Goal: Task Accomplishment & Management: Manage account settings

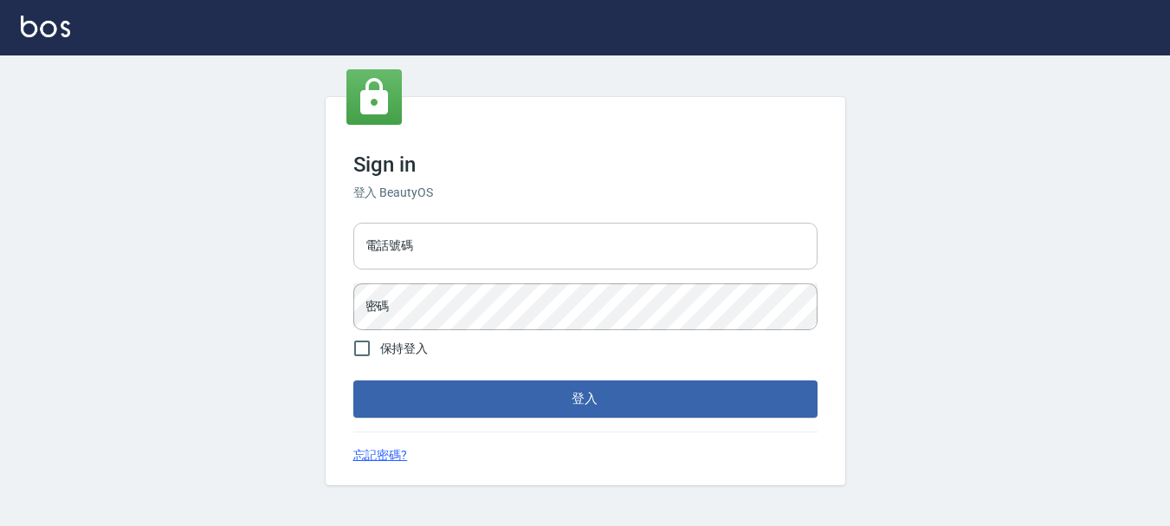
click at [584, 231] on input "電話號碼" at bounding box center [585, 246] width 464 height 47
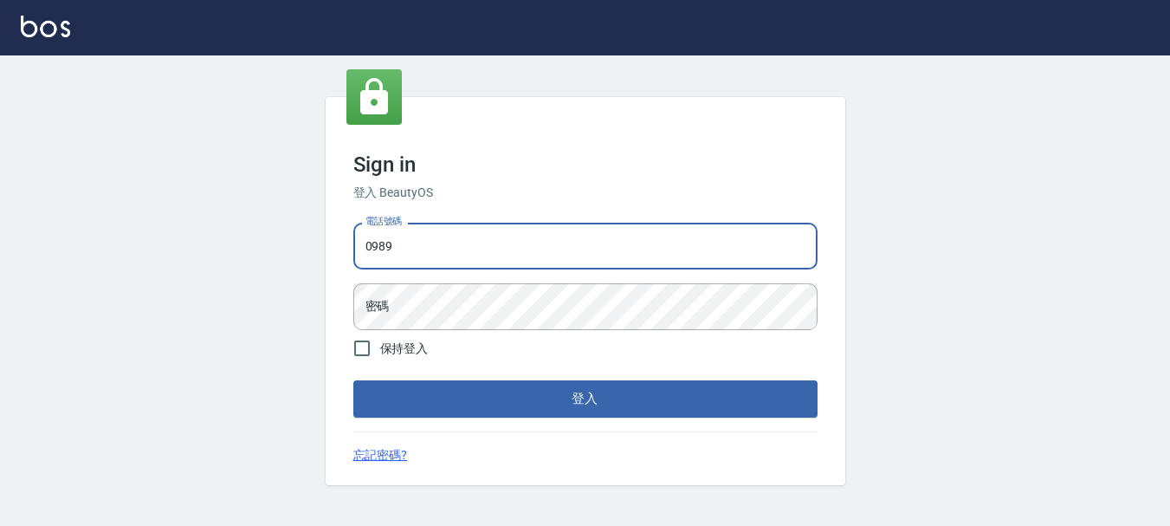
type input "0989239739"
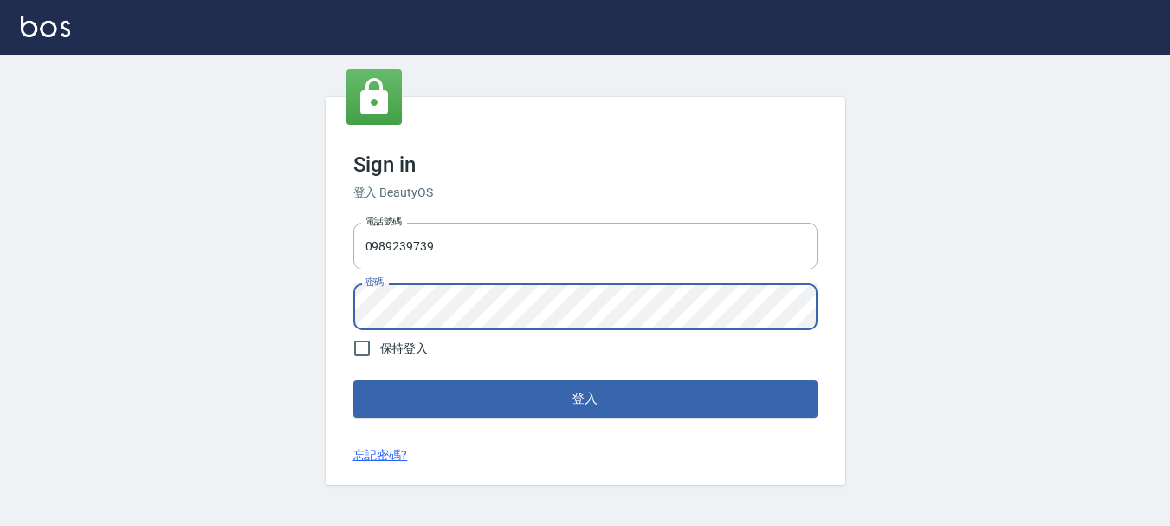
click at [353, 380] on button "登入" at bounding box center [585, 398] width 464 height 36
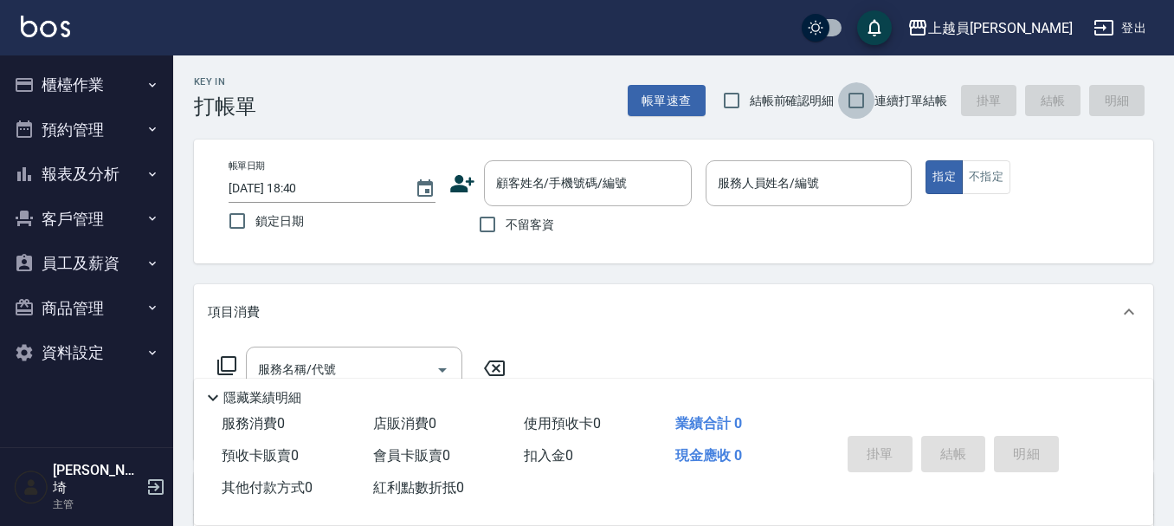
click at [861, 102] on input "連續打單結帳" at bounding box center [856, 100] width 36 height 36
checkbox input "true"
click at [482, 217] on input "不留客資" at bounding box center [487, 224] width 36 height 36
checkbox input "true"
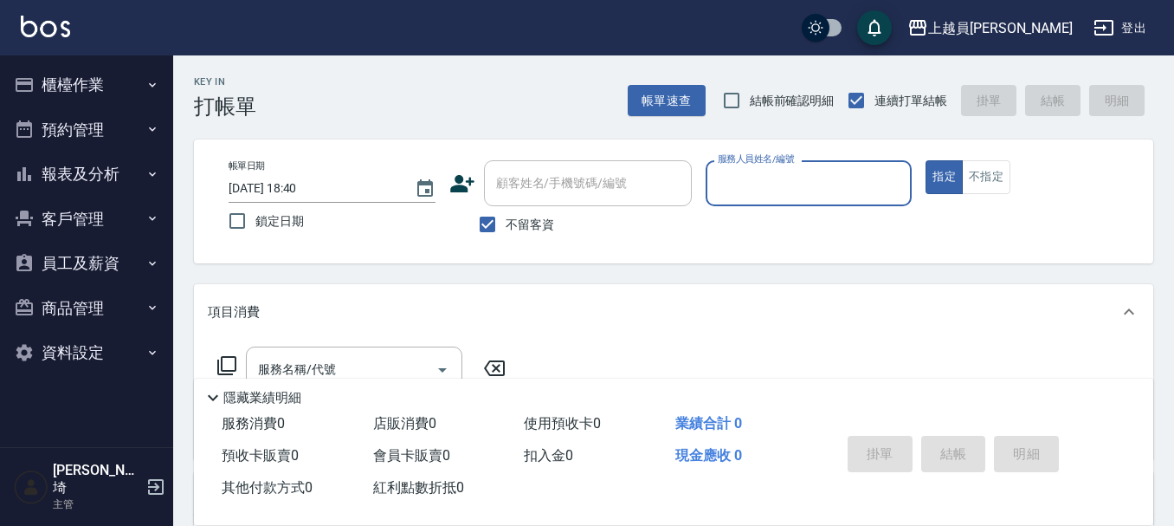
click at [847, 187] on input "服務人員姓名/編號" at bounding box center [808, 183] width 191 height 30
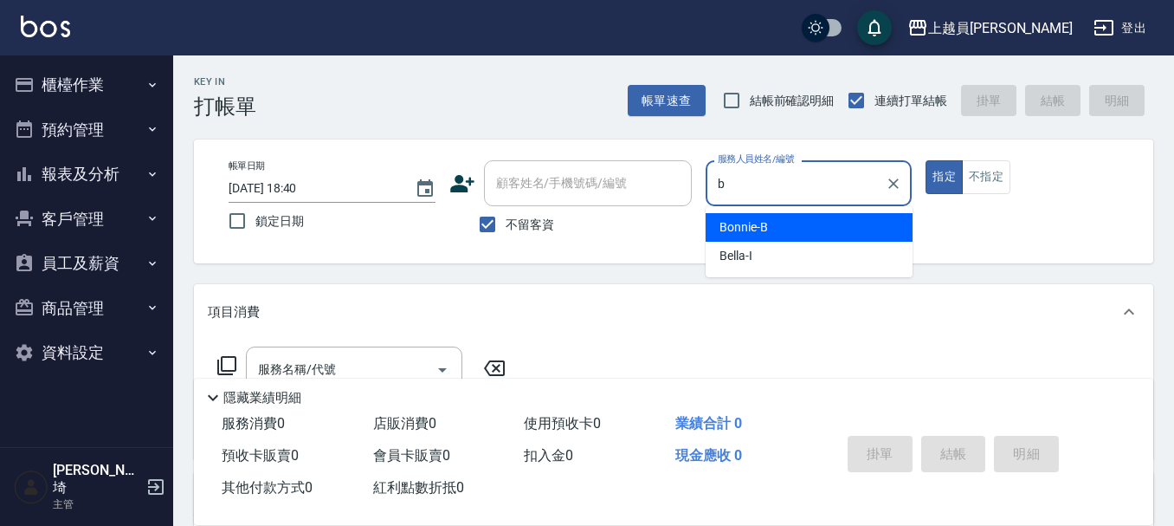
type input "Bonnie-B"
type button "true"
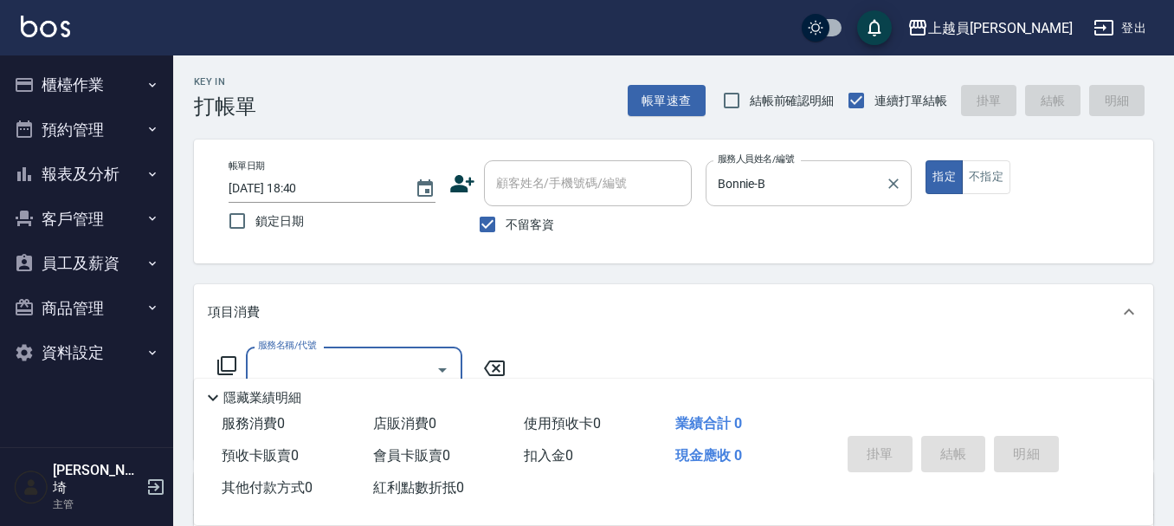
type input "b"
type input "0"
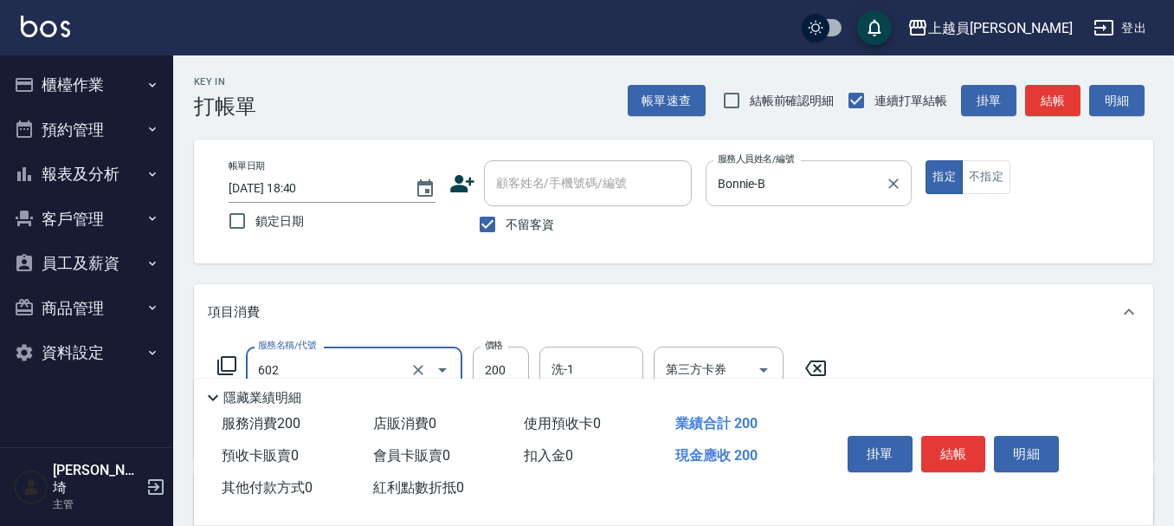
type input "一般洗髮(602)"
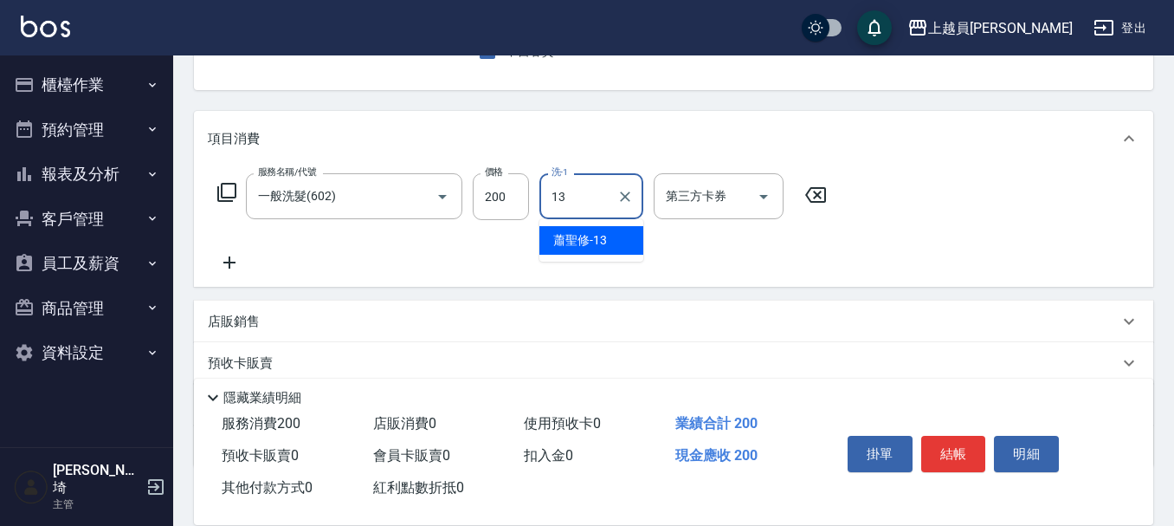
type input "[PERSON_NAME]-13"
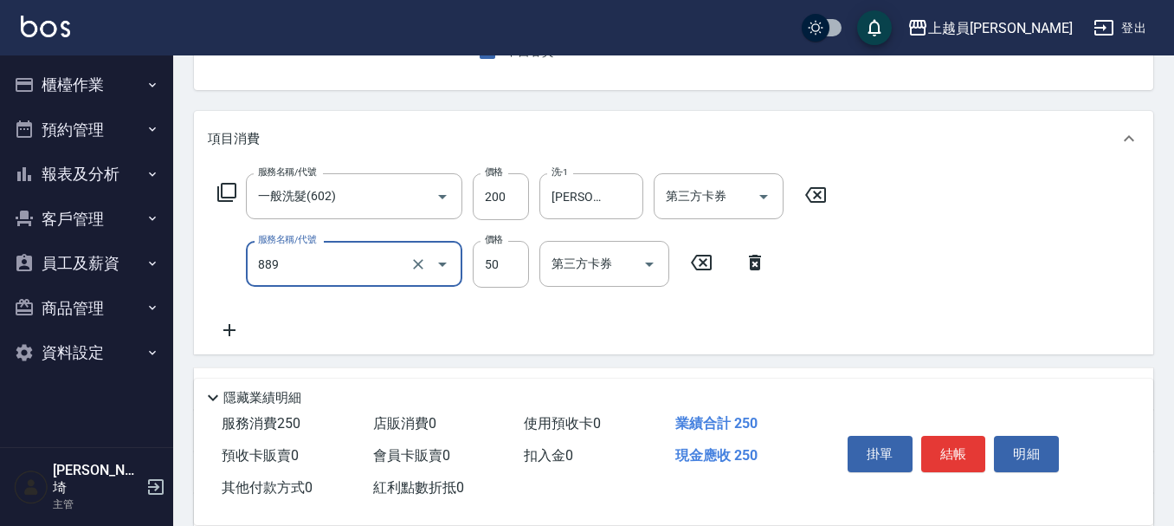
type input "精油(889)"
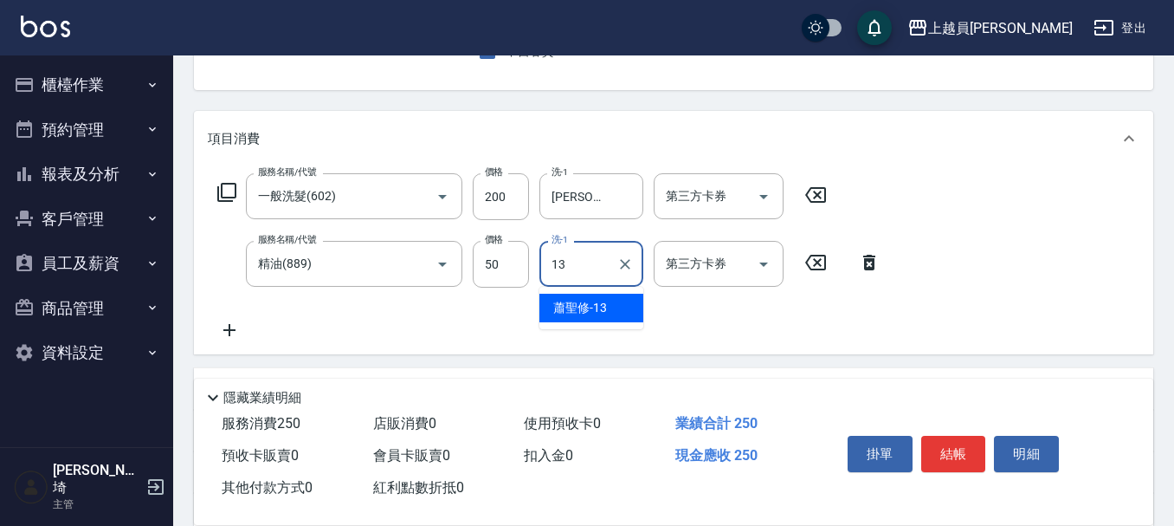
type input "[PERSON_NAME]-13"
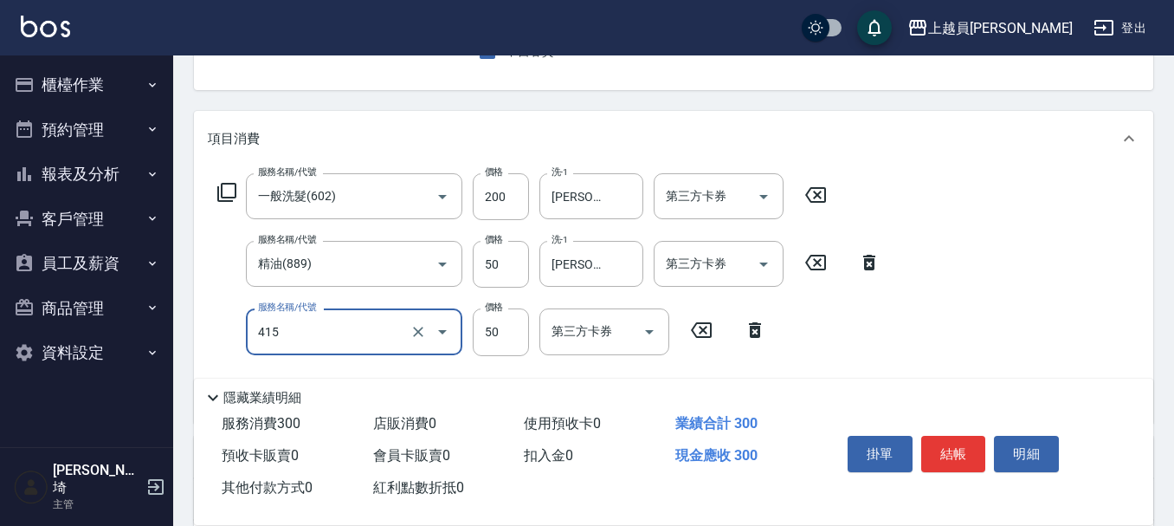
type input "瞬間保養(415)"
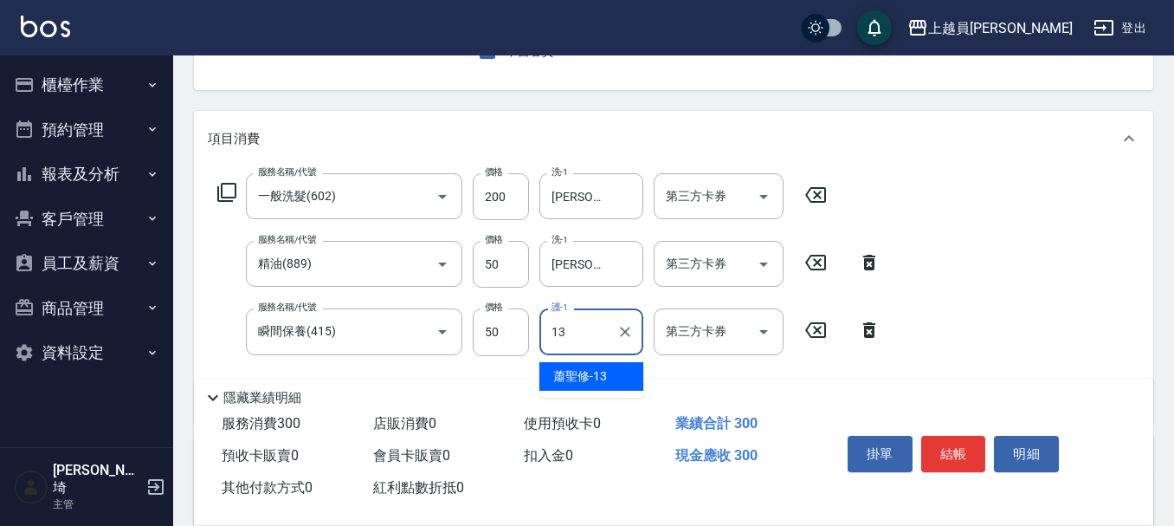
type input "[PERSON_NAME]-13"
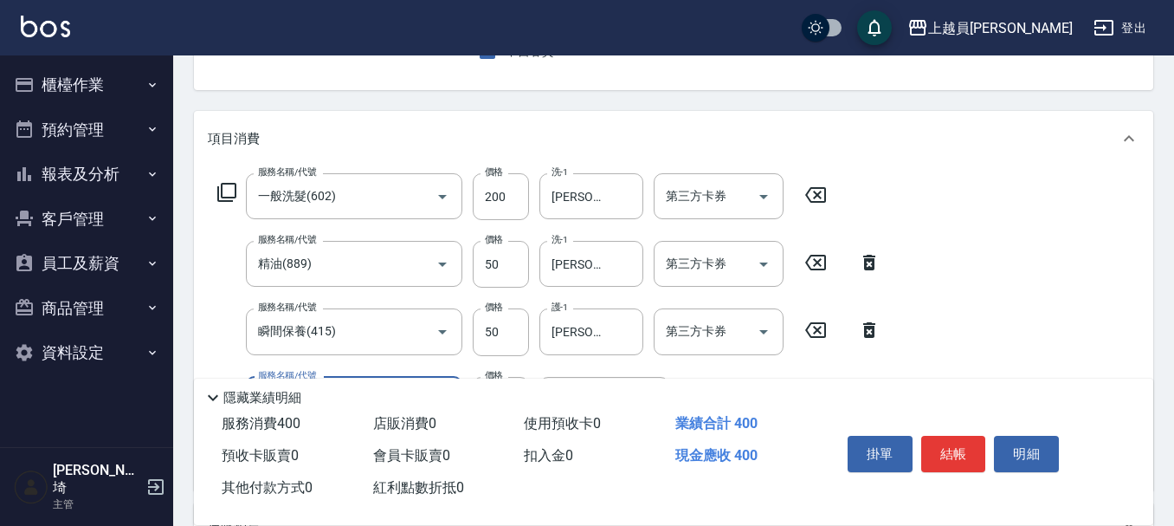
type input "剪髮(302)"
type input "130"
click at [953, 448] on button "結帳" at bounding box center [953, 454] width 65 height 36
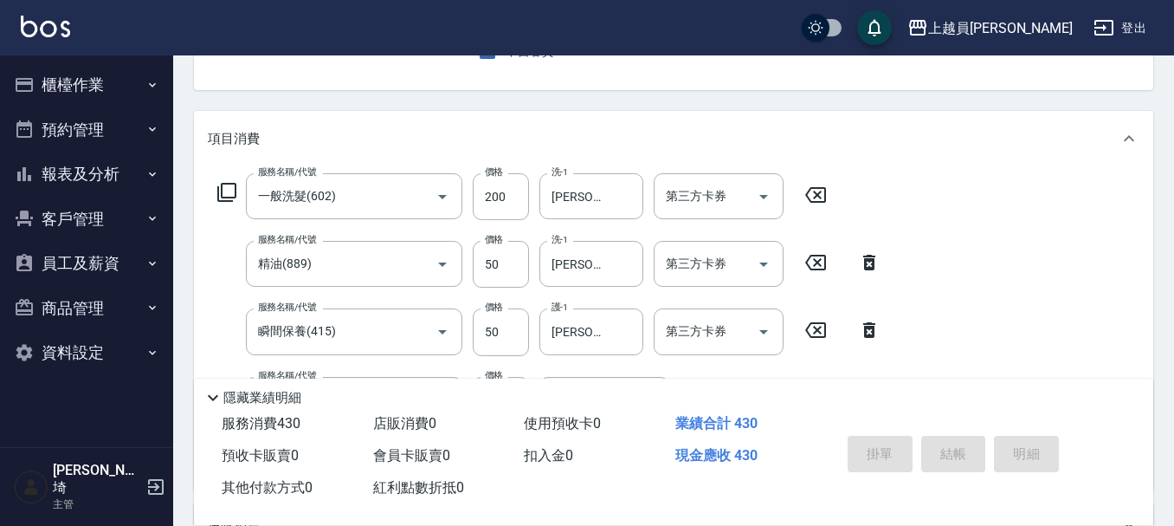
type input "[DATE] 18:41"
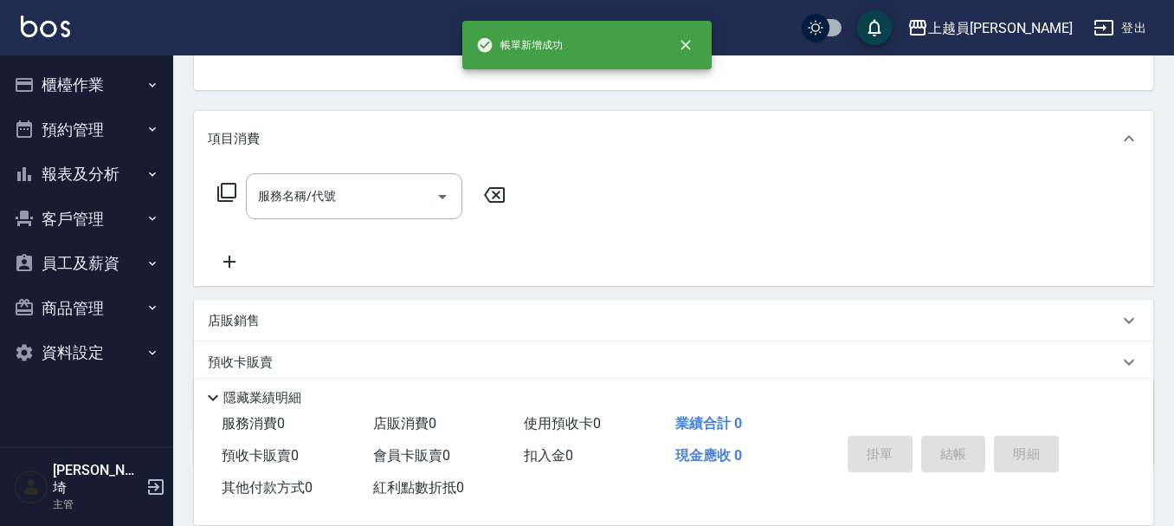
scroll to position [168, 0]
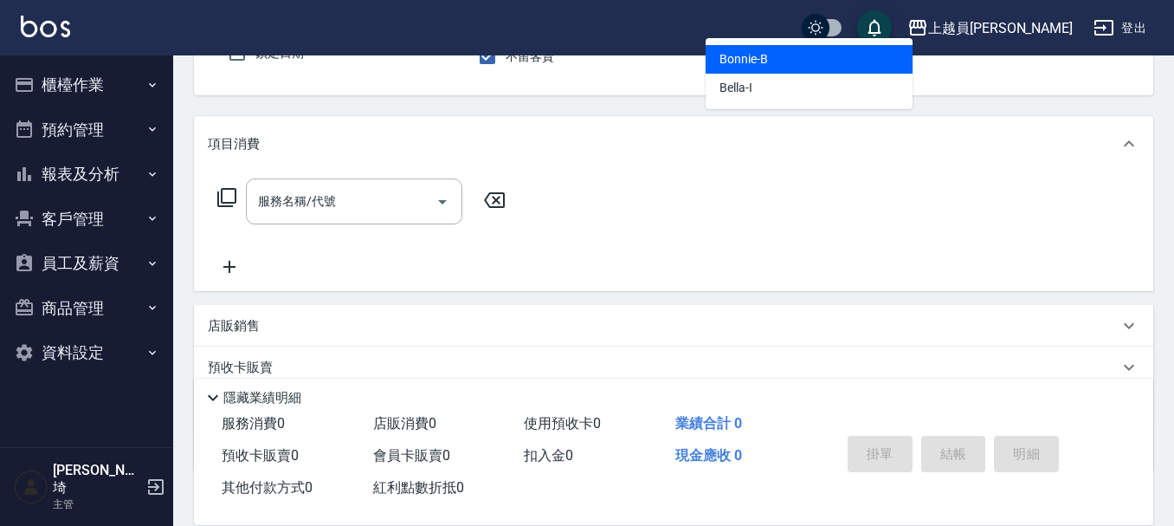
type input "Bonnie-B"
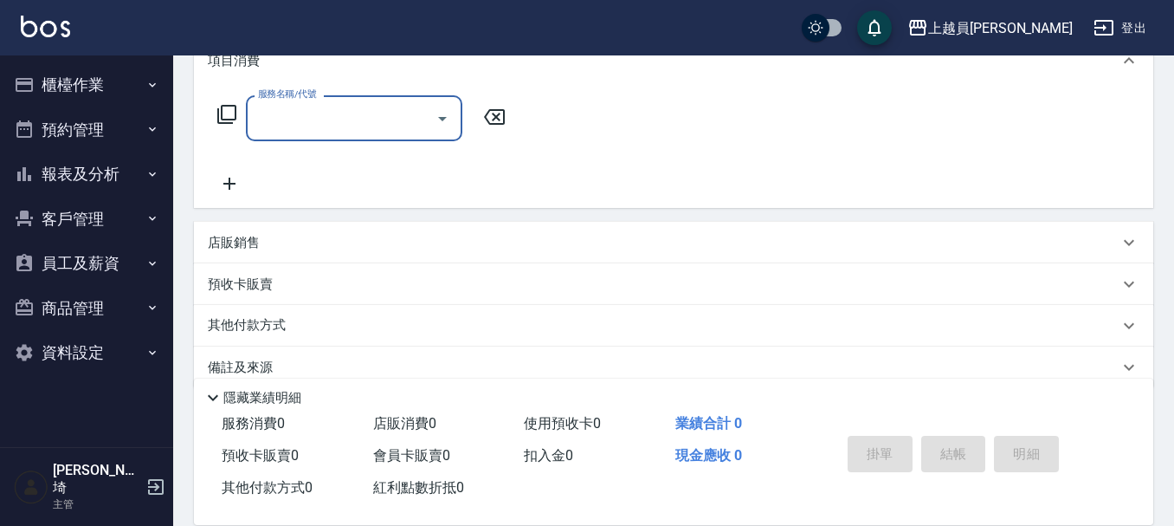
scroll to position [280, 0]
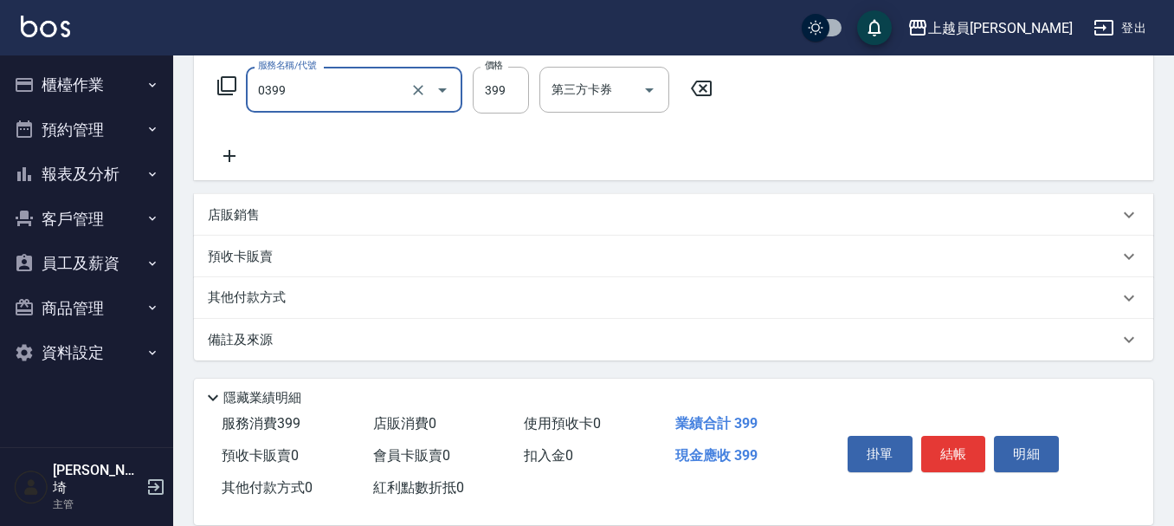
type input "海鹽SPA(0399)"
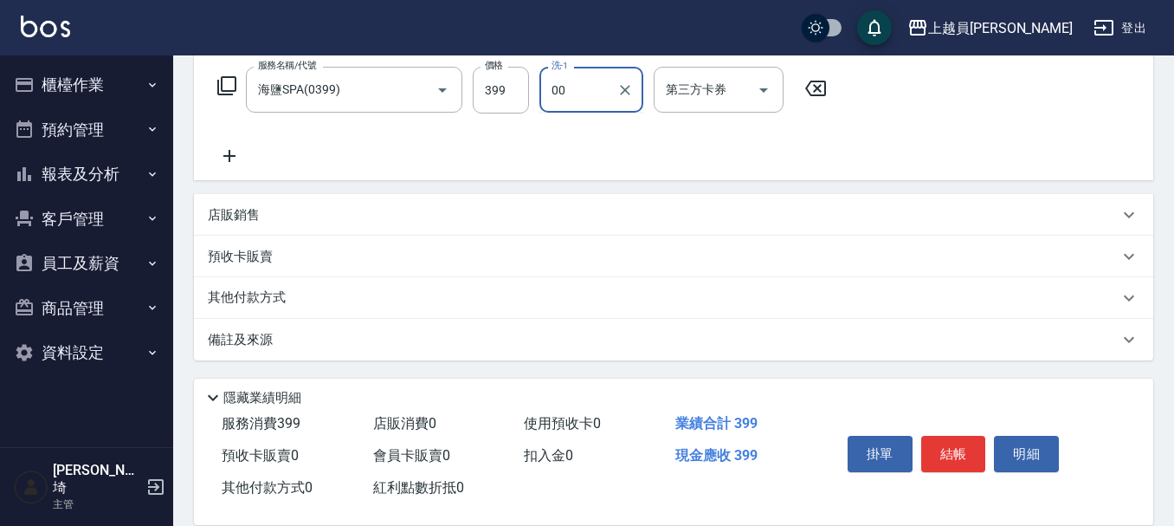
type input "苓苓-00"
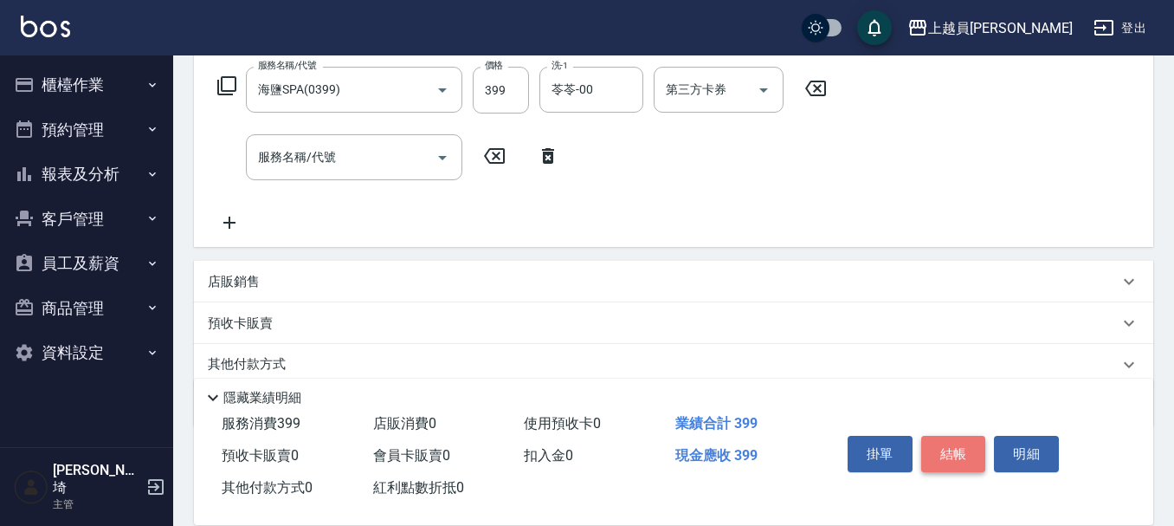
click at [948, 450] on button "結帳" at bounding box center [953, 454] width 65 height 36
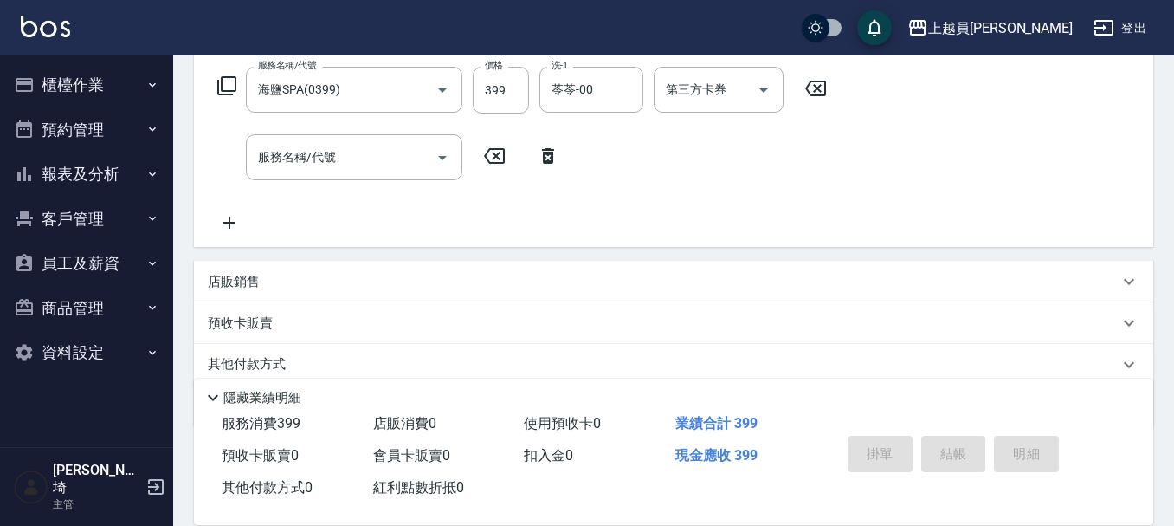
type input "[DATE] 18:42"
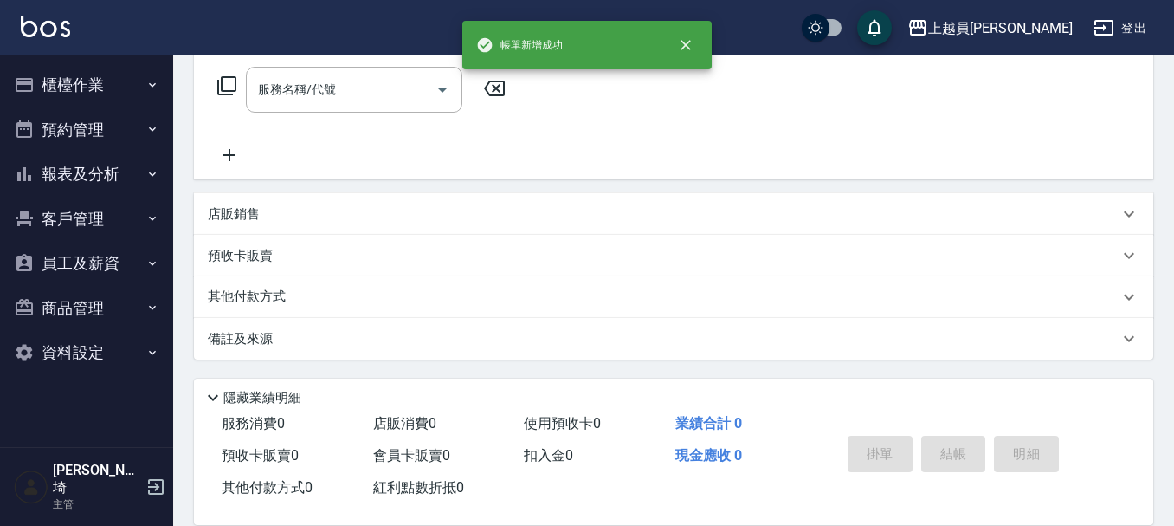
scroll to position [0, 0]
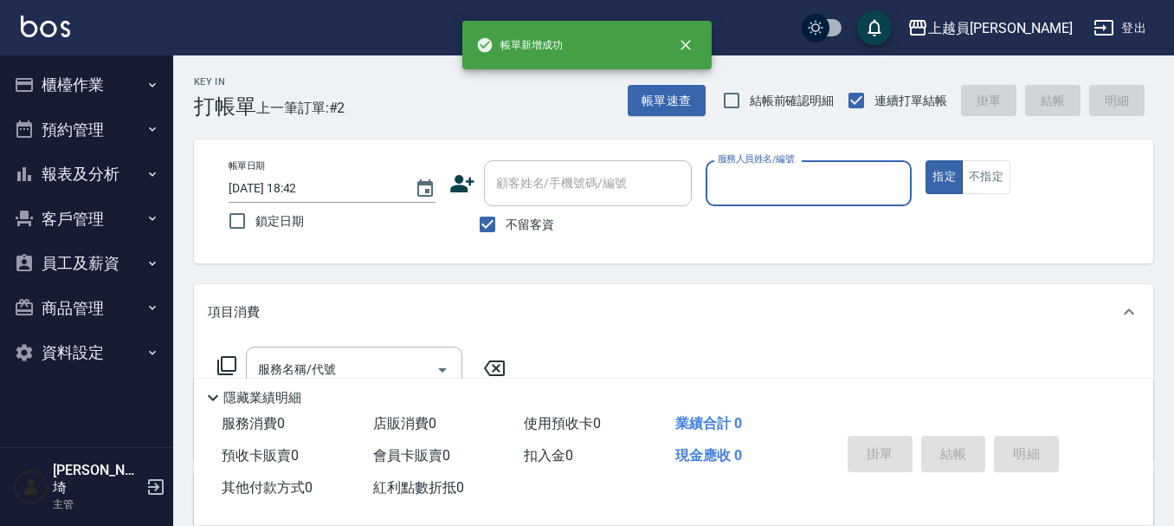
type input "m"
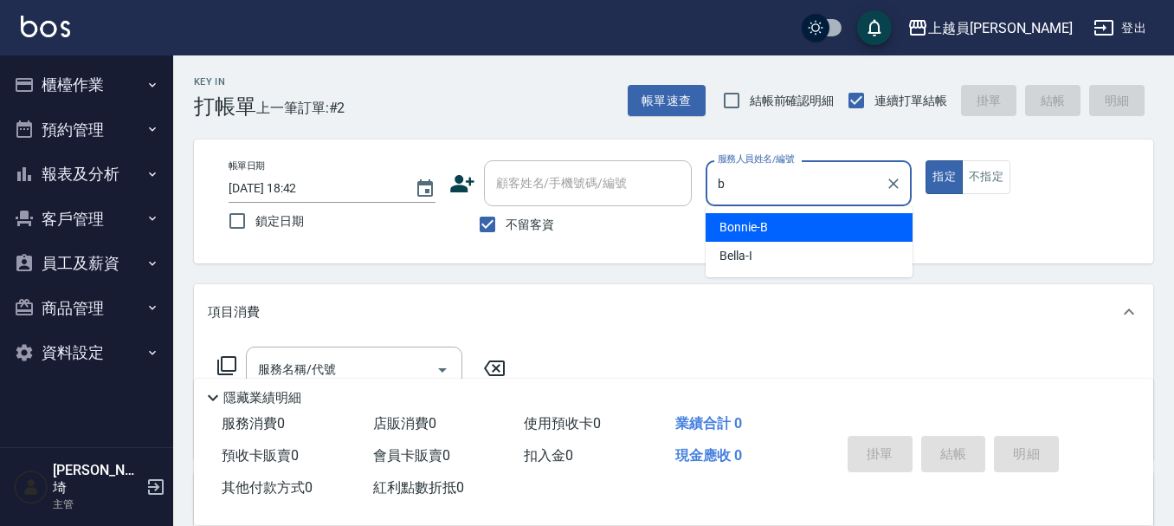
type input "Bonnie-B"
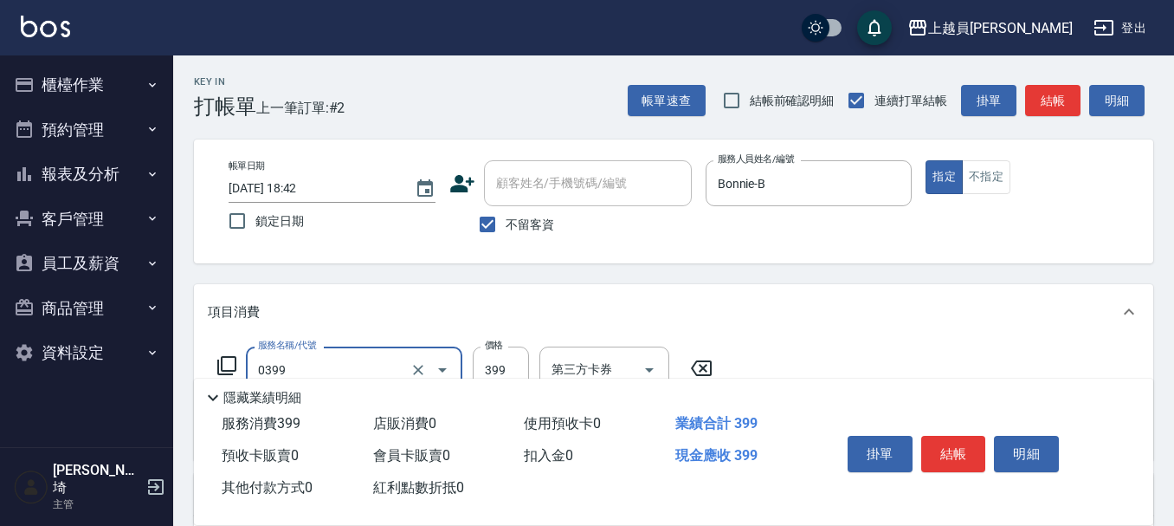
type input "海鹽SPA(0399)"
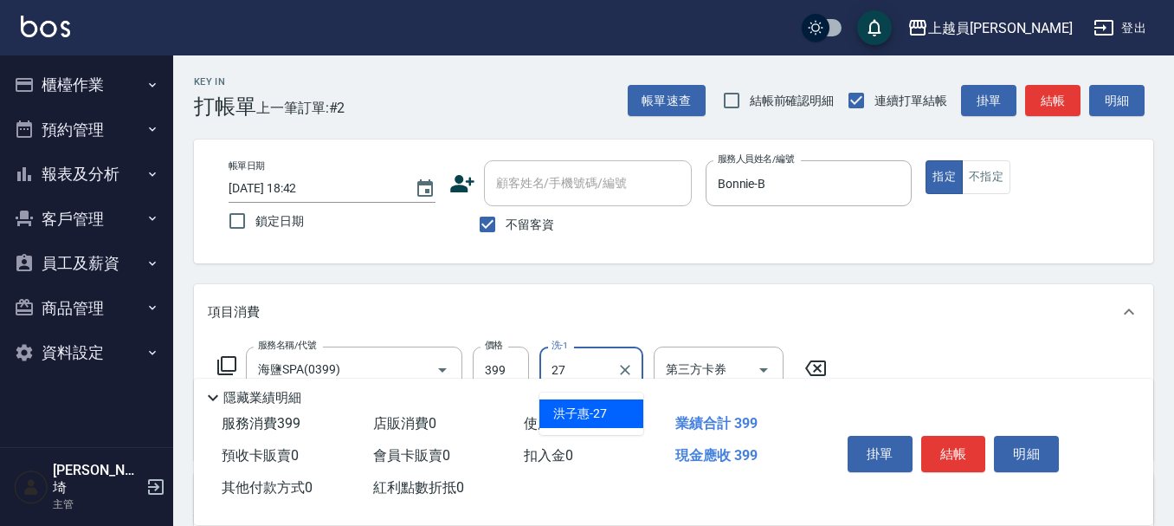
type input "[PERSON_NAME]-27"
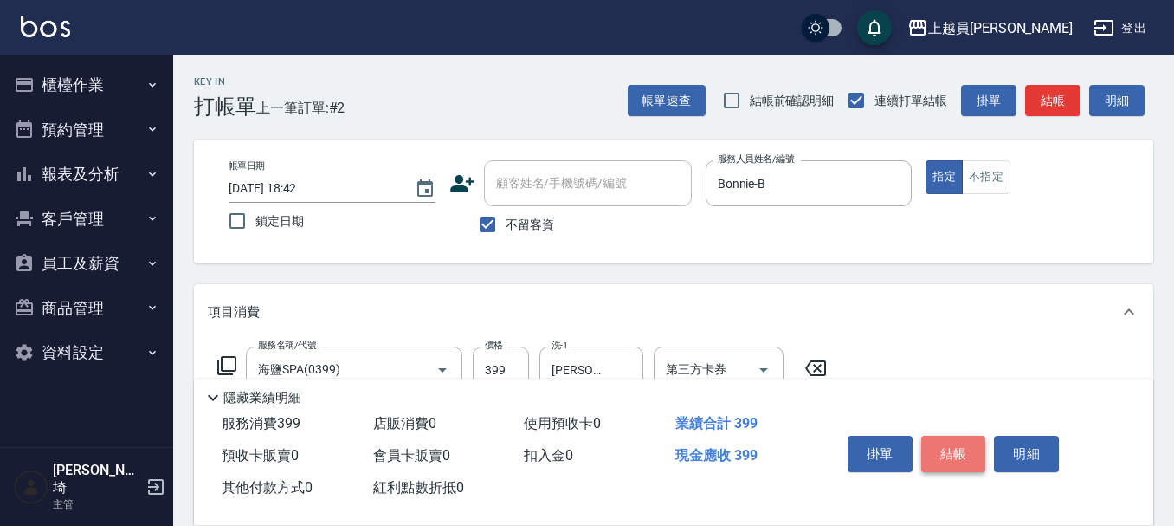
click at [955, 452] on button "結帳" at bounding box center [953, 454] width 65 height 36
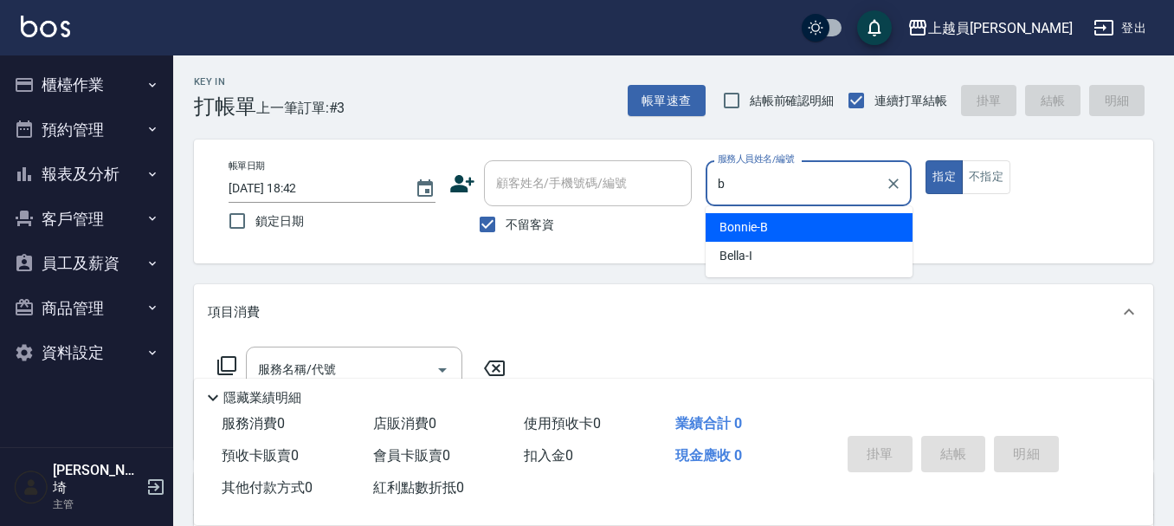
type input "Bonnie-B"
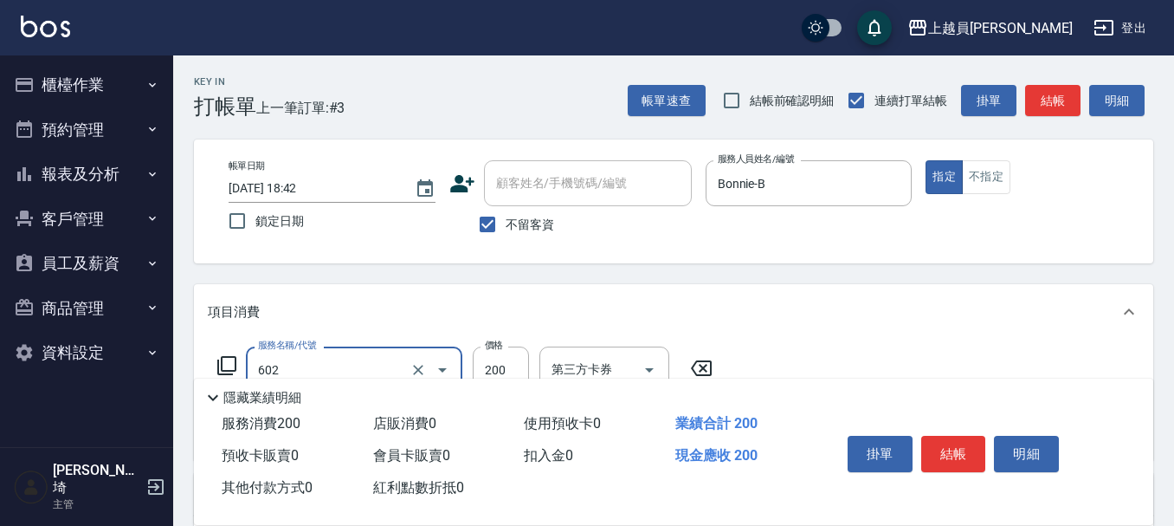
type input "一般洗髮(602)"
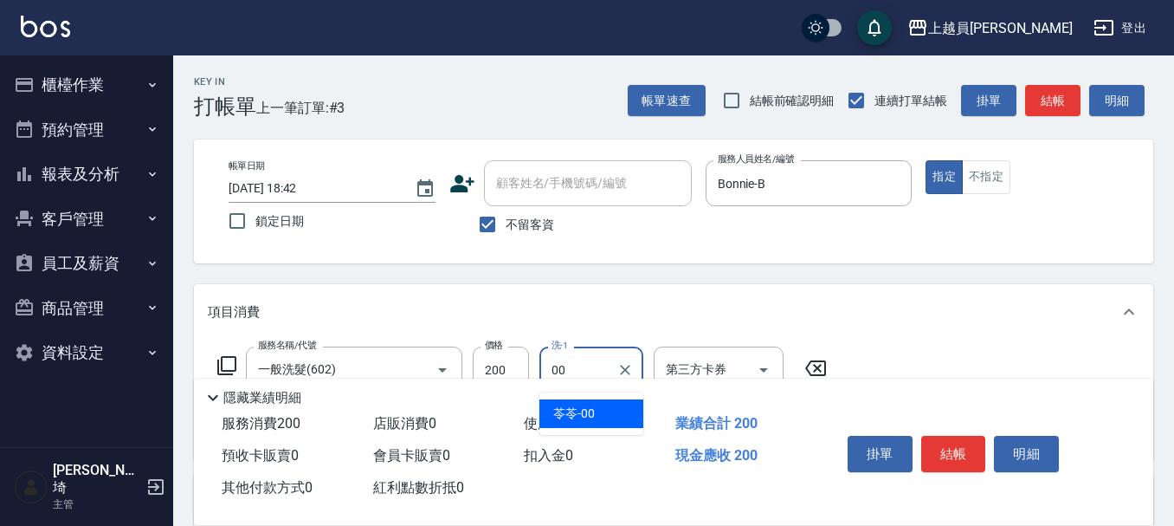
type input "苓苓-00"
type input "精油(889)"
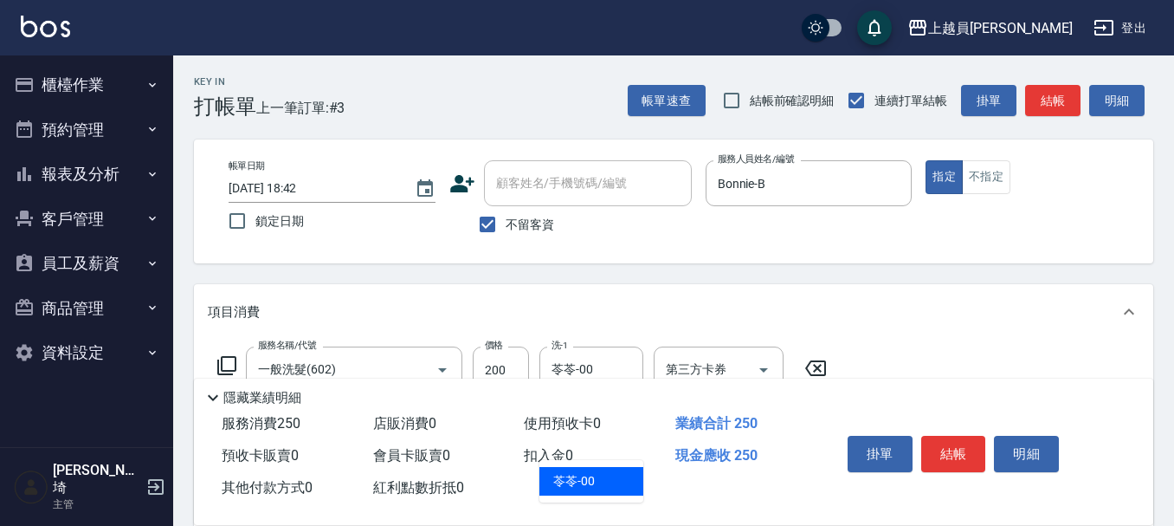
type input "苓苓-00"
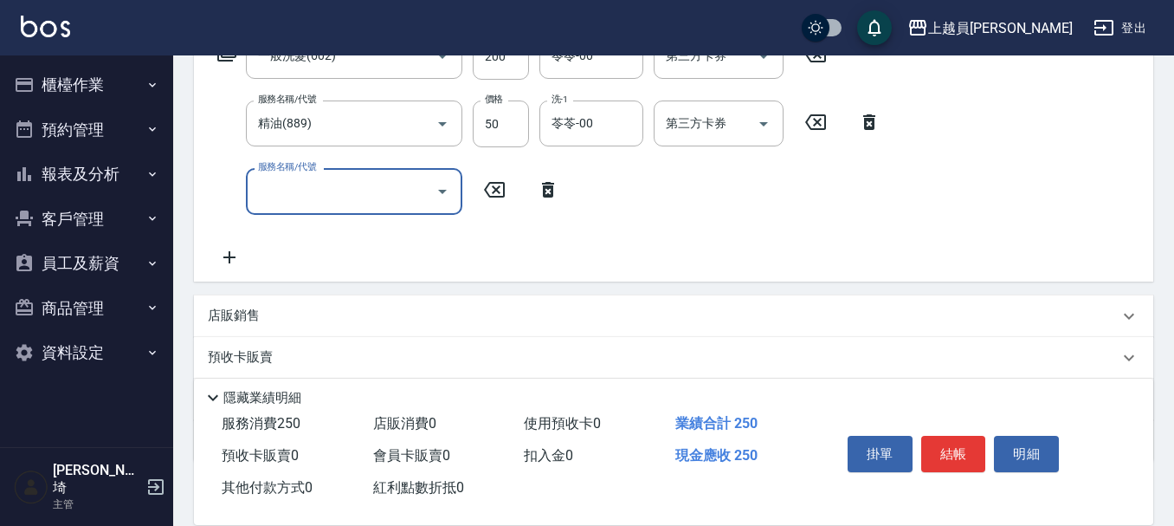
scroll to position [346, 0]
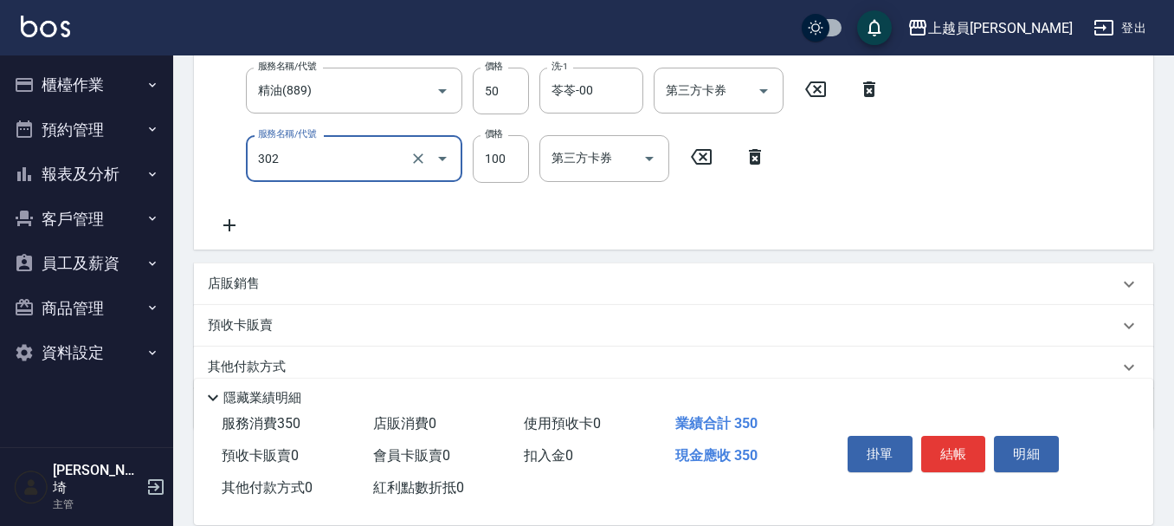
type input "剪髮(302)"
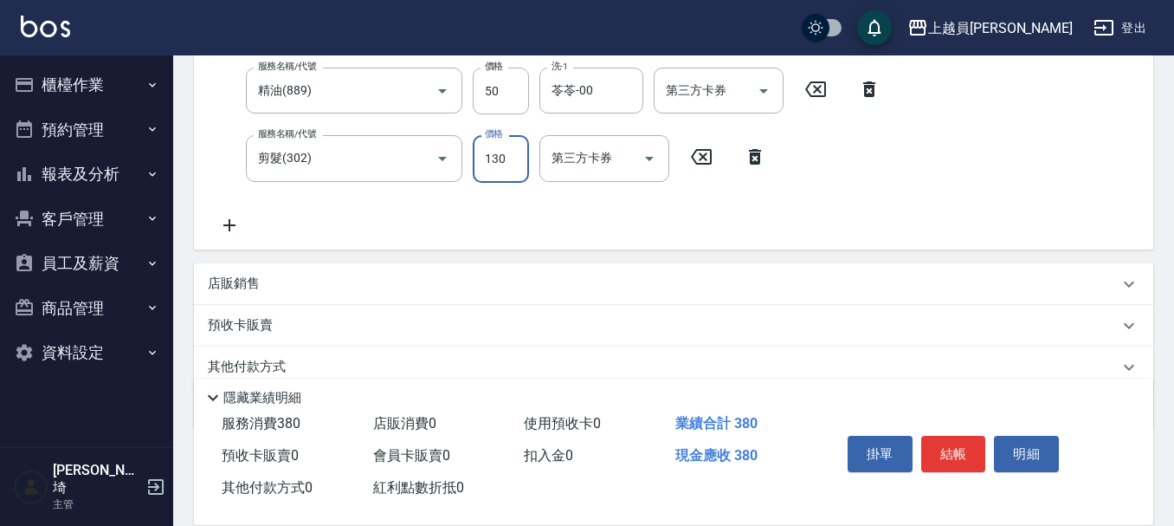
type input "130"
click at [955, 451] on button "結帳" at bounding box center [953, 454] width 65 height 36
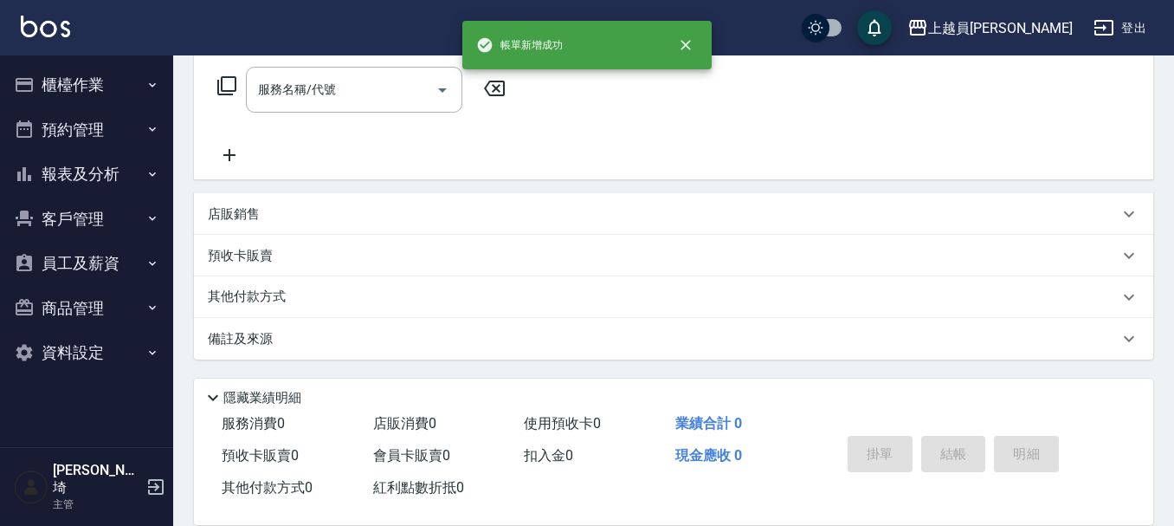
scroll to position [0, 0]
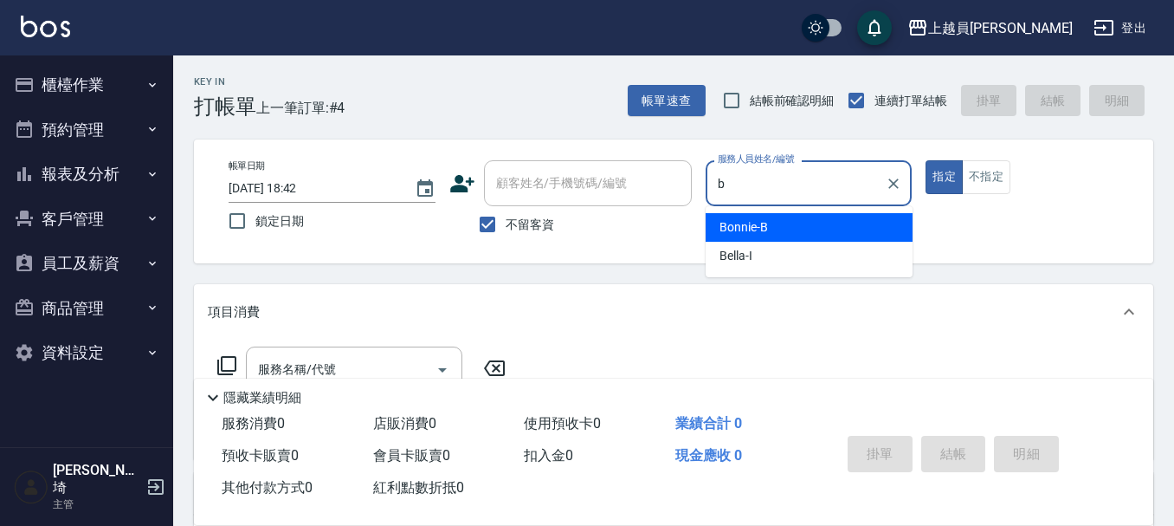
type input "Bonnie-B"
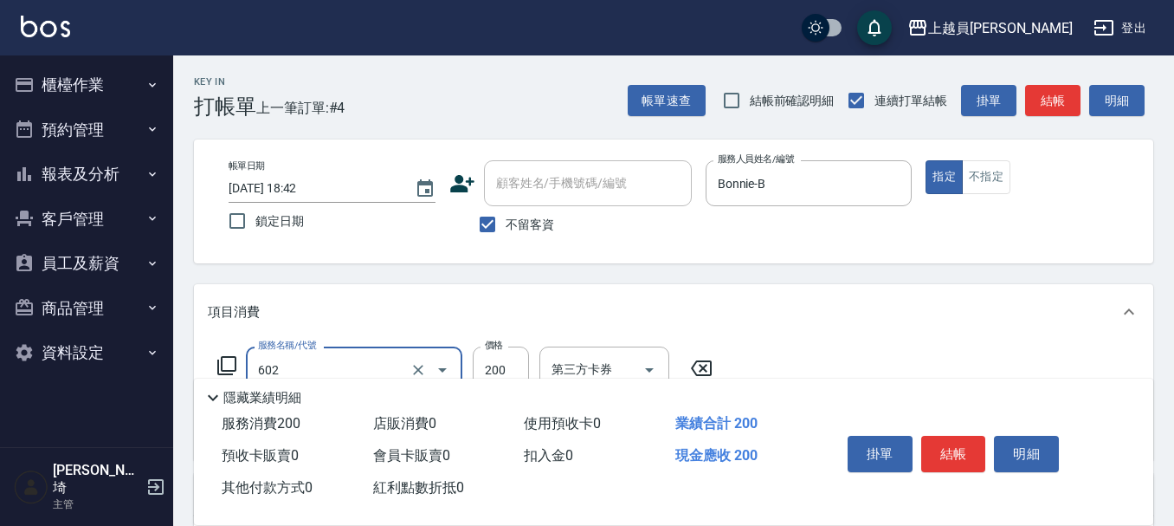
type input "一般洗髮(602)"
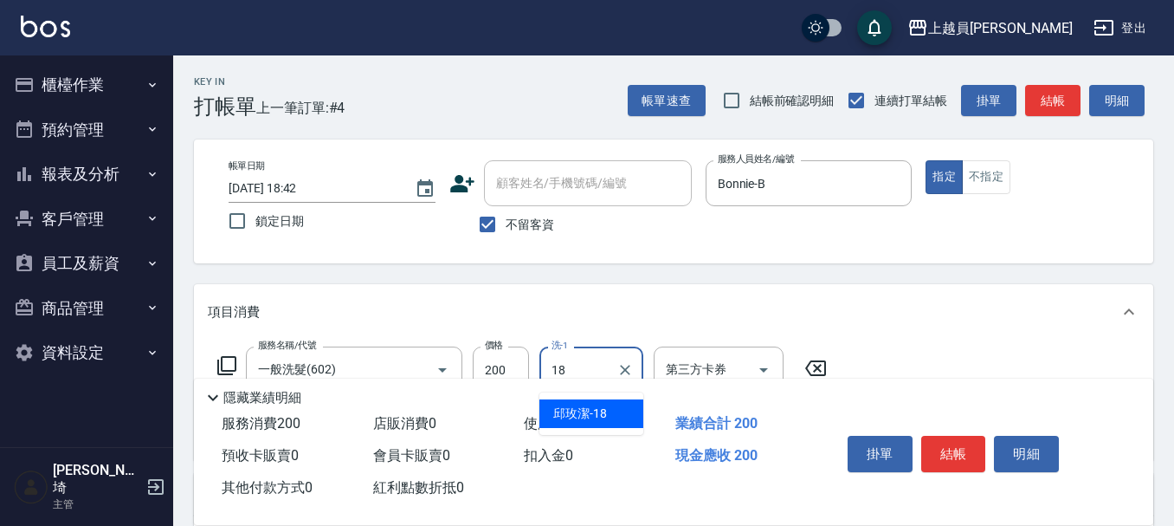
type input "[PERSON_NAME]-18"
type input "精油(889)"
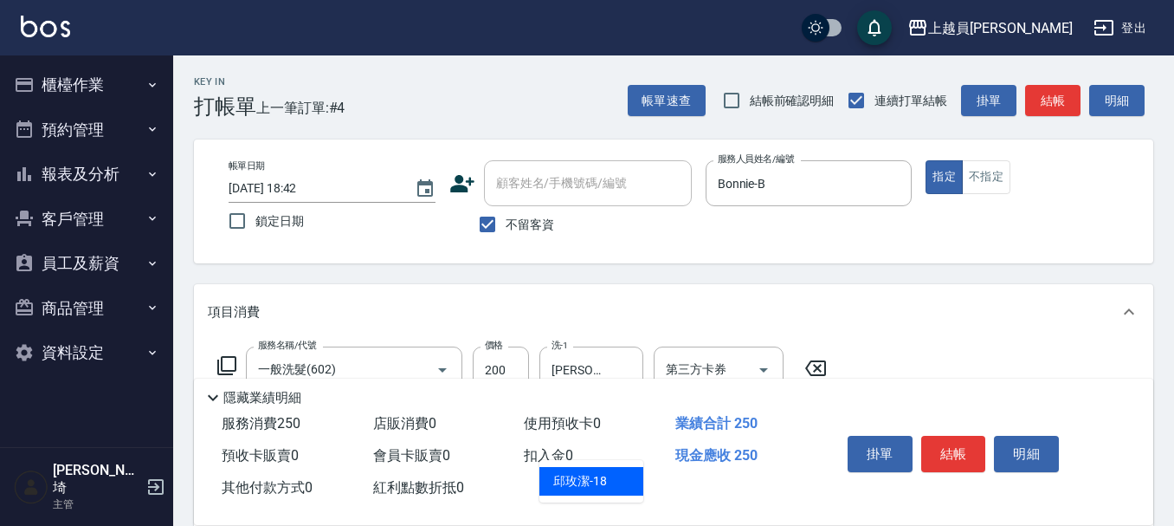
type input "[PERSON_NAME]-18"
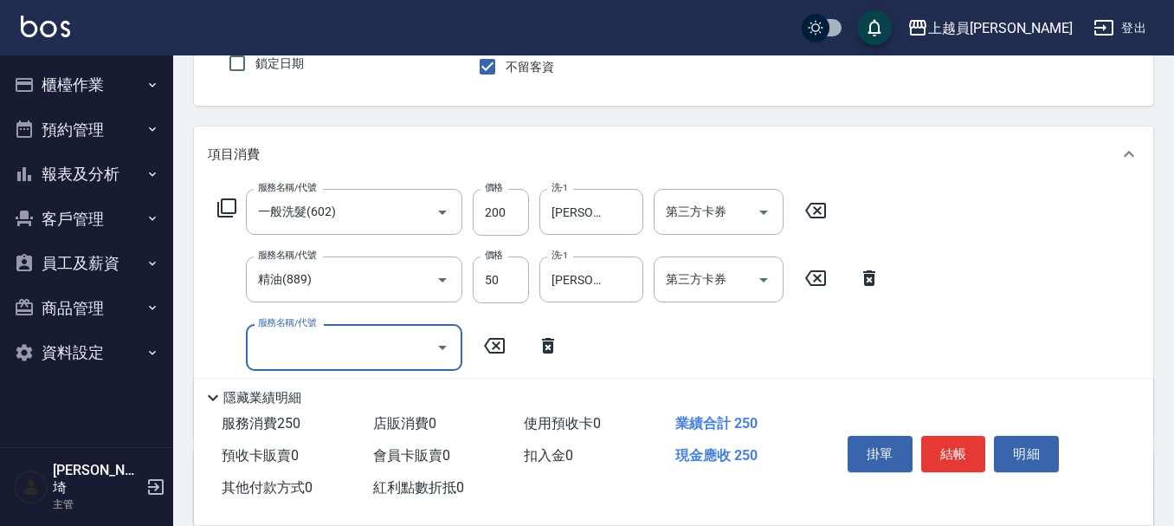
scroll to position [173, 0]
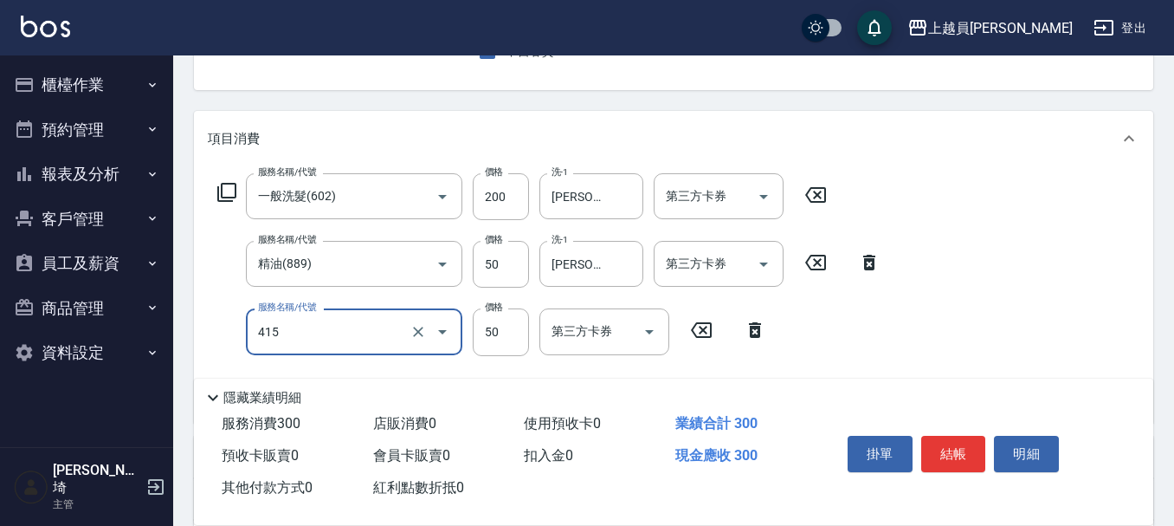
type input "瞬間保養(415)"
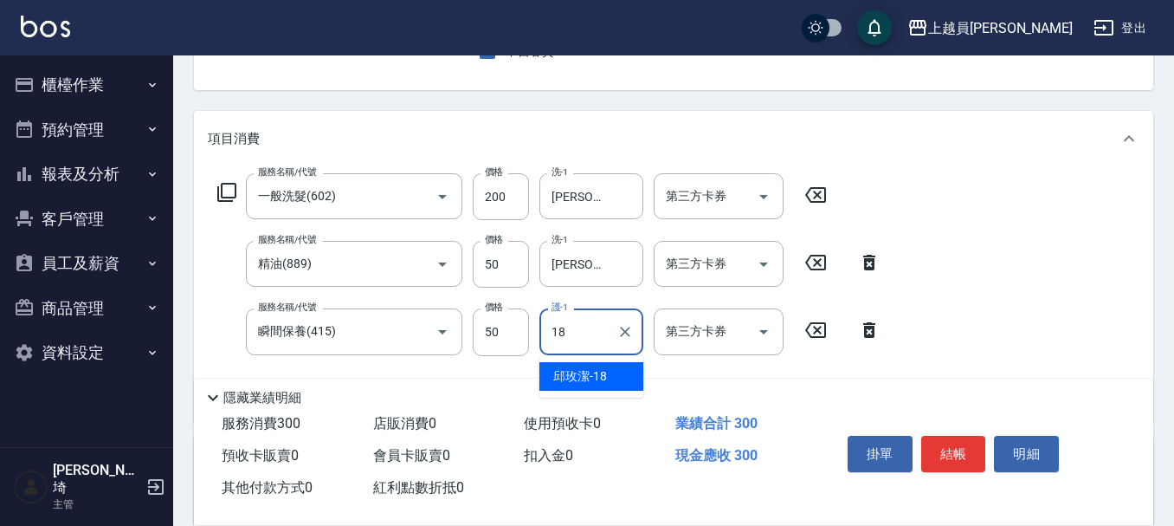
type input "[PERSON_NAME]-18"
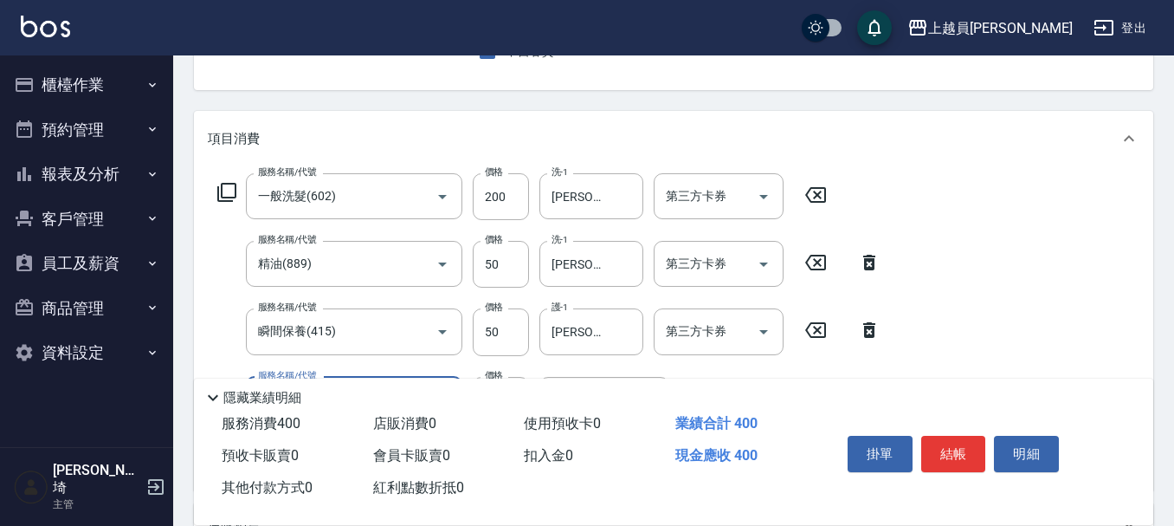
type input "剪髮(302)"
type input "200"
click at [955, 451] on button "結帳" at bounding box center [953, 454] width 65 height 36
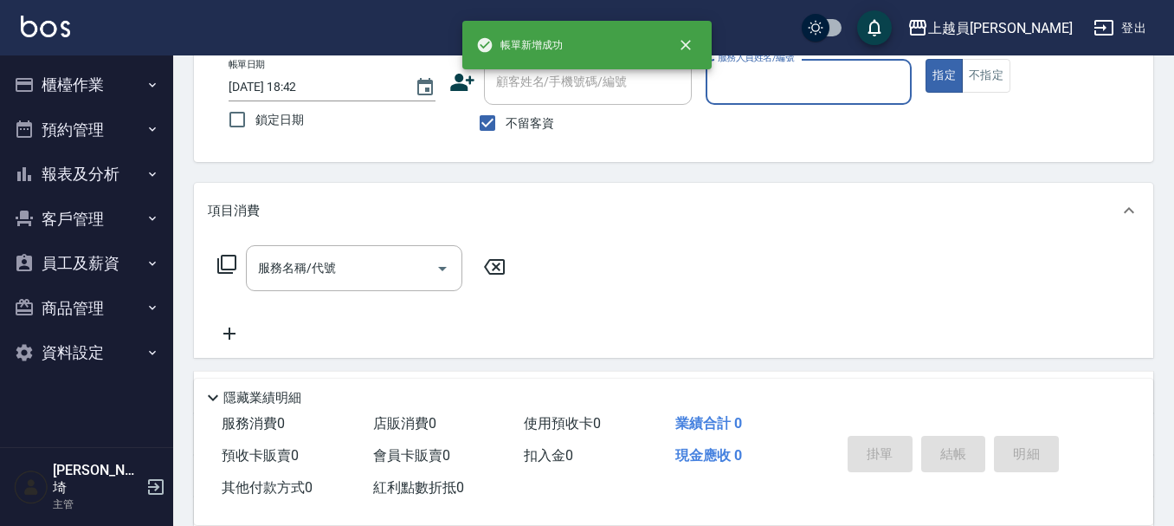
scroll to position [0, 0]
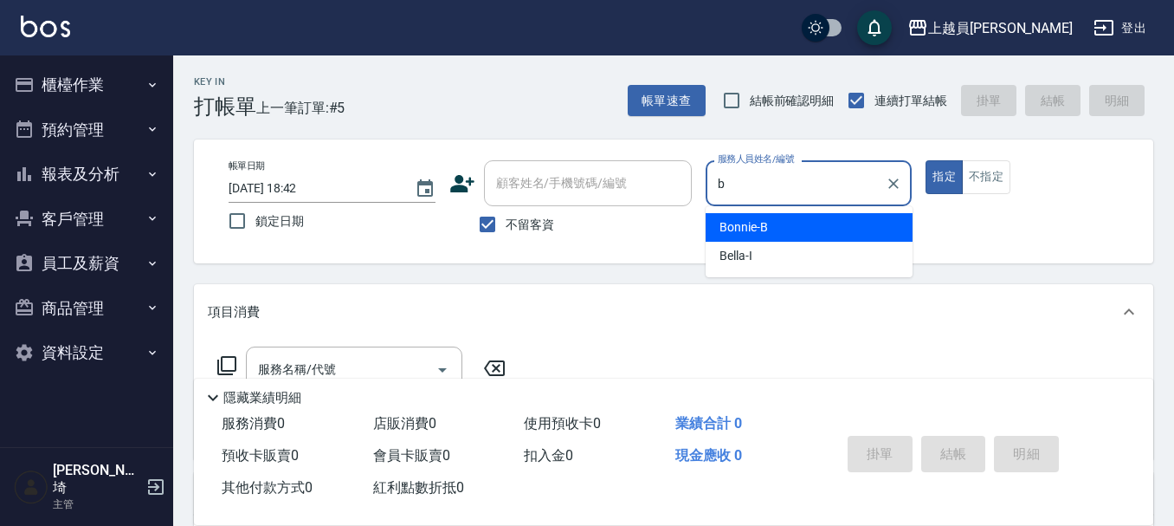
type input "Bonnie-B"
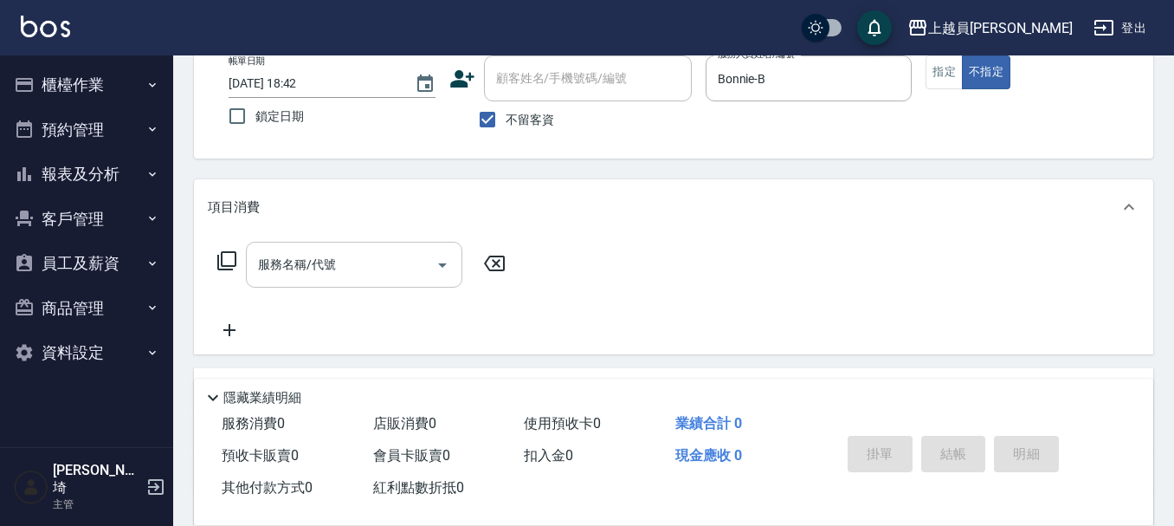
scroll to position [260, 0]
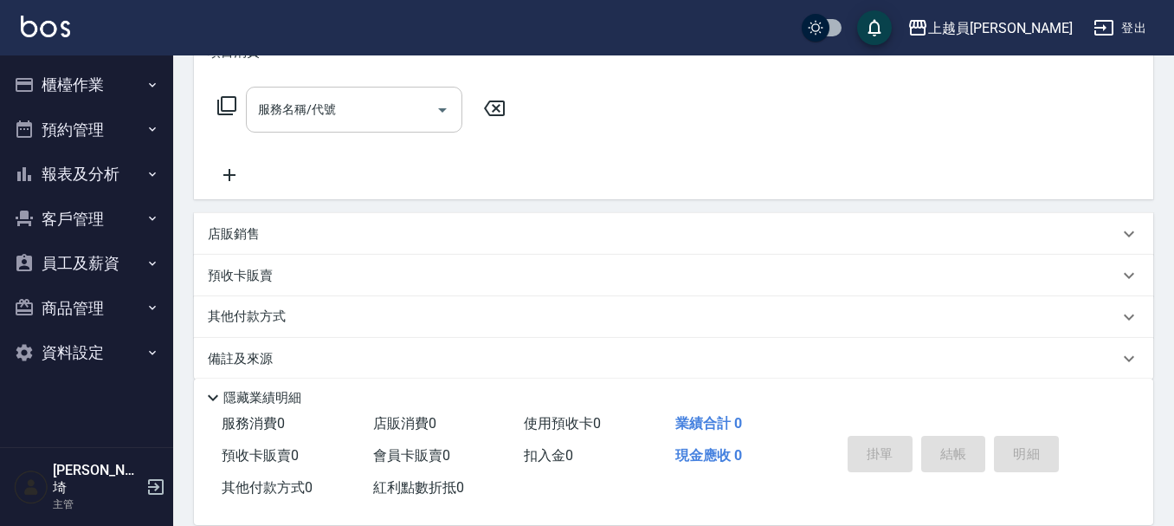
click at [391, 93] on div "服務名稱/代號" at bounding box center [354, 110] width 216 height 46
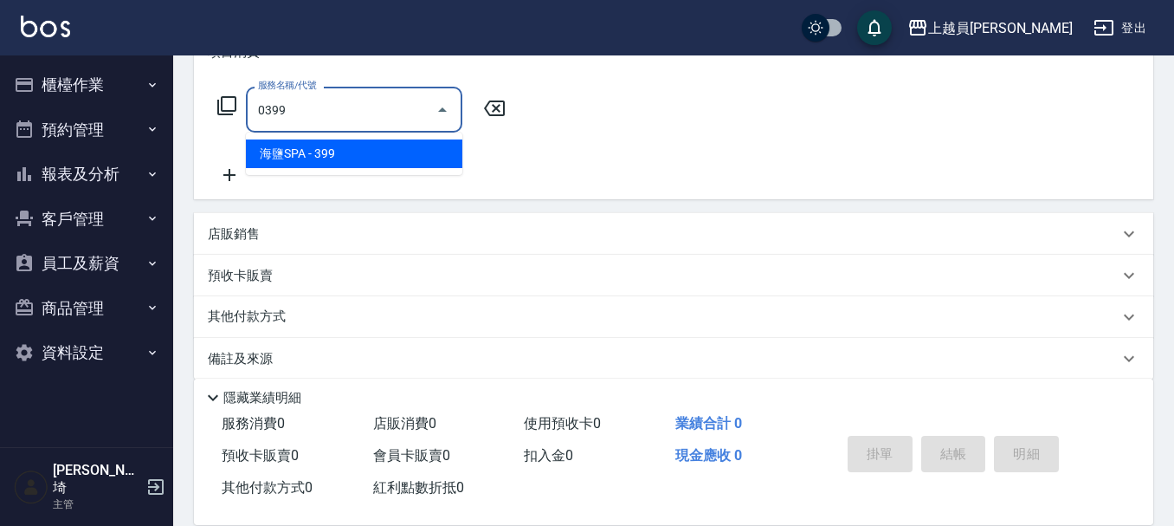
type input "海鹽SPA(0399)"
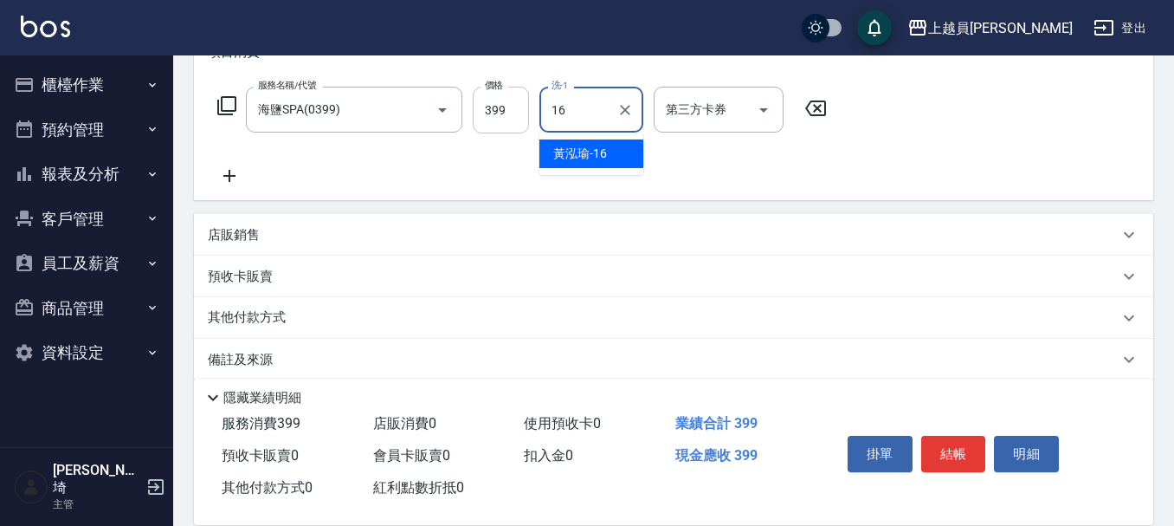
type input "16"
click at [527, 114] on input "399" at bounding box center [501, 110] width 56 height 47
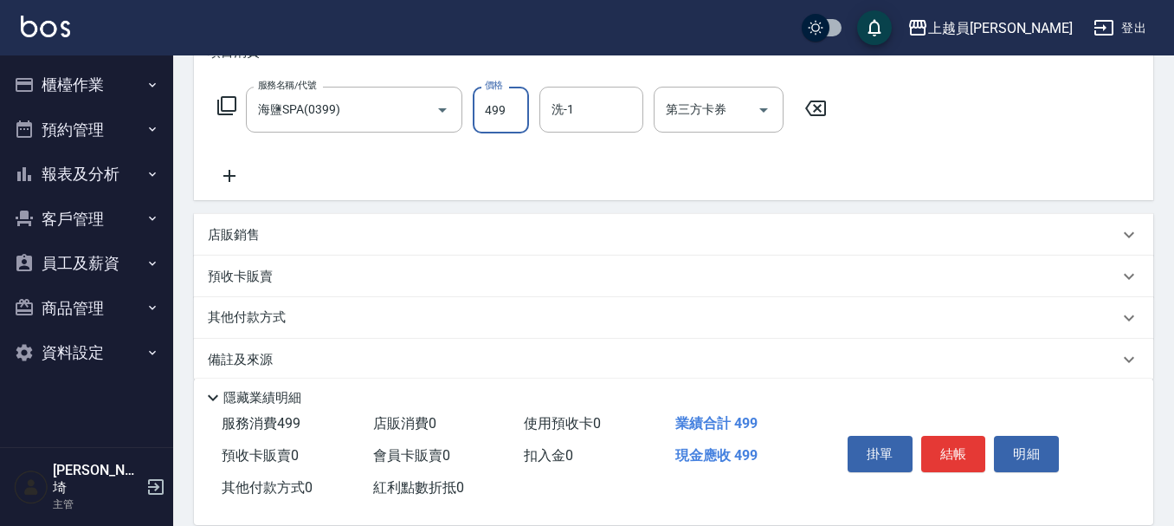
type input "499"
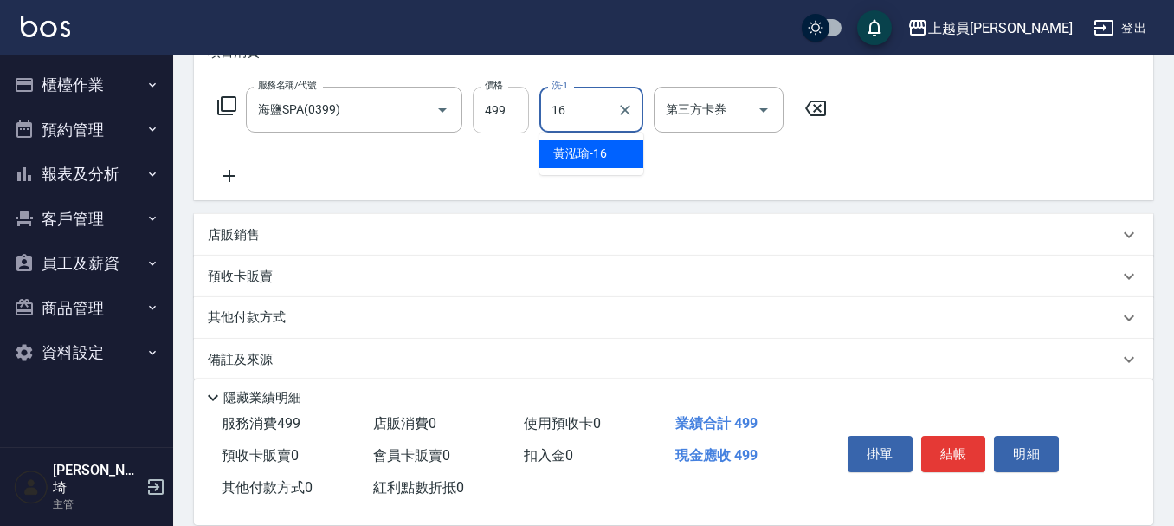
type input "[PERSON_NAME]-16"
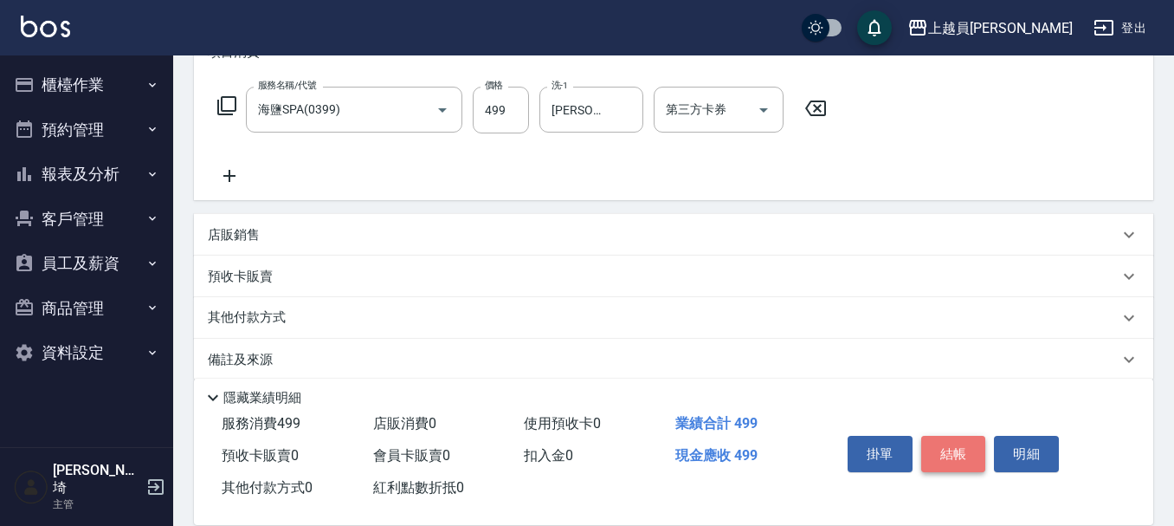
click at [955, 449] on button "結帳" at bounding box center [953, 454] width 65 height 36
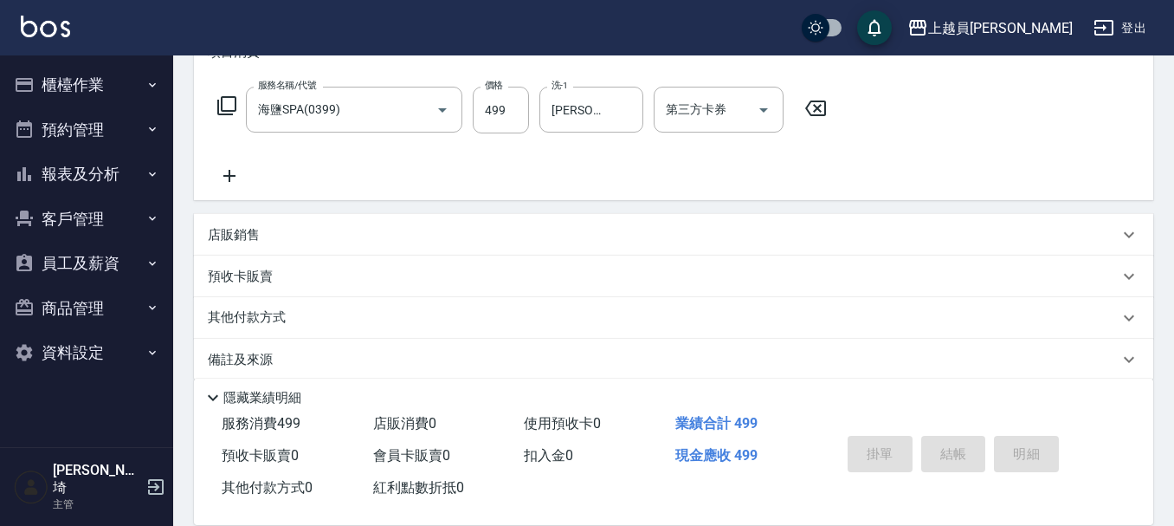
type input "[DATE] 18:43"
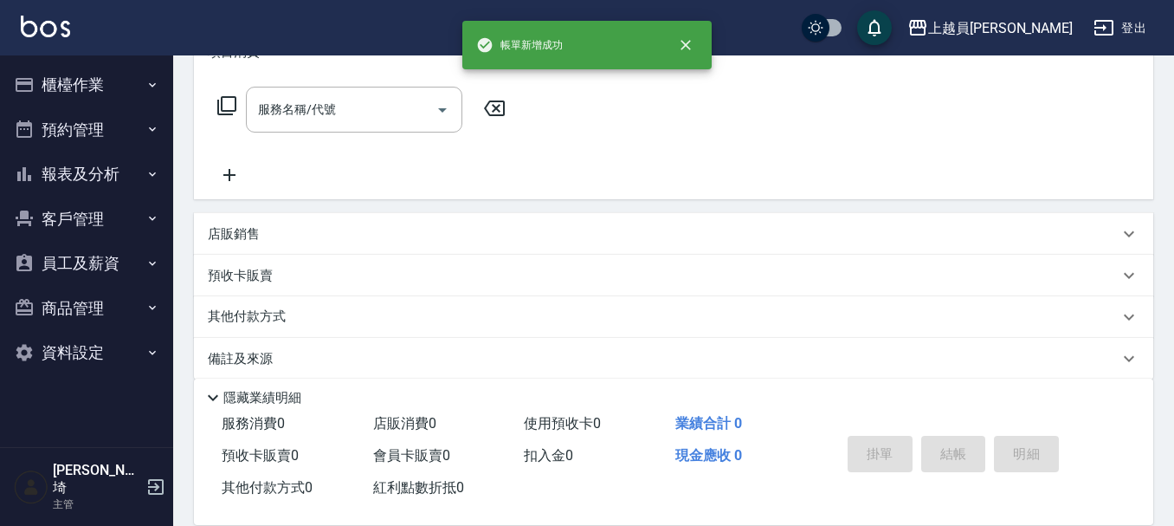
scroll to position [0, 0]
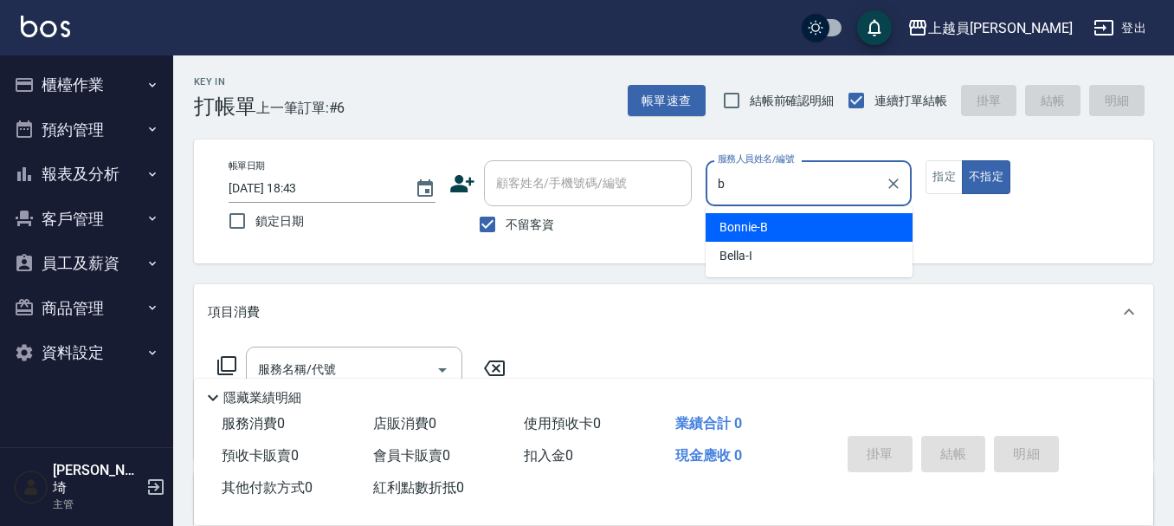
type input "Bonnie-B"
type button "false"
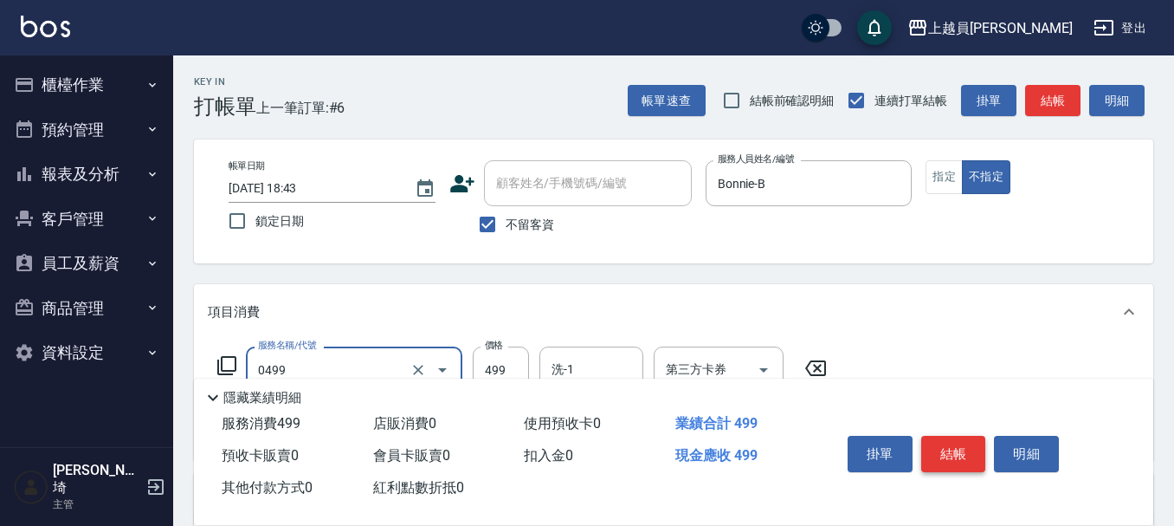
type input "去角質洗髮(0499)"
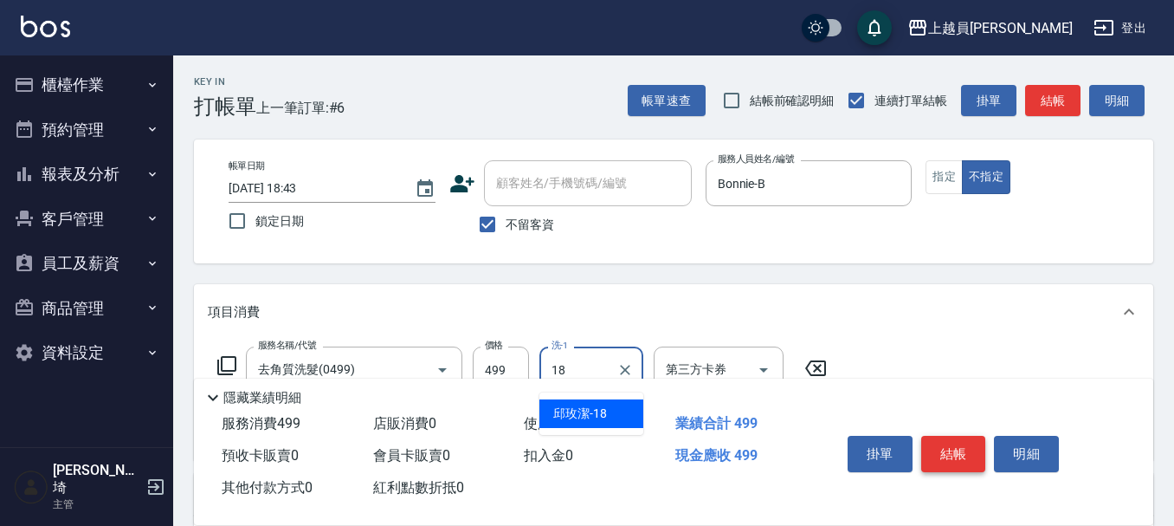
type input "[PERSON_NAME]-18"
type input "剪髮(302)"
type input "160"
click at [955, 449] on button "結帳" at bounding box center [953, 454] width 65 height 36
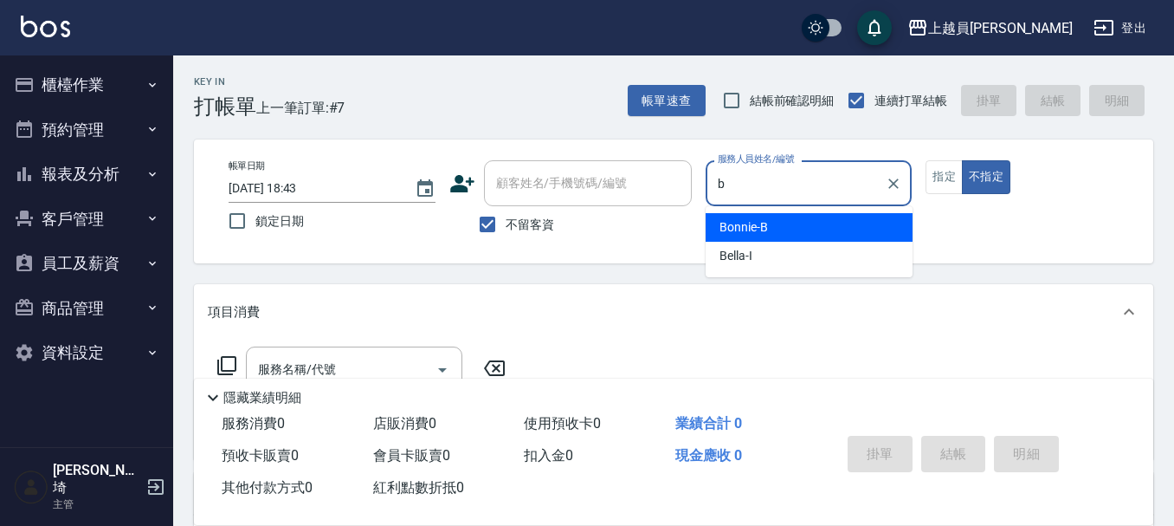
type input "Bonnie-B"
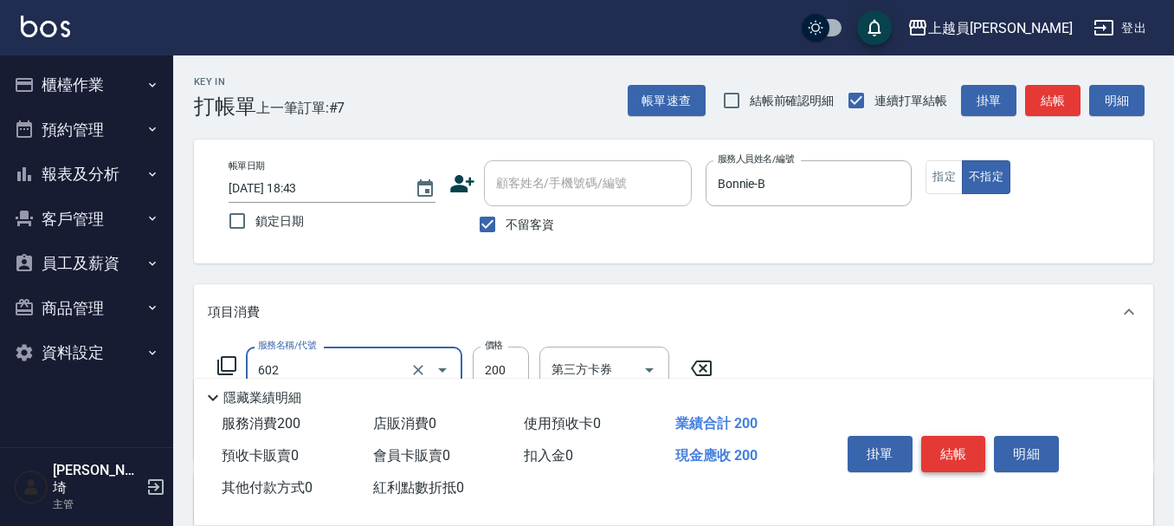
type input "一般洗髮(602)"
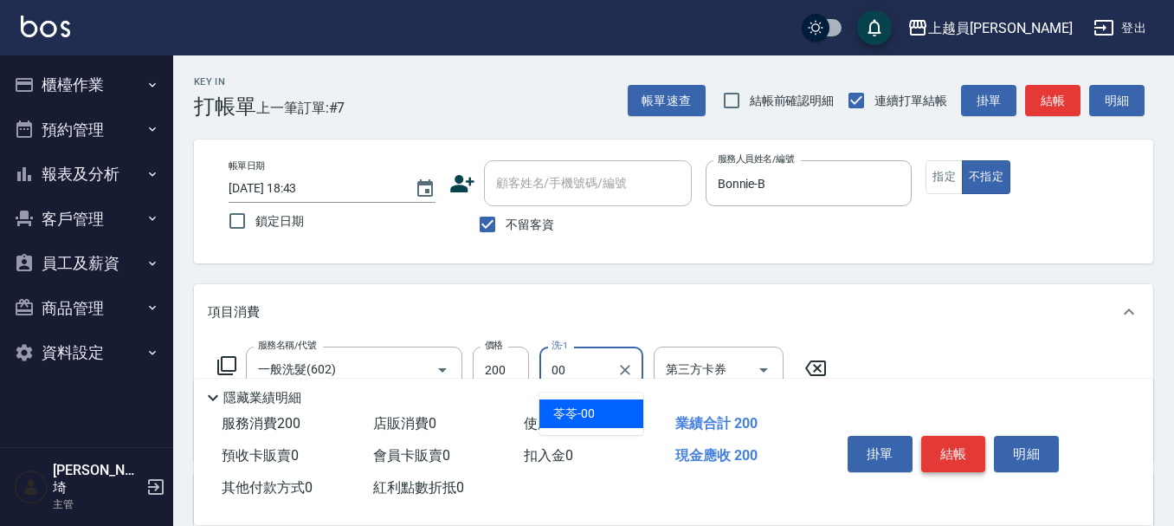
type input "苓苓-00"
type input "精油(889)"
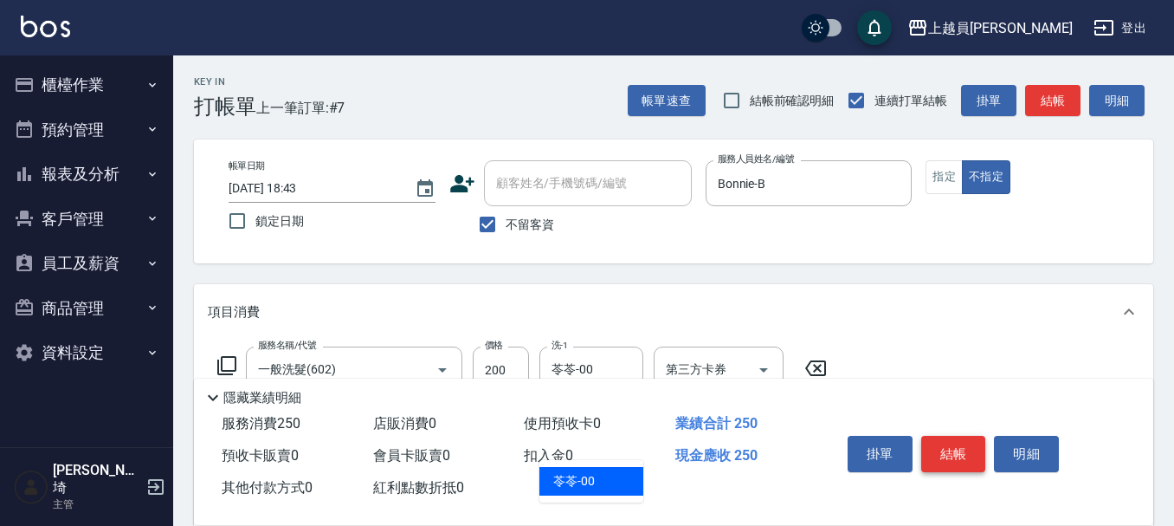
type input "苓苓-00"
type input "剪髮(302)"
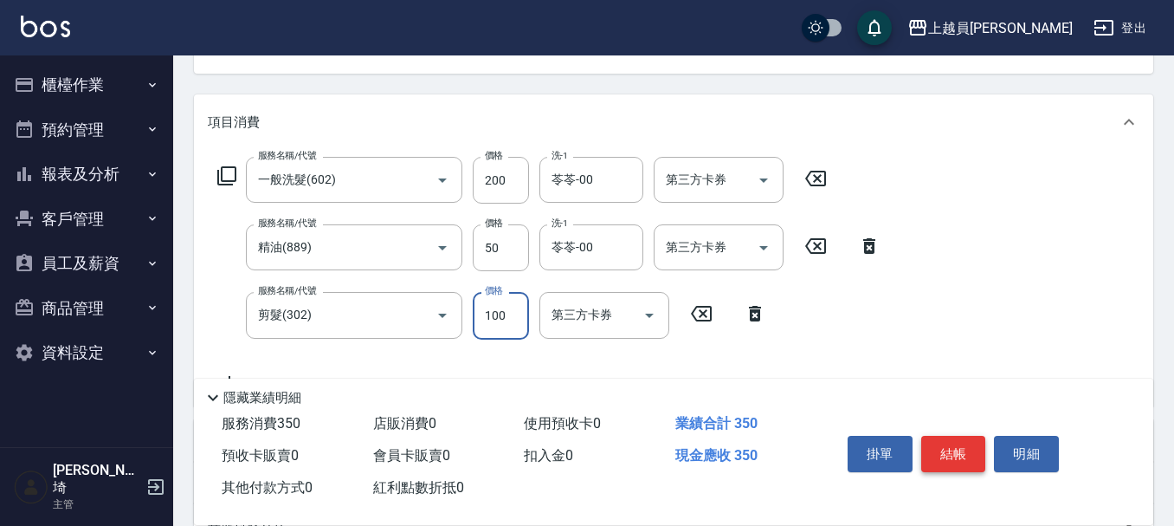
scroll to position [263, 0]
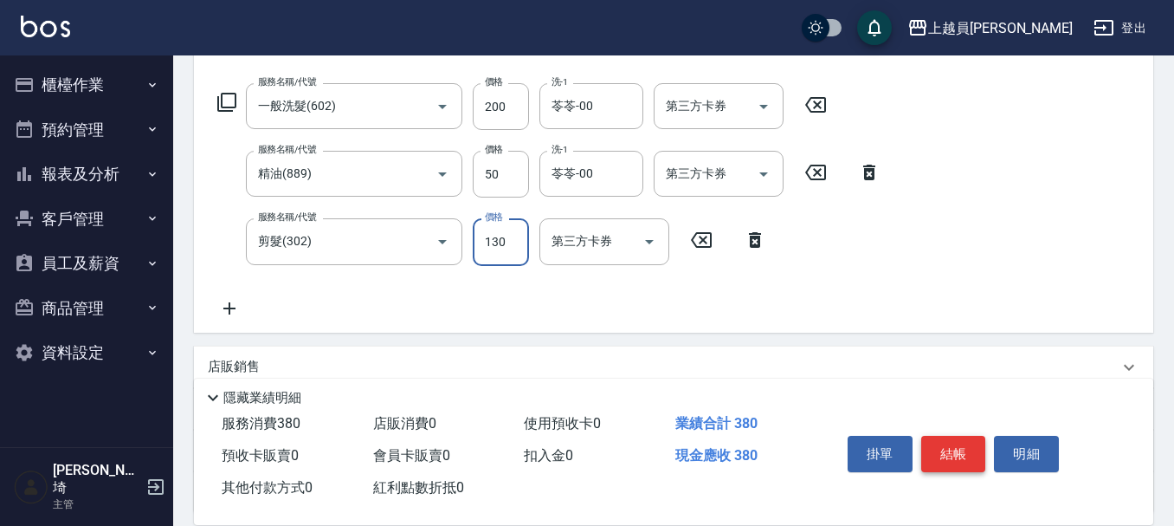
type input "130"
click at [955, 449] on button "結帳" at bounding box center [953, 454] width 65 height 36
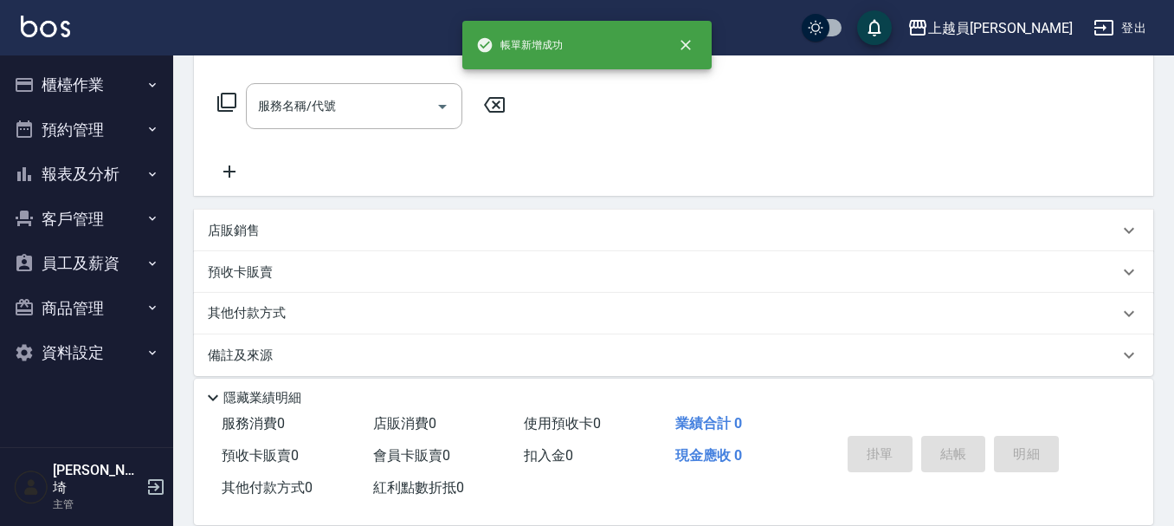
scroll to position [0, 0]
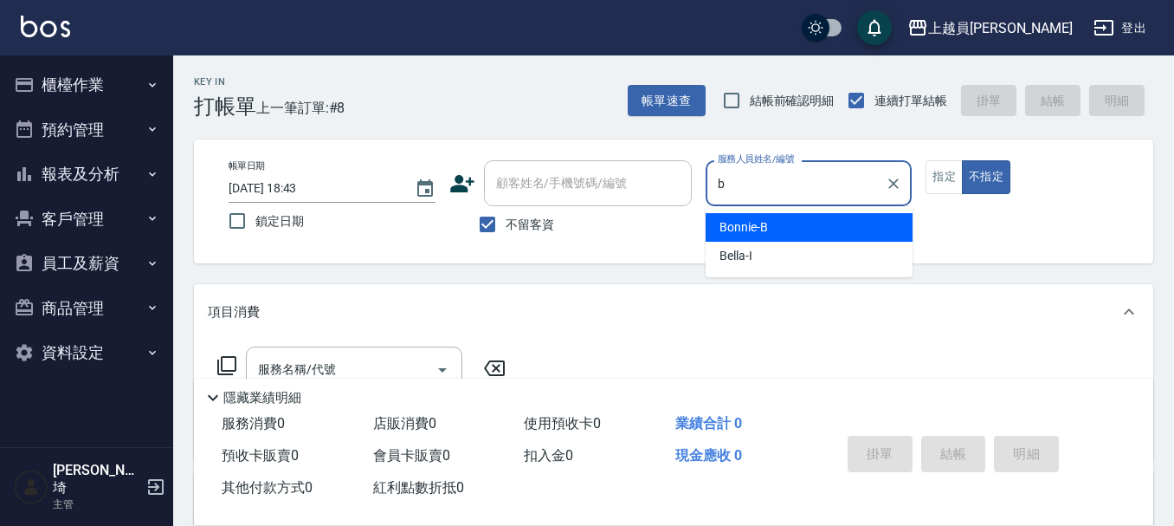
type input "Bonnie-B"
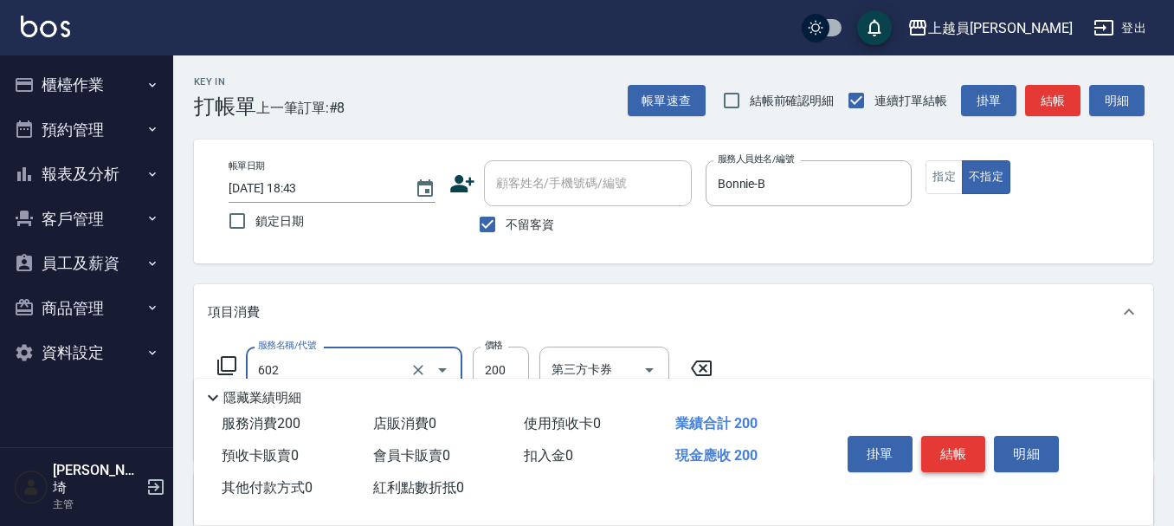
type input "一般洗髮(602)"
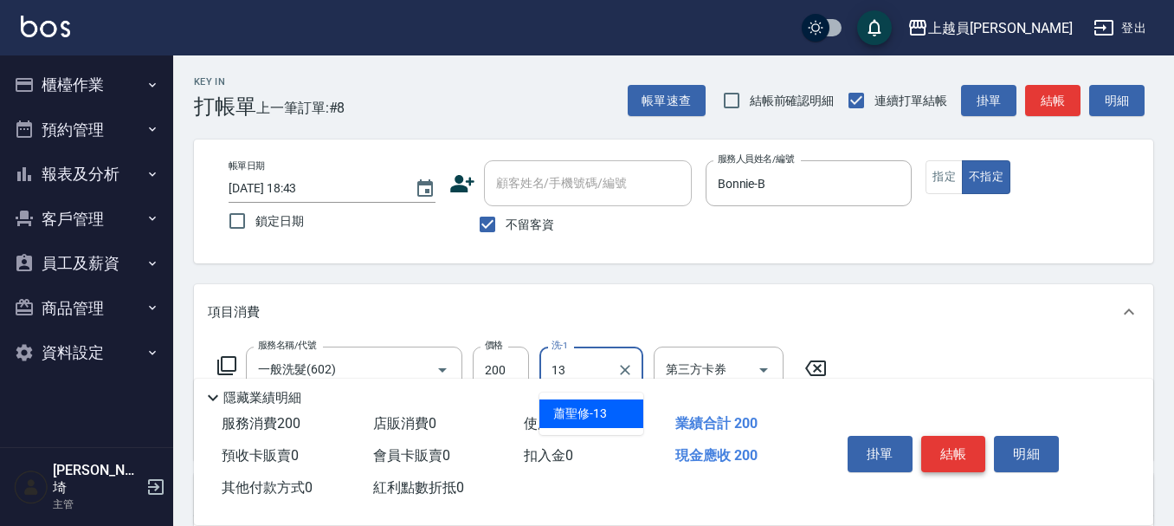
type input "[PERSON_NAME]-13"
type input "精油(889)"
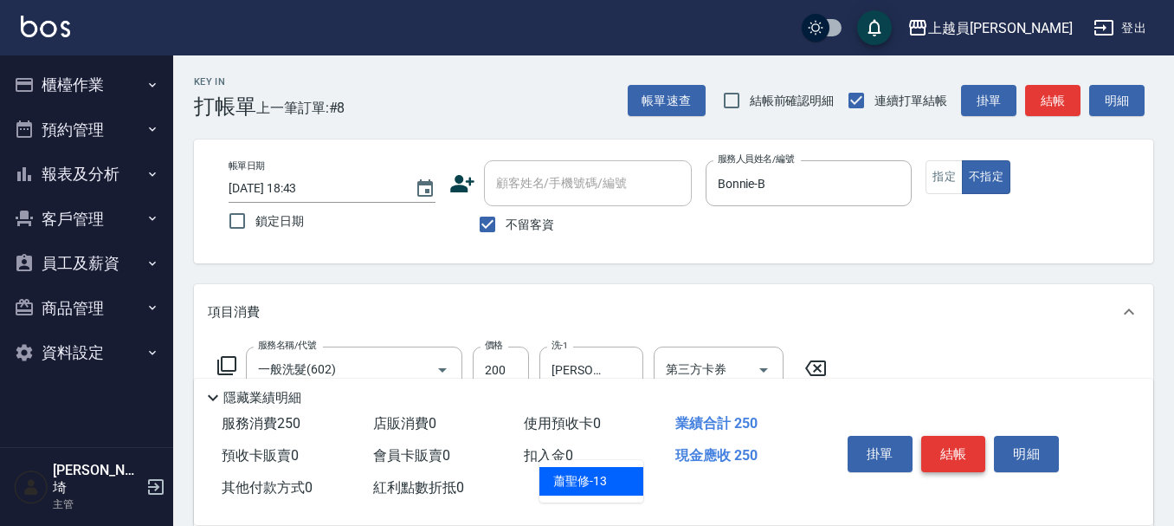
type input "[PERSON_NAME]-13"
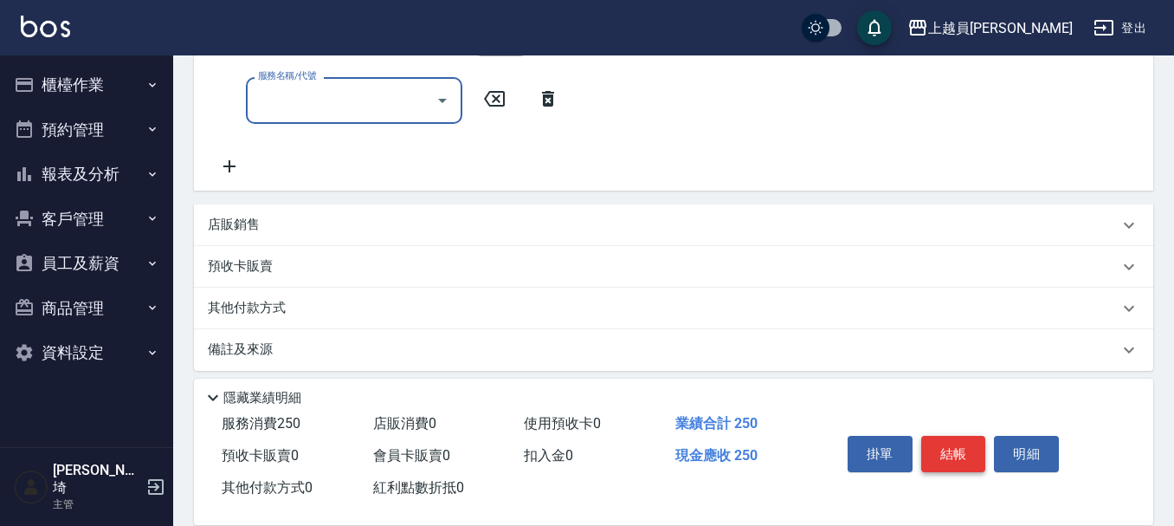
scroll to position [416, 0]
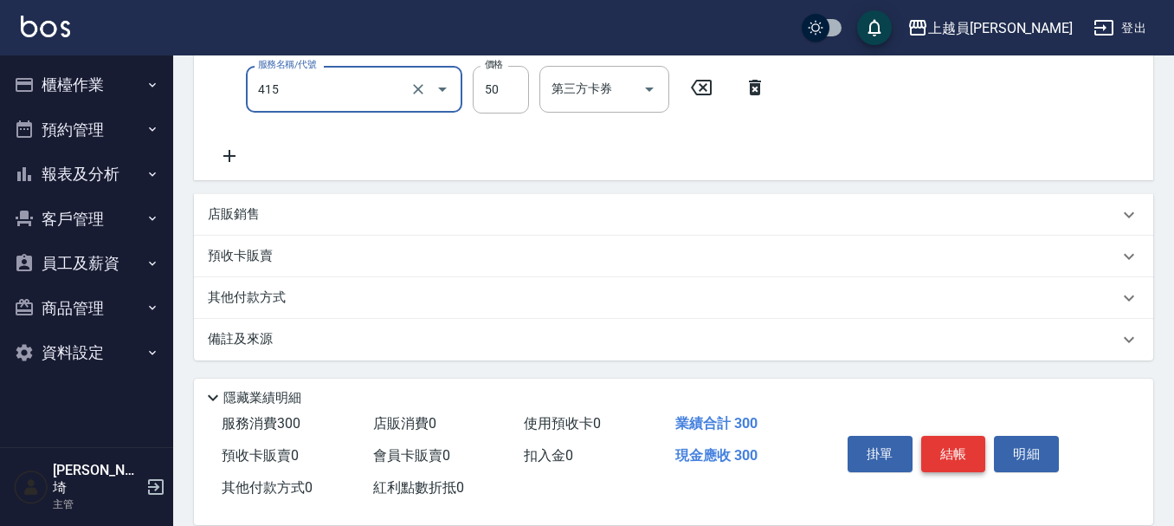
type input "瞬間保養(415)"
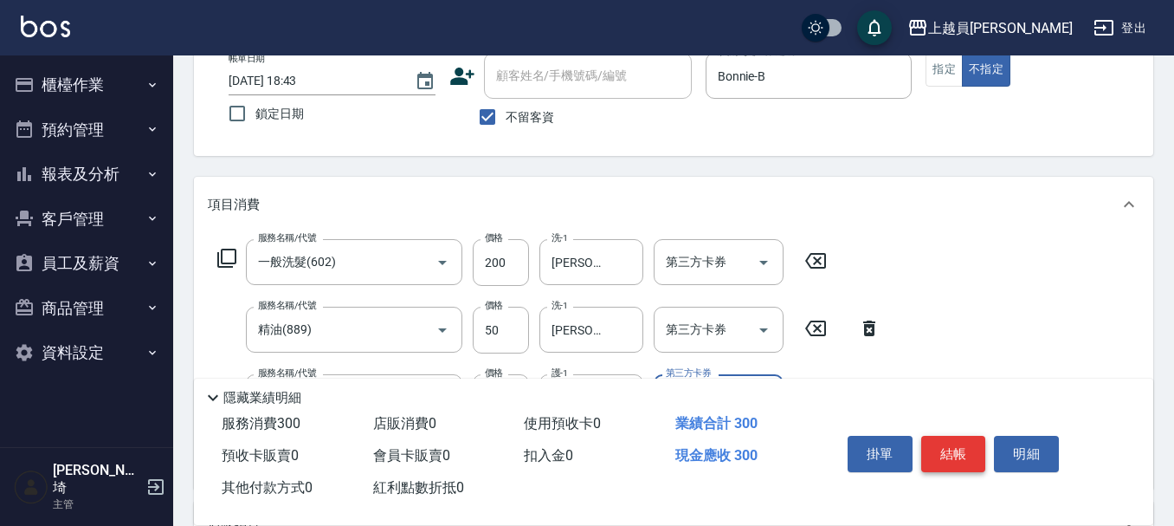
type input "[PERSON_NAME]-13"
type input "剪髮(302)"
type input "130"
click at [956, 455] on button "結帳" at bounding box center [953, 454] width 65 height 36
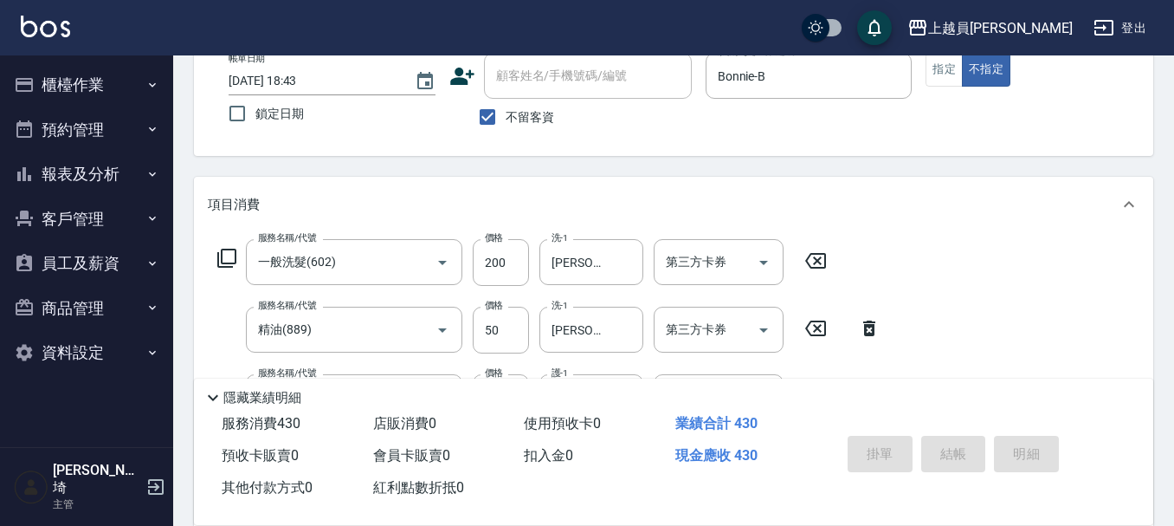
type input "[DATE] 18:44"
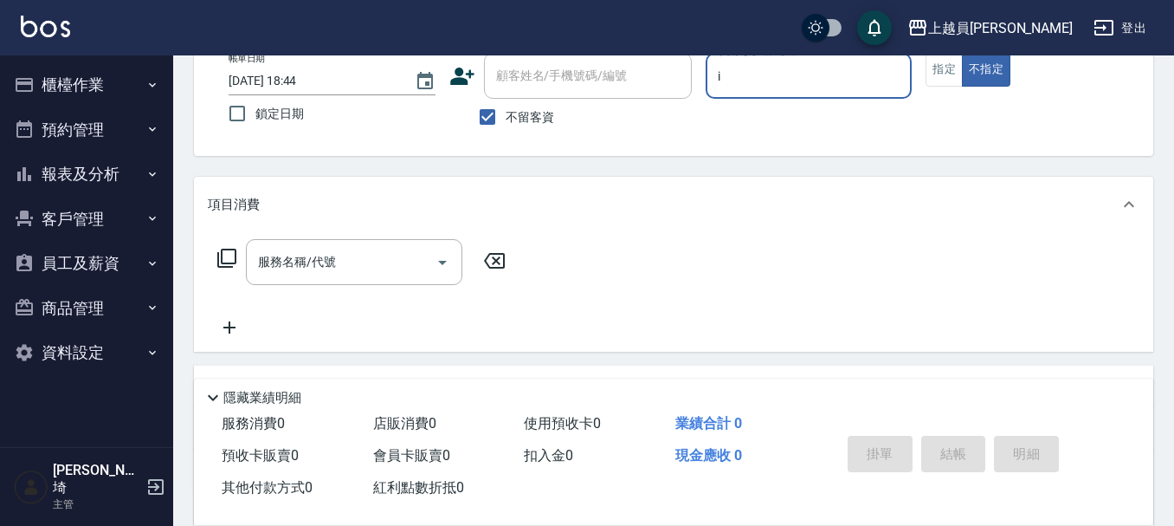
type input "Bella-I"
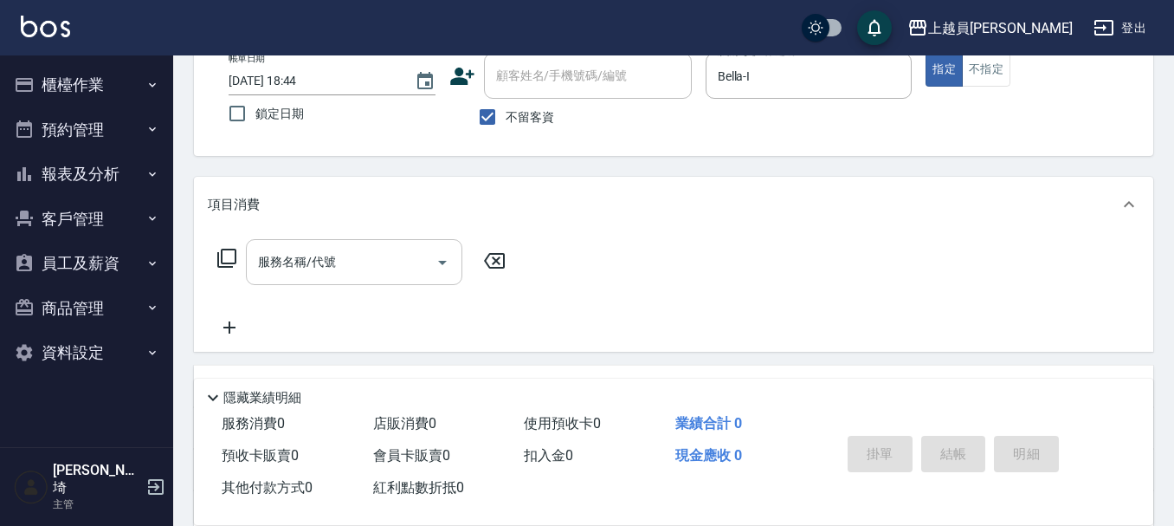
click at [410, 255] on input "服務名稱/代號" at bounding box center [341, 262] width 175 height 30
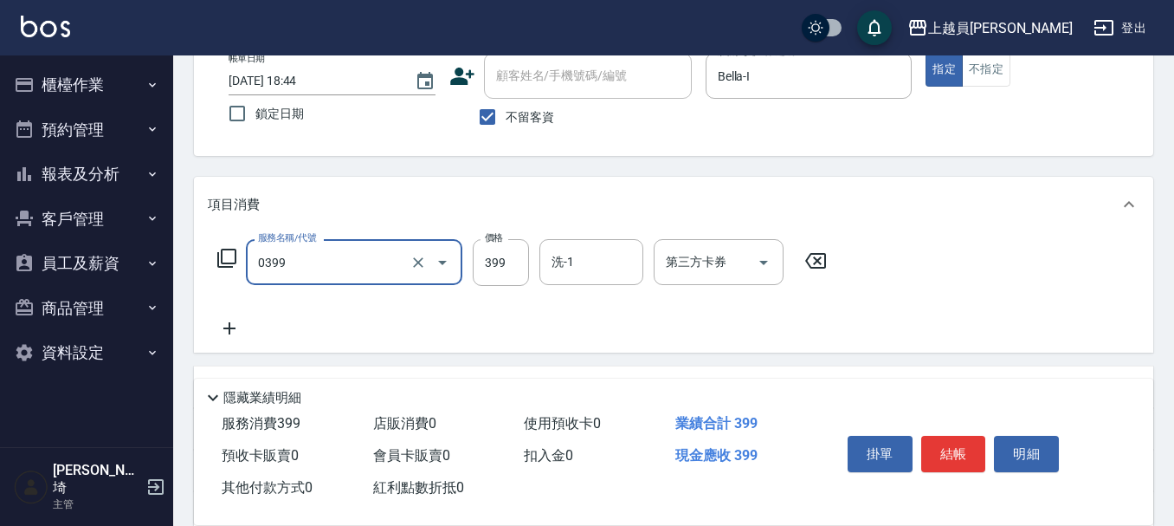
type input "海鹽SPA(0399)"
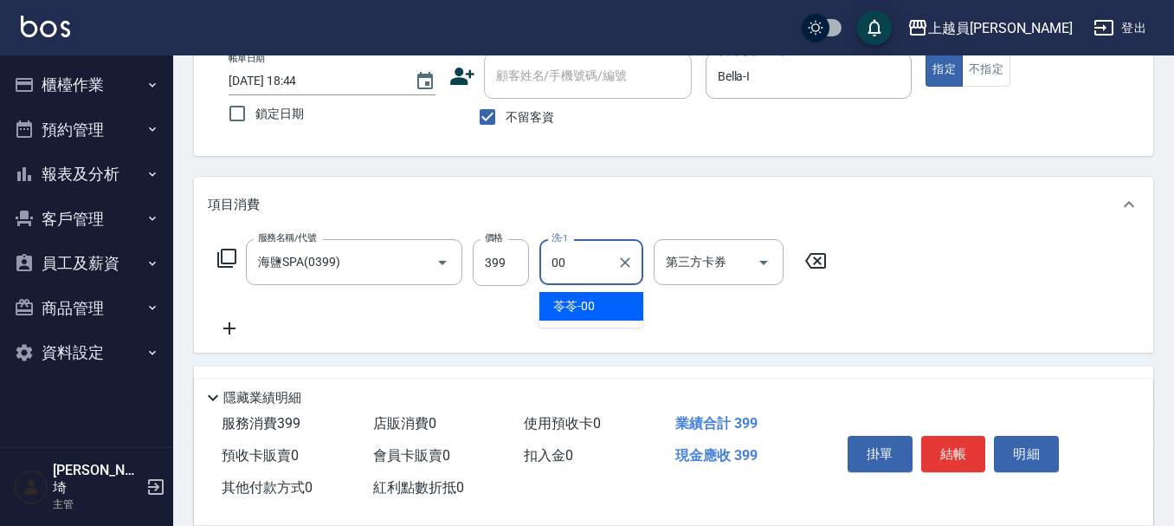
type input "苓苓-00"
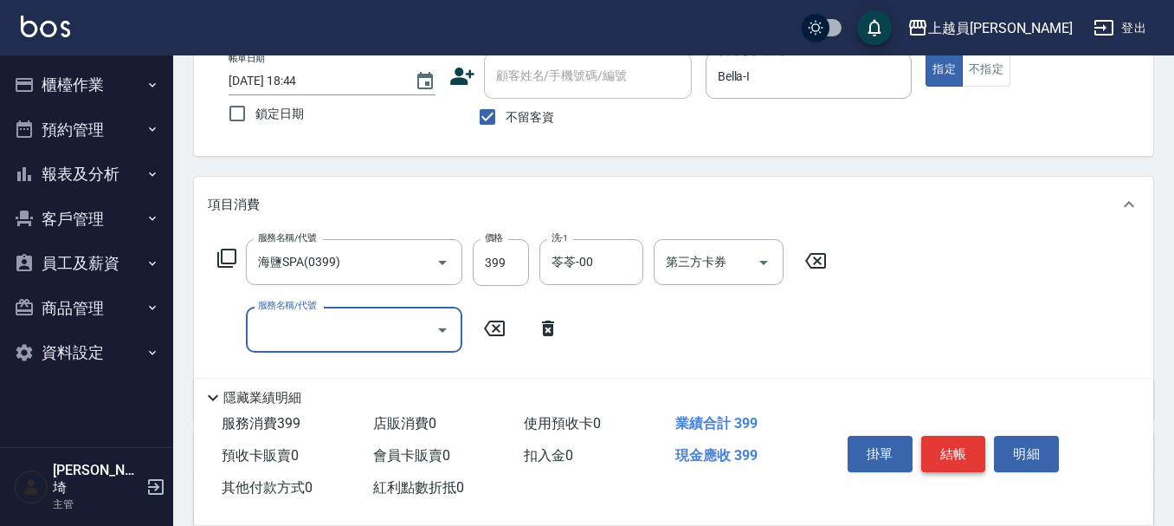
click at [965, 436] on button "結帳" at bounding box center [953, 454] width 65 height 36
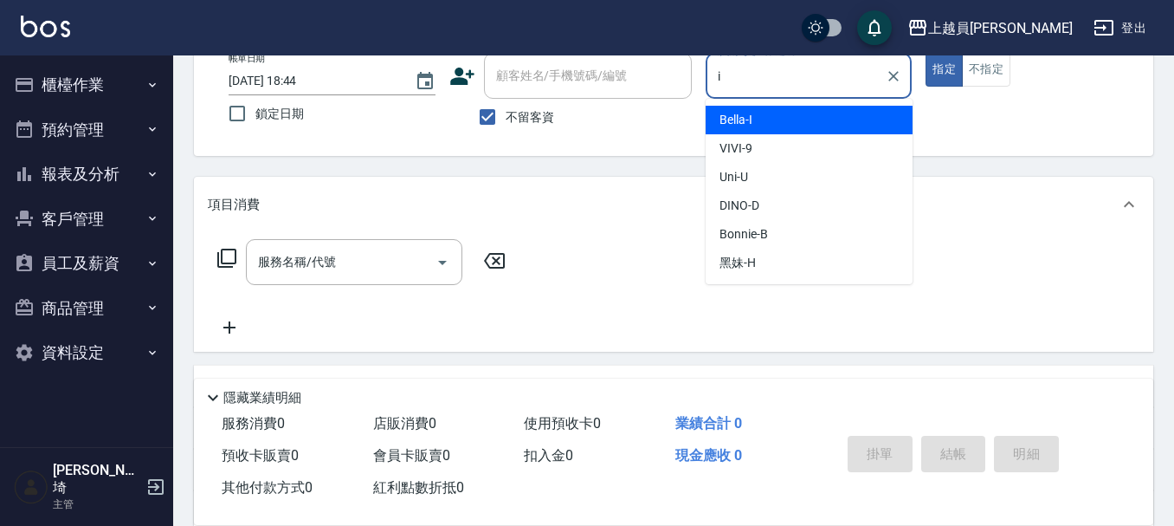
type input "Bella-I"
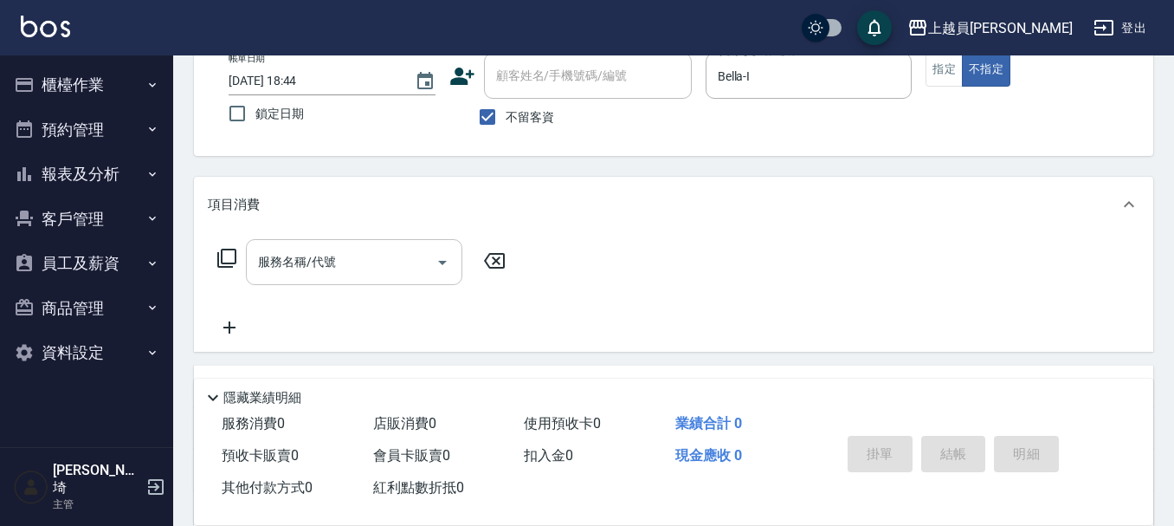
click at [368, 262] on input "服務名稱/代號" at bounding box center [341, 262] width 175 height 30
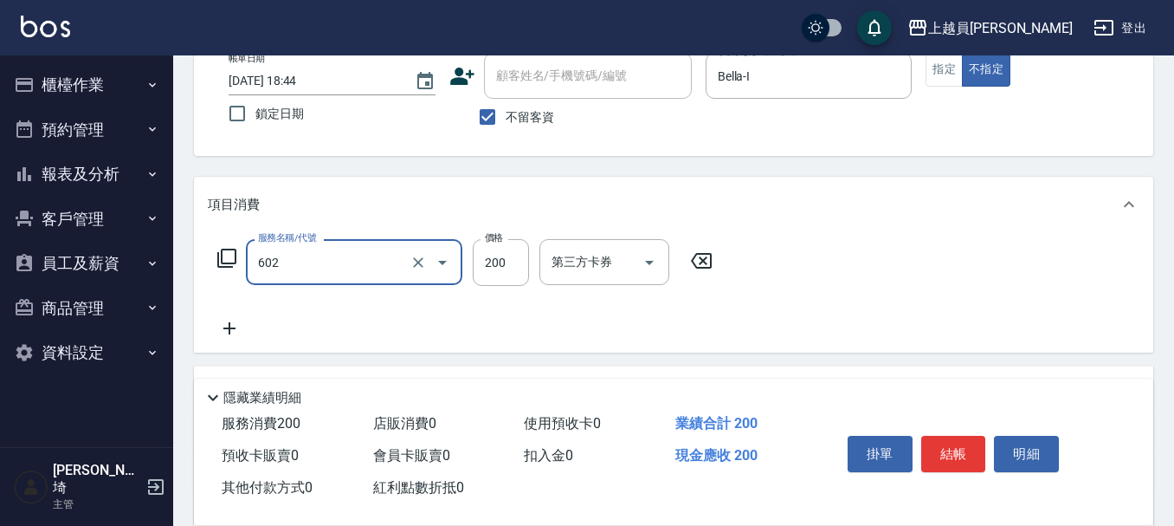
type input "一般洗髮(602)"
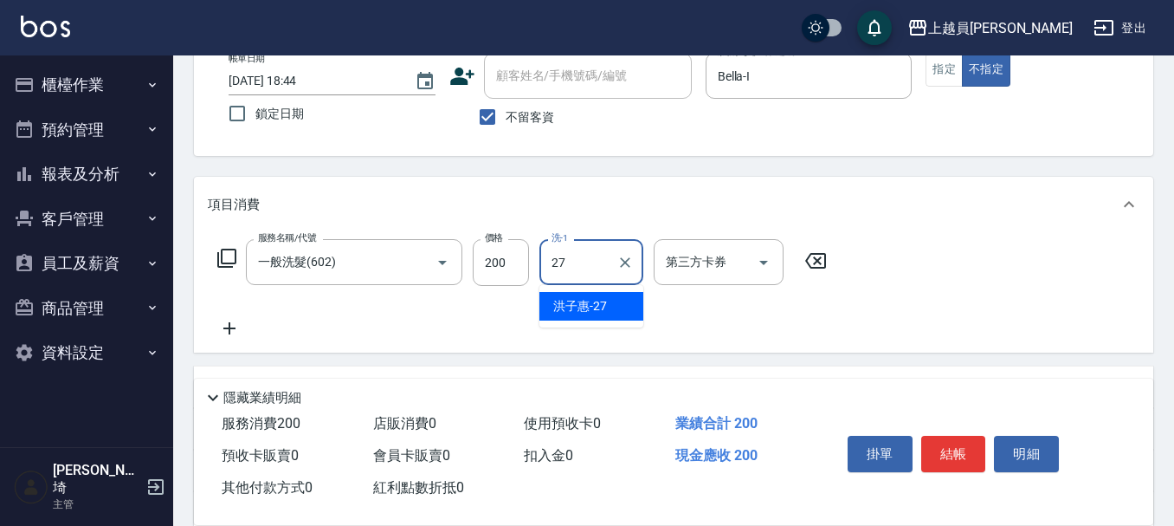
type input "[PERSON_NAME]-27"
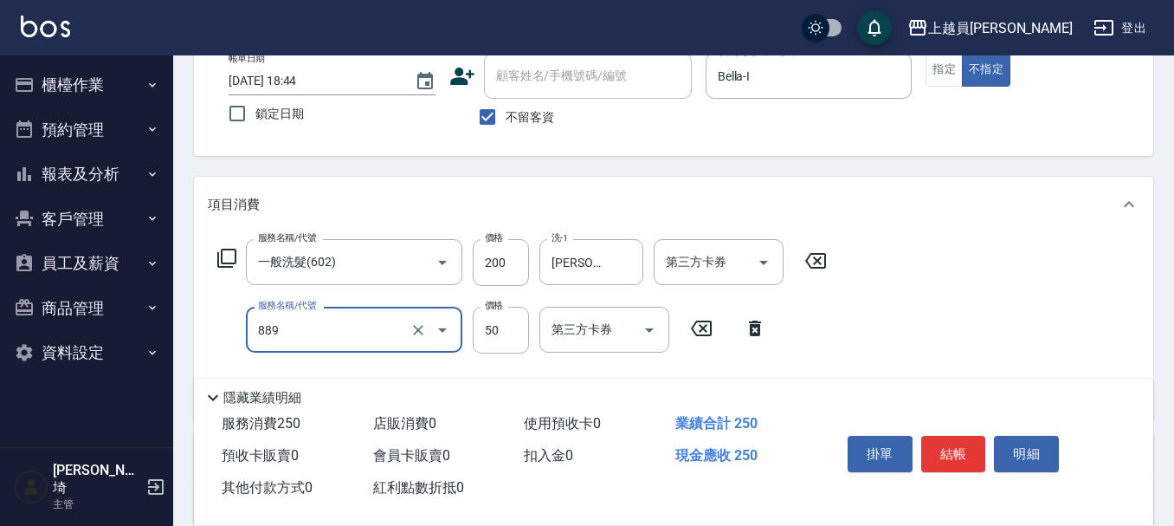
type input "精油(889)"
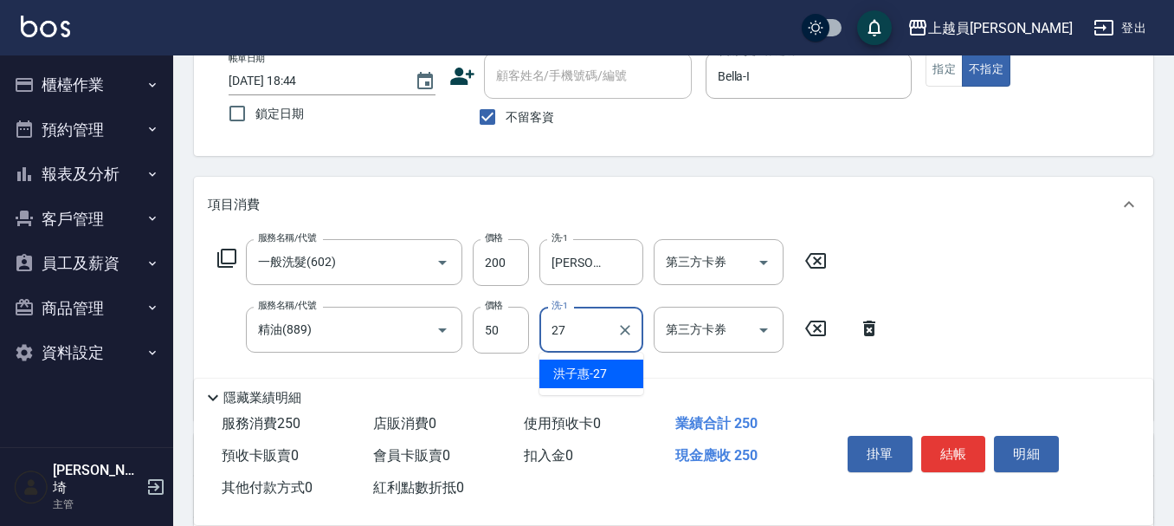
type input "[PERSON_NAME]-27"
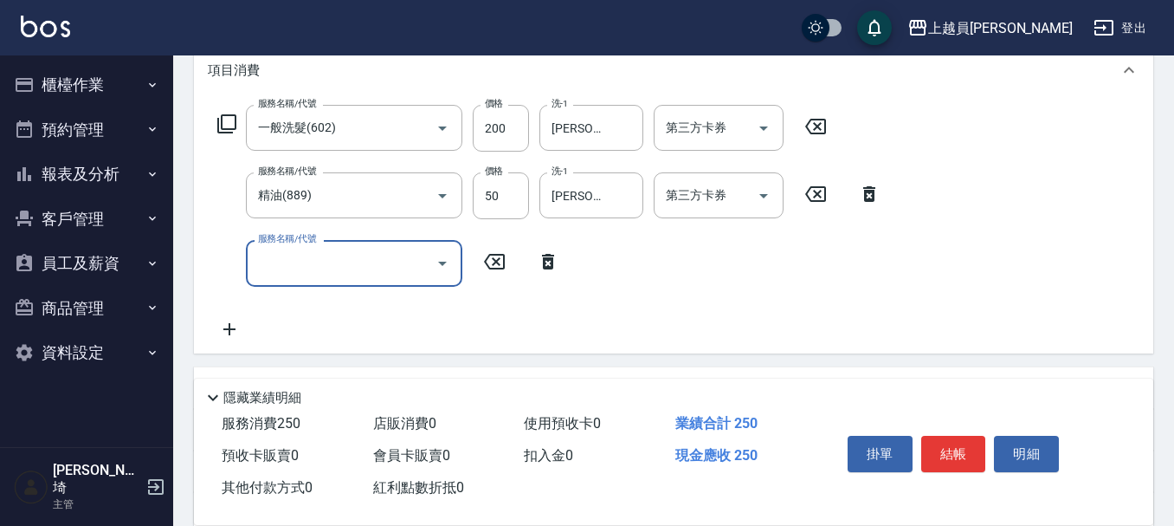
scroll to position [281, 0]
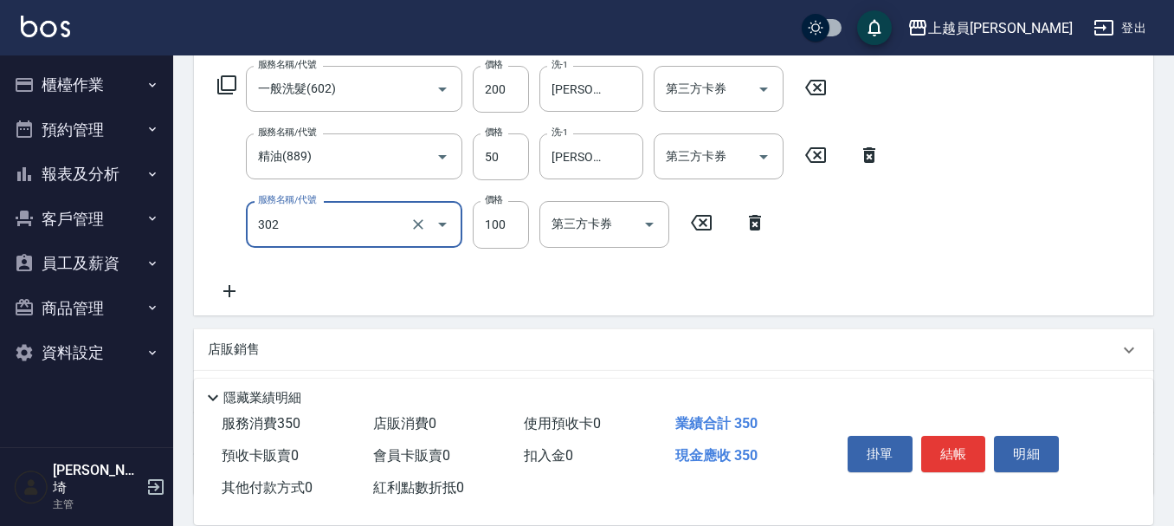
type input "剪髮(302)"
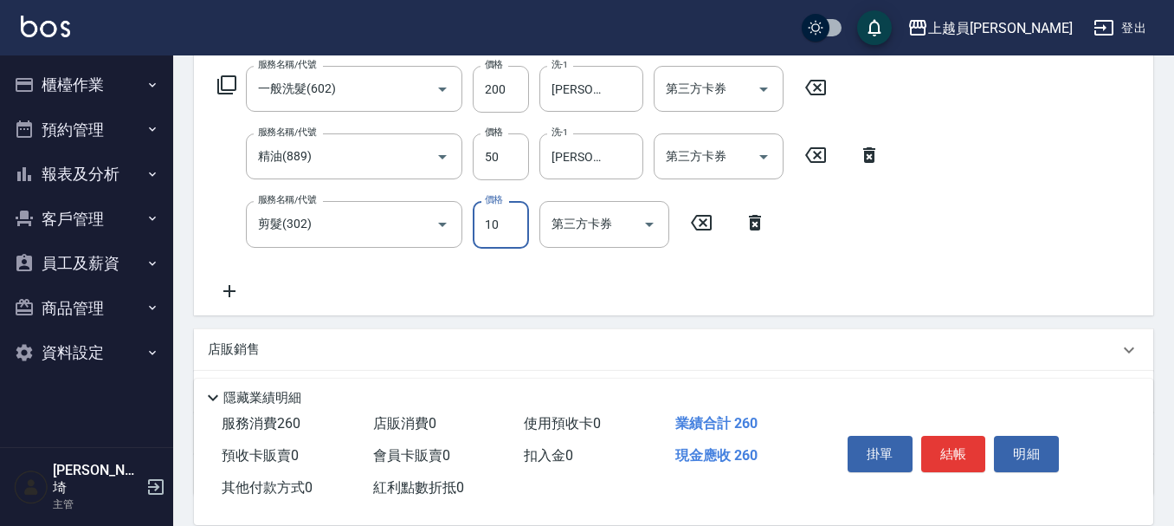
type input "100"
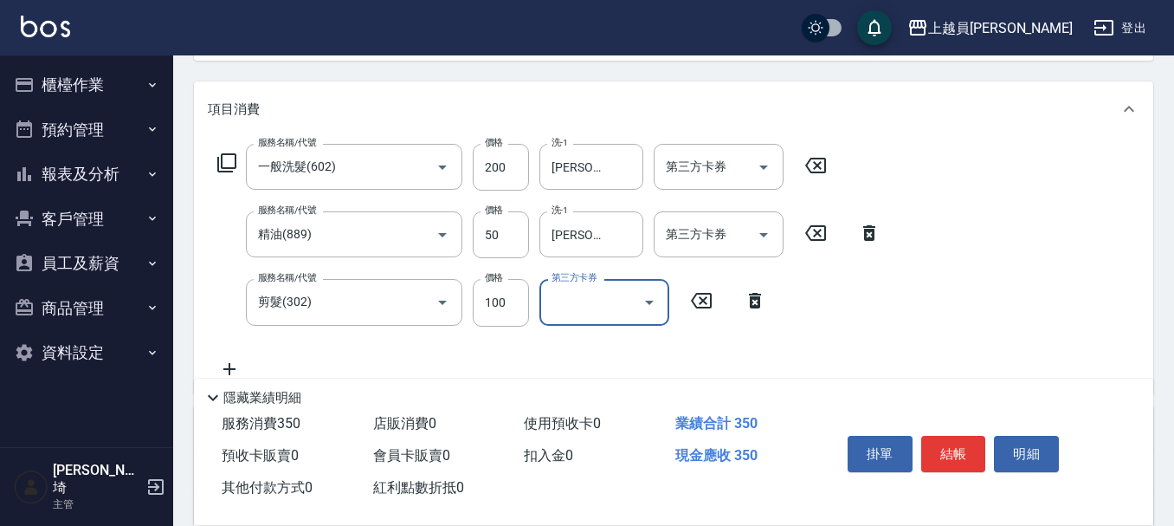
scroll to position [107, 0]
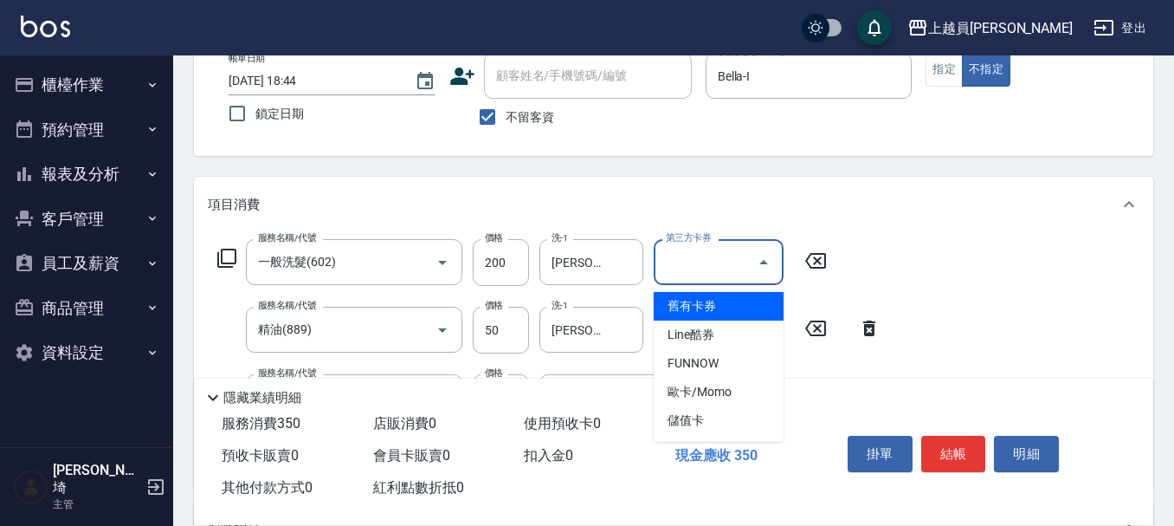
click at [738, 247] on input "第三方卡券" at bounding box center [705, 262] width 88 height 30
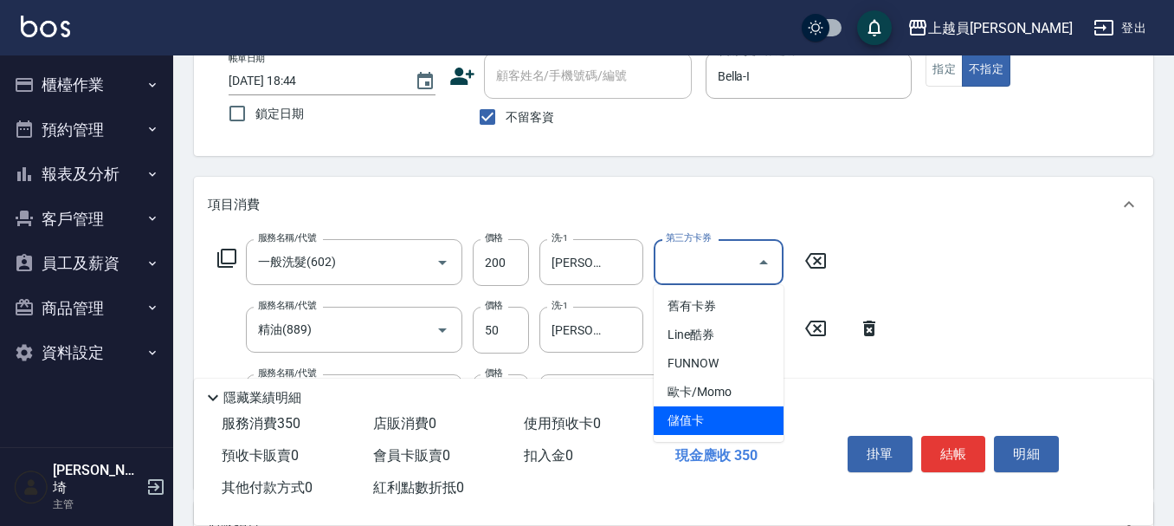
click at [747, 426] on span "儲值卡" at bounding box center [719, 420] width 130 height 29
type input "儲值卡"
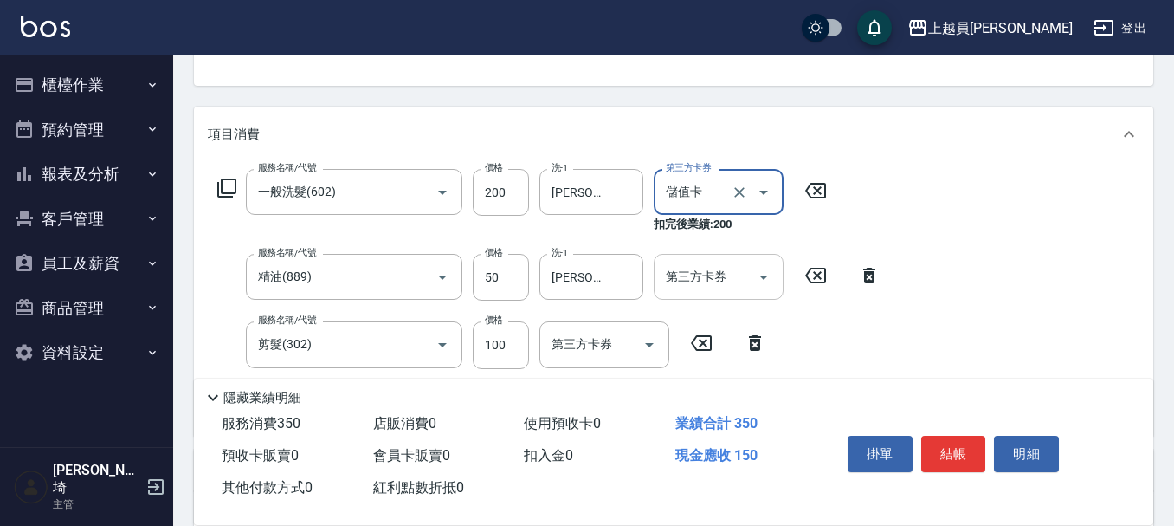
scroll to position [281, 0]
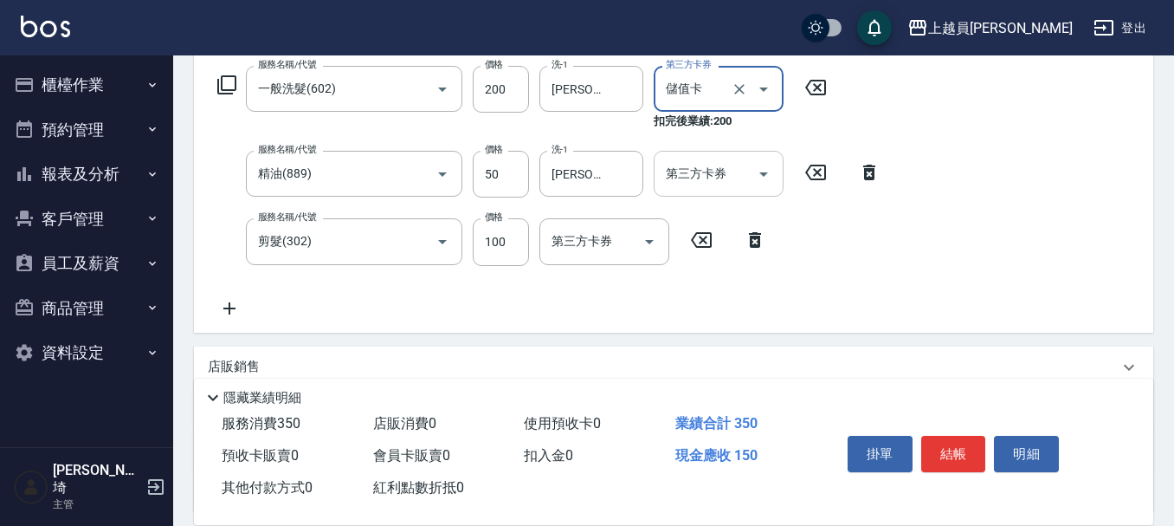
click at [693, 164] on input "第三方卡券" at bounding box center [705, 173] width 88 height 30
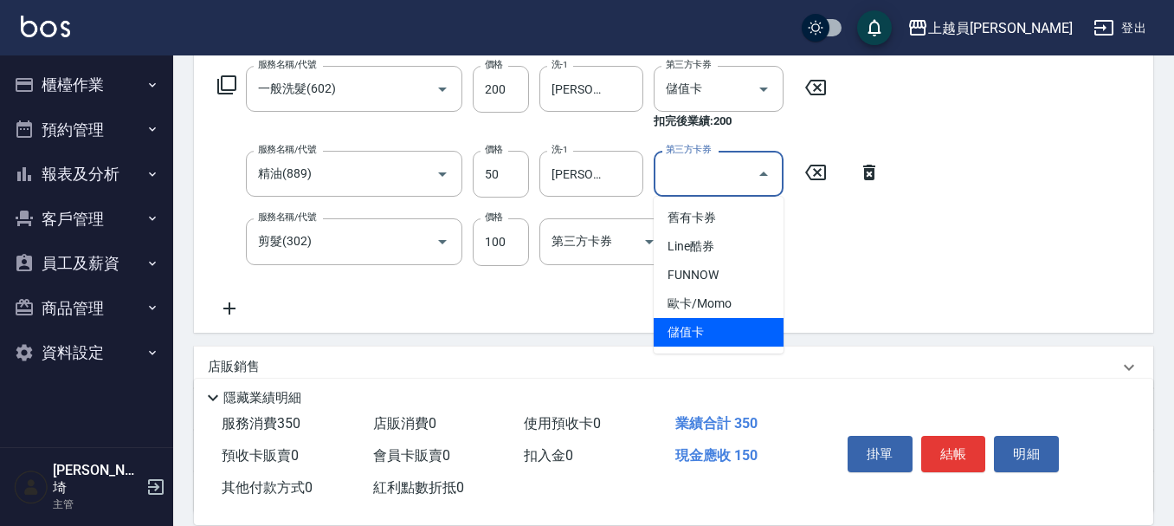
click at [716, 326] on span "儲值卡" at bounding box center [719, 332] width 130 height 29
type input "儲值卡"
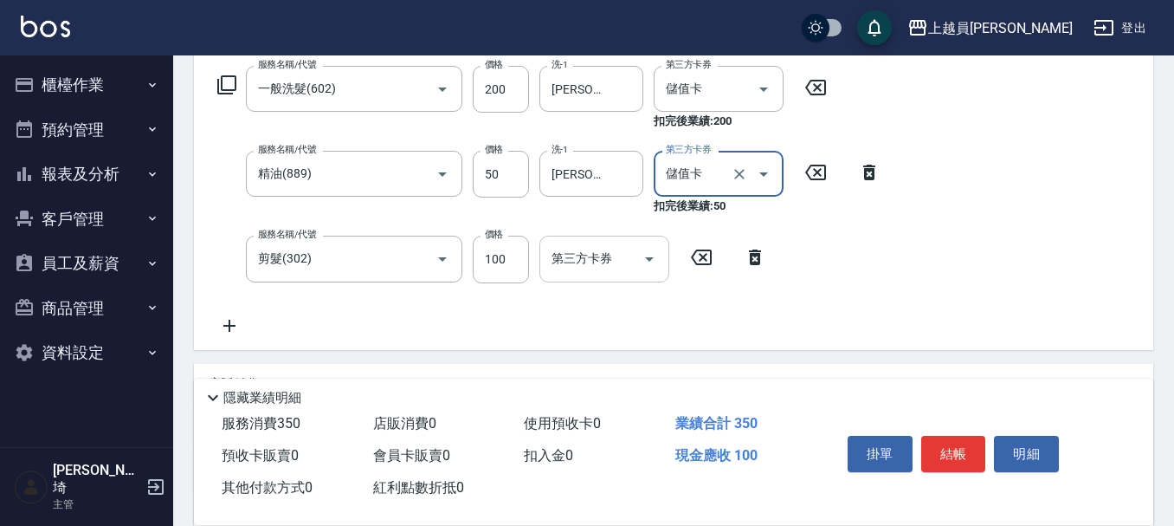
click at [628, 261] on input "第三方卡券" at bounding box center [591, 258] width 88 height 30
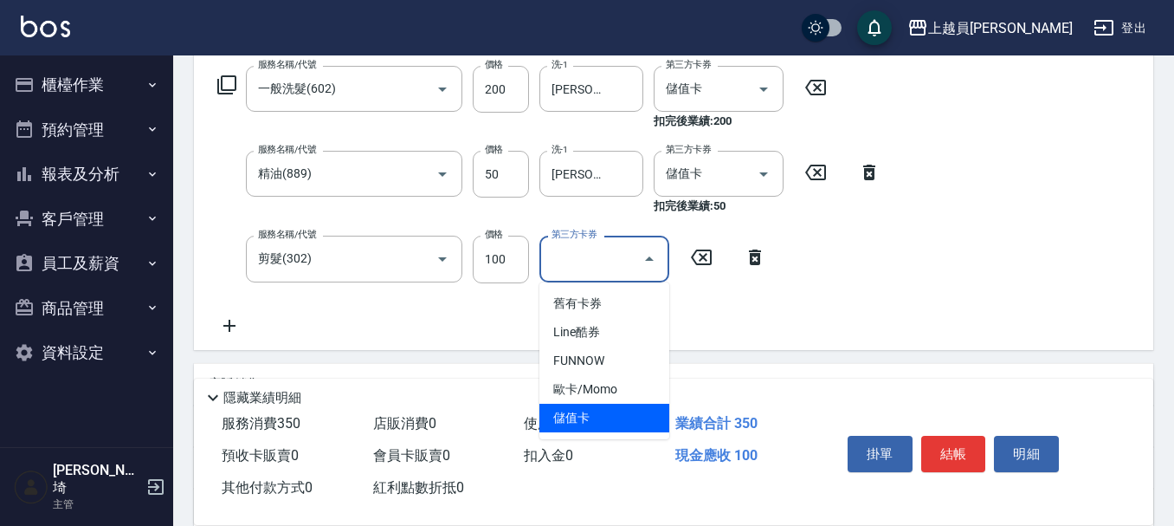
click at [629, 413] on span "儲值卡" at bounding box center [604, 417] width 130 height 29
type input "儲值卡"
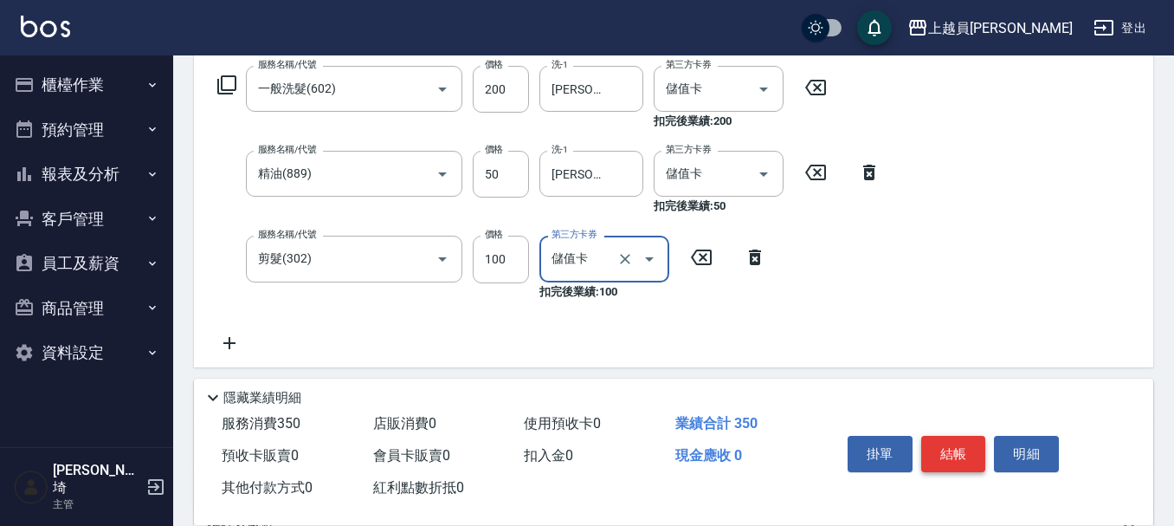
click at [978, 448] on button "結帳" at bounding box center [953, 454] width 65 height 36
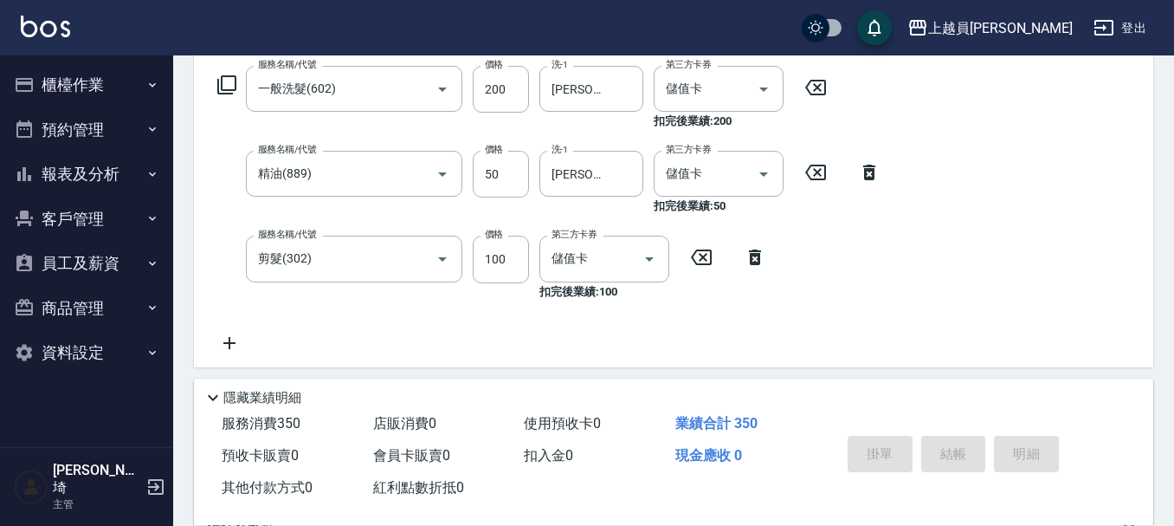
type input "[DATE] 18:45"
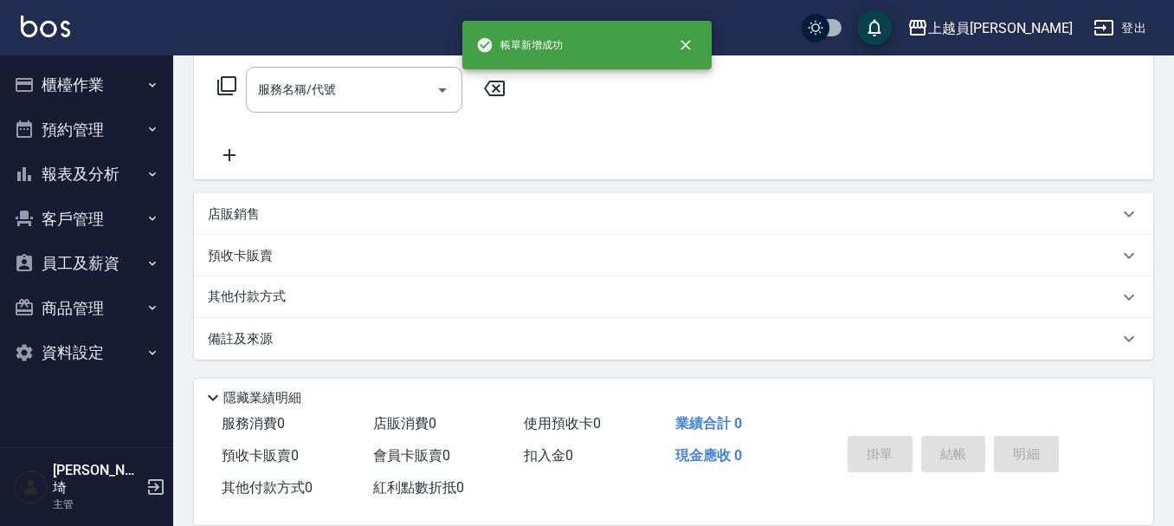
scroll to position [0, 0]
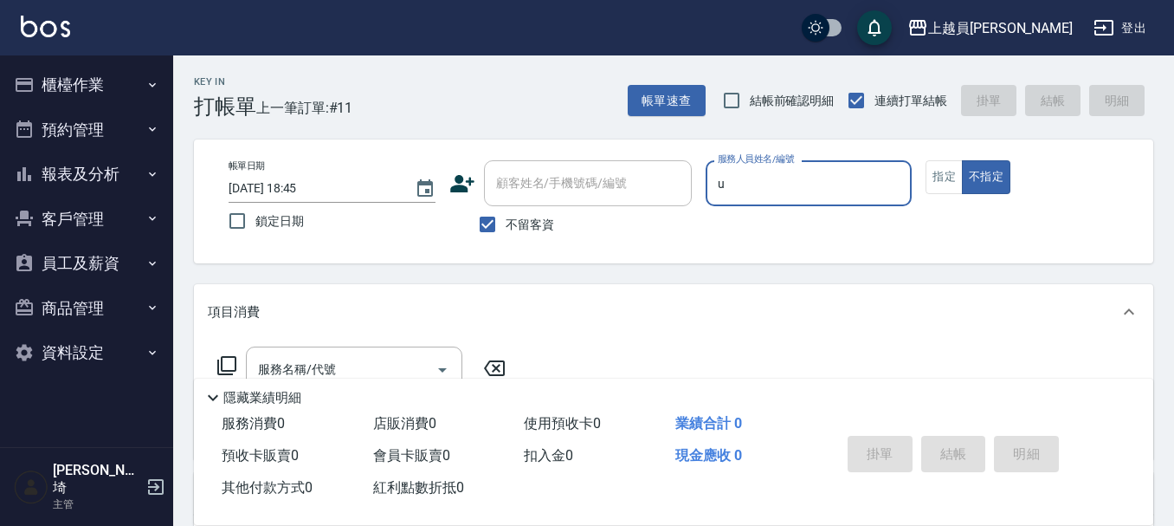
type input "Uni-U"
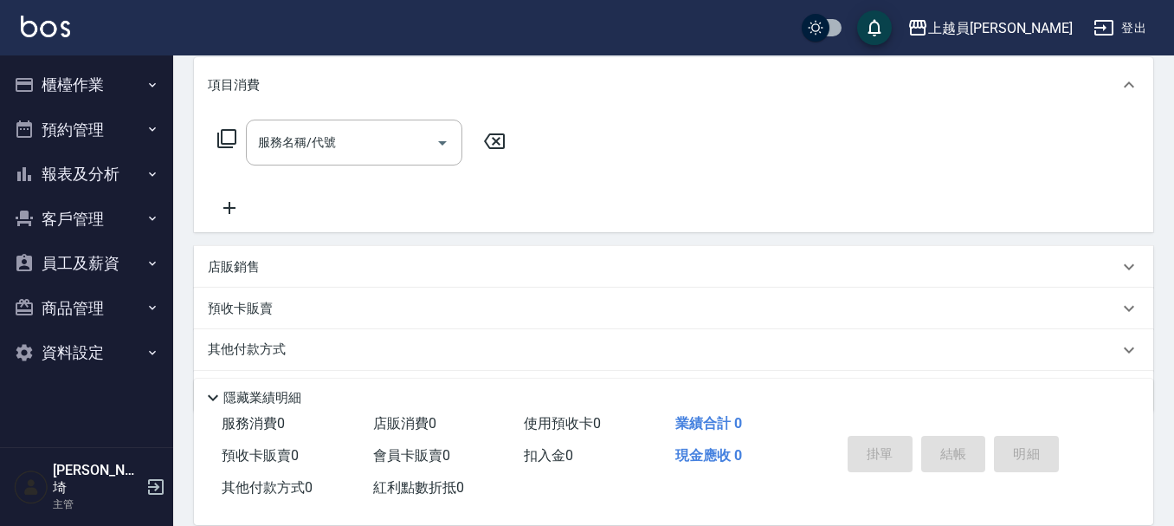
scroll to position [260, 0]
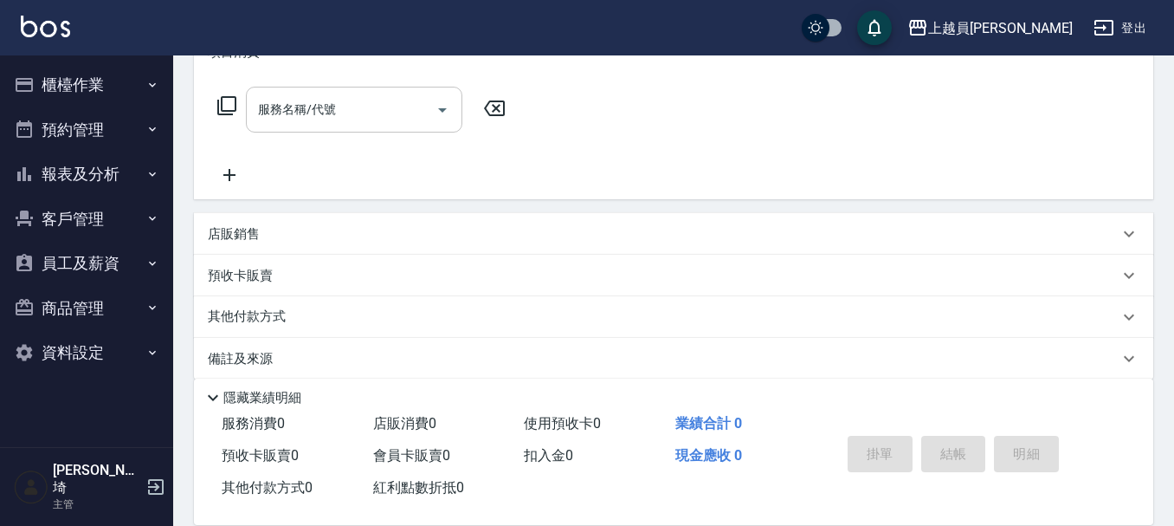
click at [396, 95] on input "服務名稱/代號" at bounding box center [341, 109] width 175 height 30
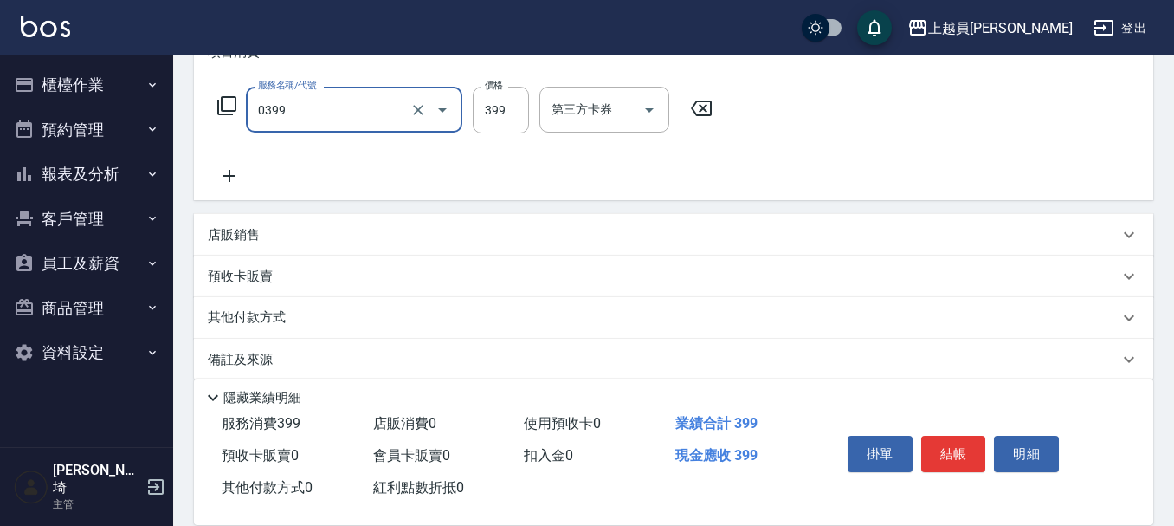
type input "海鹽SPA(0399)"
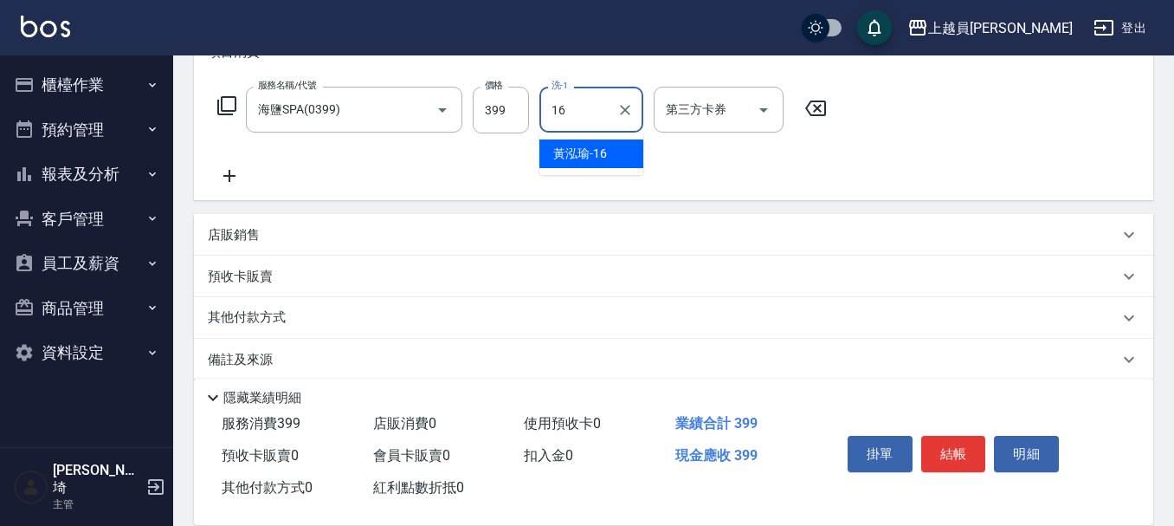
type input "[PERSON_NAME]-16"
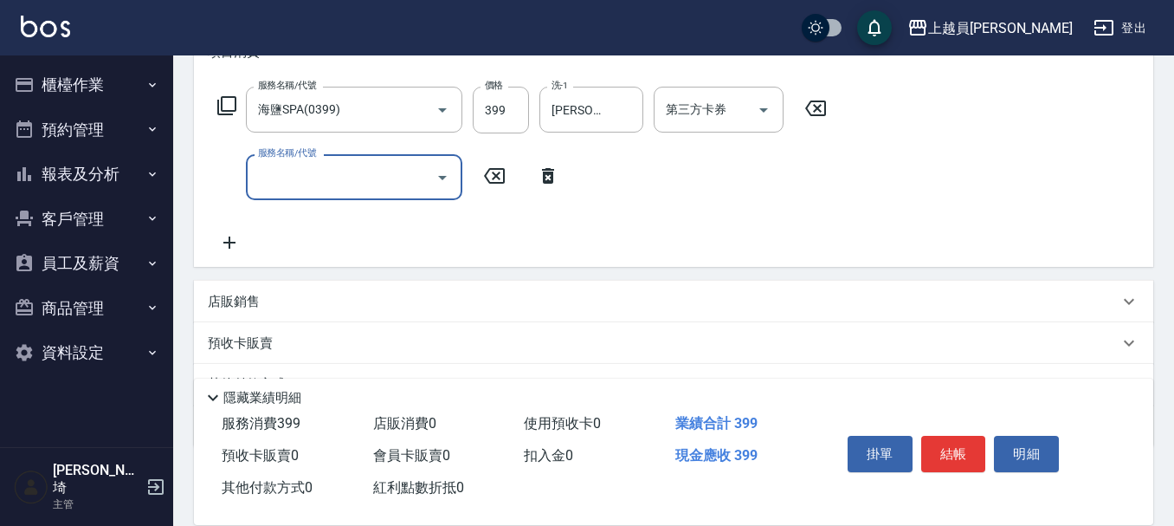
click at [947, 429] on div "掛單 結帳 明細" at bounding box center [954, 456] width 226 height 55
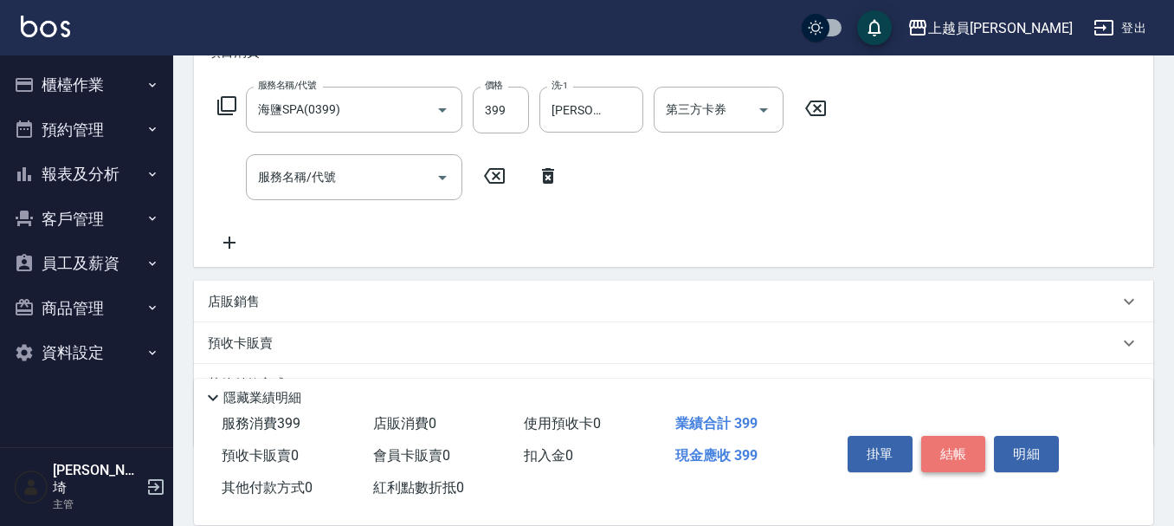
click at [945, 440] on button "結帳" at bounding box center [953, 454] width 65 height 36
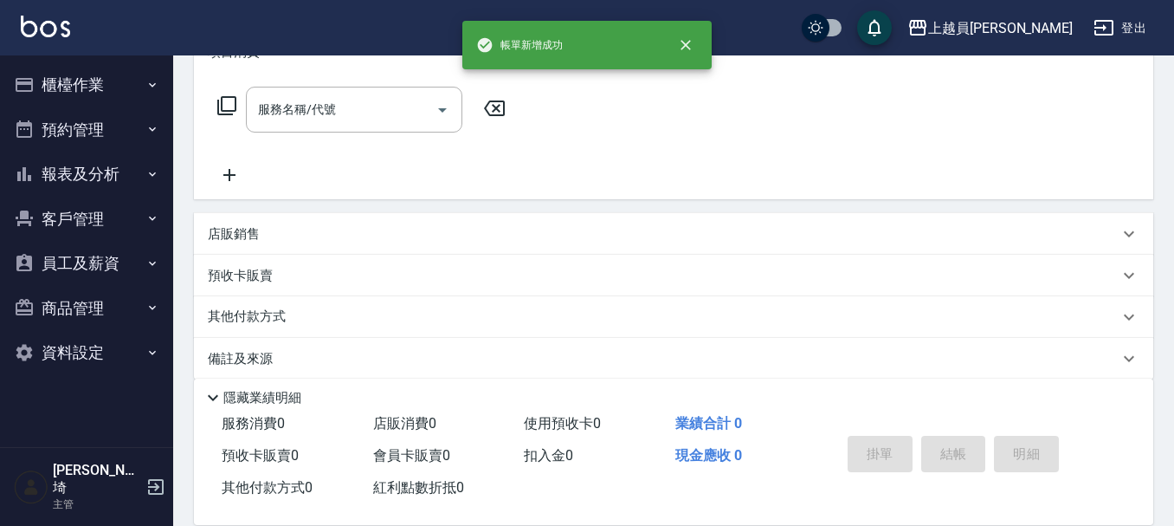
scroll to position [0, 0]
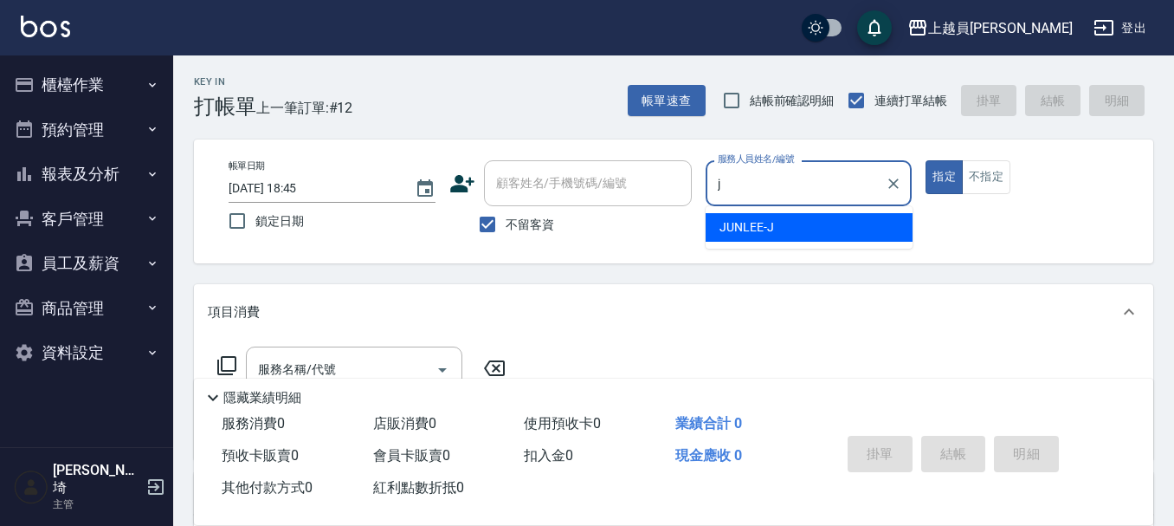
type input "[PERSON_NAME]"
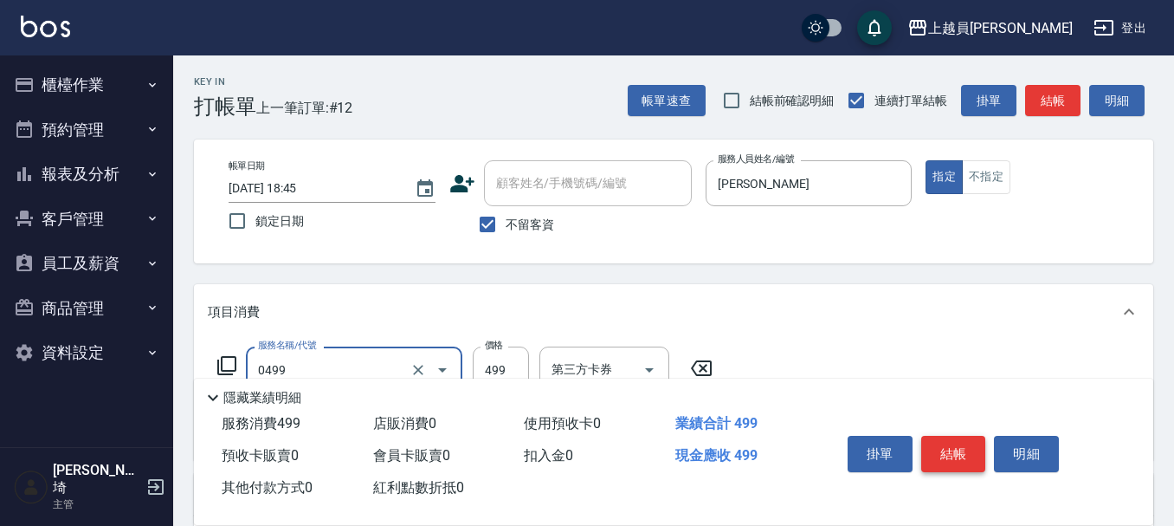
type input "去角質洗髮(0499)"
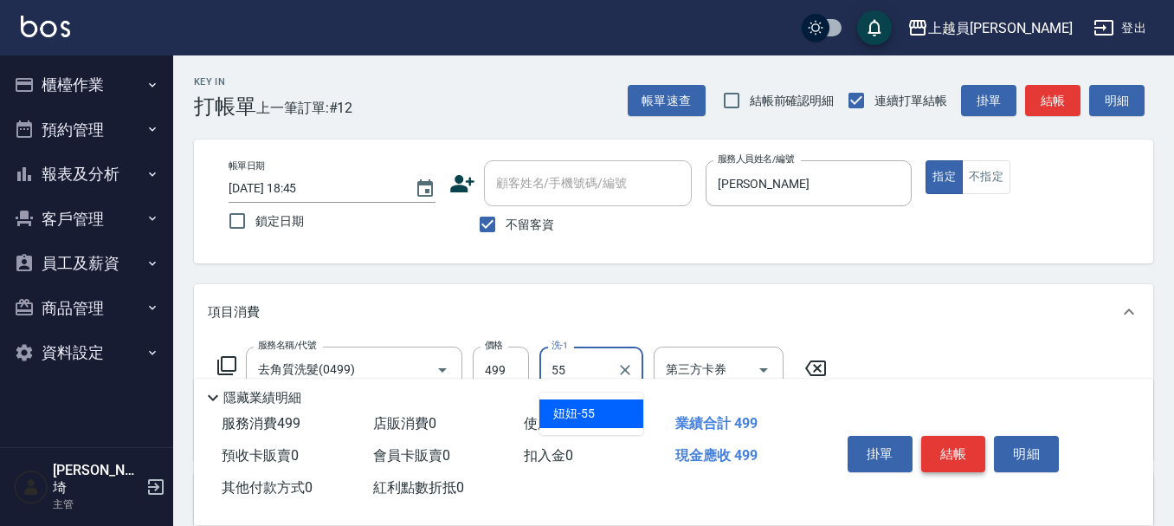
type input "妞妞-55"
type input "剪髮(302)"
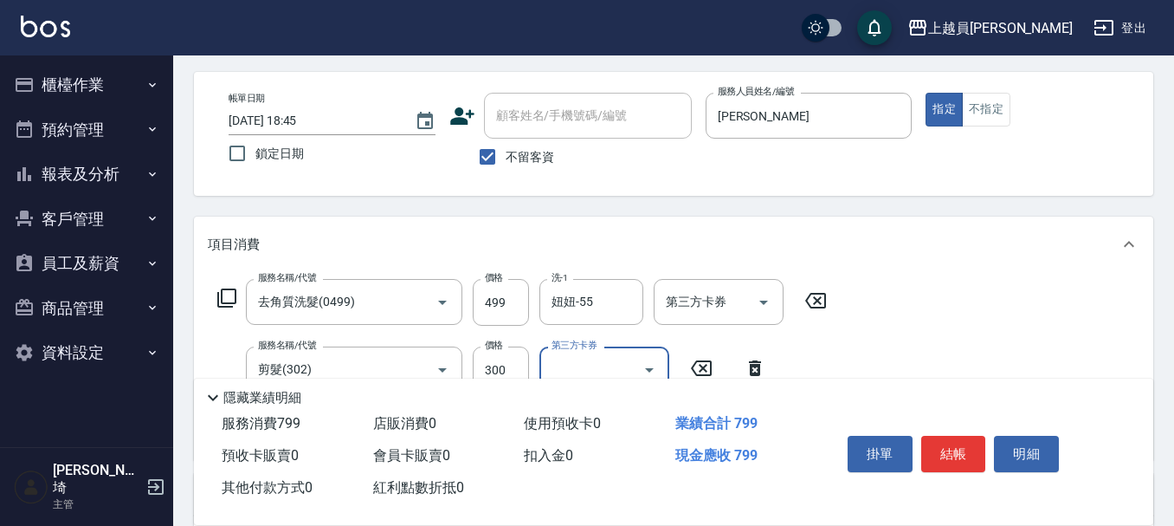
scroll to position [173, 0]
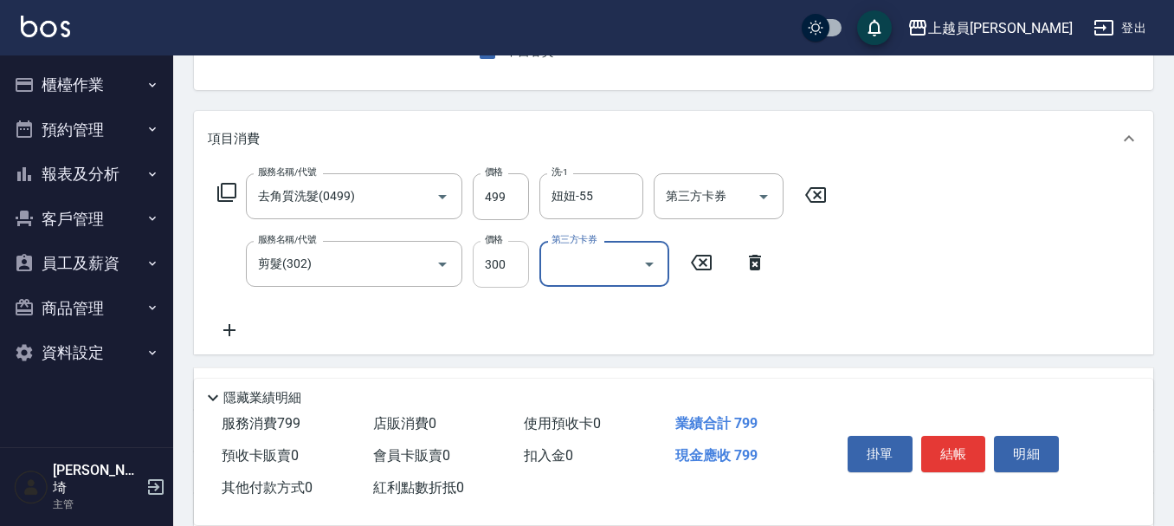
click at [512, 260] on input "300" at bounding box center [501, 264] width 56 height 47
type input "200"
click at [502, 184] on input "499" at bounding box center [501, 196] width 56 height 47
type input "500"
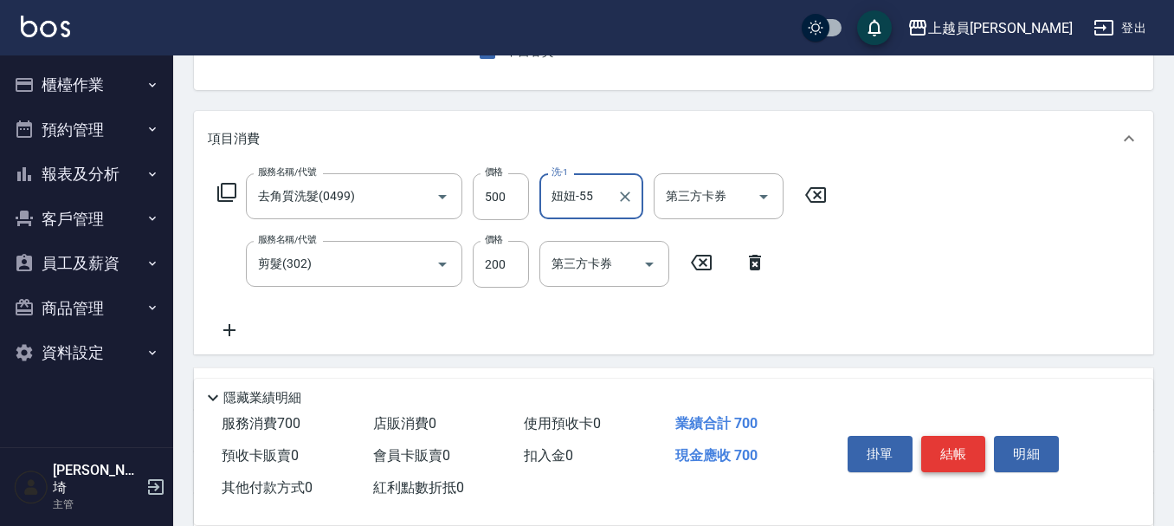
click at [952, 436] on button "結帳" at bounding box center [953, 454] width 65 height 36
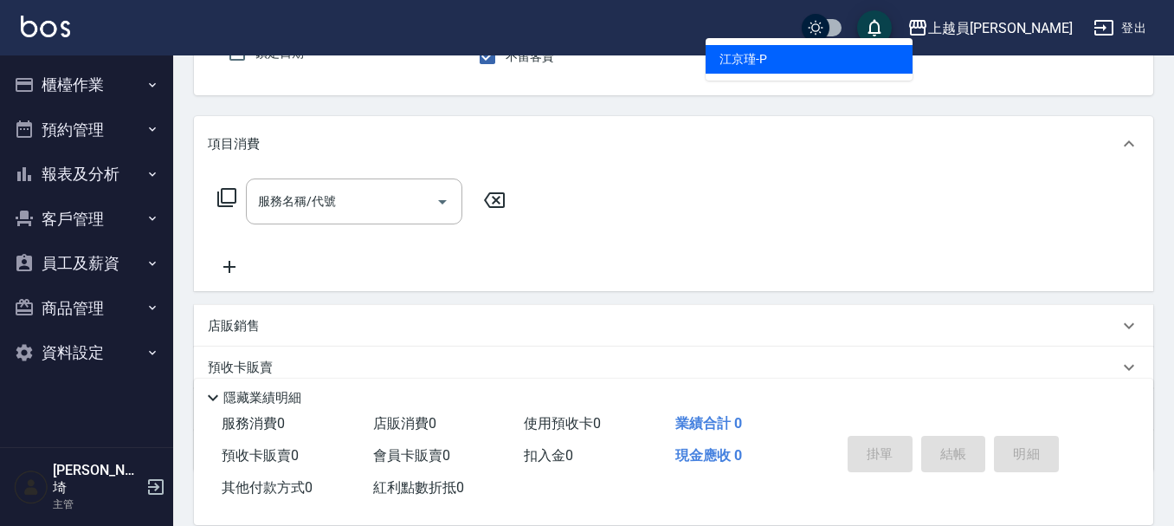
scroll to position [160, 0]
type input "[PERSON_NAME]-P"
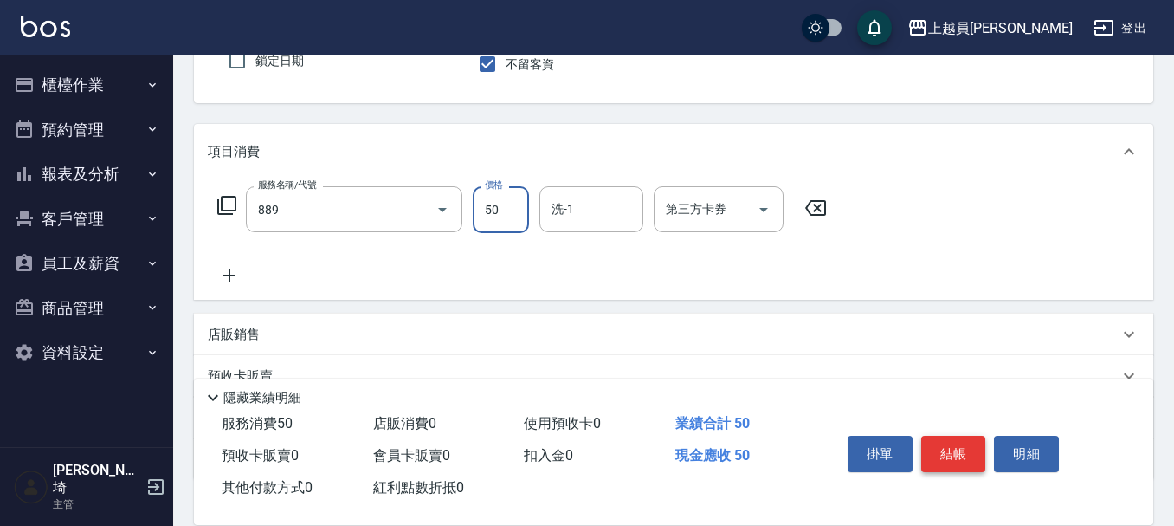
type input "精油(889)"
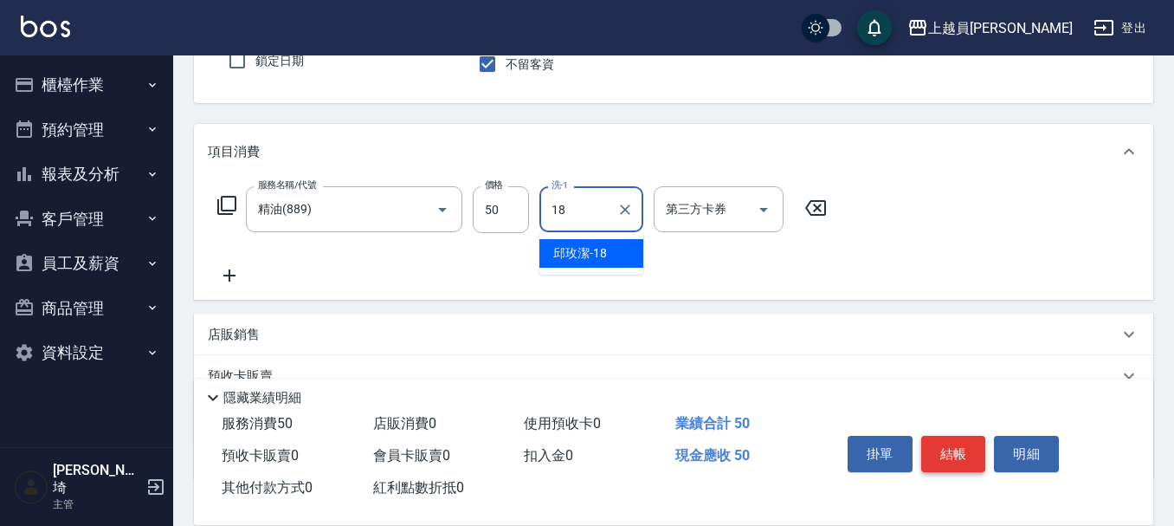
type input "[PERSON_NAME]-18"
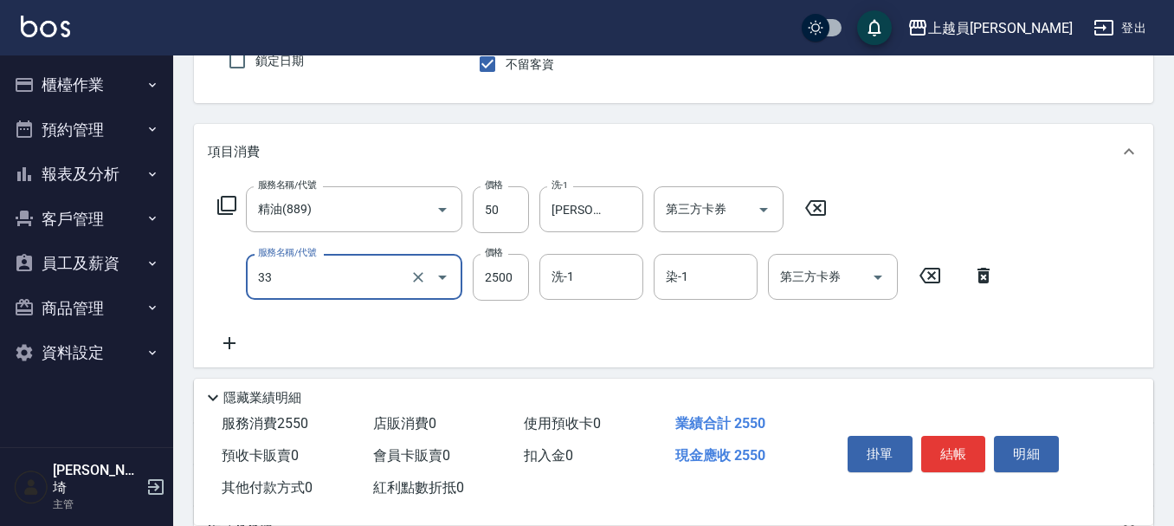
type input "染髮B餐(33)"
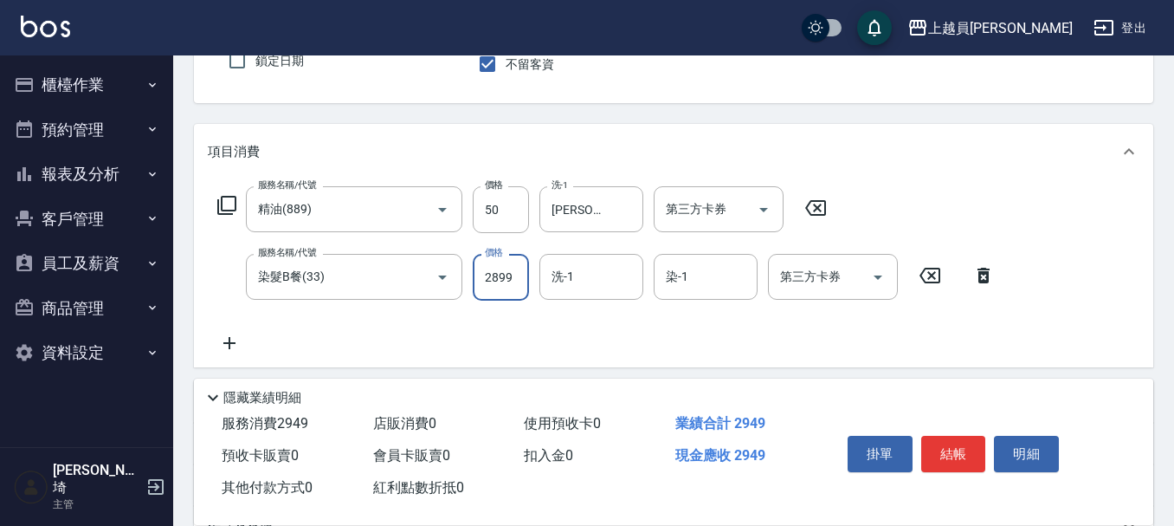
type input "2899"
type input "[PERSON_NAME]-18"
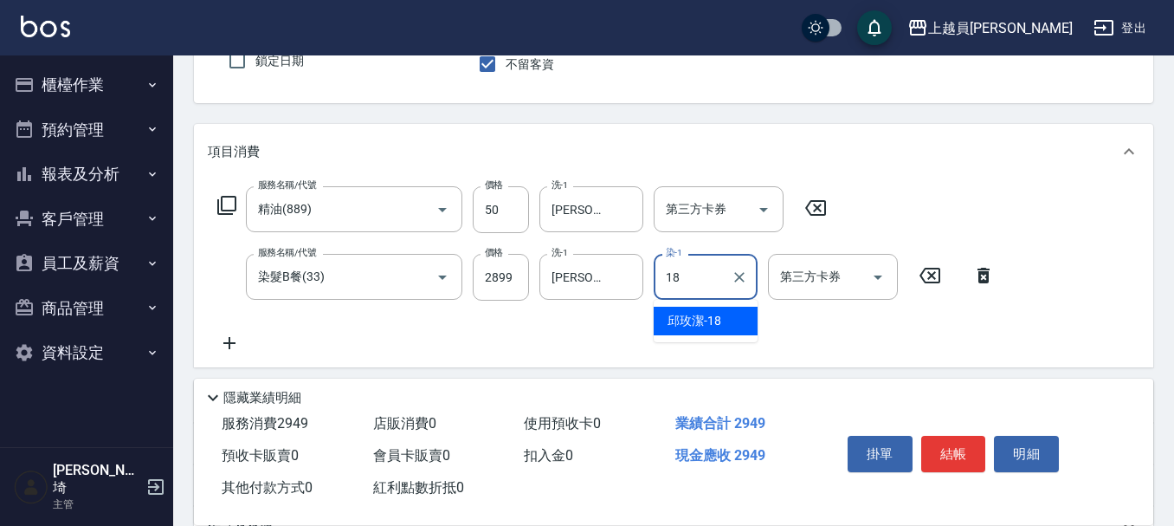
type input "[PERSON_NAME]-18"
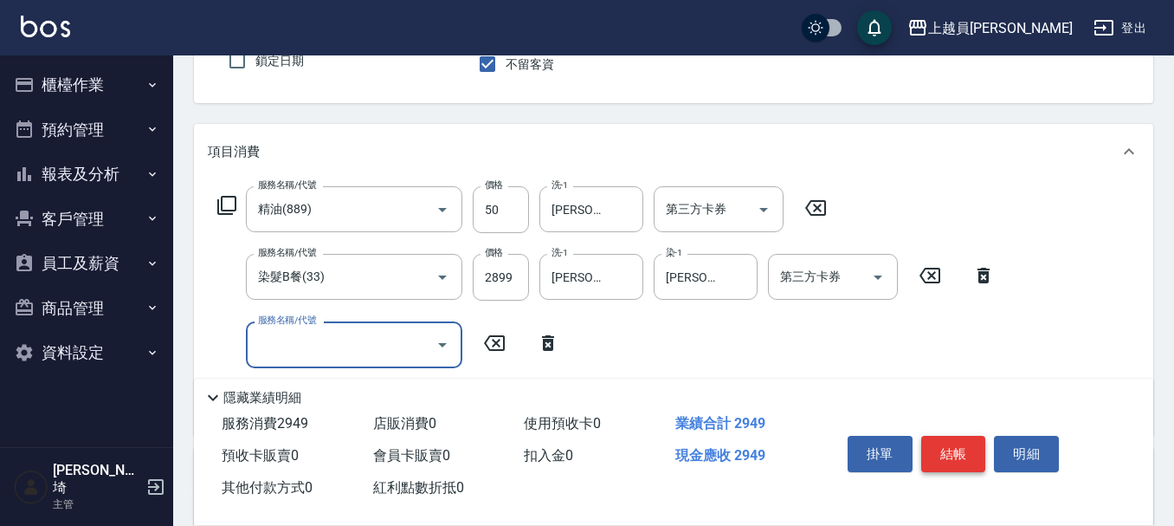
click at [962, 442] on button "結帳" at bounding box center [953, 454] width 65 height 36
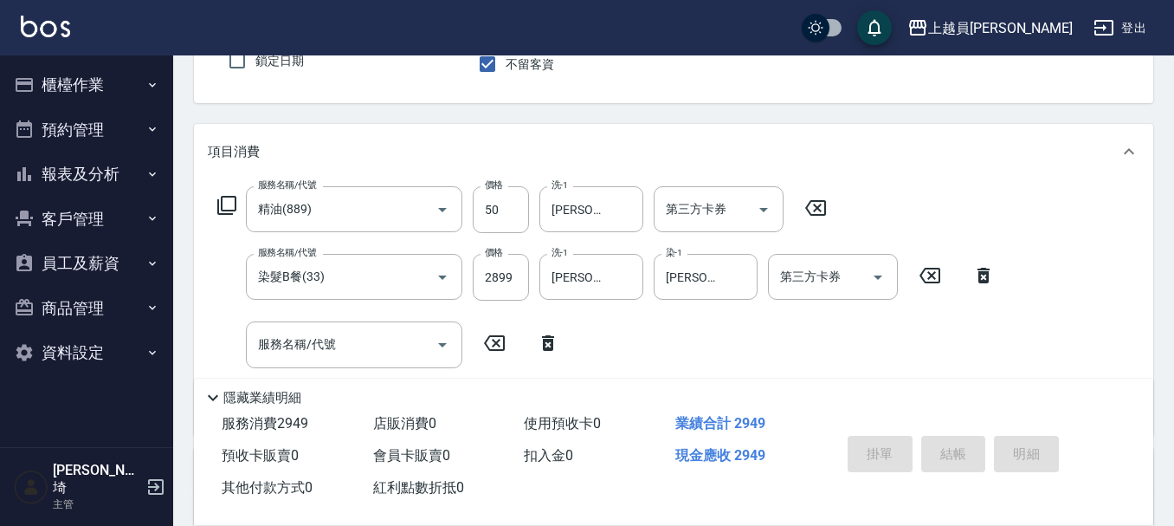
type input "[DATE] 18:46"
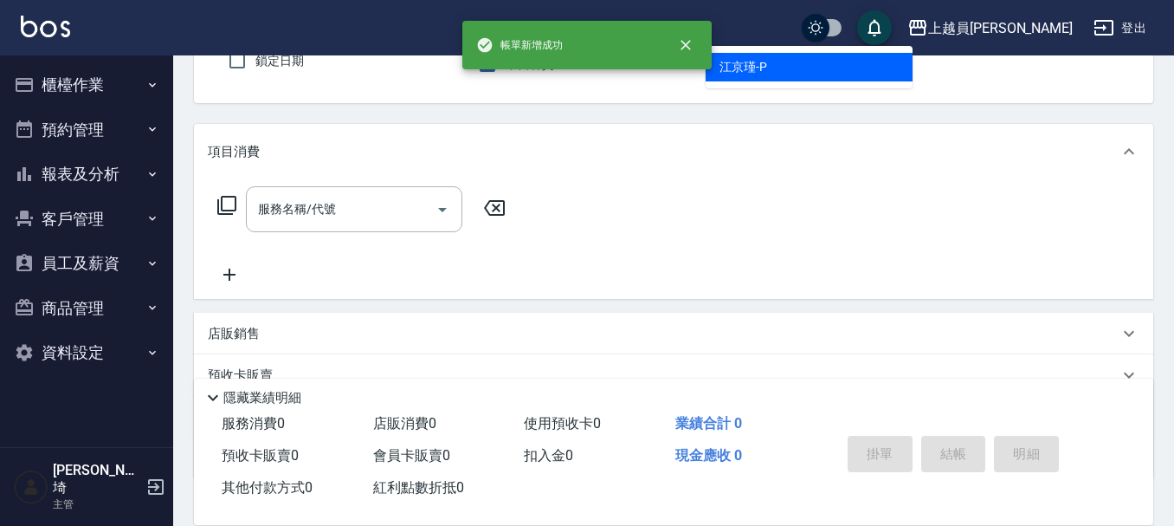
type input "[PERSON_NAME]-P"
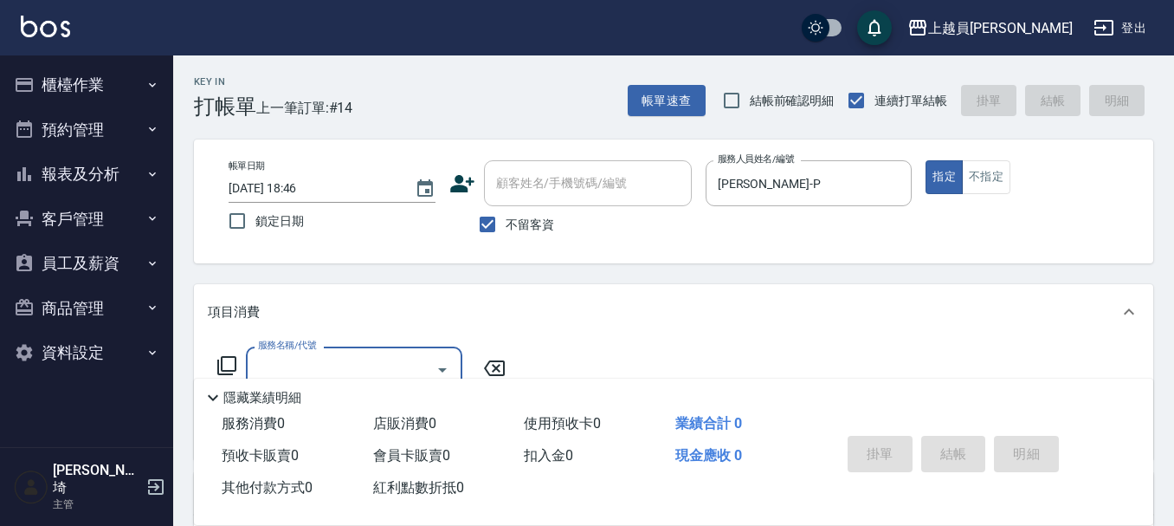
scroll to position [280, 0]
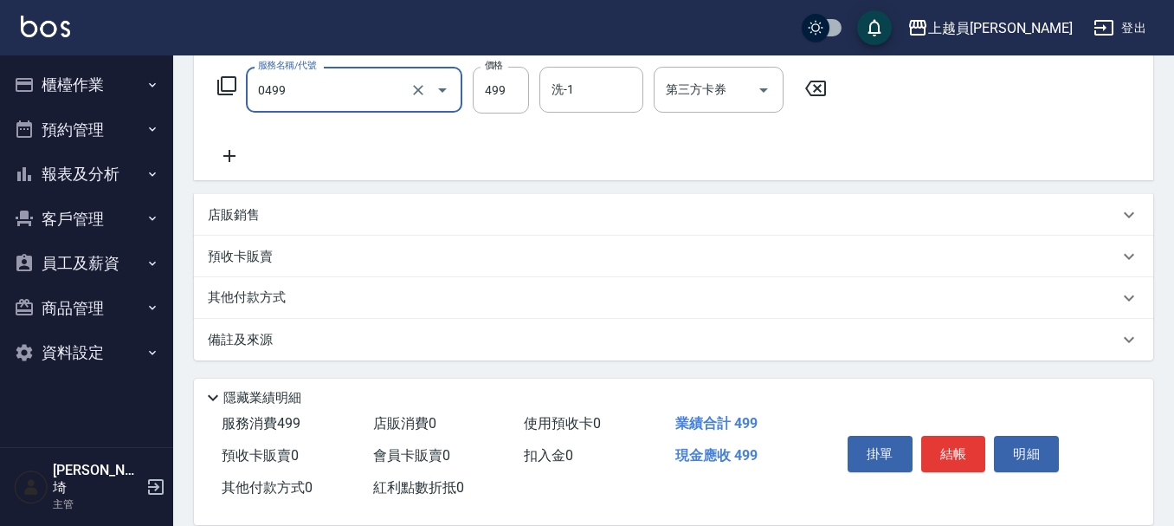
type input "去角質洗髮(0499)"
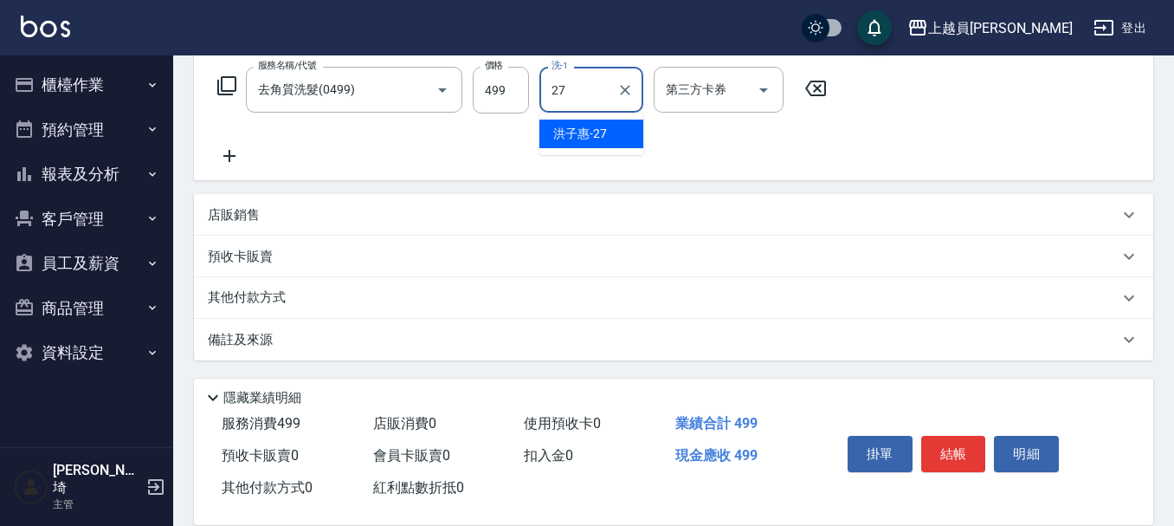
type input "[PERSON_NAME]-27"
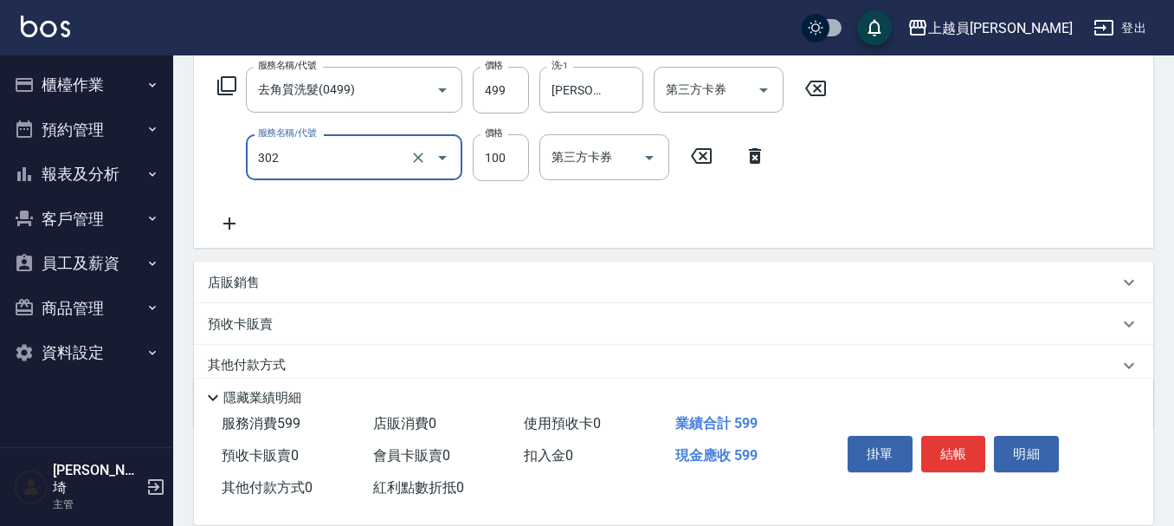
type input "剪髮(302)"
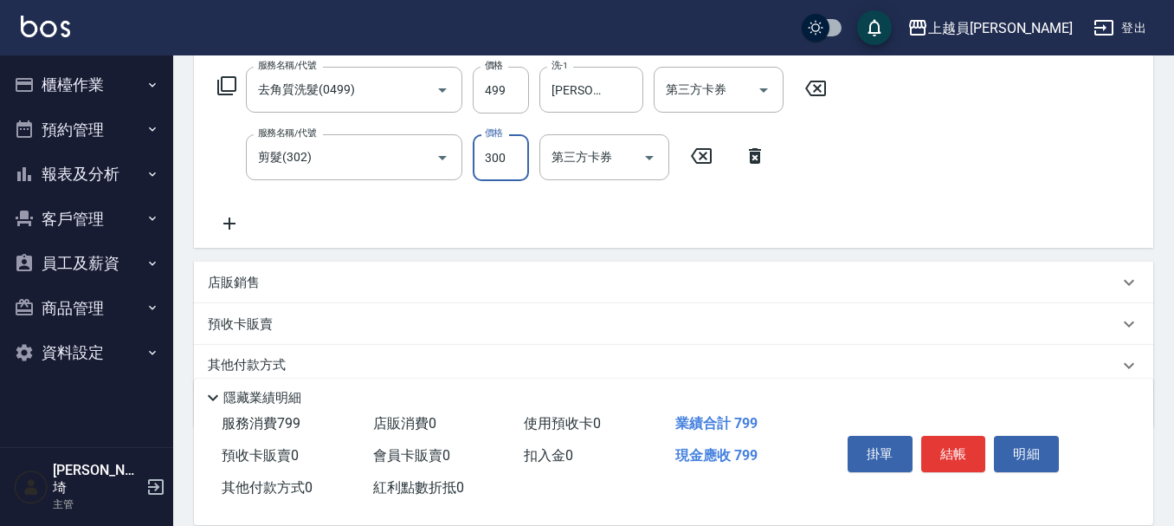
type input "300"
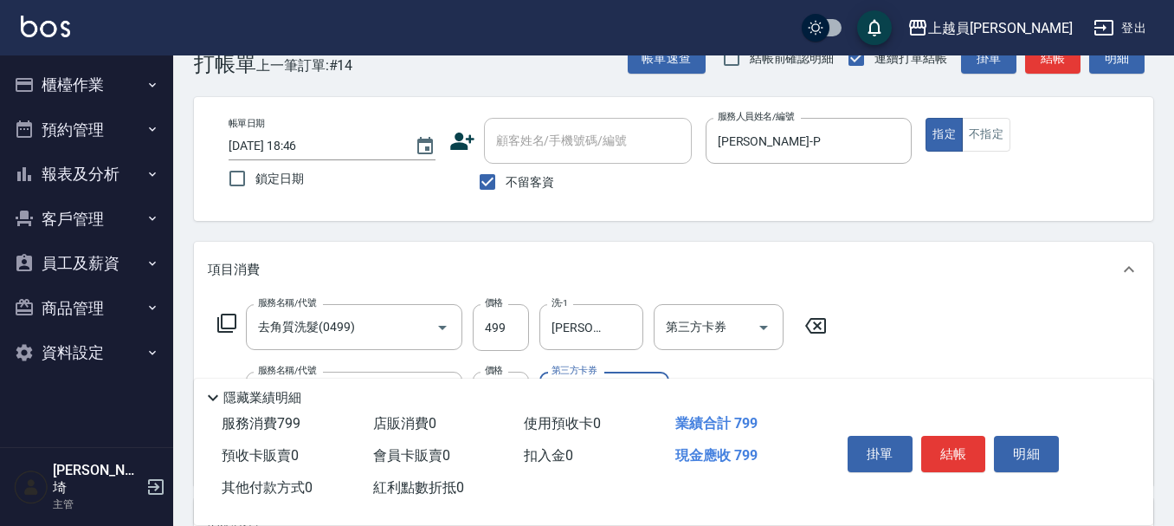
scroll to position [0, 0]
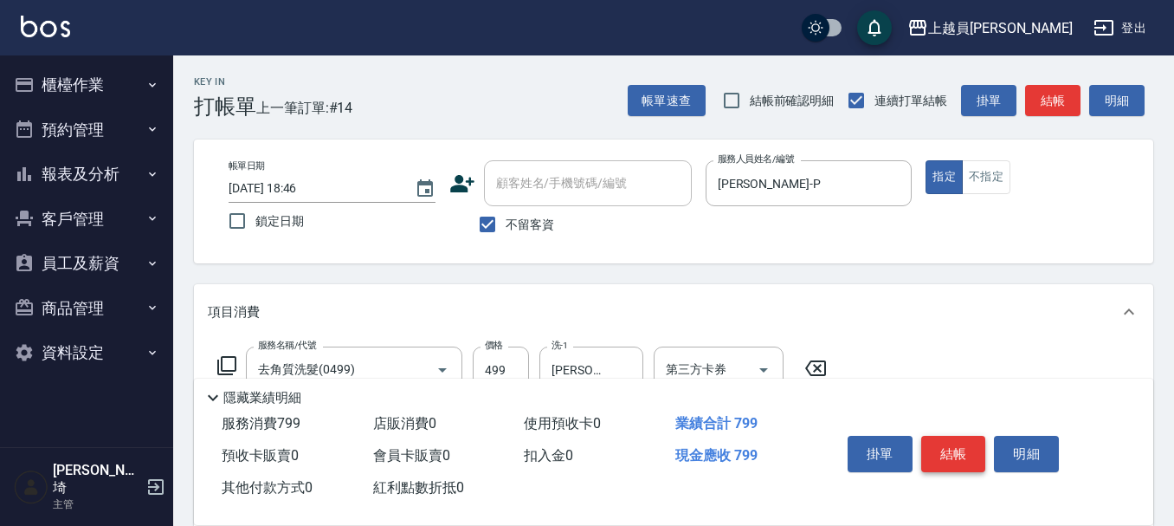
click at [948, 436] on button "結帳" at bounding box center [953, 454] width 65 height 36
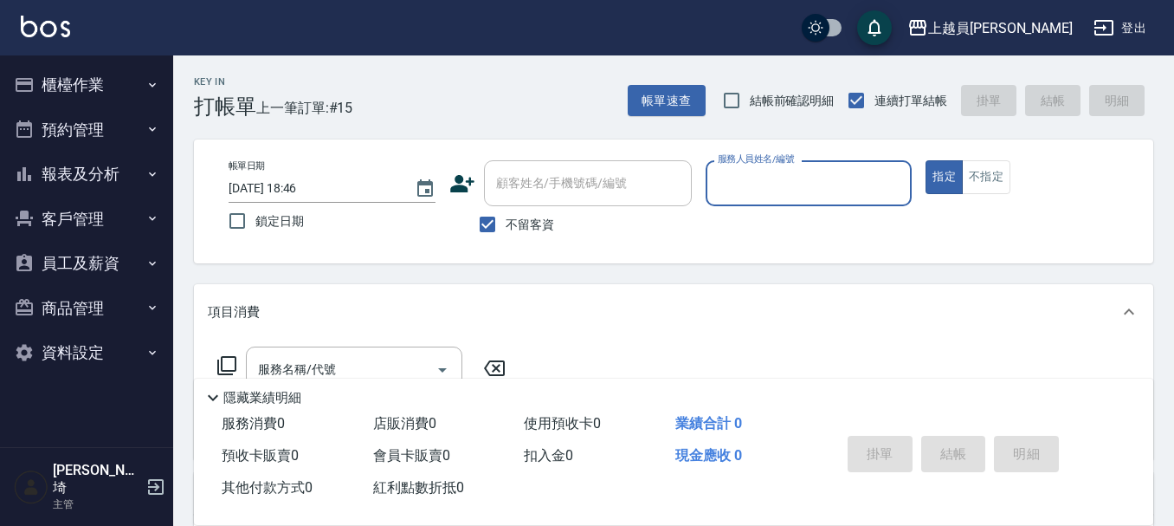
type input "ㄩ"
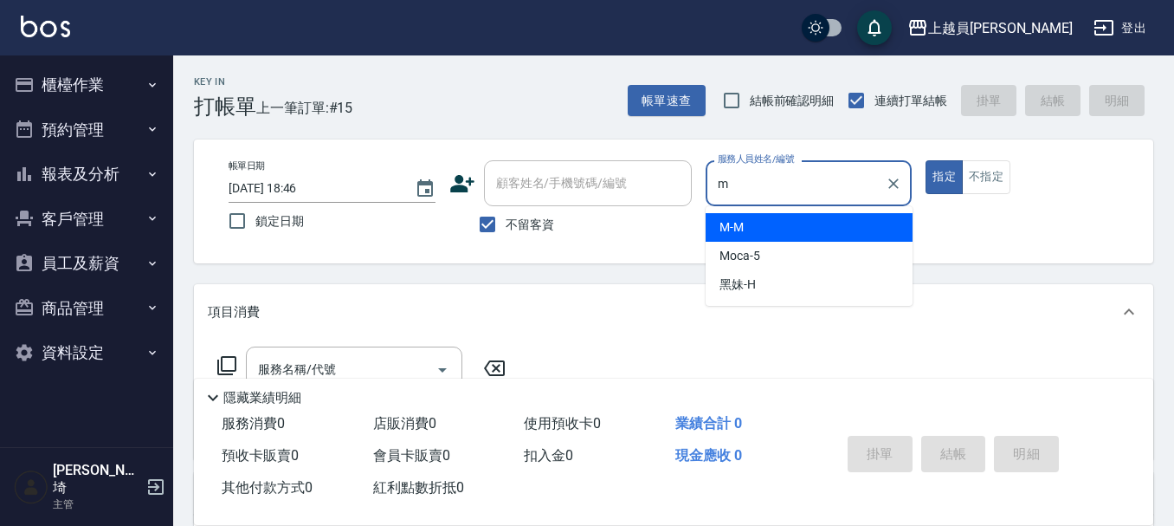
type input "M-M"
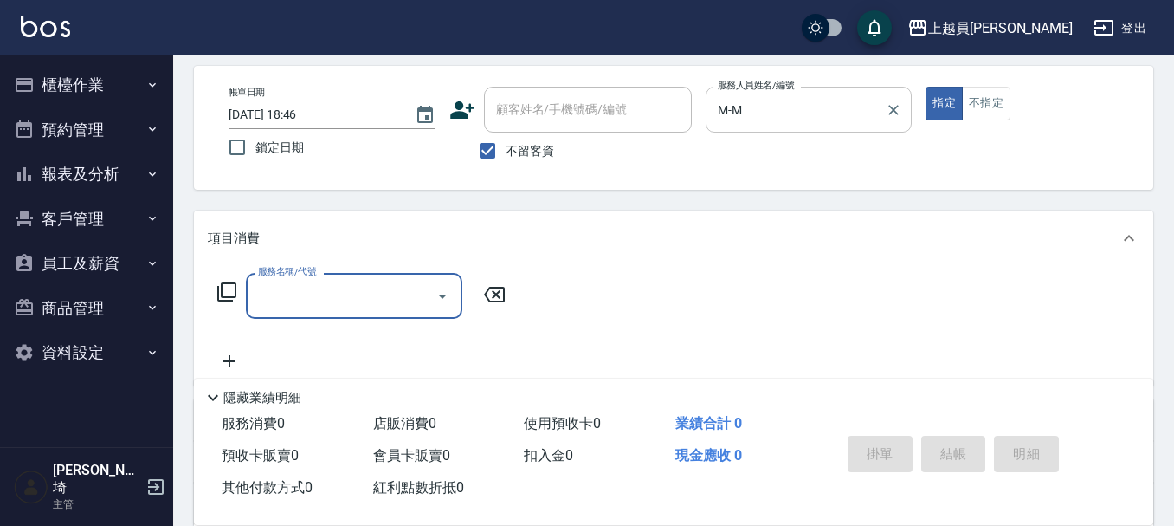
scroll to position [173, 0]
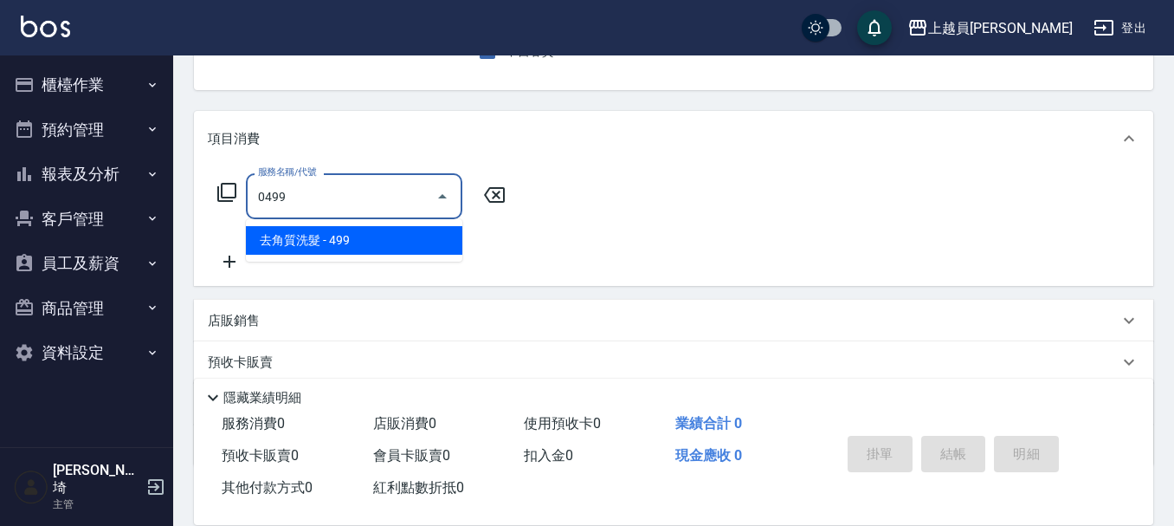
type input "去角質洗髮(0499)"
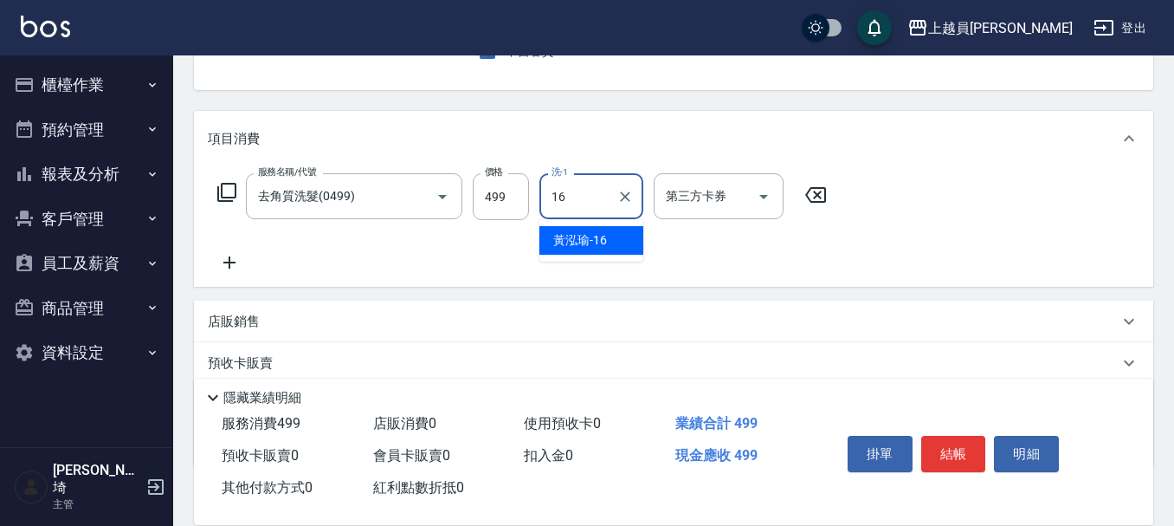
type input "[PERSON_NAME]-16"
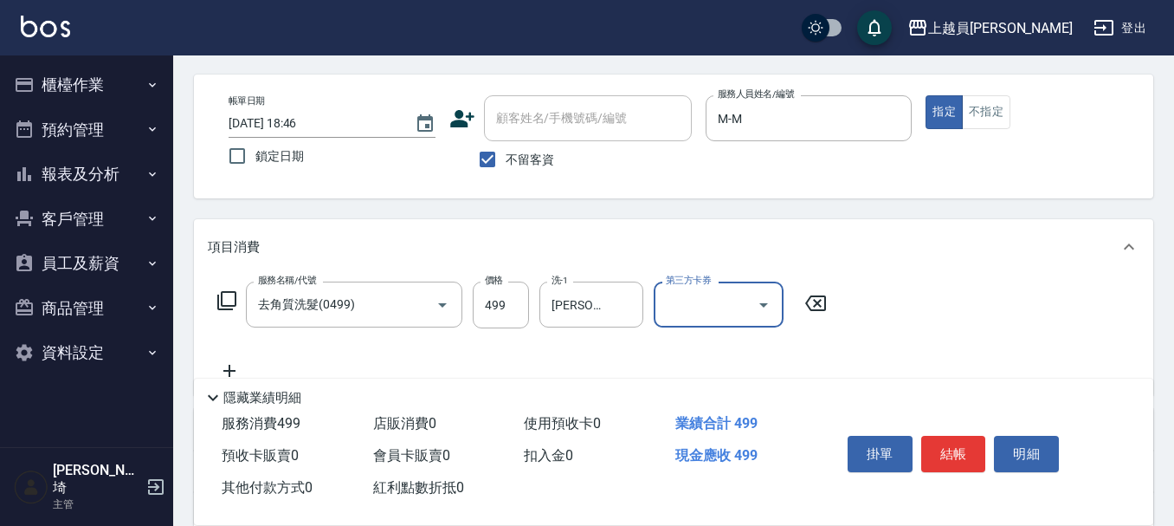
scroll to position [0, 0]
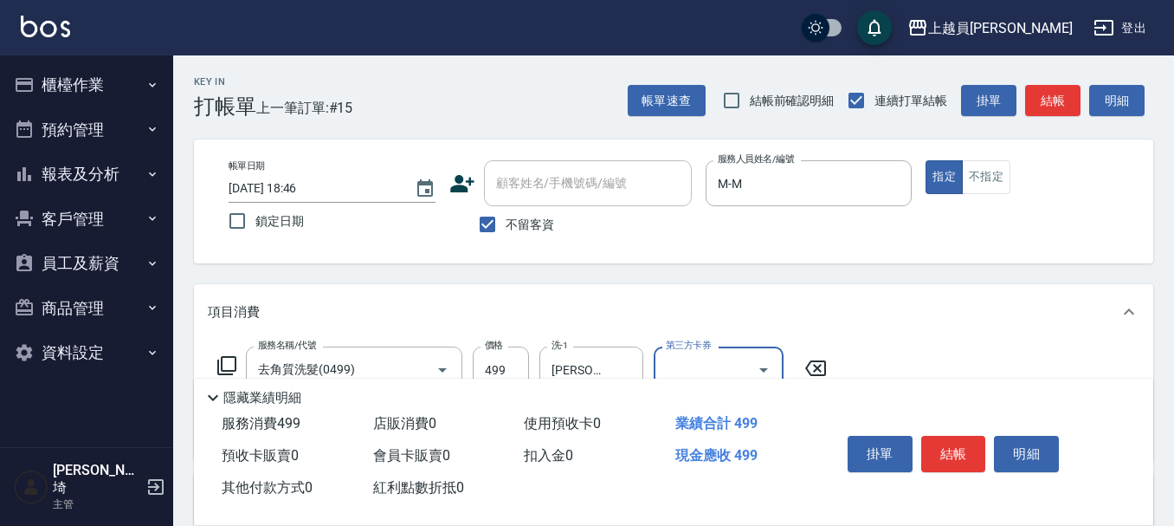
click at [61, 67] on button "櫃檯作業" at bounding box center [86, 84] width 159 height 45
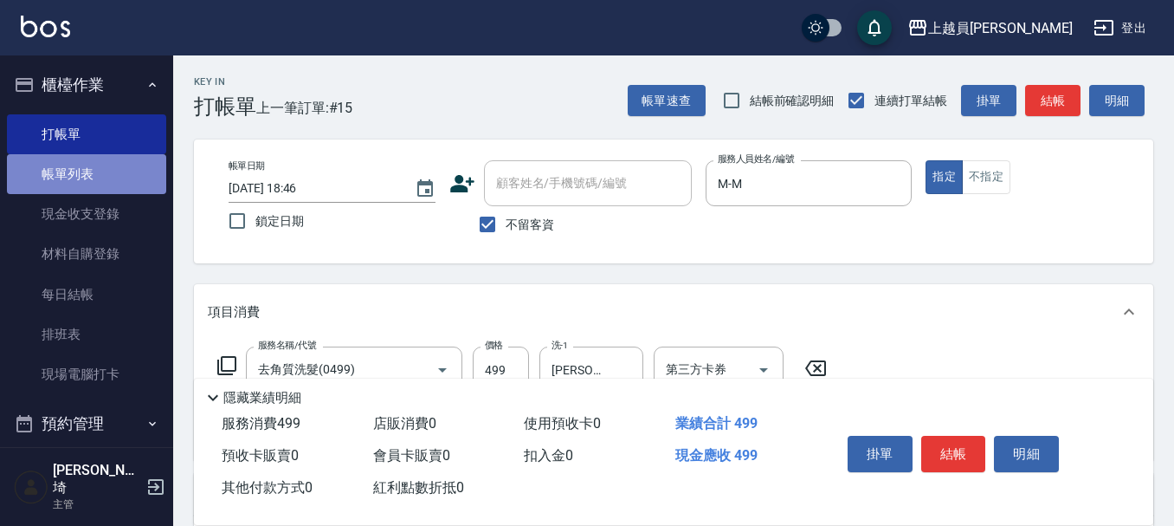
click at [125, 175] on link "帳單列表" at bounding box center [86, 174] width 159 height 40
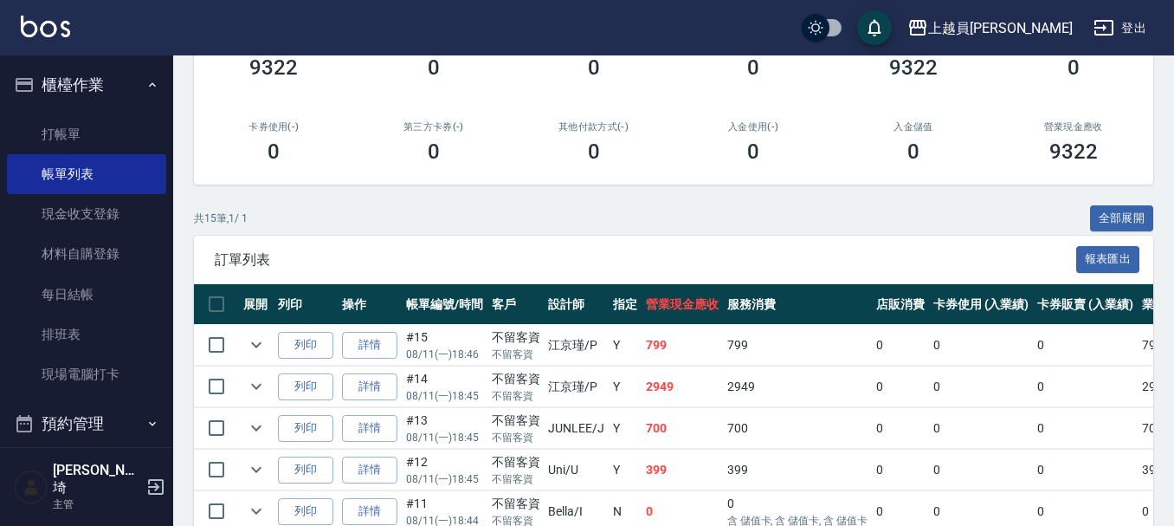
scroll to position [346, 0]
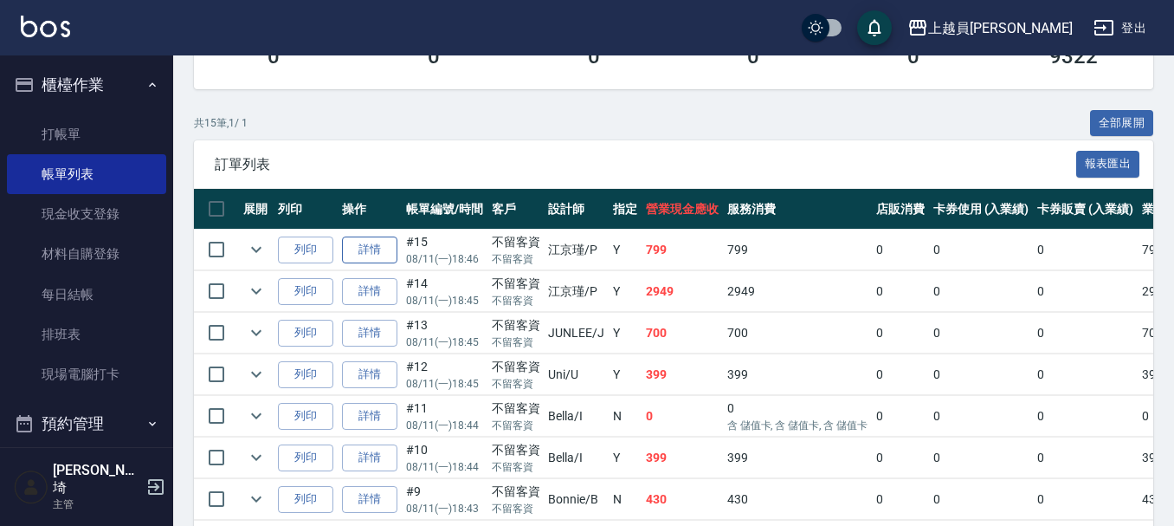
click at [353, 251] on link "詳情" at bounding box center [369, 249] width 55 height 27
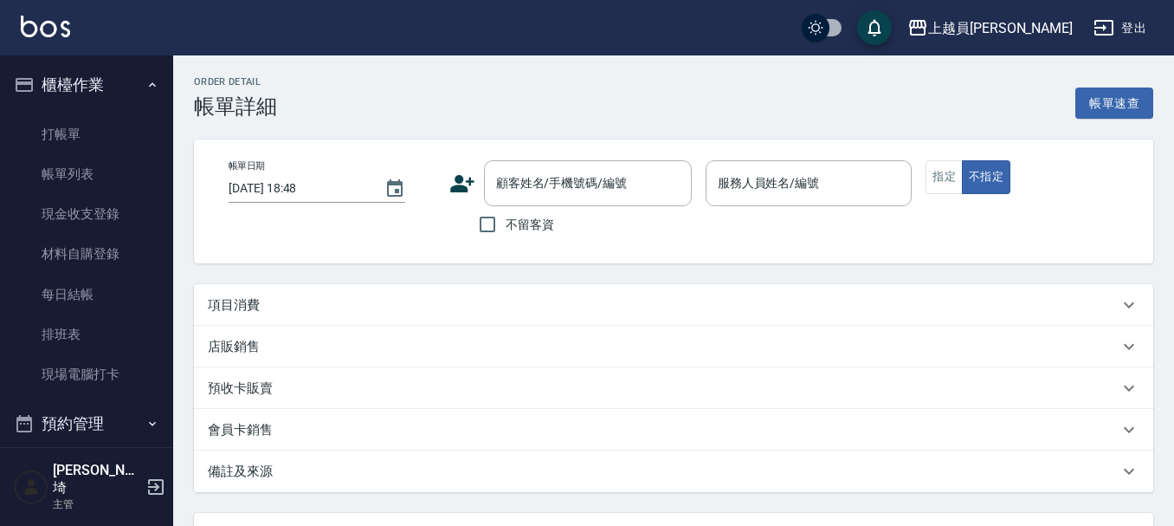
type input "[DATE] 18:46"
checkbox input "true"
type input "[PERSON_NAME]-P"
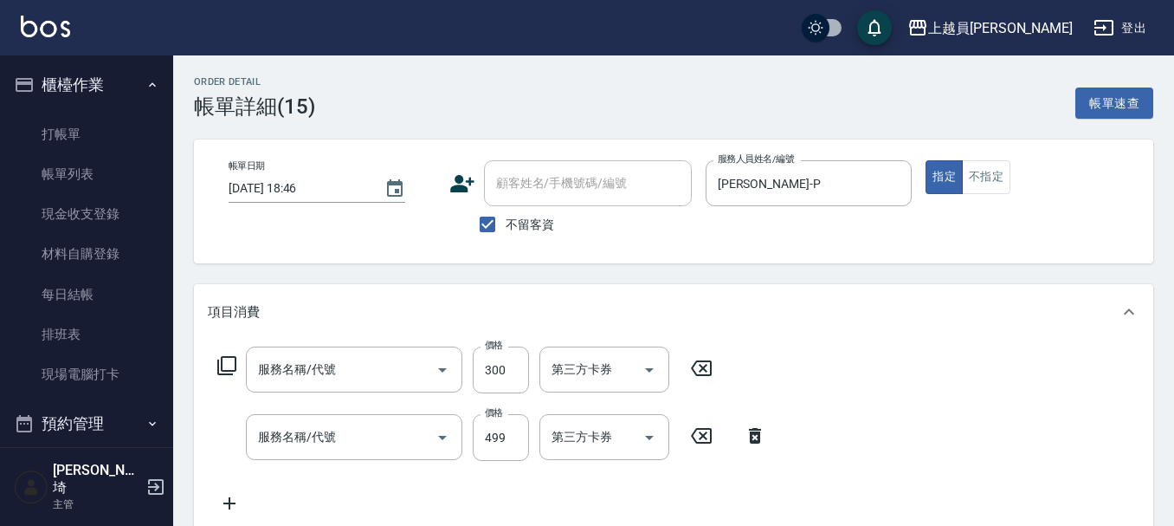
type input "剪髮(302)"
type input "去角質洗髮(0499)"
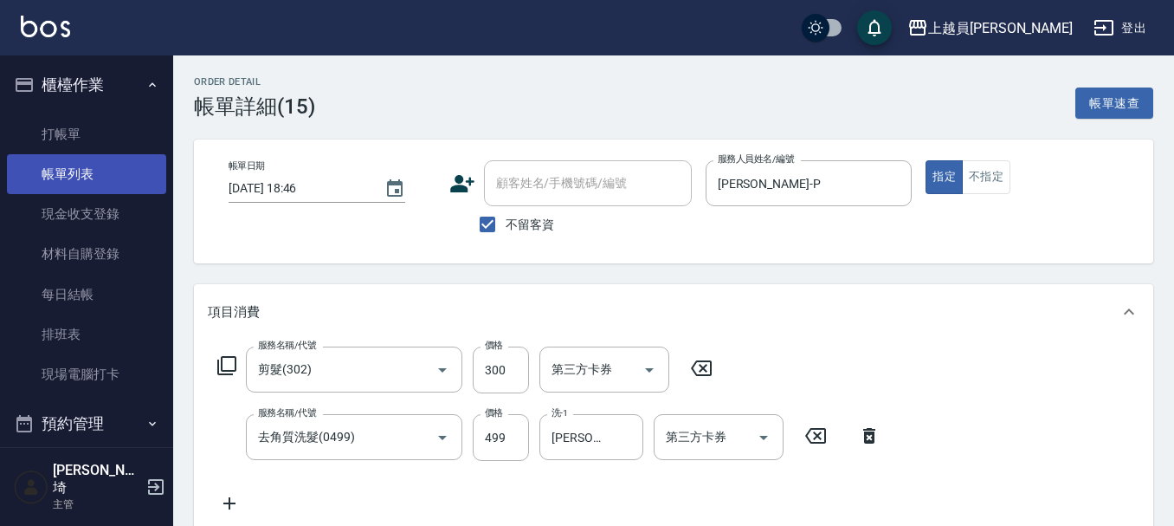
click at [76, 171] on link "帳單列表" at bounding box center [86, 174] width 159 height 40
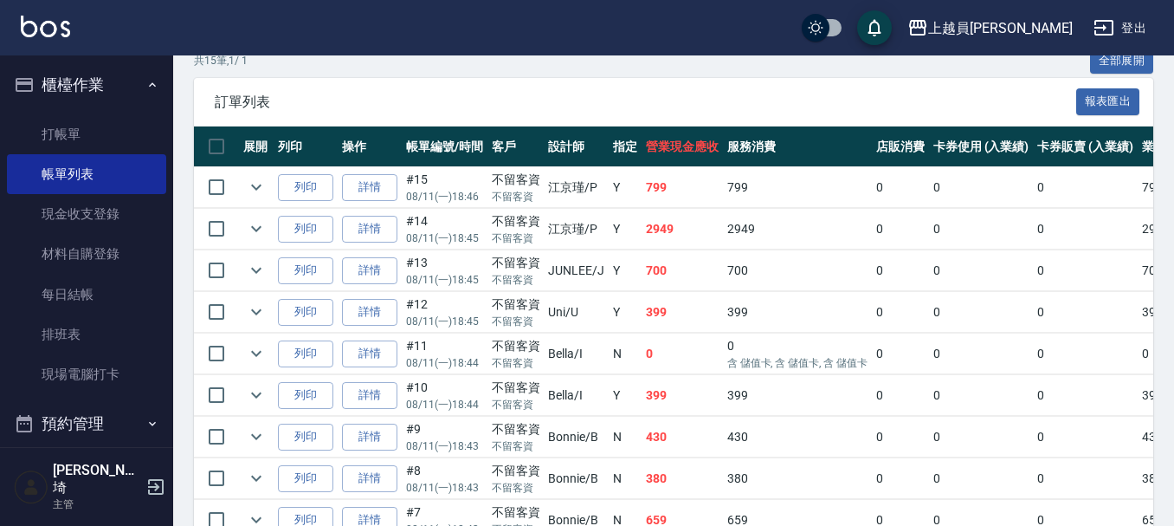
scroll to position [433, 0]
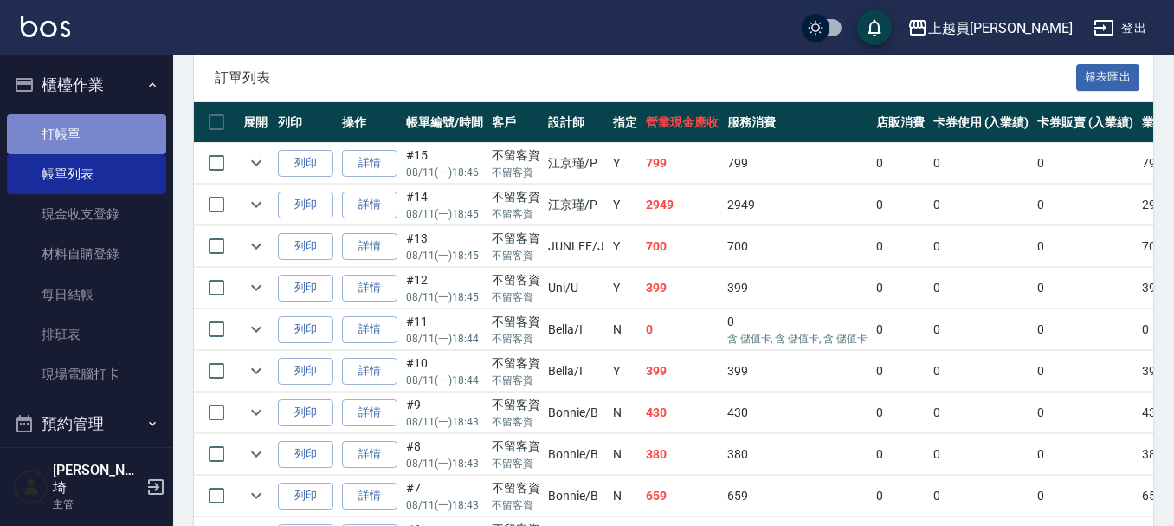
click at [89, 119] on link "打帳單" at bounding box center [86, 134] width 159 height 40
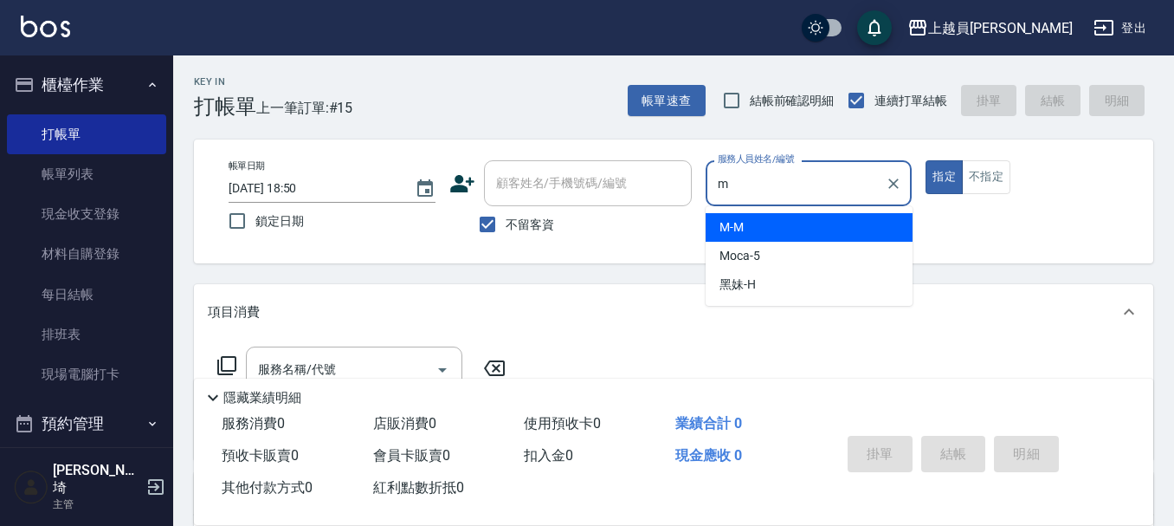
type input "M-M"
type button "true"
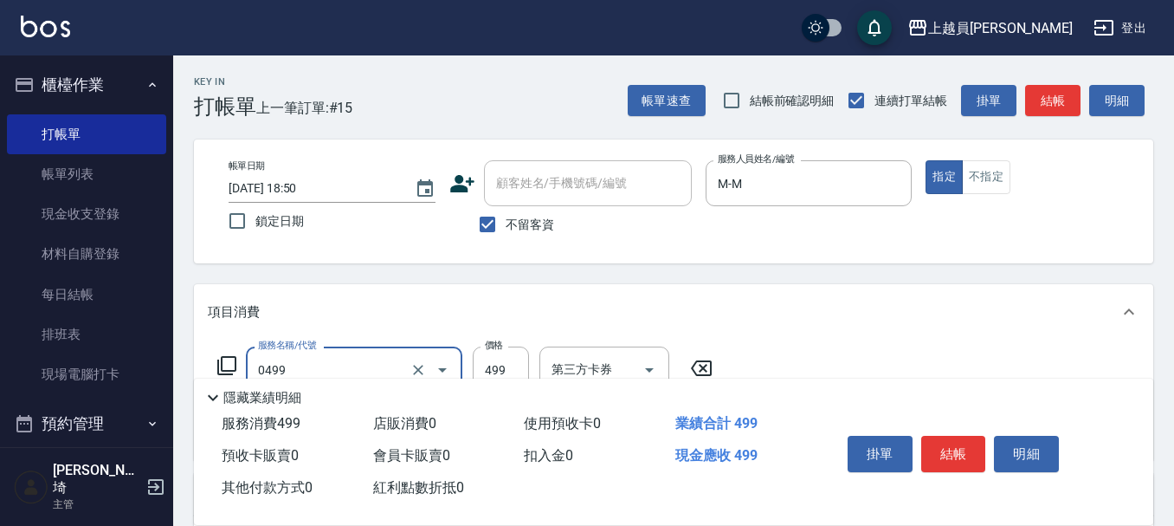
type input "去角質洗髮(0499)"
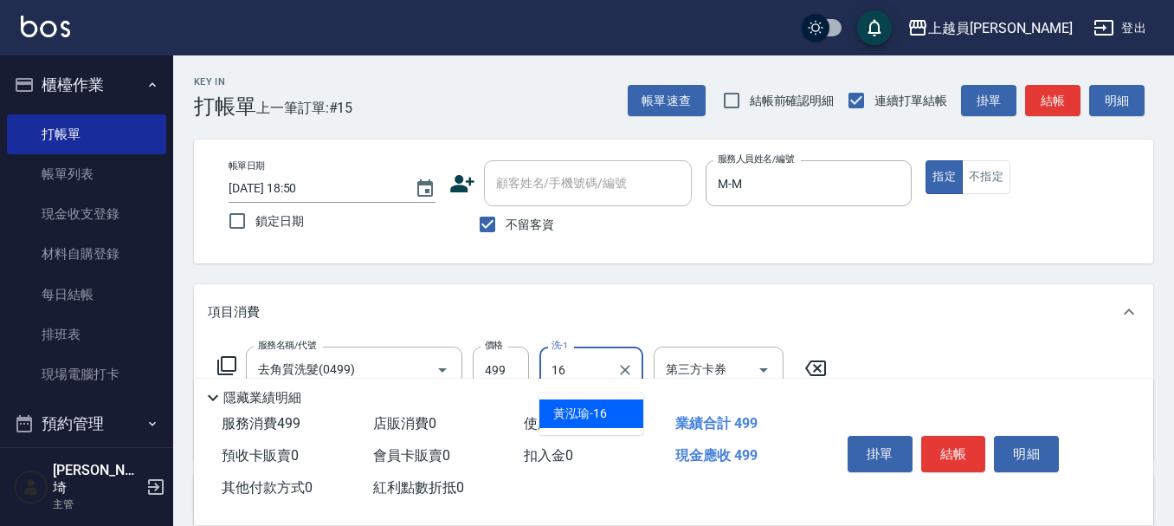
type input "[PERSON_NAME]-16"
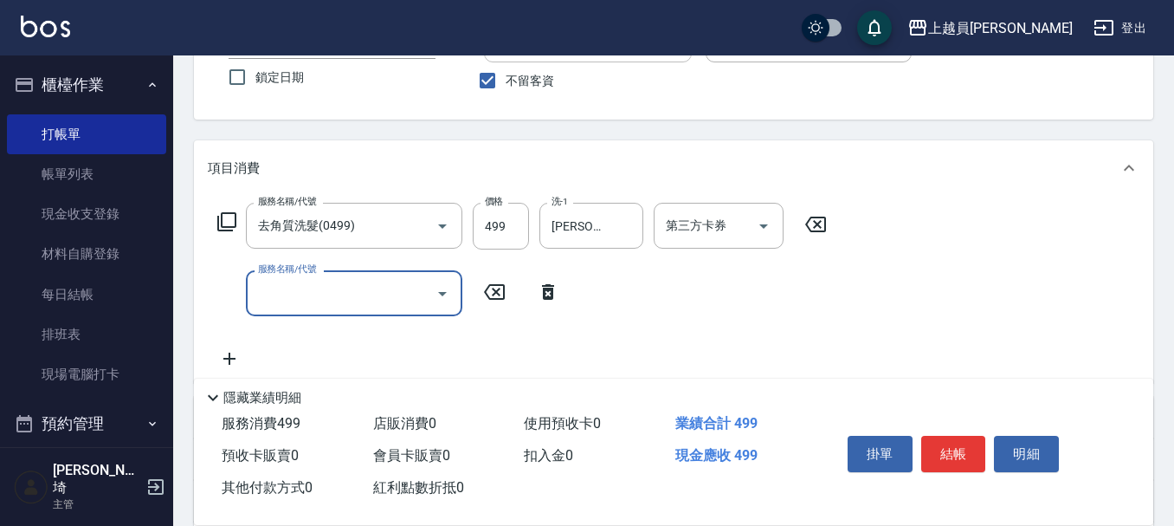
scroll to position [173, 0]
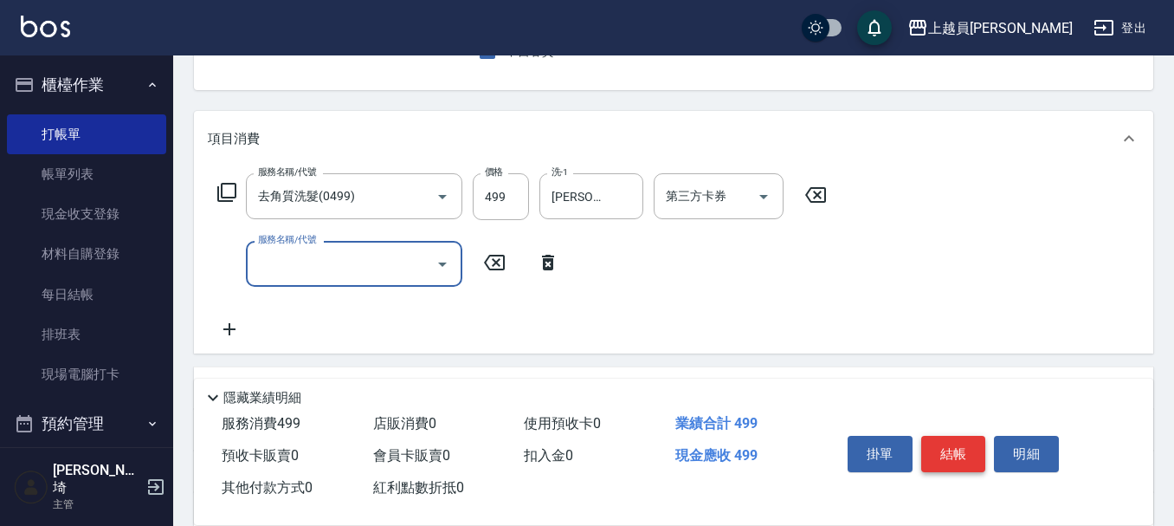
click at [942, 453] on button "結帳" at bounding box center [953, 454] width 65 height 36
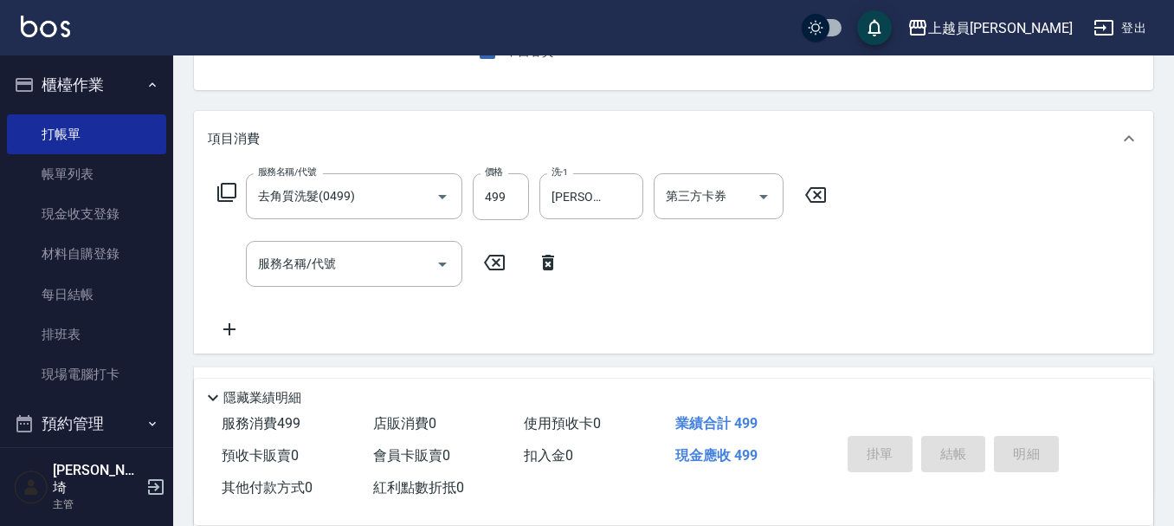
type input "[DATE] 18:51"
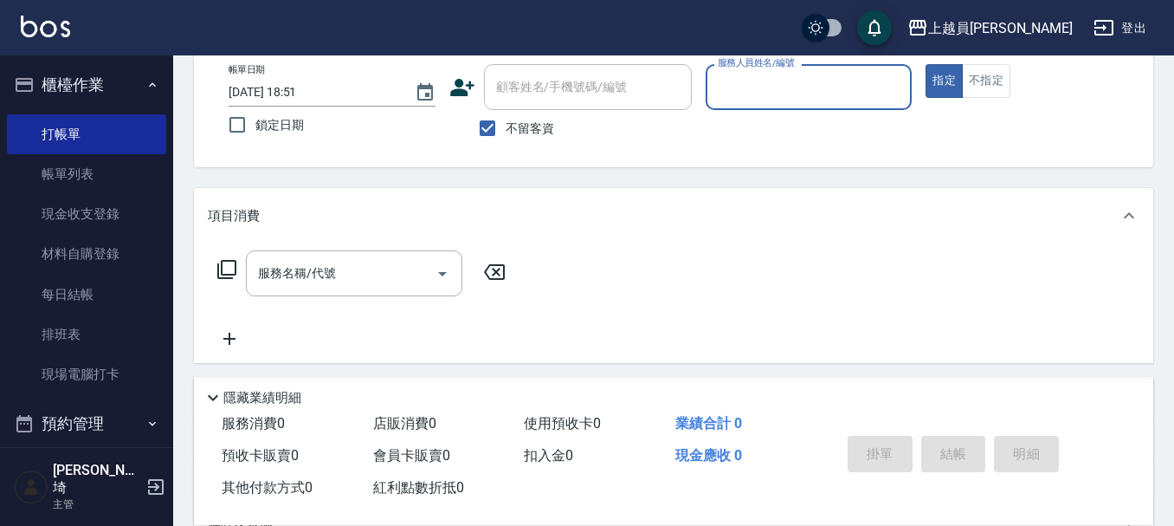
scroll to position [0, 0]
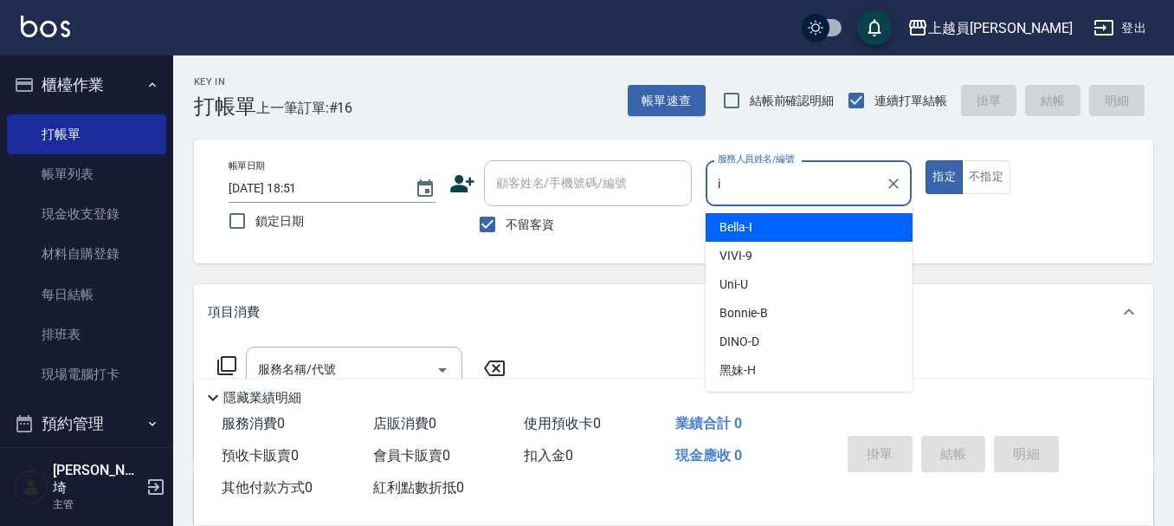
type input "Bella-I"
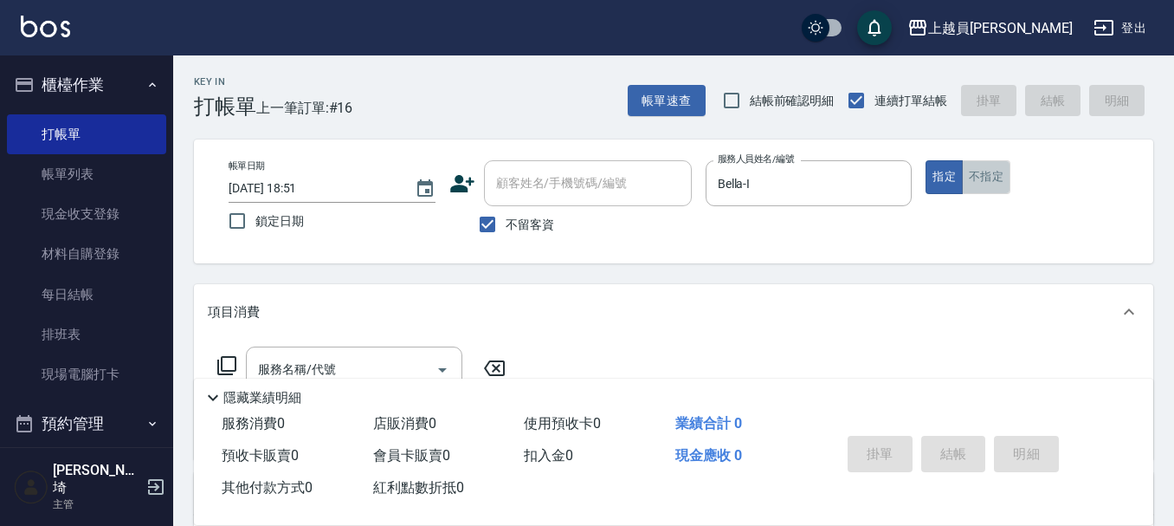
click at [990, 181] on button "不指定" at bounding box center [986, 177] width 48 height 34
click at [369, 350] on div "服務名稱/代號" at bounding box center [354, 369] width 216 height 46
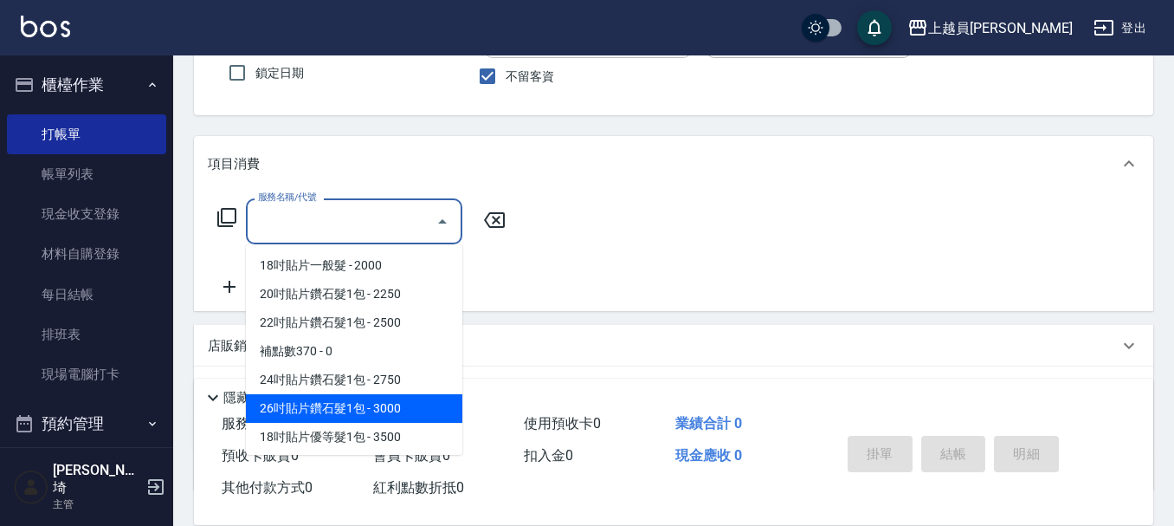
scroll to position [280, 0]
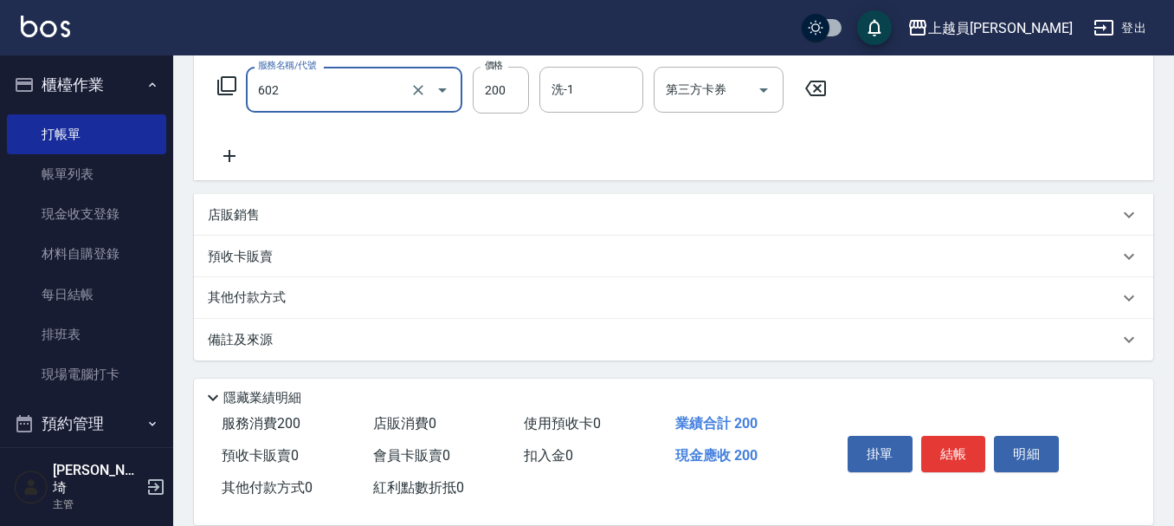
type input "一般洗髮(602)"
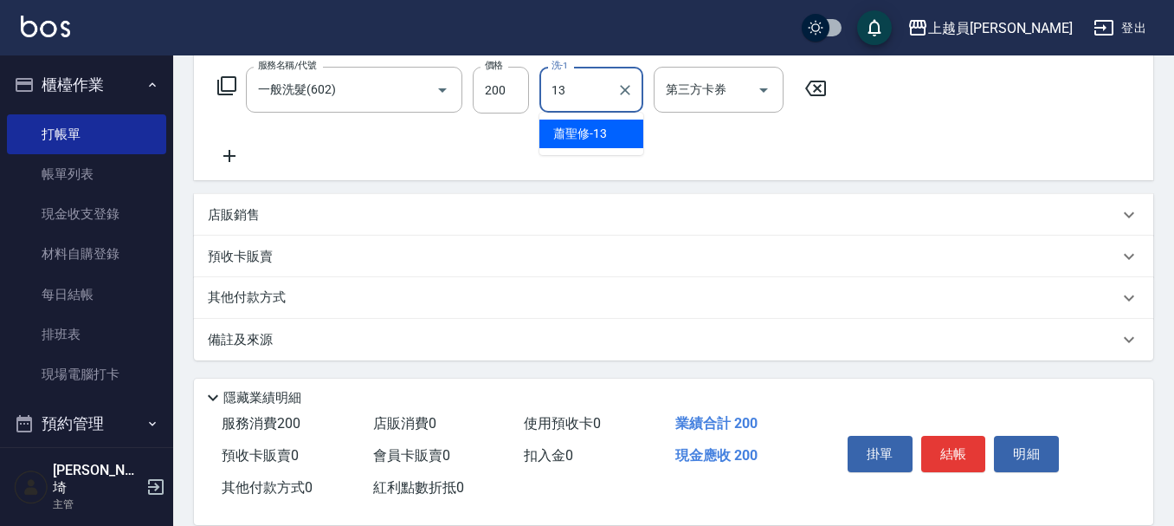
type input "[PERSON_NAME]-13"
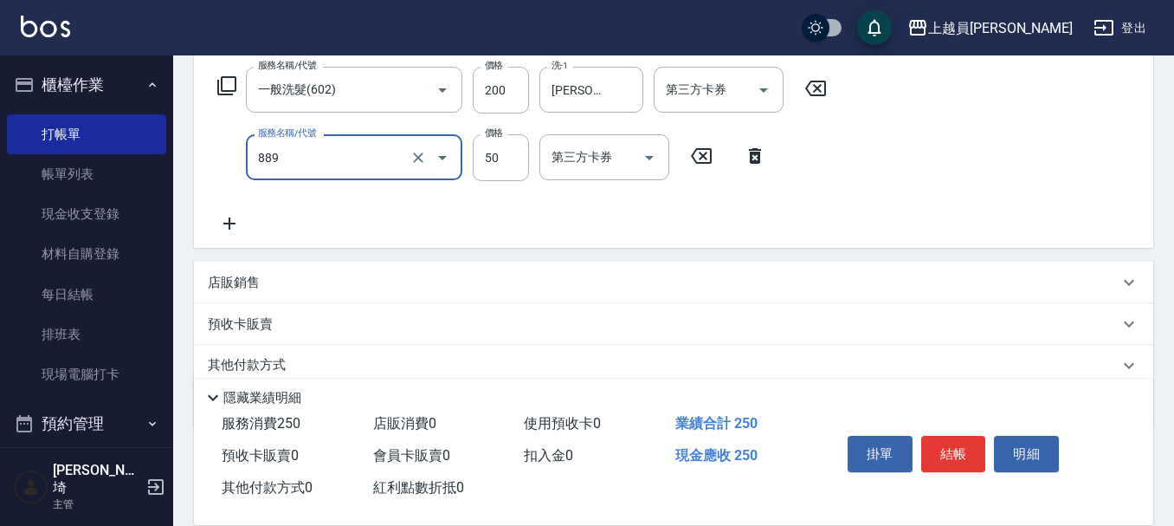
type input "精油(889)"
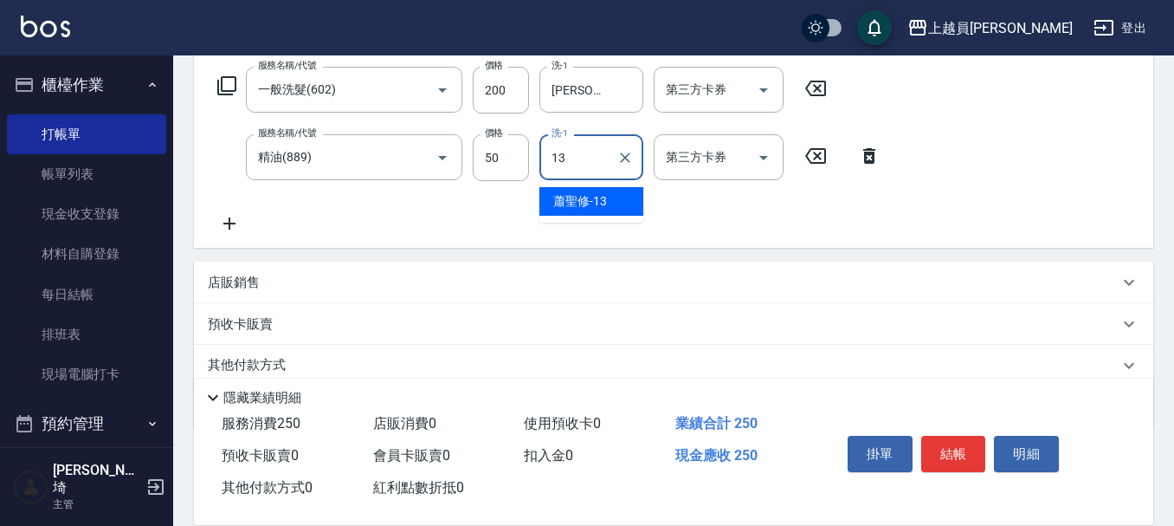
type input "[PERSON_NAME]-13"
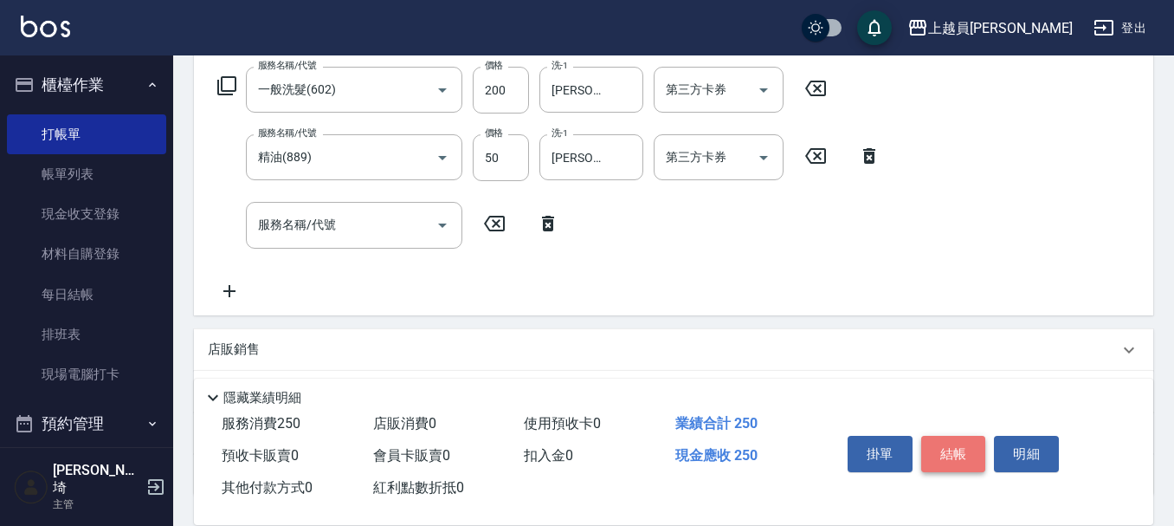
click at [948, 436] on button "結帳" at bounding box center [953, 454] width 65 height 36
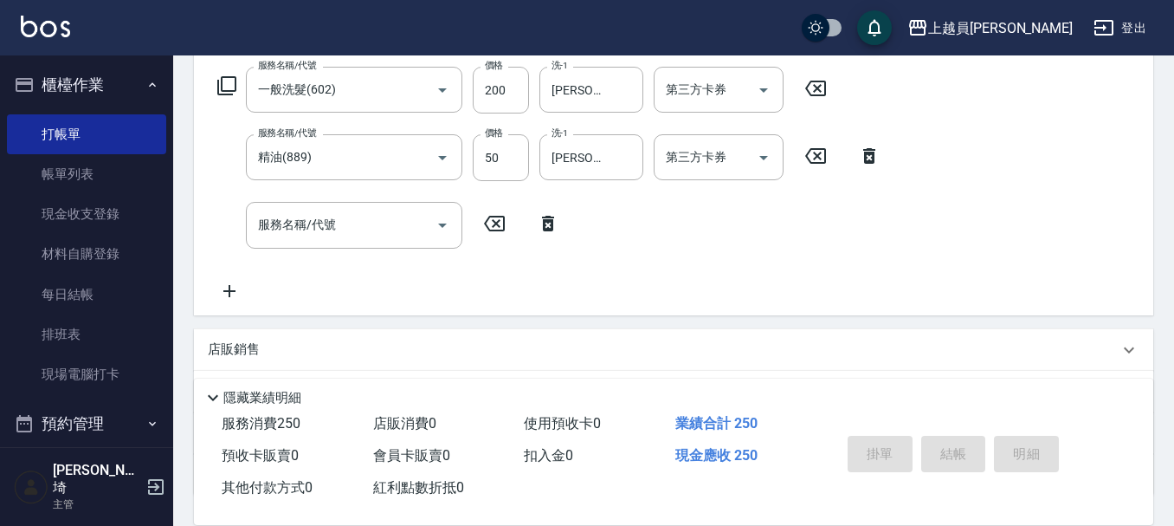
scroll to position [0, 0]
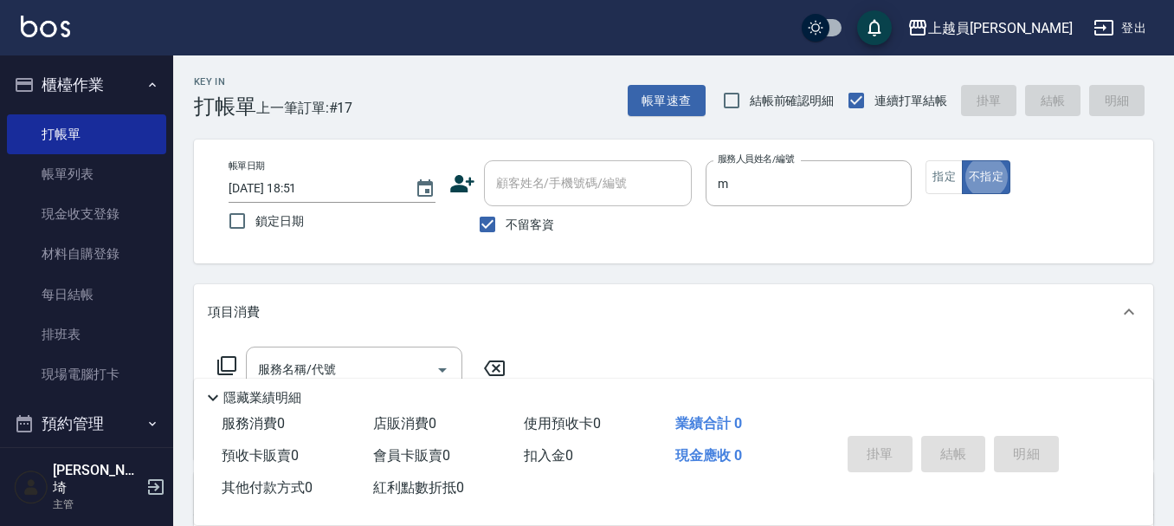
type input "M-M"
type button "false"
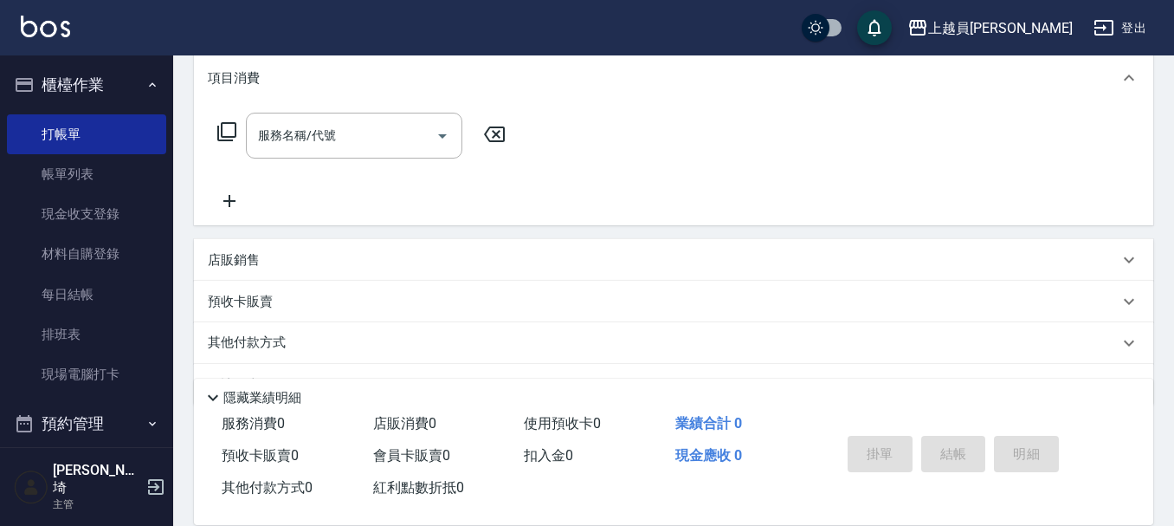
scroll to position [280, 0]
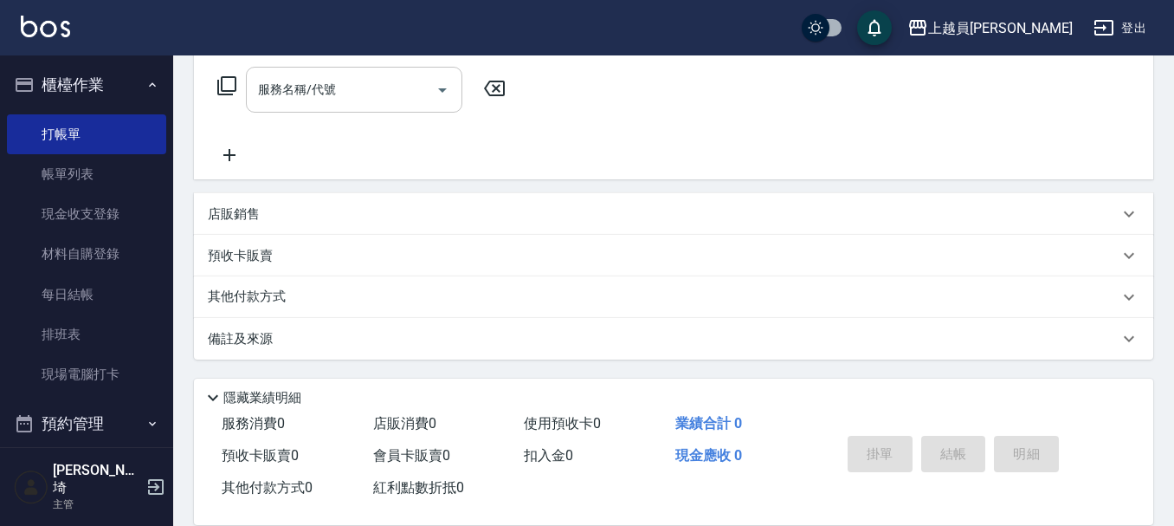
click at [345, 102] on input "服務名稱/代號" at bounding box center [341, 89] width 175 height 30
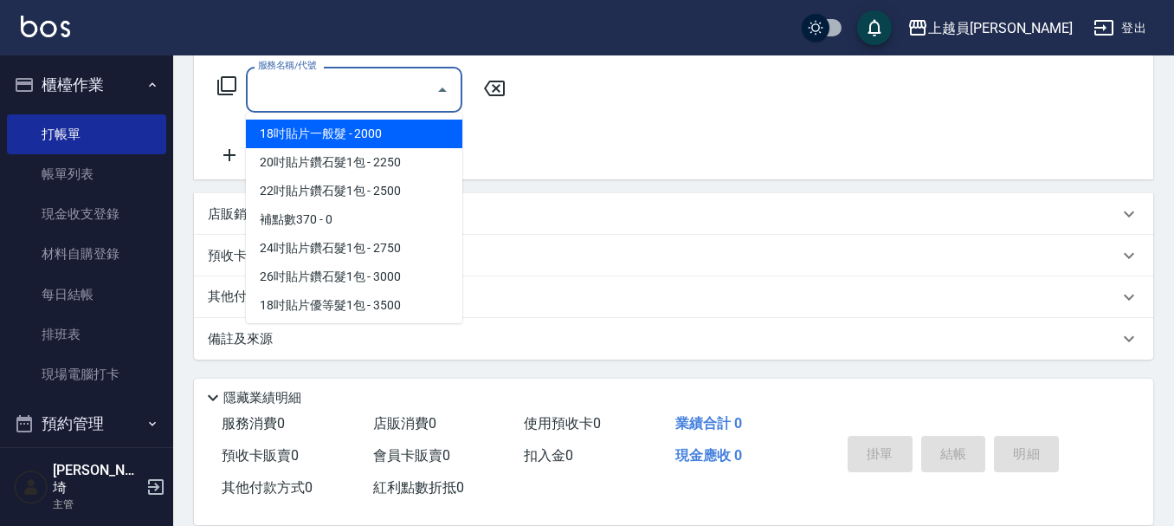
type input "2"
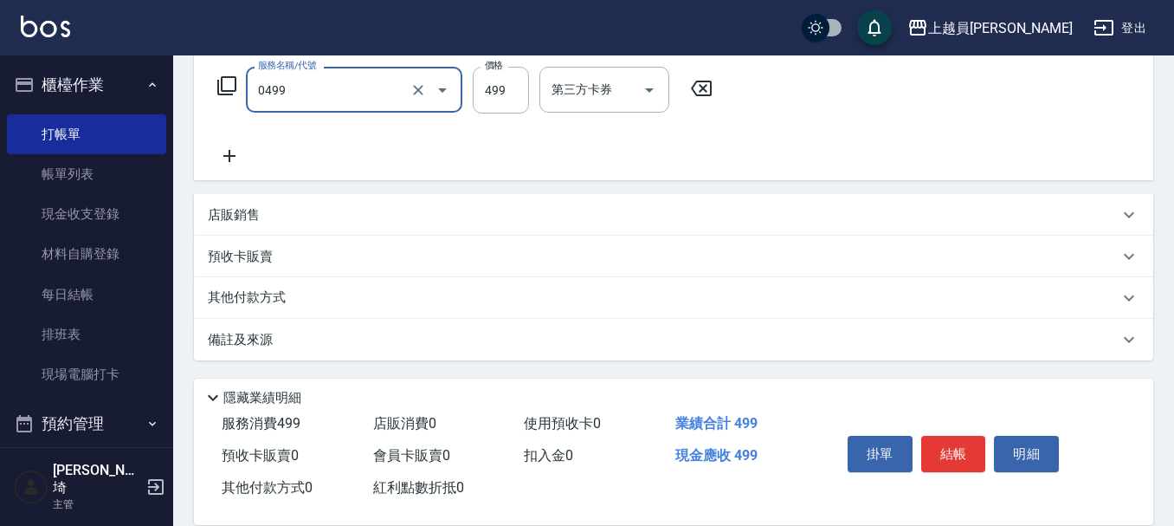
type input "去角質洗髮(0499)"
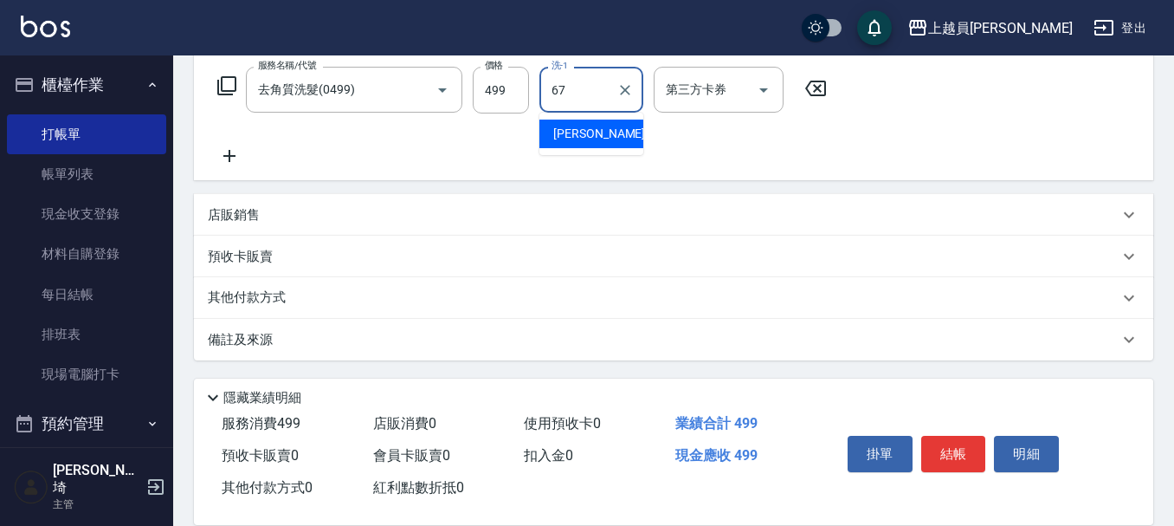
type input "[PERSON_NAME]-67"
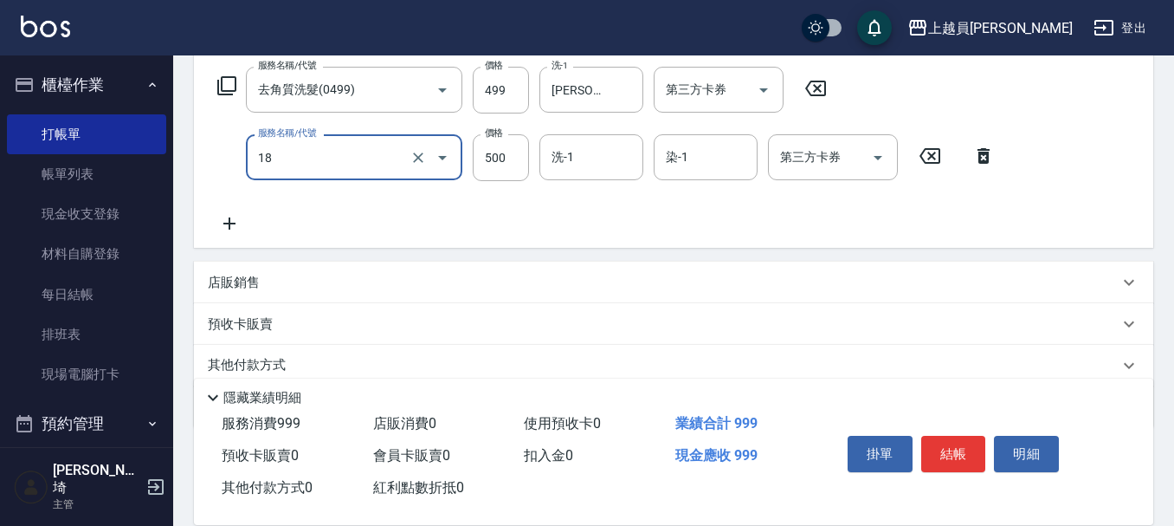
type input "漂髮(18)"
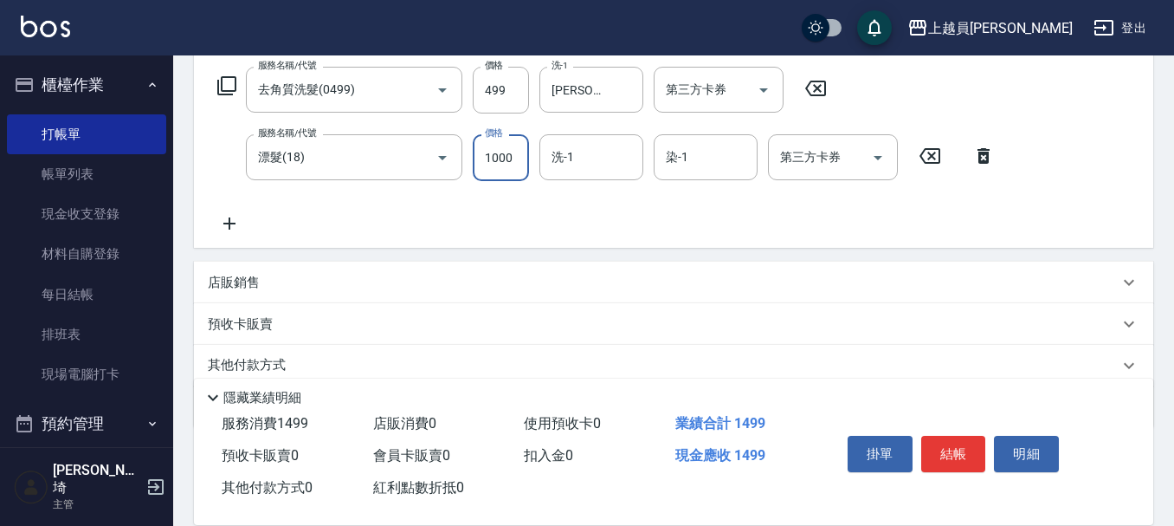
type input "1000"
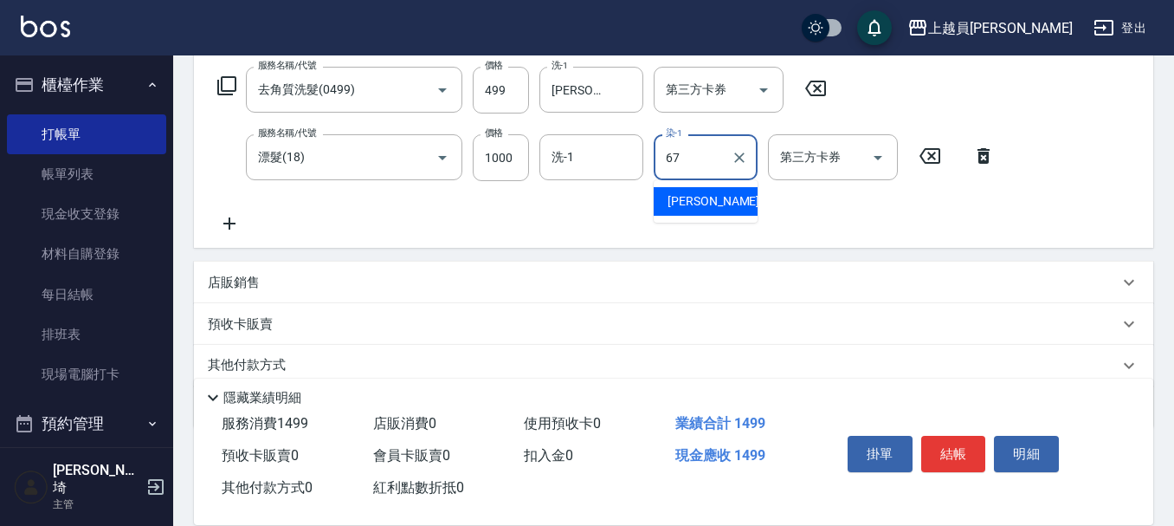
type input "[PERSON_NAME]-67"
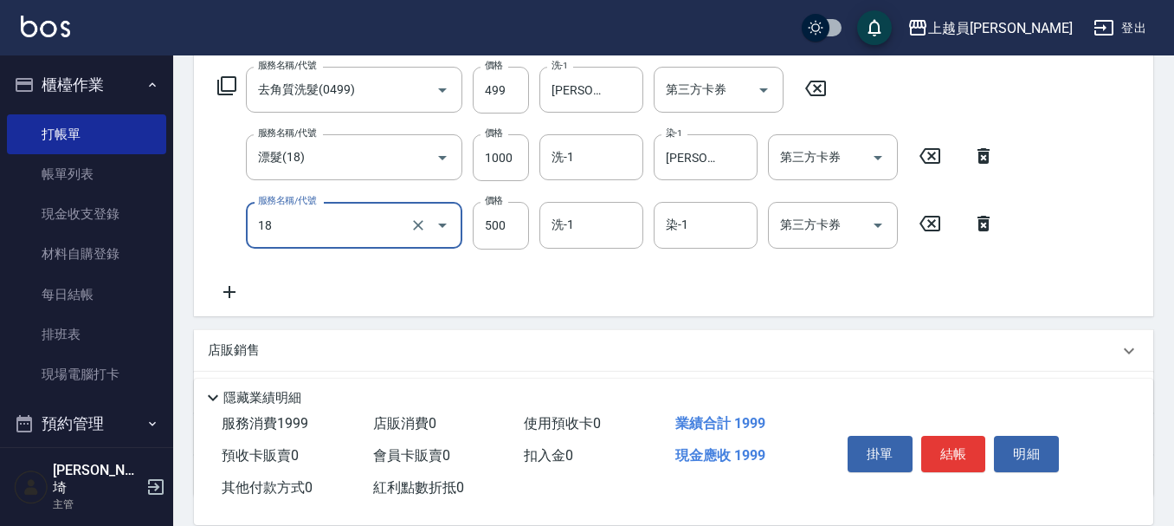
type input "漂髮(18)"
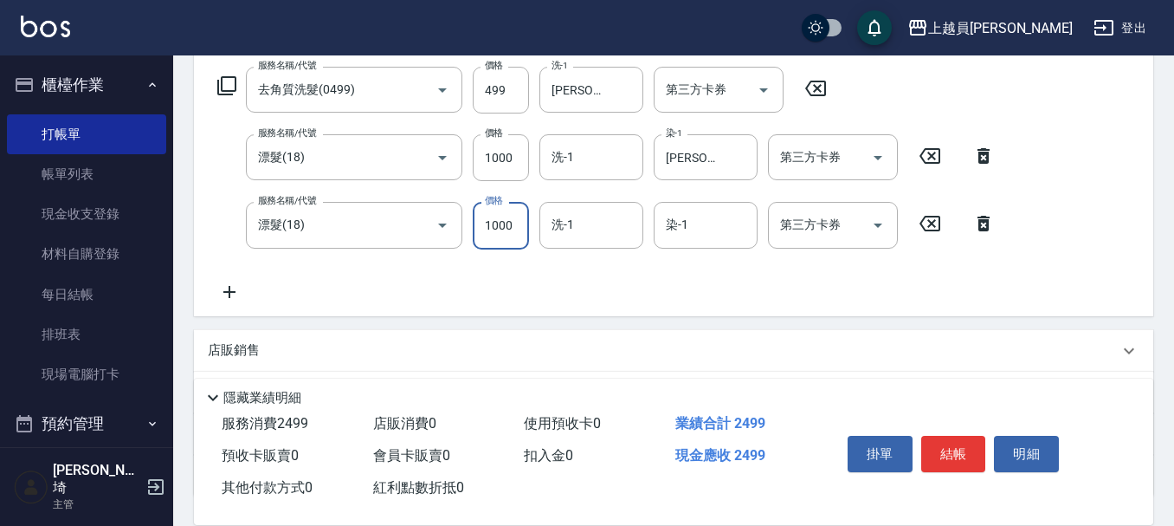
type input "1000"
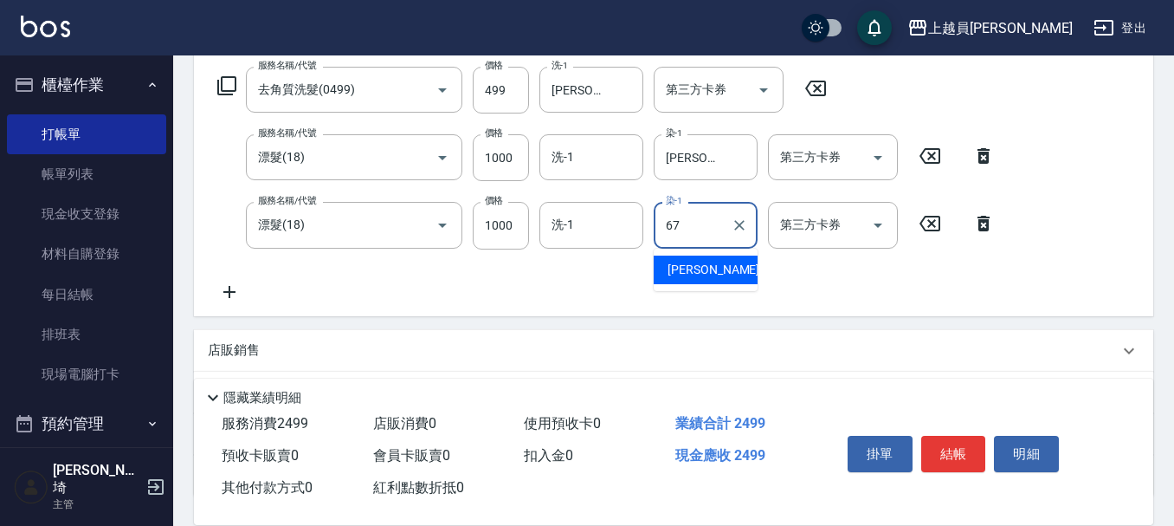
type input "[PERSON_NAME]-67"
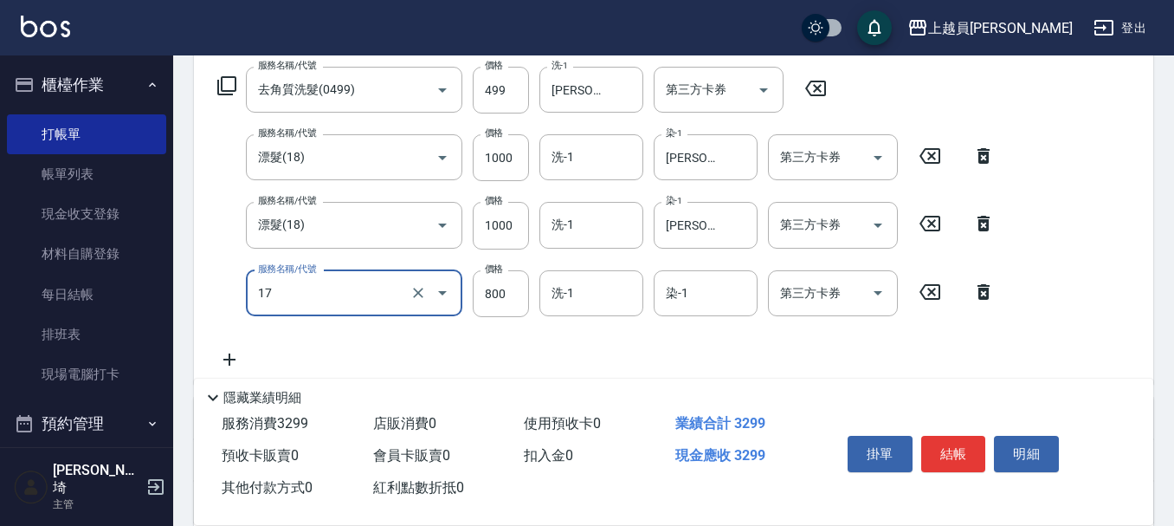
type input "染髮(17)"
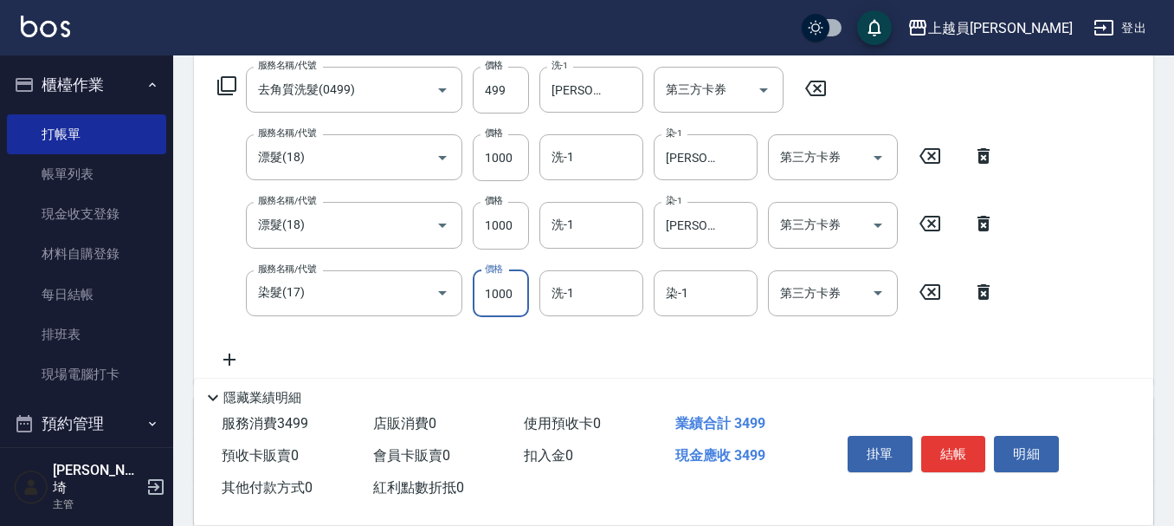
type input "1000"
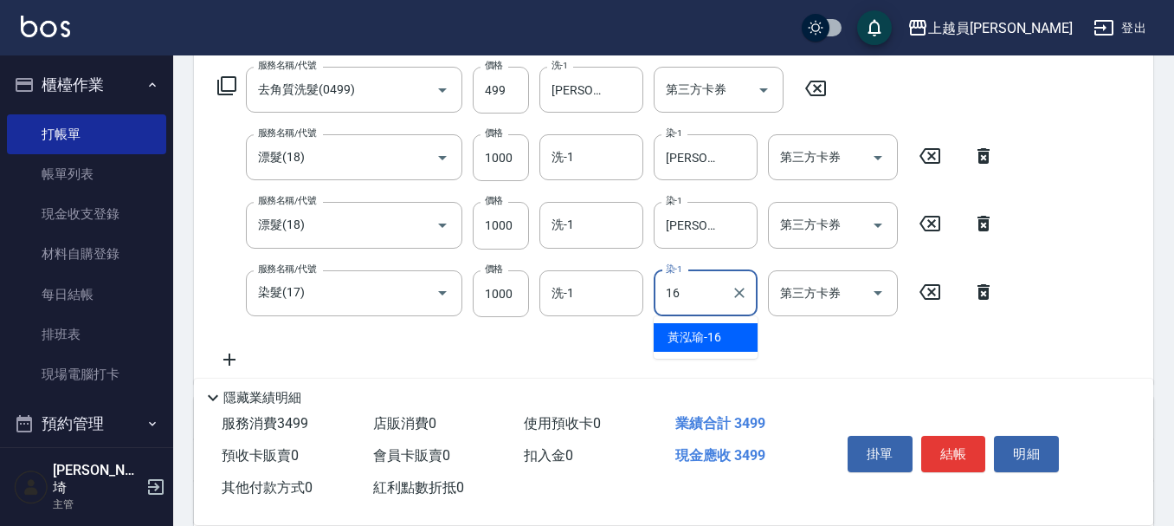
type input "[PERSON_NAME]-16"
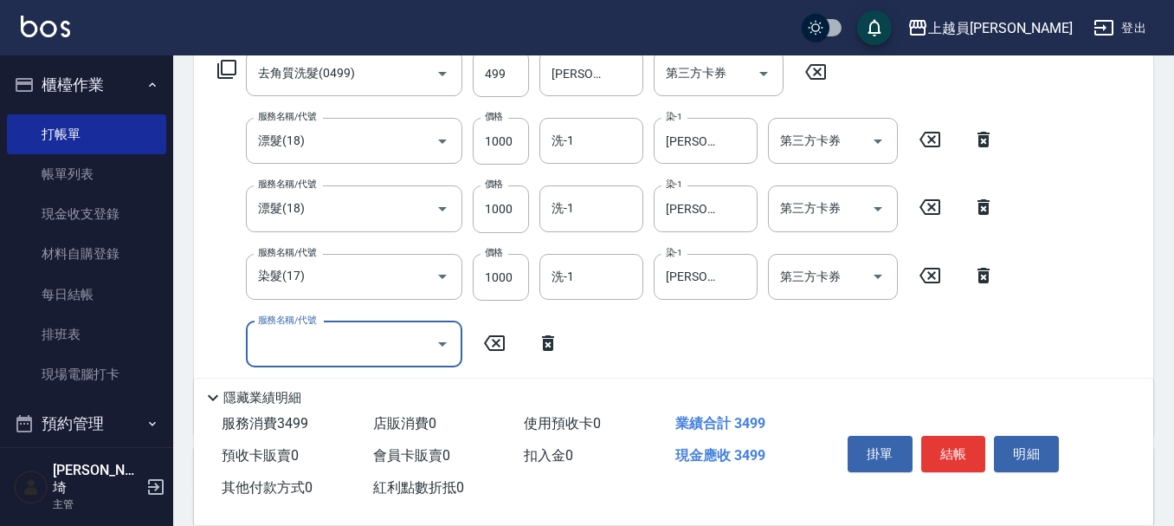
scroll to position [291, 0]
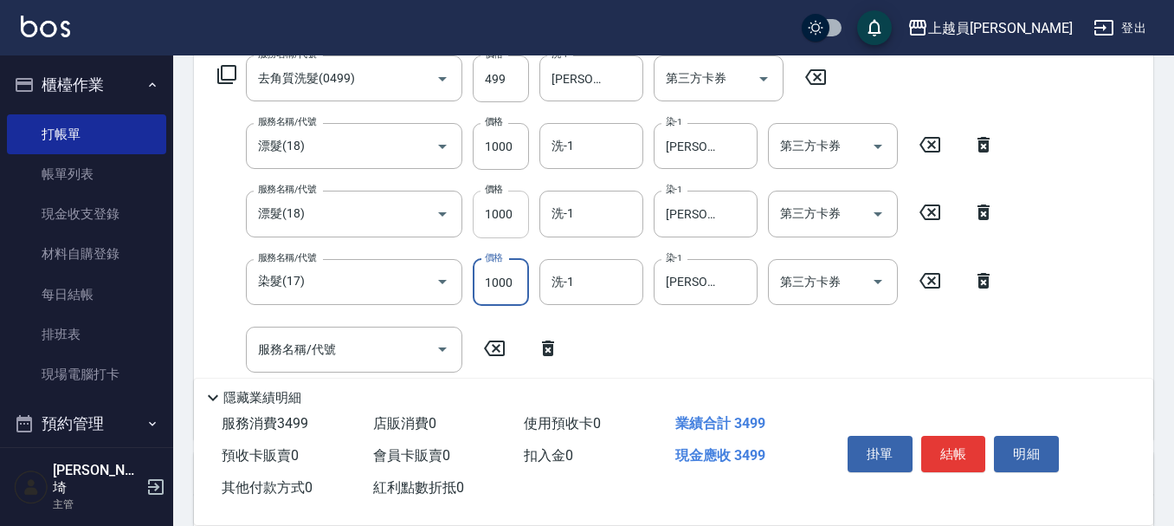
click at [520, 202] on input "1000" at bounding box center [501, 213] width 56 height 47
type input "0"
click at [513, 223] on input "1000" at bounding box center [501, 213] width 56 height 47
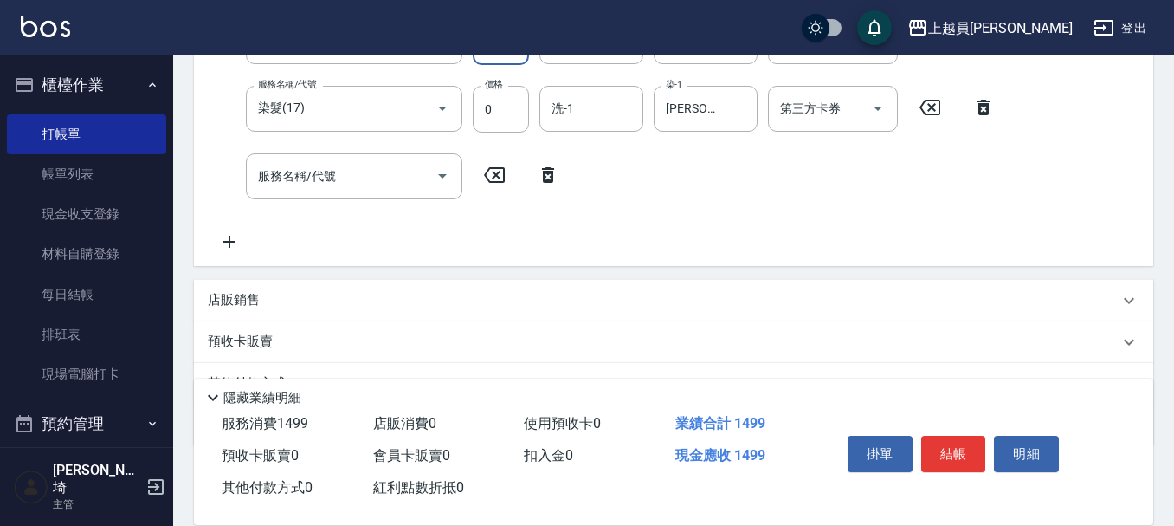
type input "0"
click at [383, 185] on div "項目消費 服務名稱/代號 去角質洗髮(0499) 服務名稱/代號 價格 499 價格 洗-1 [PERSON_NAME]-67 洗-1 第三方卡券 第三方卡券…" at bounding box center [673, 43] width 959 height 446
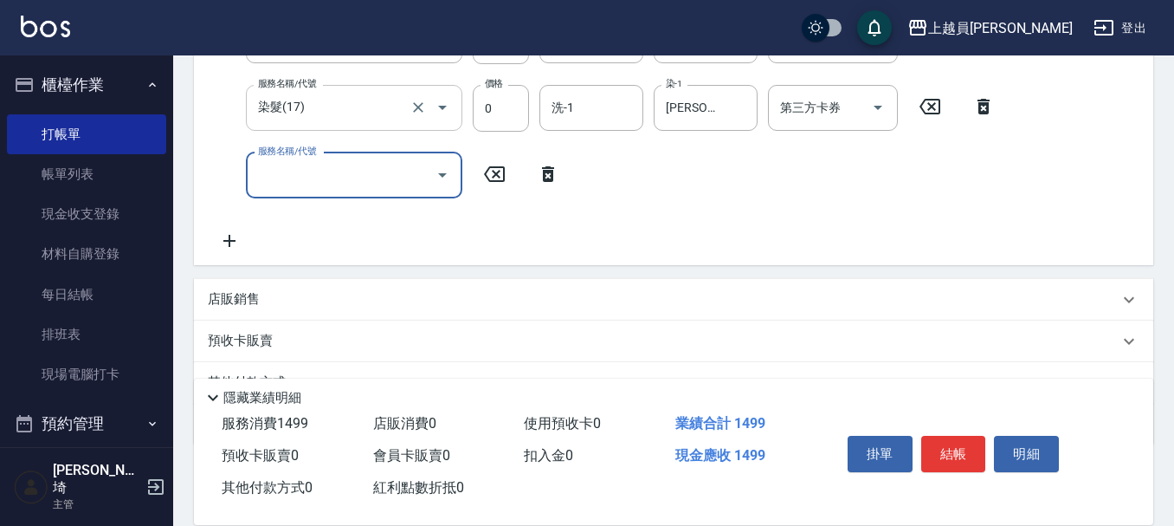
scroll to position [476, 0]
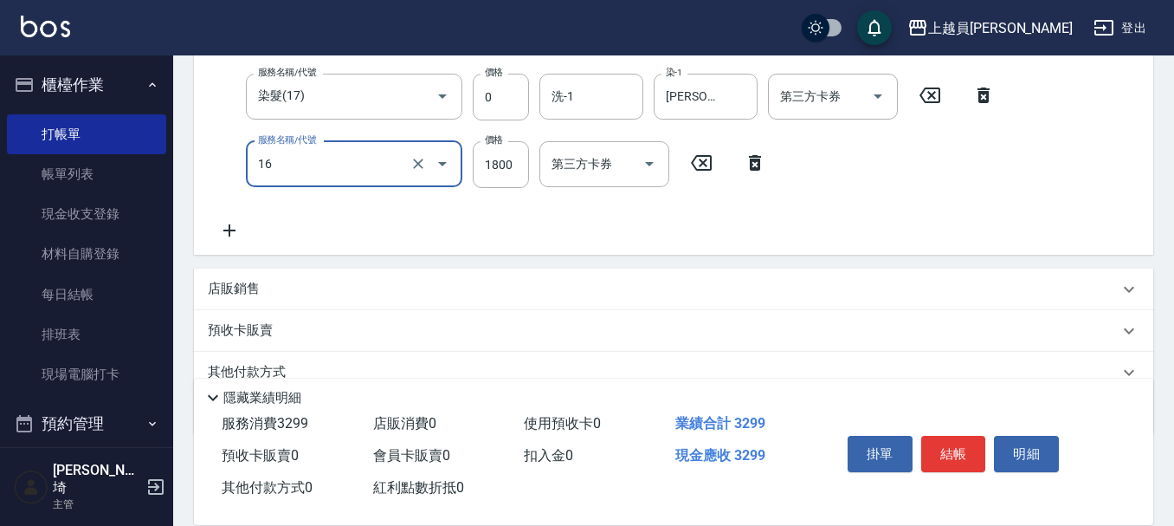
type input "鏡面護髮(16)"
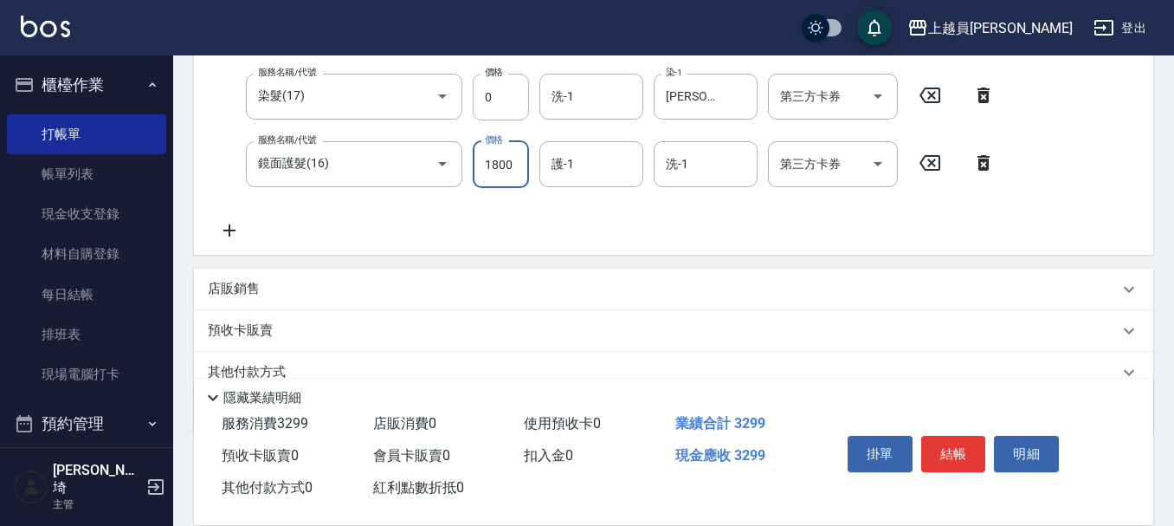
scroll to position [139, 0]
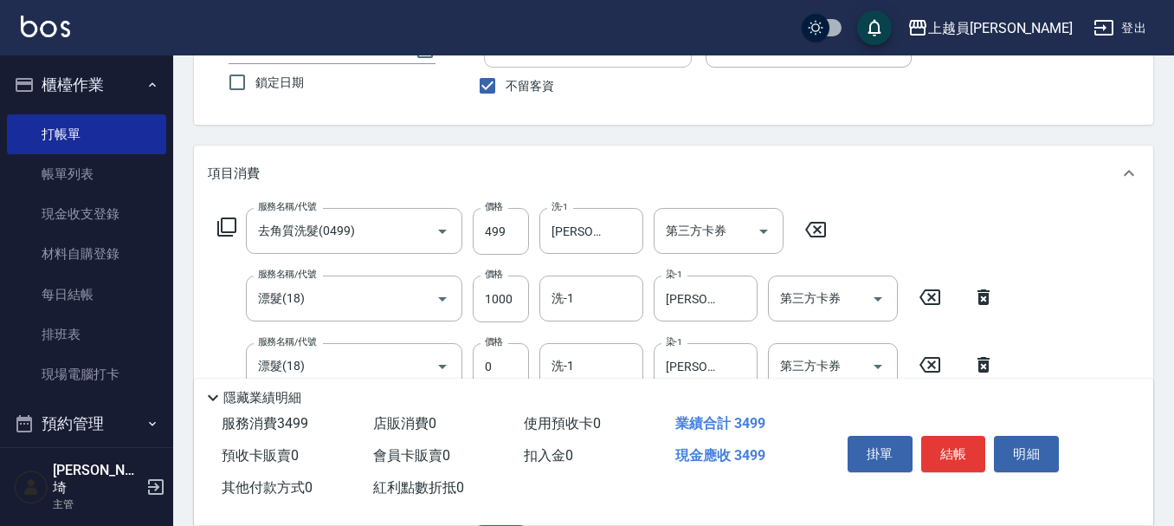
type input "2000"
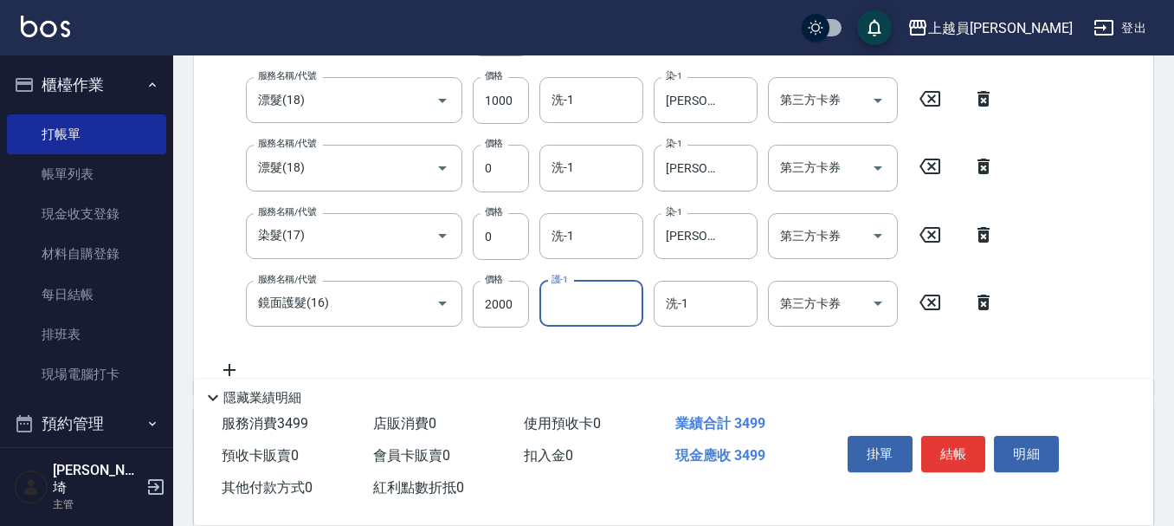
scroll to position [398, 0]
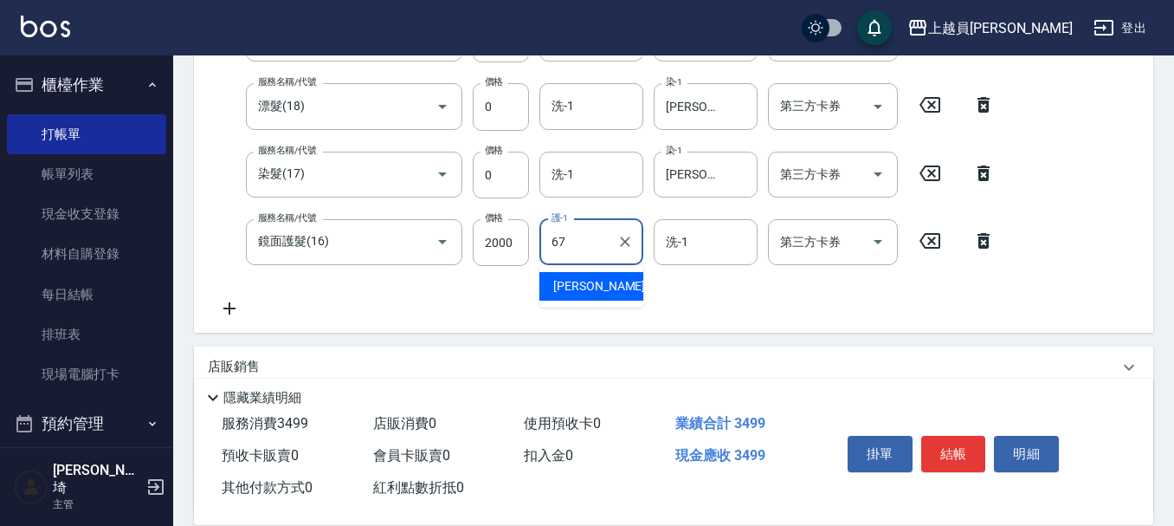
type input "[PERSON_NAME]-67"
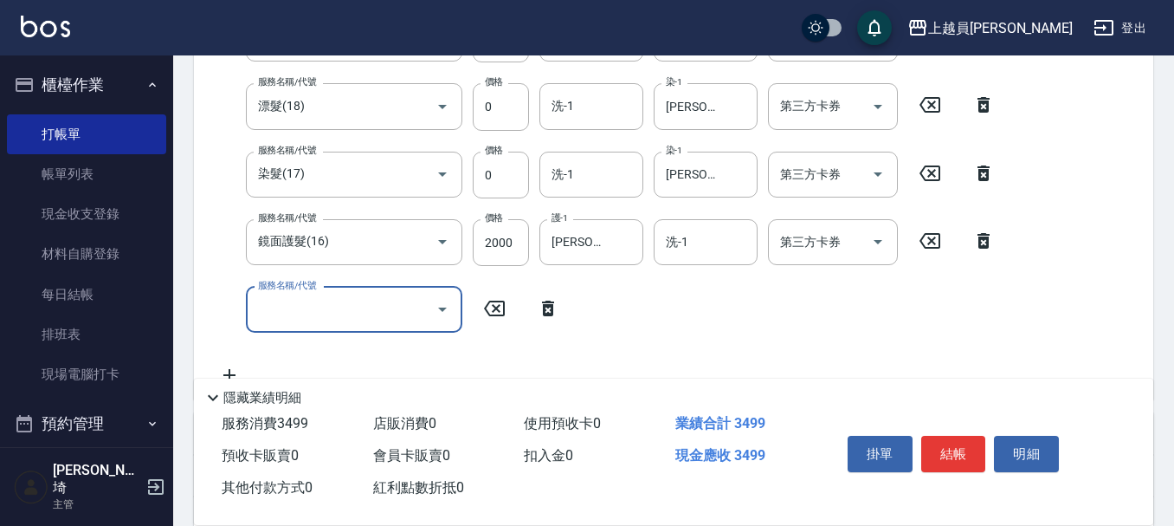
scroll to position [445, 0]
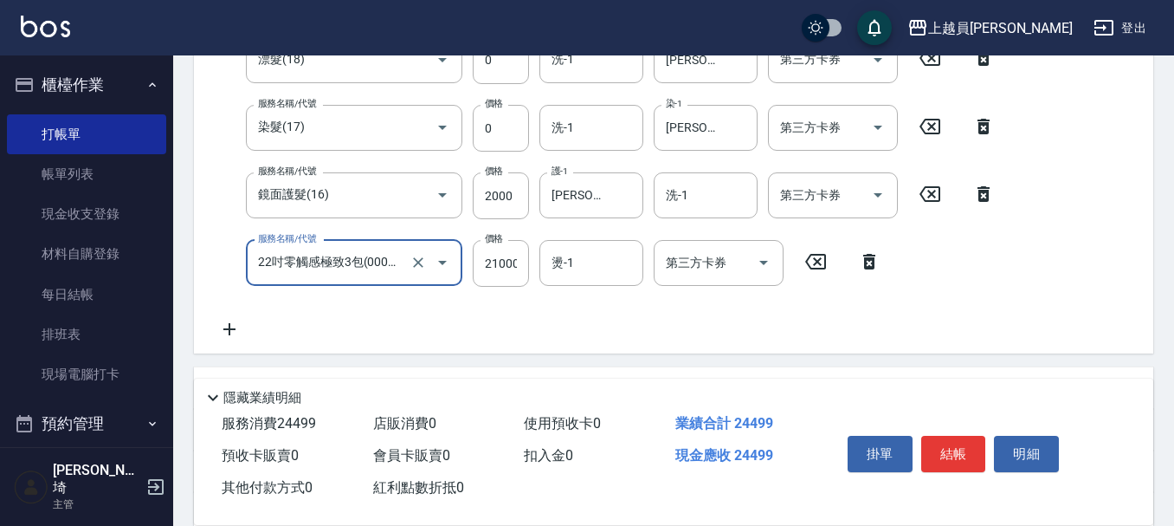
type input "22吋零觸感極致3包(00024)"
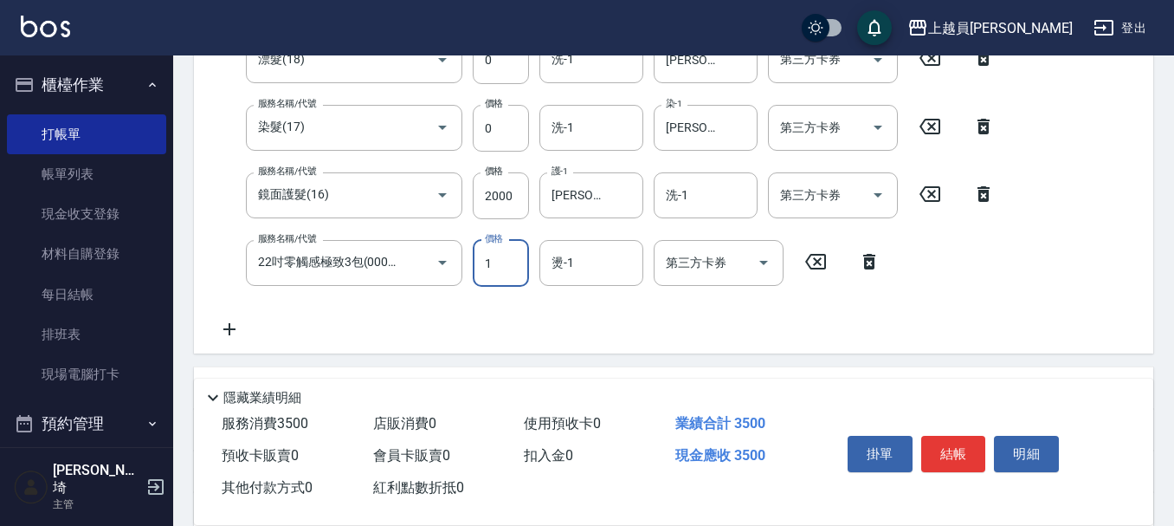
scroll to position [0, 0]
type input "17499"
type input "[PERSON_NAME]-16"
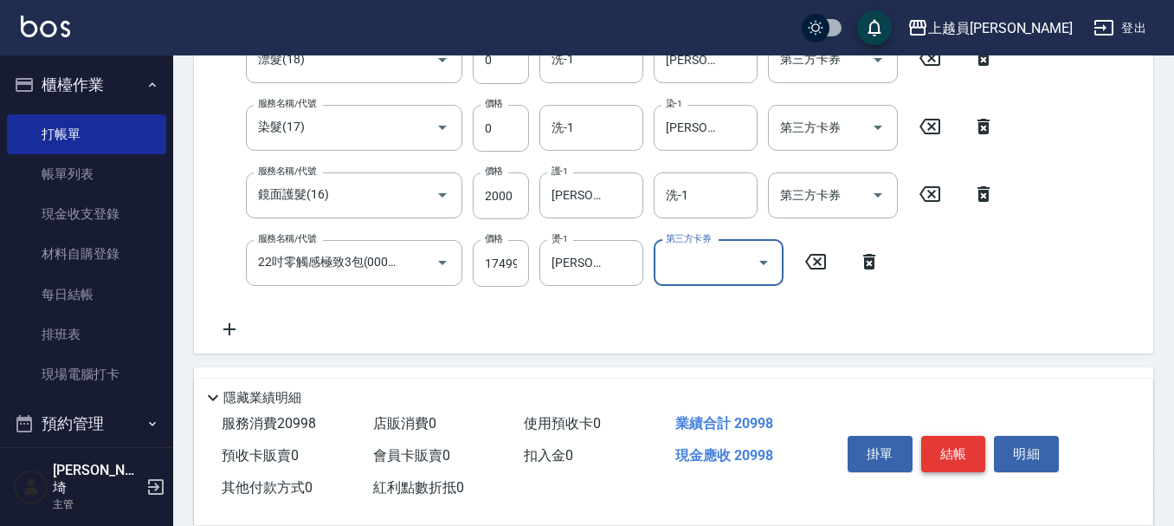
click at [970, 447] on button "結帳" at bounding box center [953, 454] width 65 height 36
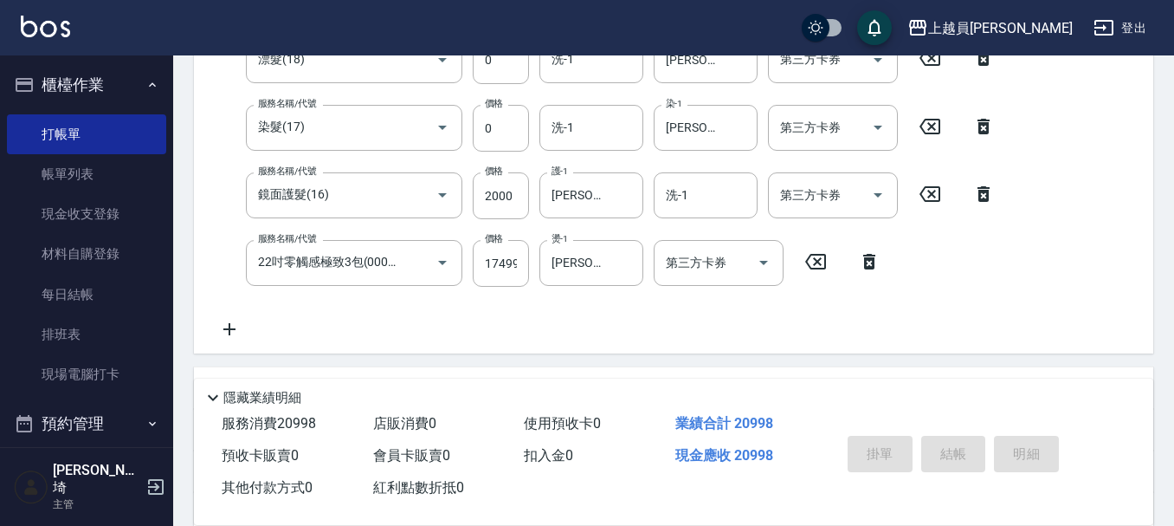
type input "[DATE] 18:53"
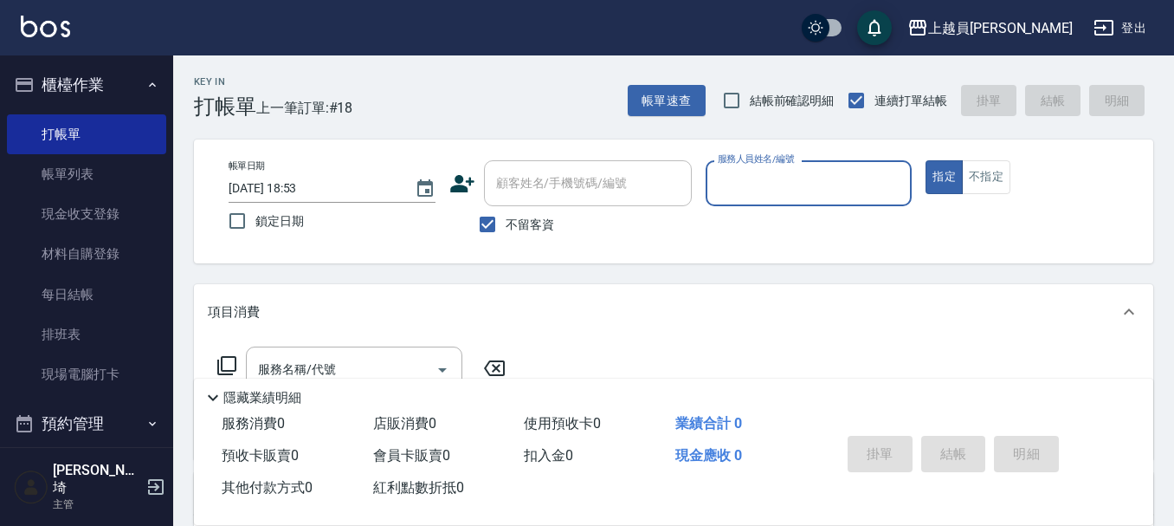
type input "5"
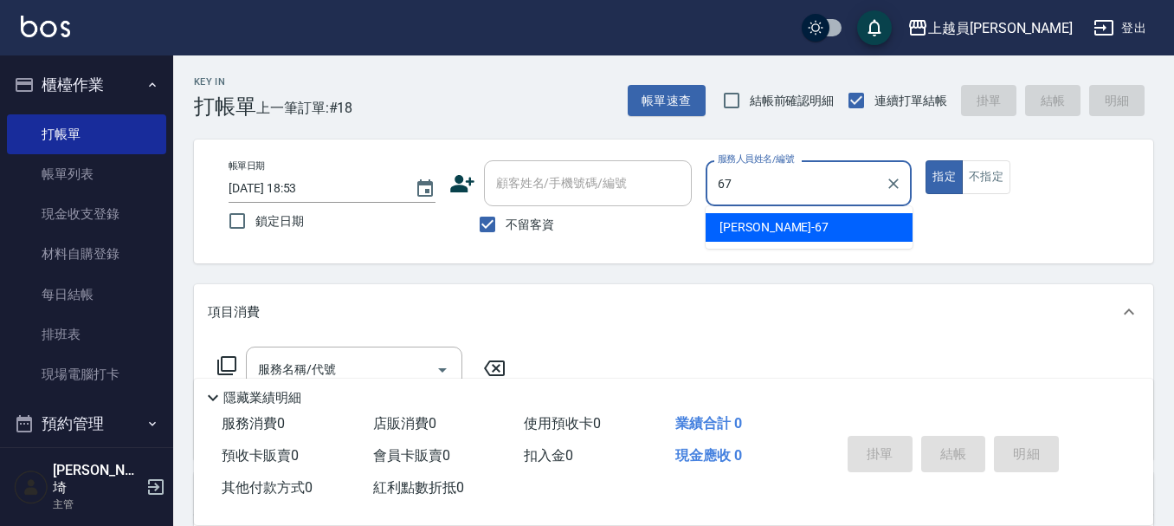
type input "[PERSON_NAME]-67"
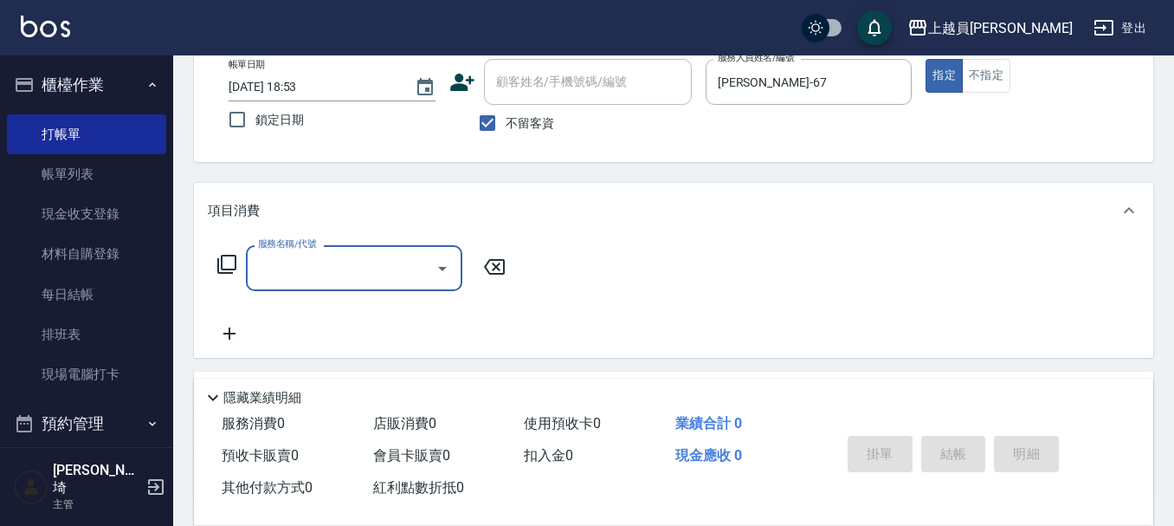
scroll to position [280, 0]
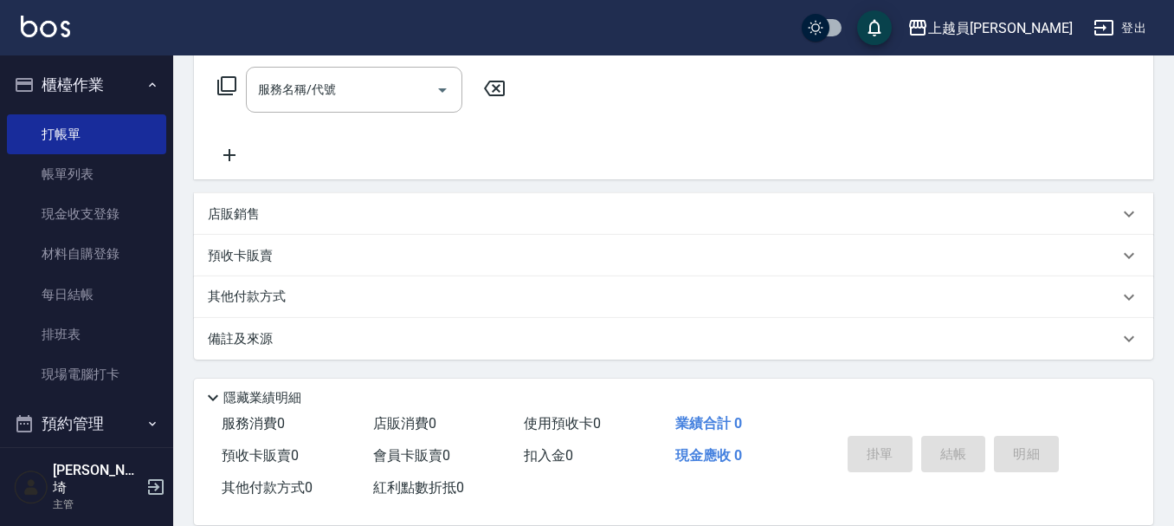
click at [283, 203] on div "店販銷售" at bounding box center [673, 214] width 959 height 42
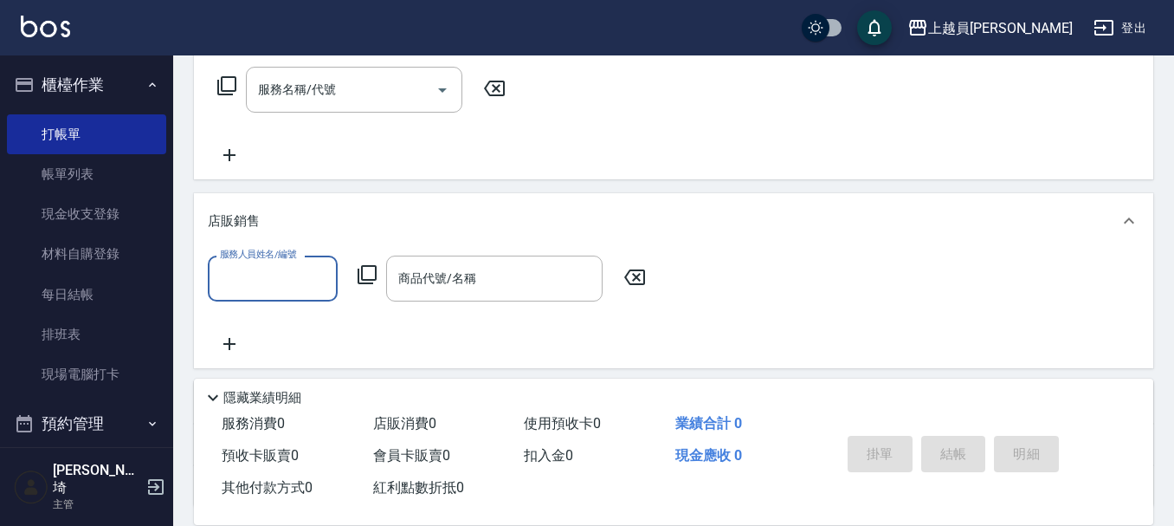
scroll to position [0, 0]
type input "[PERSON_NAME]-67"
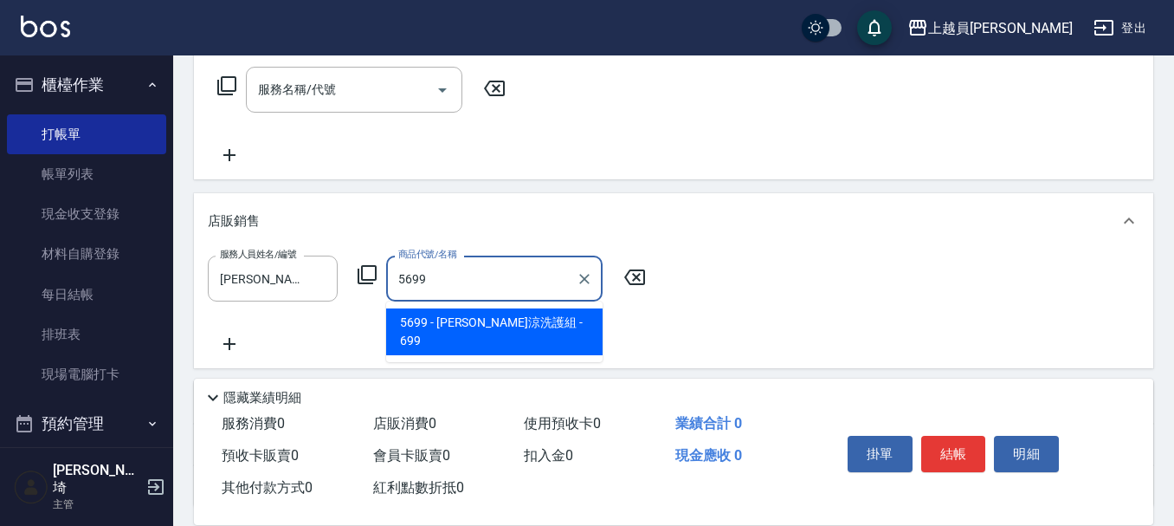
type input "水水沁涼洗護組"
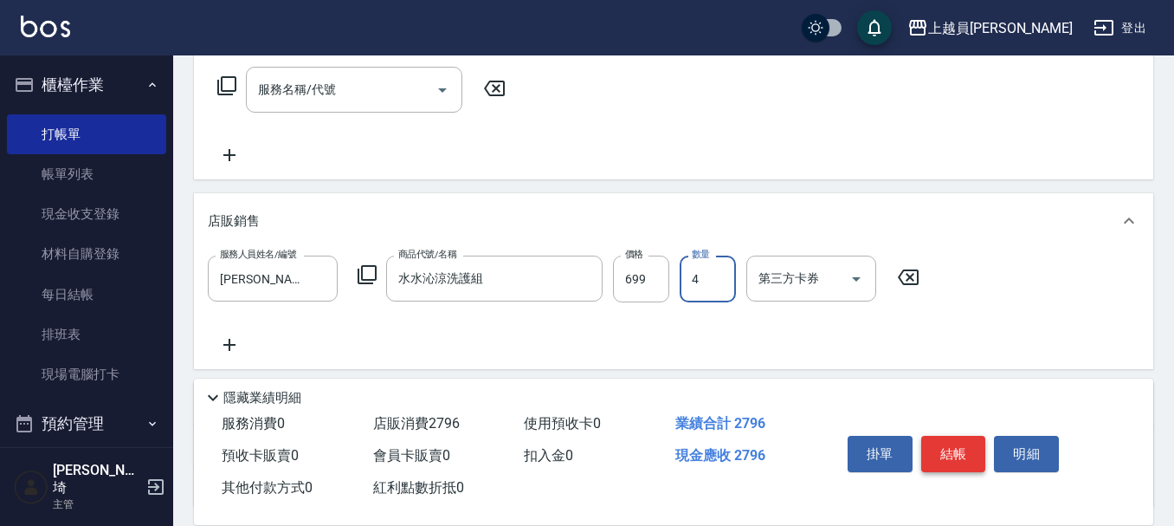
type input "4"
click at [948, 451] on button "結帳" at bounding box center [953, 454] width 65 height 36
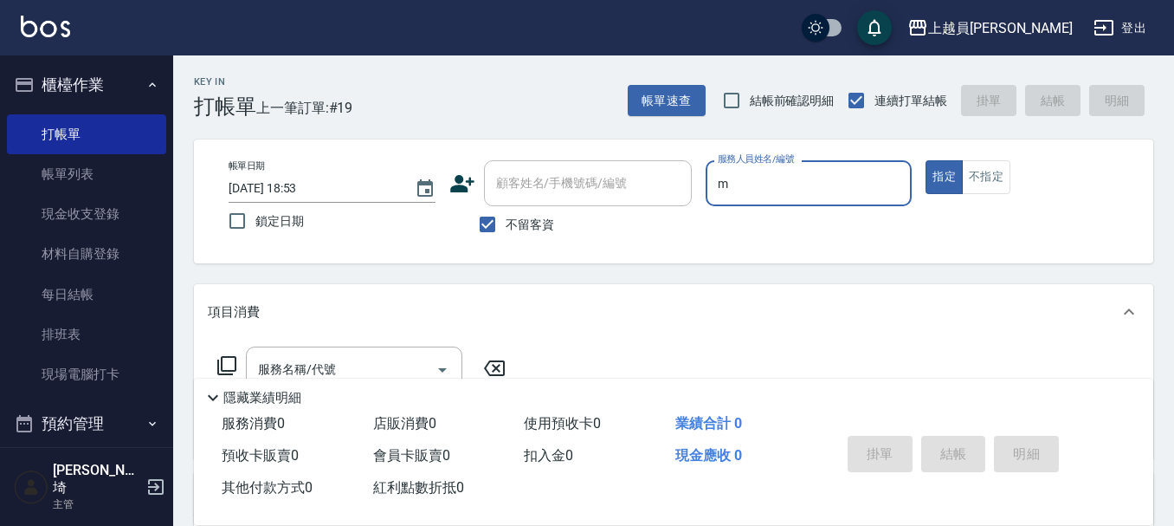
type input "M-M"
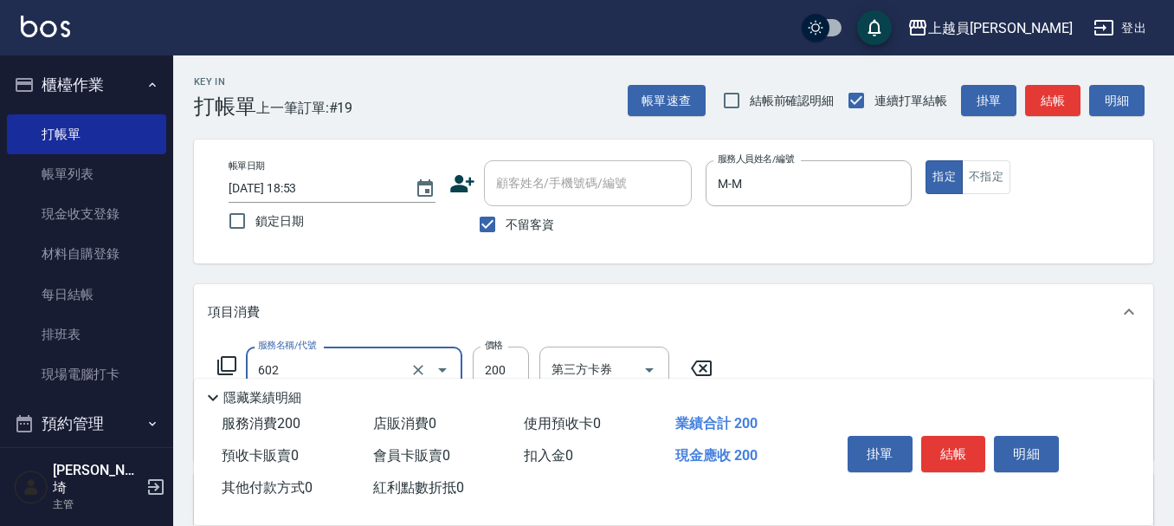
type input "一般洗髮(602)"
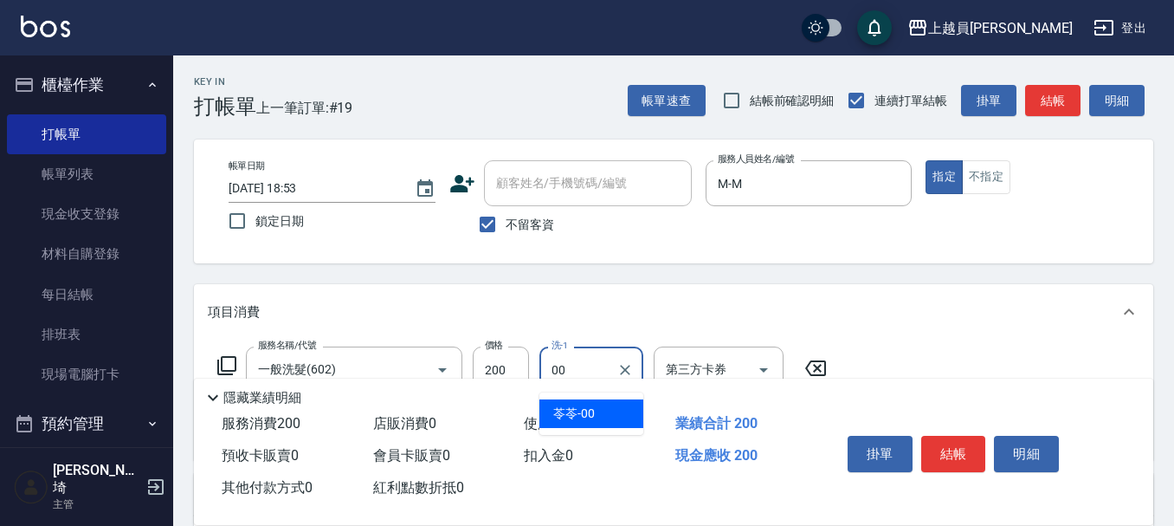
type input "苓苓-00"
type input "精油(889)"
type input "000"
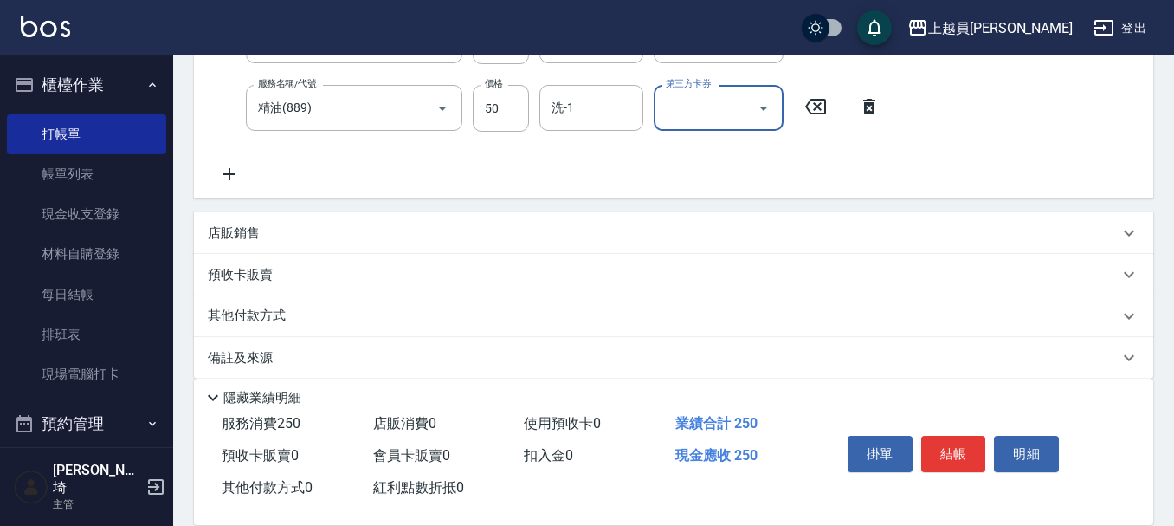
scroll to position [348, 0]
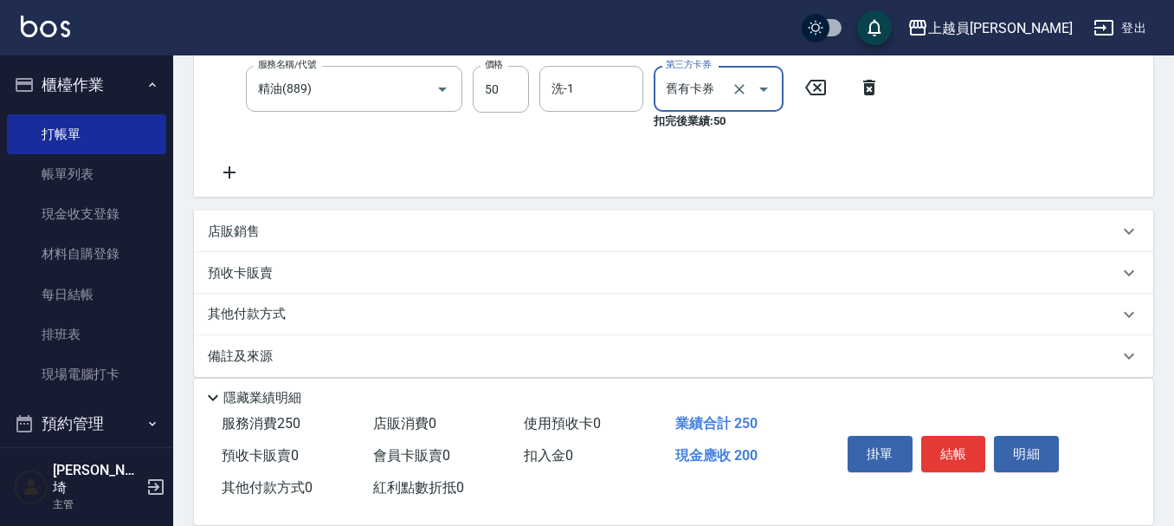
click at [722, 97] on input "舊有卡券" at bounding box center [694, 89] width 66 height 30
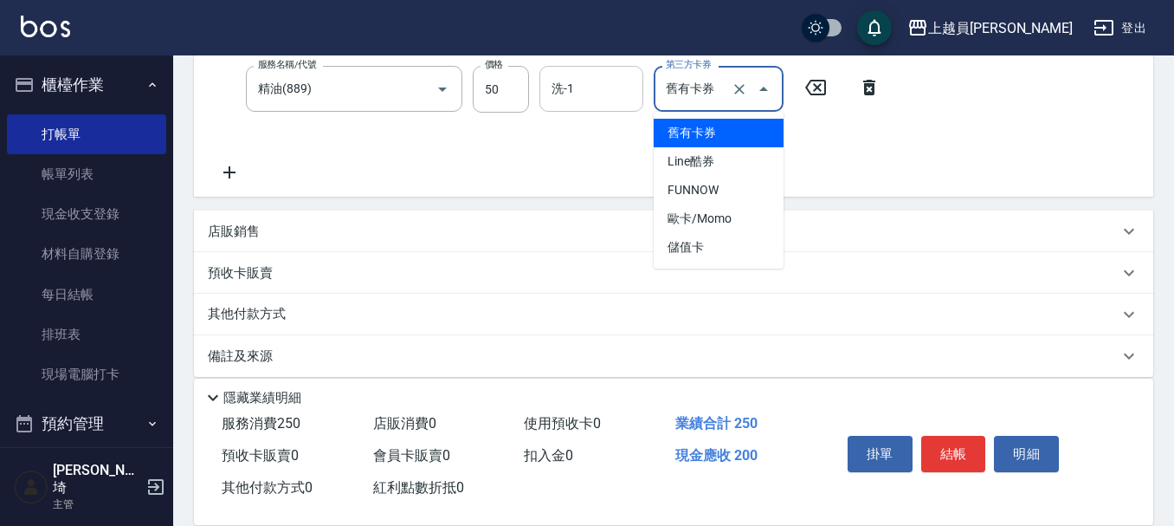
type input "舊有卡券"
click at [601, 104] on input "洗-1" at bounding box center [591, 89] width 88 height 30
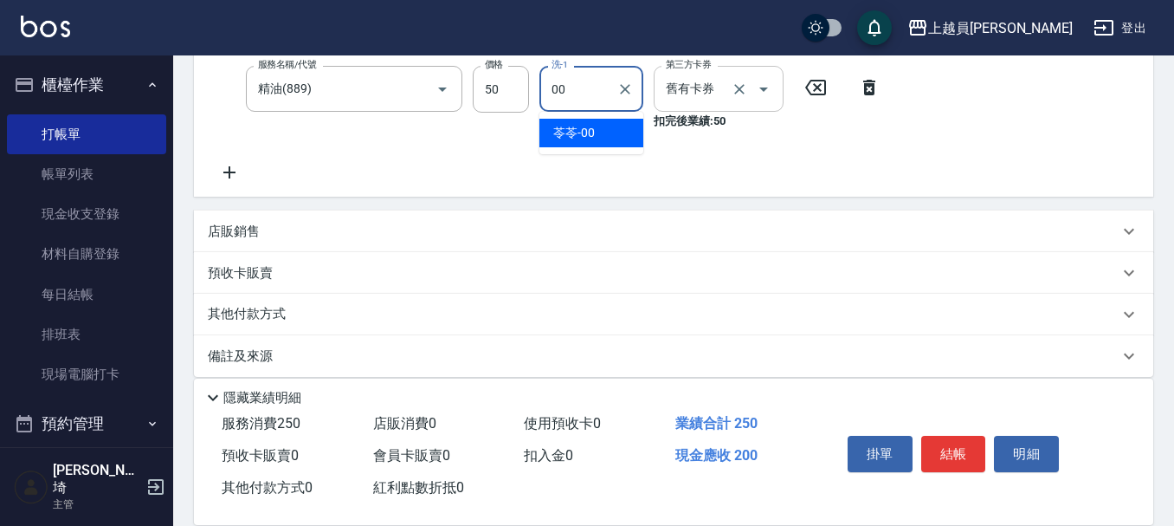
type input "苓苓-00"
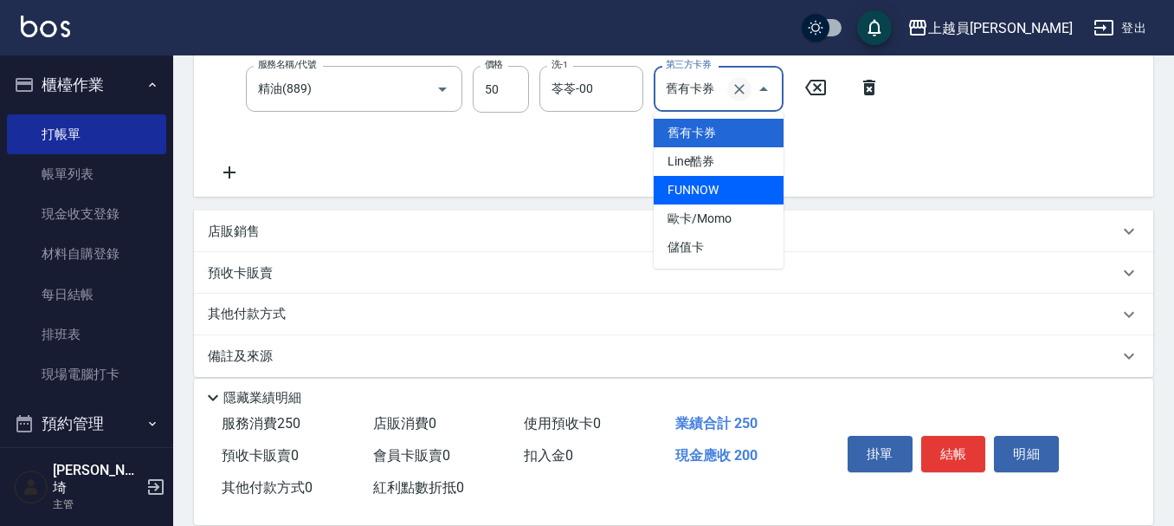
click at [741, 86] on icon "Clear" at bounding box center [739, 89] width 17 height 17
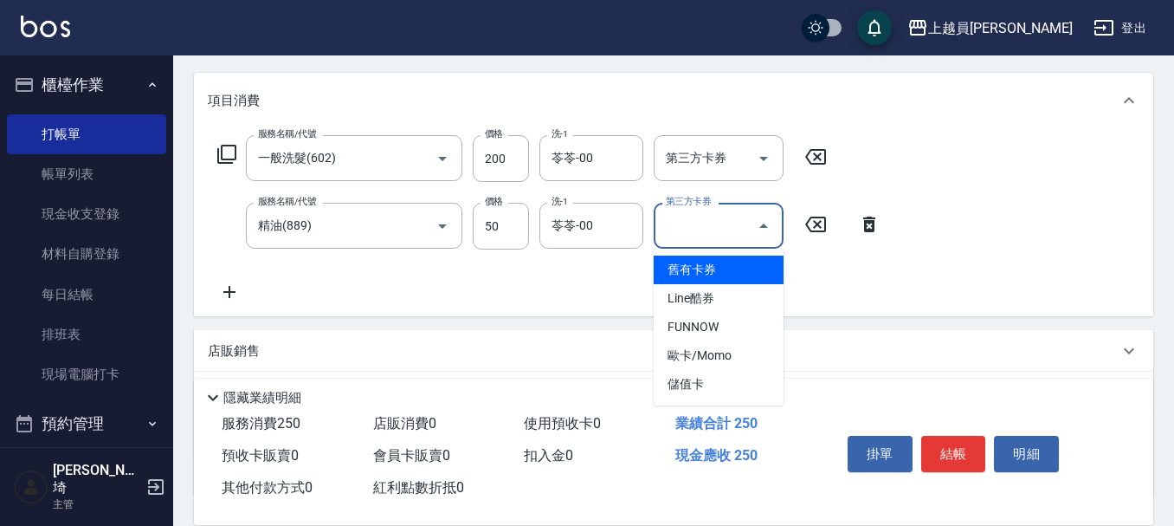
scroll to position [175, 0]
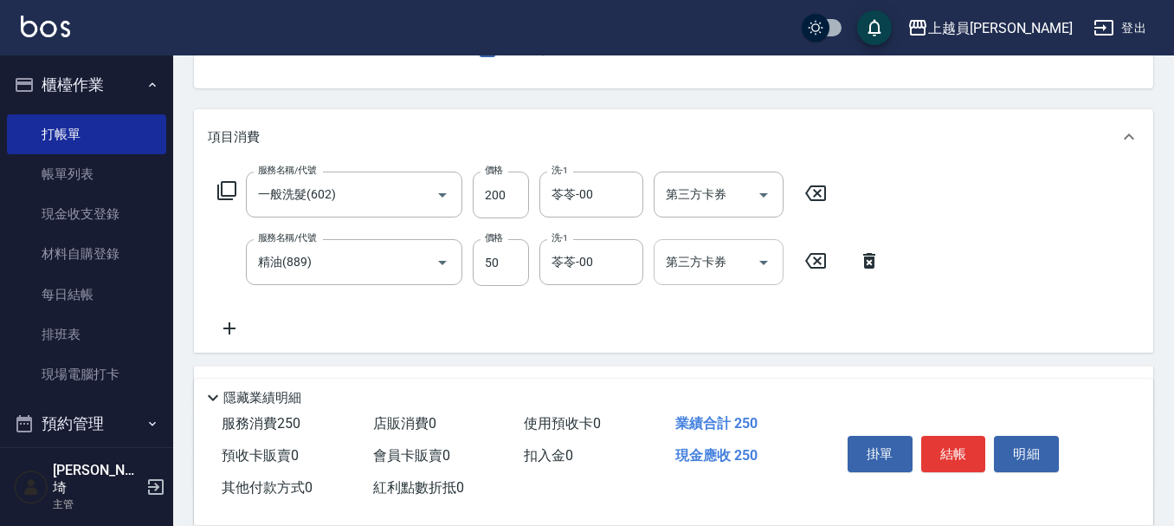
click at [1052, 177] on div "服務名稱/代號 一般洗髮(602) 服務名稱/代號 價格 200 價格 洗-1 苓苓-00 洗-1 第三方卡券 第三方卡券 服務名稱/代號 精油(889) 服…" at bounding box center [673, 259] width 959 height 188
click at [623, 256] on icon "Clear" at bounding box center [624, 262] width 17 height 17
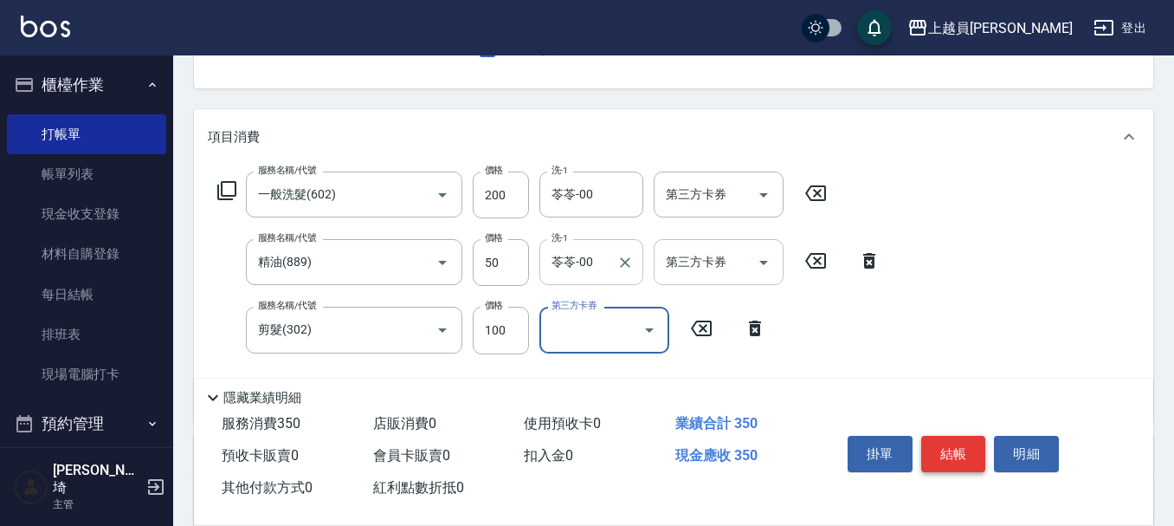
click at [947, 436] on button "結帳" at bounding box center [953, 454] width 65 height 36
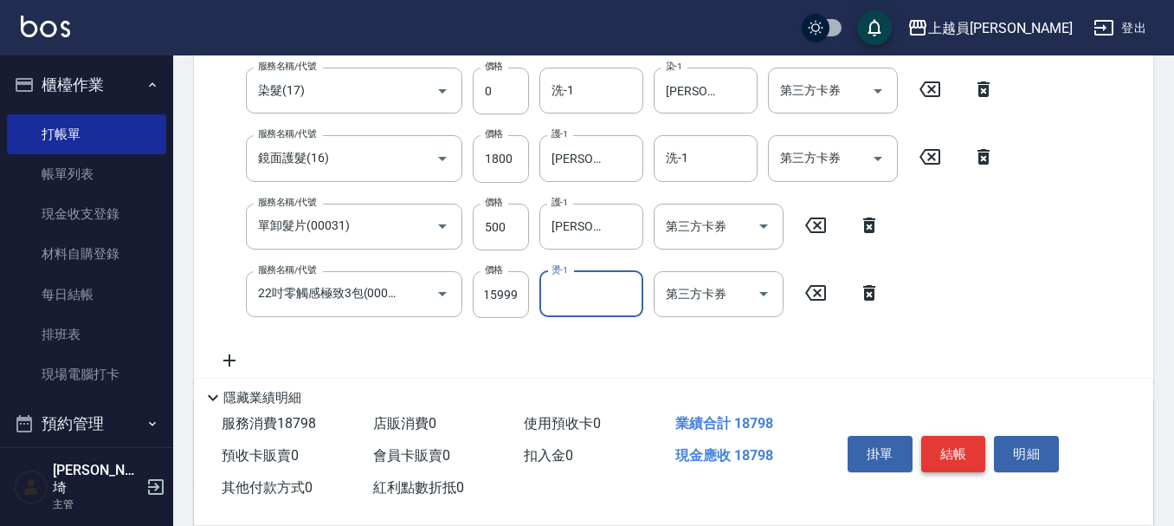
scroll to position [0, 0]
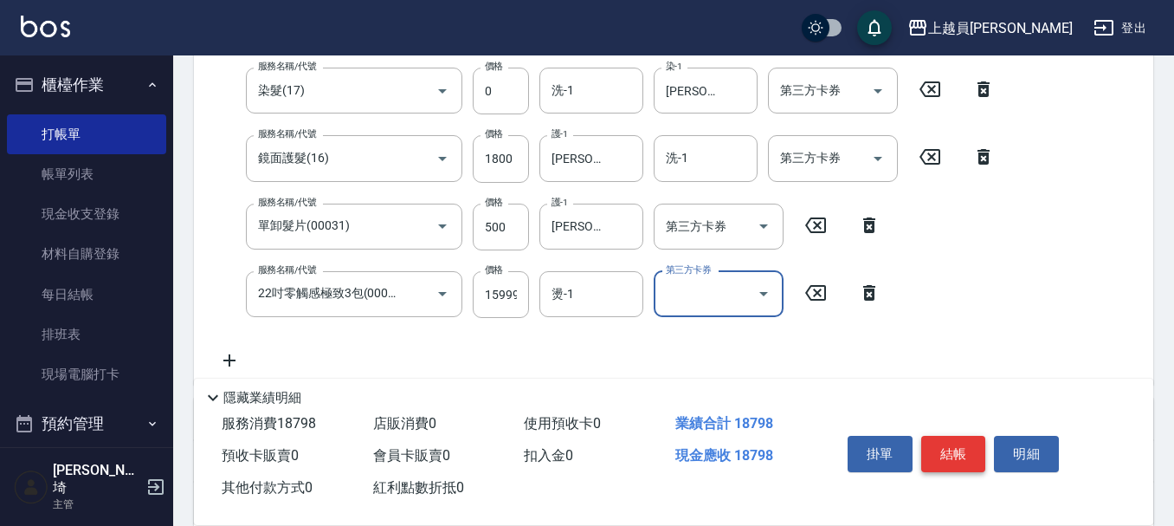
click at [957, 448] on button "結帳" at bounding box center [953, 454] width 65 height 36
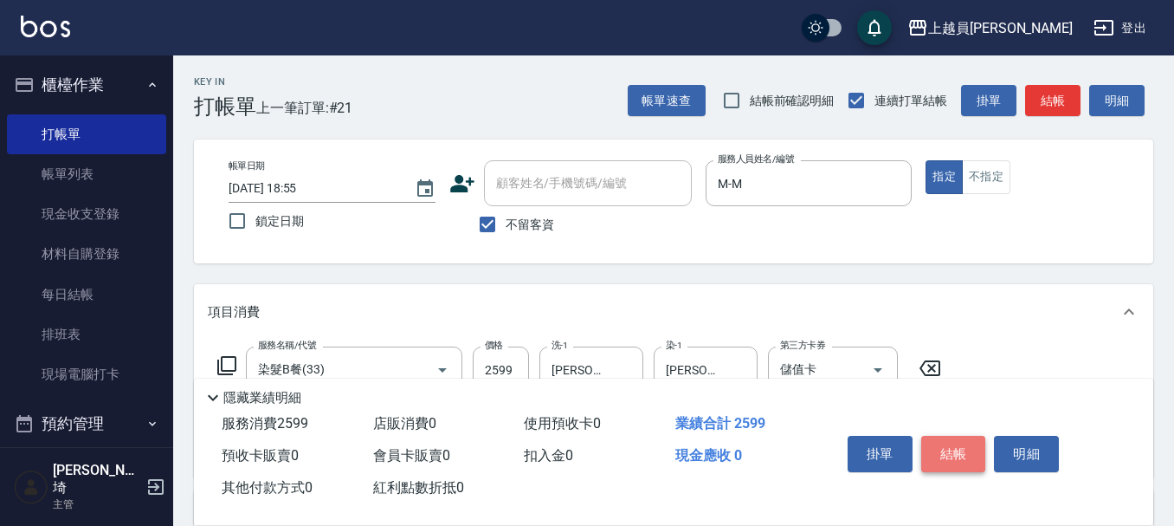
click at [957, 448] on button "結帳" at bounding box center [953, 454] width 65 height 36
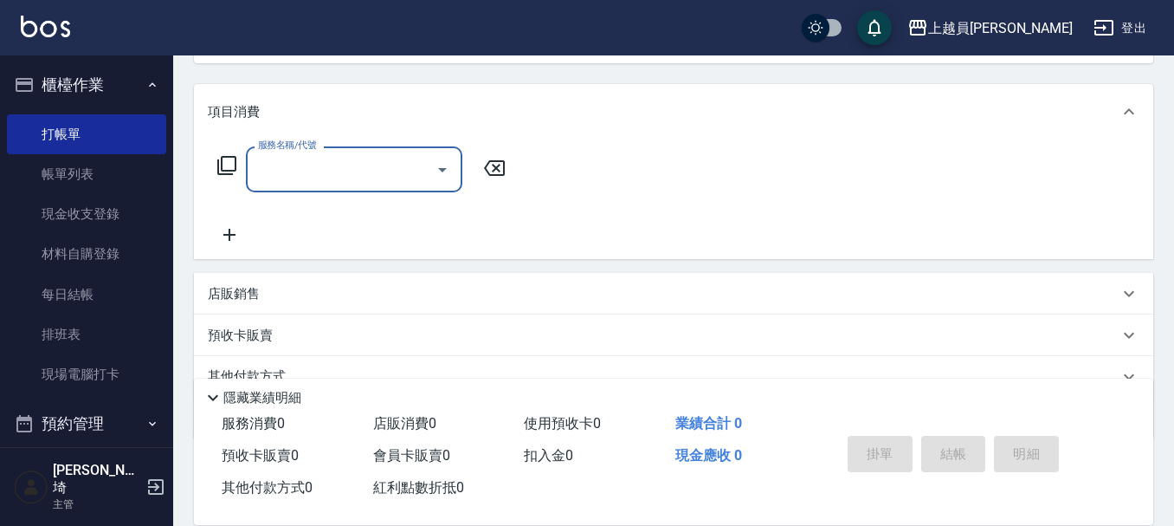
scroll to position [260, 0]
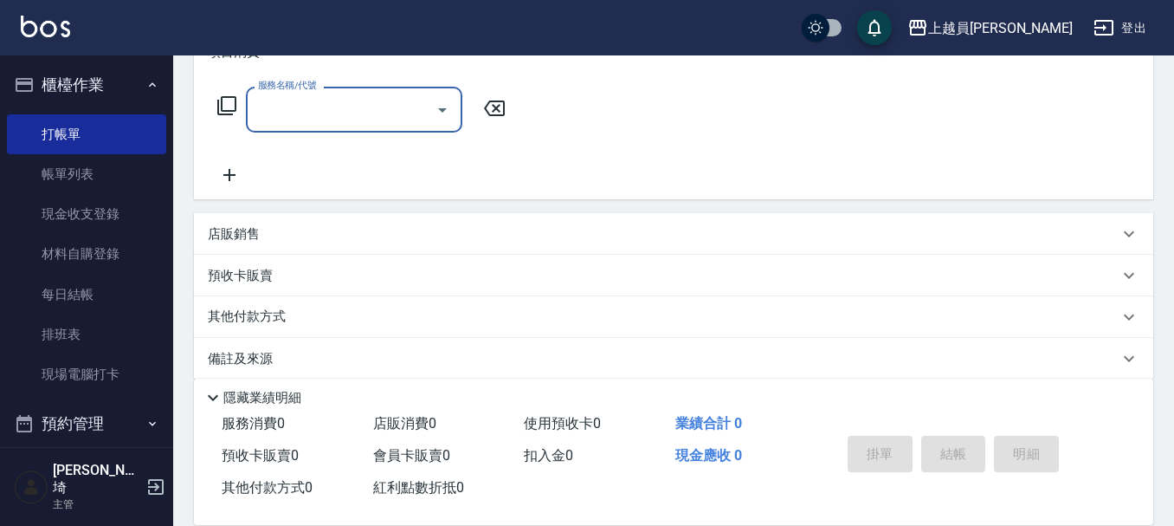
click at [328, 233] on div "店販銷售" at bounding box center [663, 234] width 911 height 18
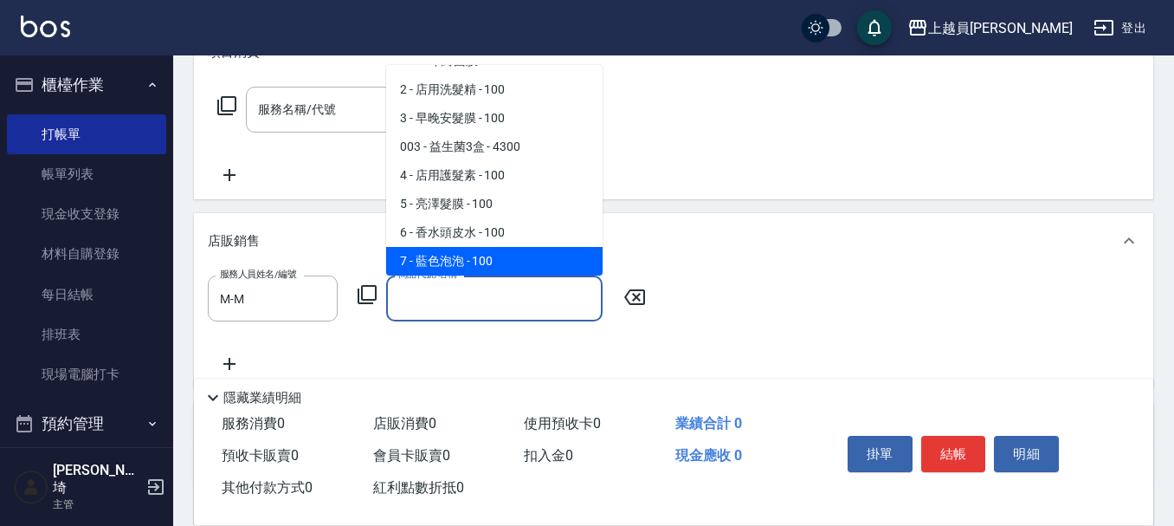
scroll to position [82, 0]
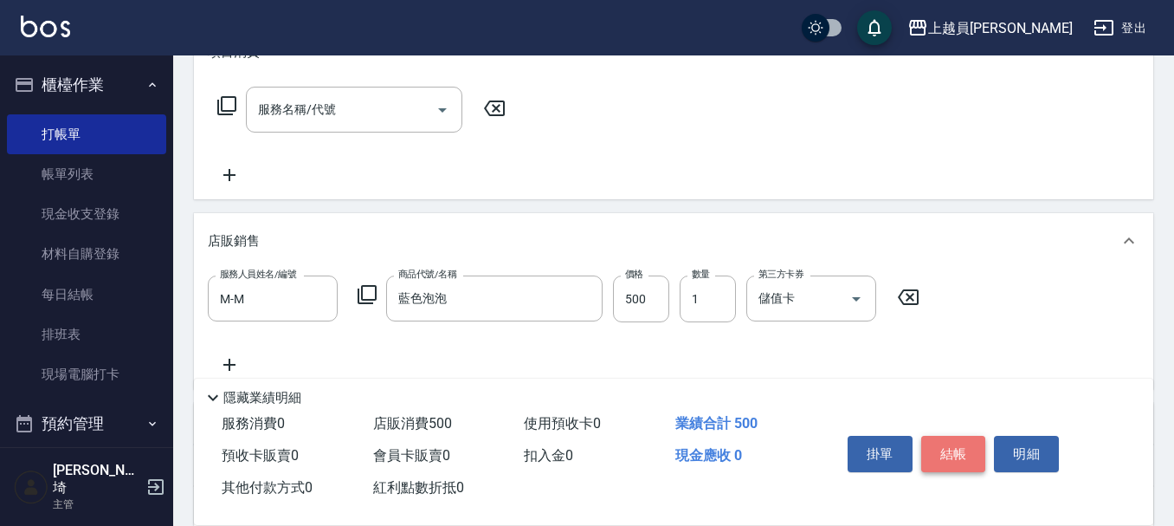
click at [950, 444] on button "結帳" at bounding box center [953, 454] width 65 height 36
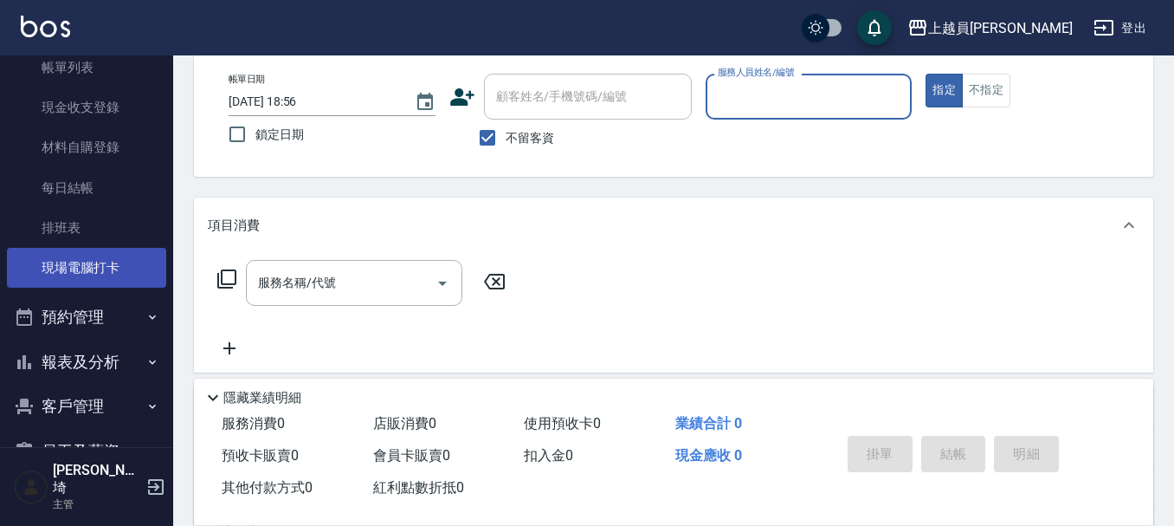
scroll to position [227, 0]
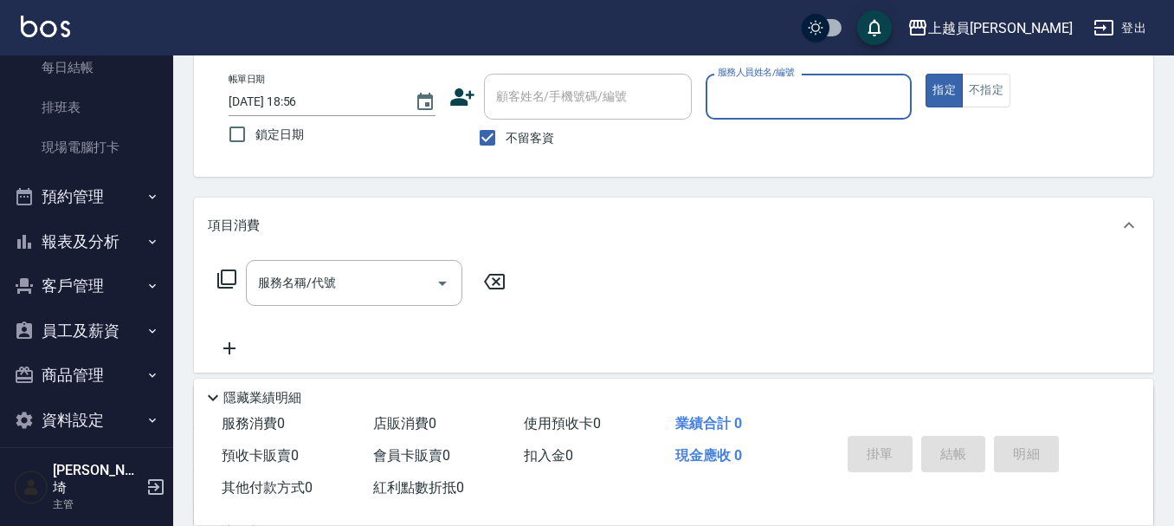
click at [68, 235] on button "報表及分析" at bounding box center [86, 241] width 159 height 45
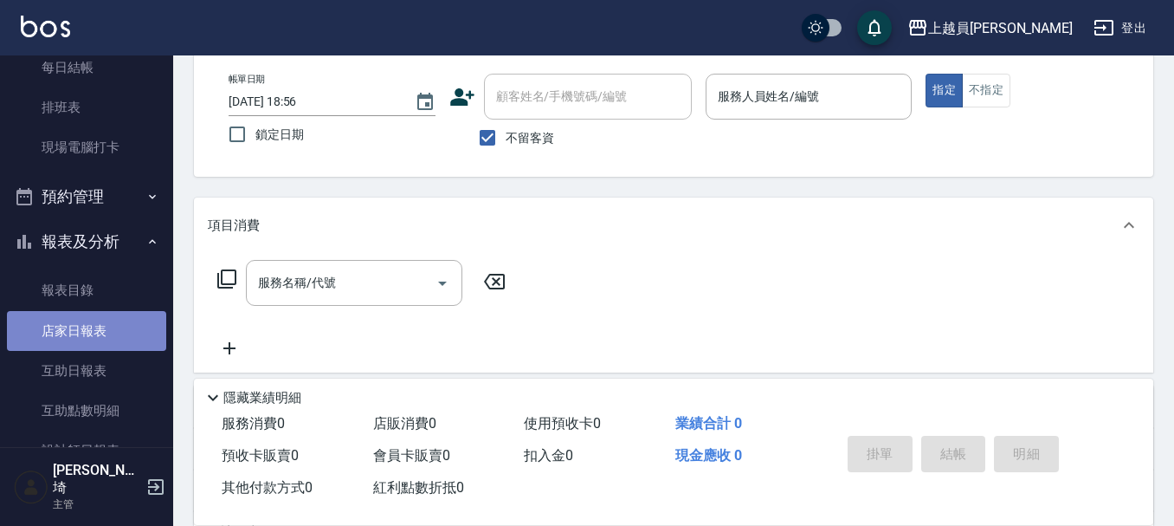
click at [99, 329] on link "店家日報表" at bounding box center [86, 331] width 159 height 40
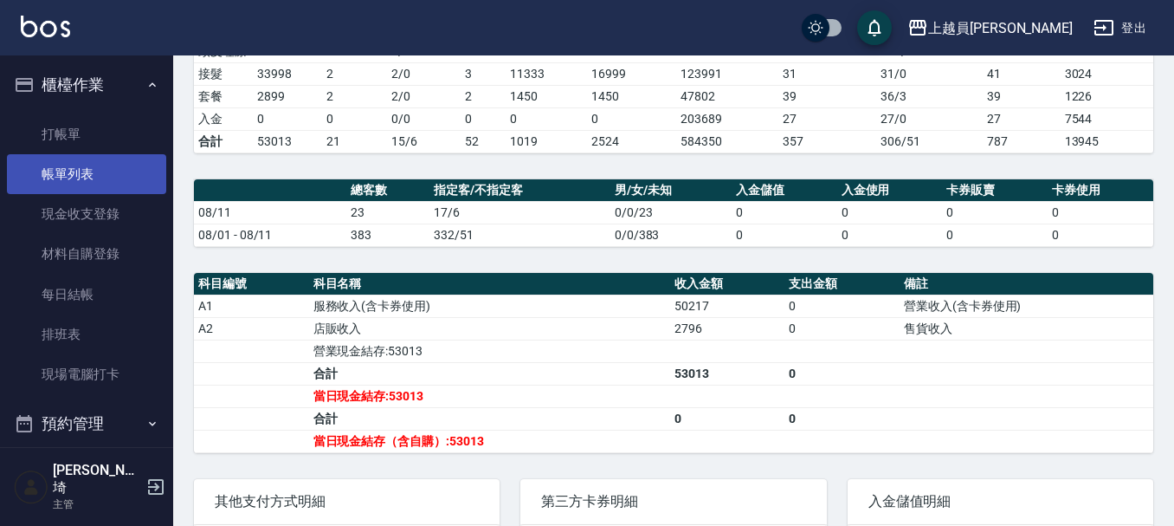
scroll to position [391, 0]
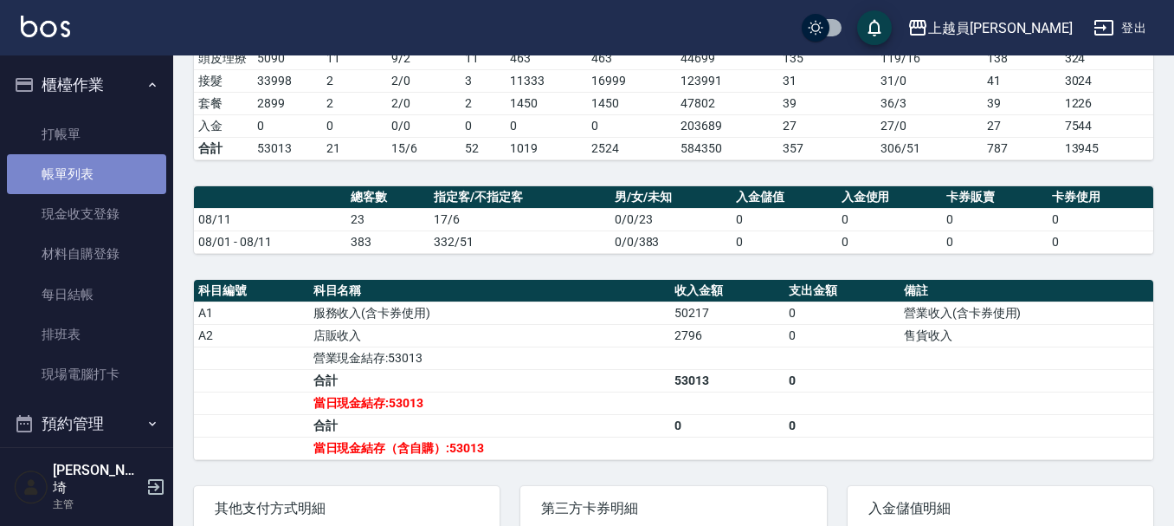
click at [108, 170] on link "帳單列表" at bounding box center [86, 174] width 159 height 40
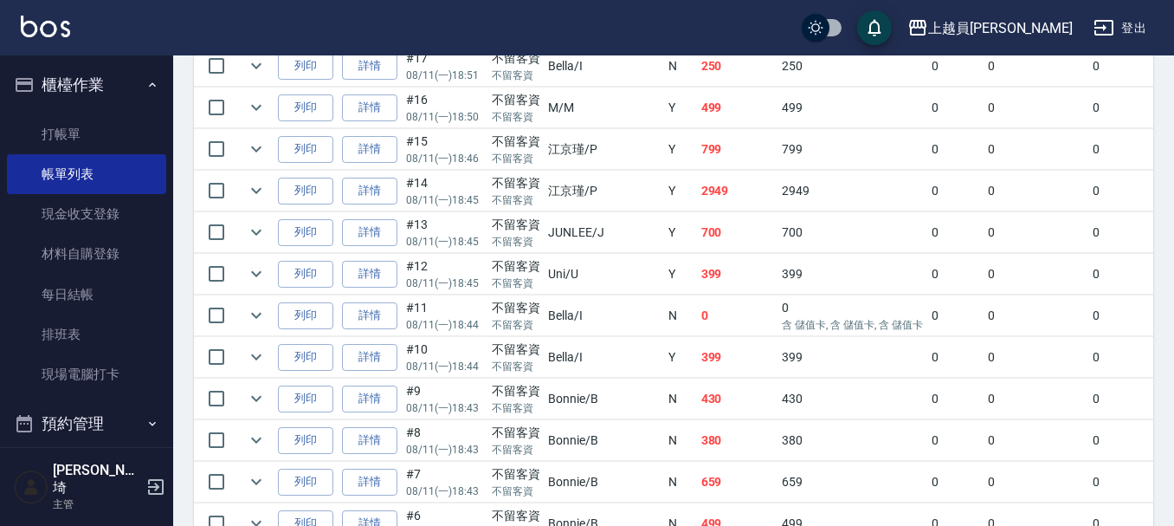
scroll to position [1087, 0]
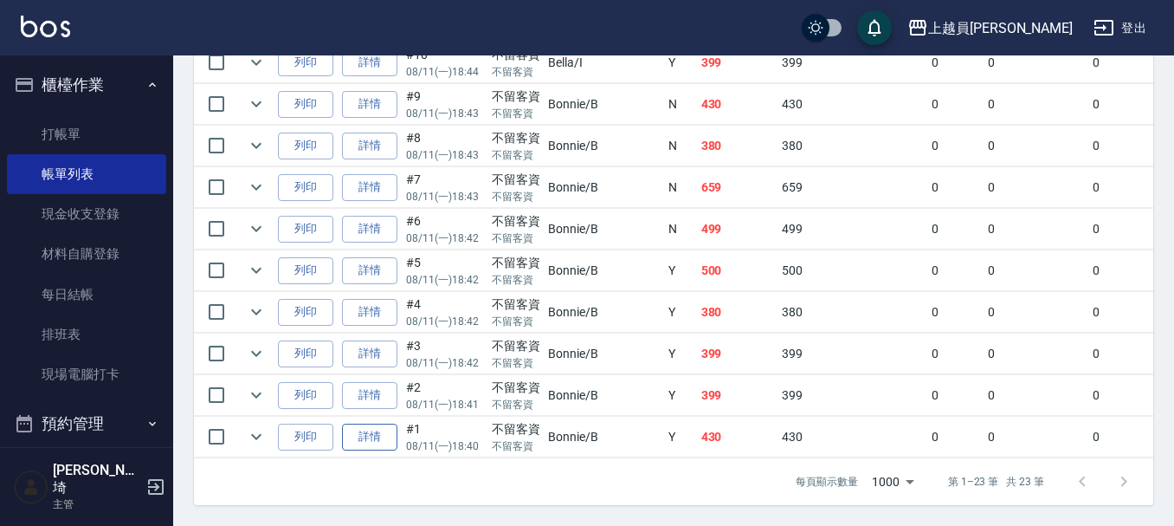
click at [348, 423] on link "詳情" at bounding box center [369, 436] width 55 height 27
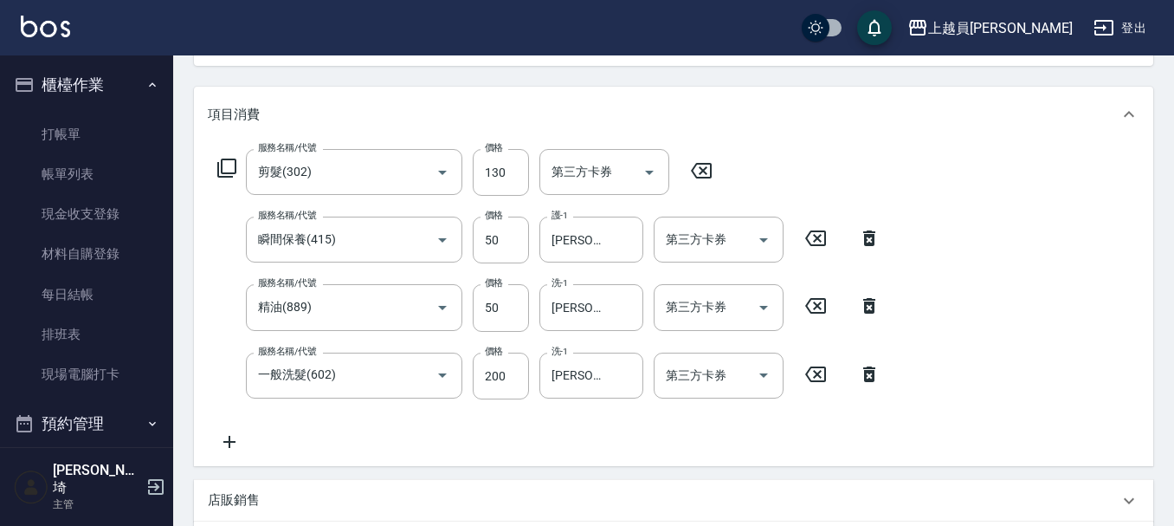
scroll to position [173, 0]
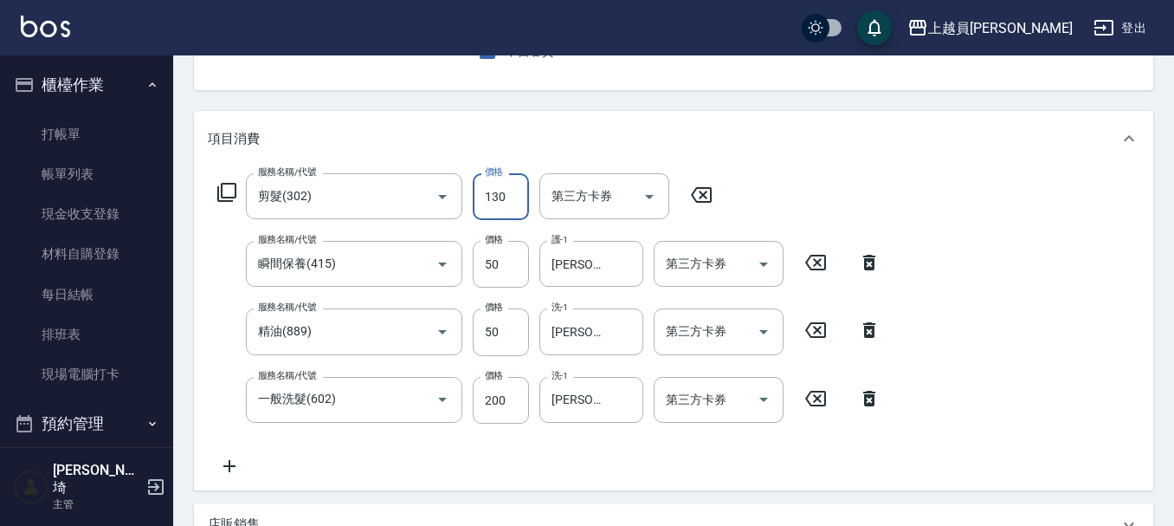
click at [507, 186] on input "130" at bounding box center [501, 196] width 56 height 47
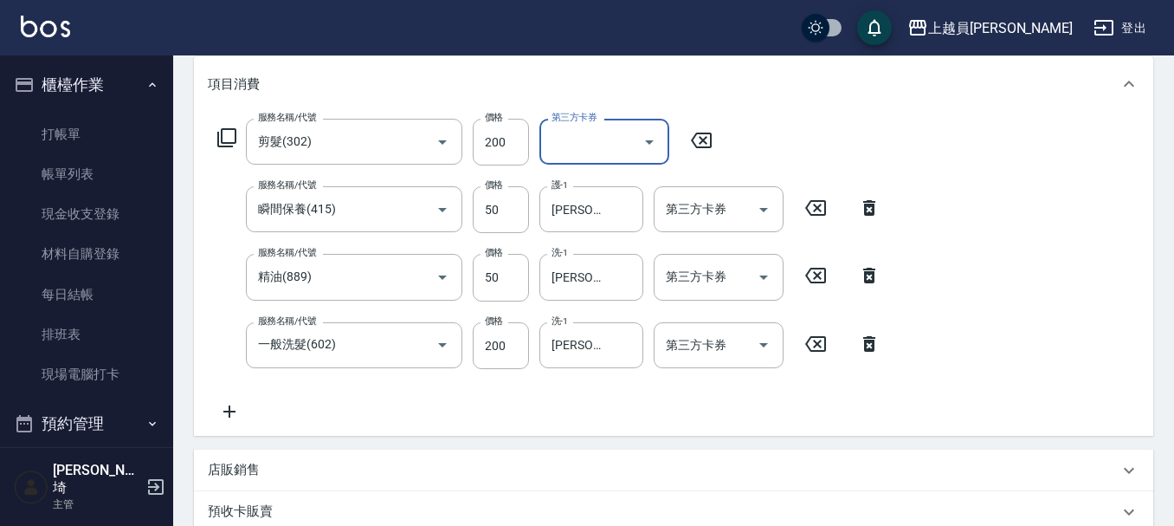
scroll to position [433, 0]
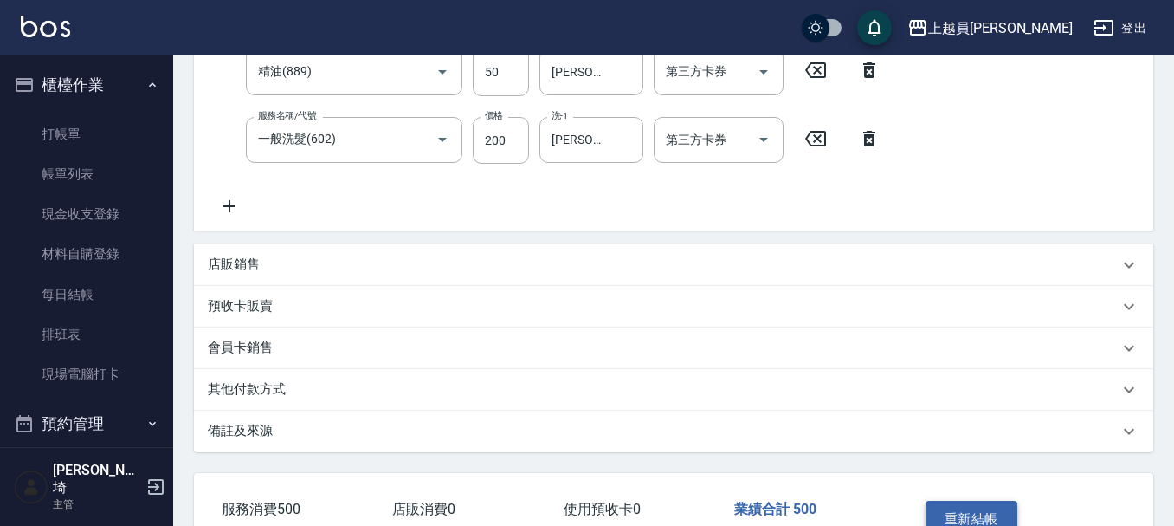
click at [962, 513] on button "重新結帳" at bounding box center [972, 518] width 92 height 36
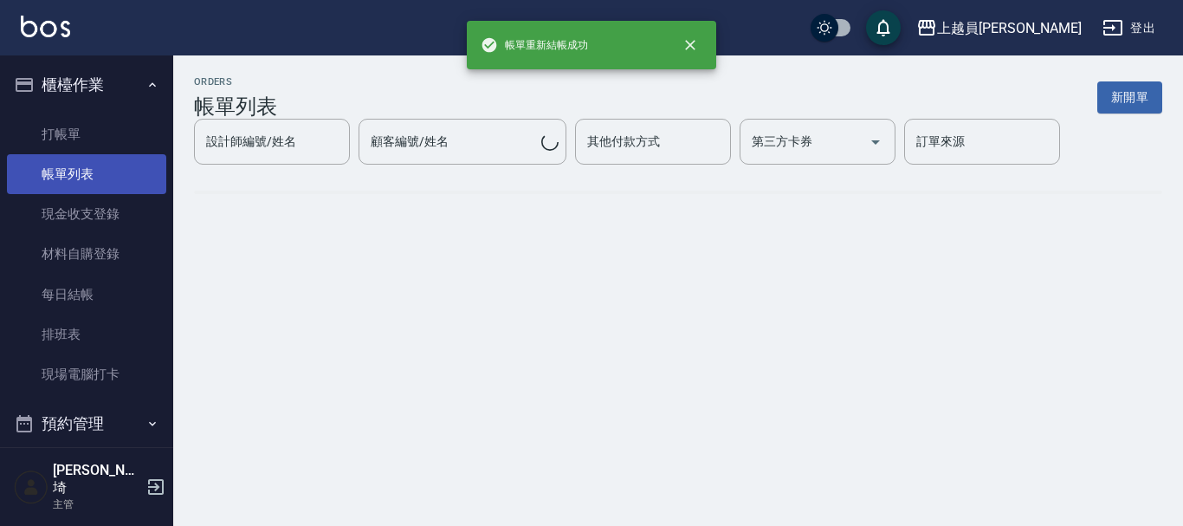
click at [101, 171] on link "帳單列表" at bounding box center [86, 174] width 159 height 40
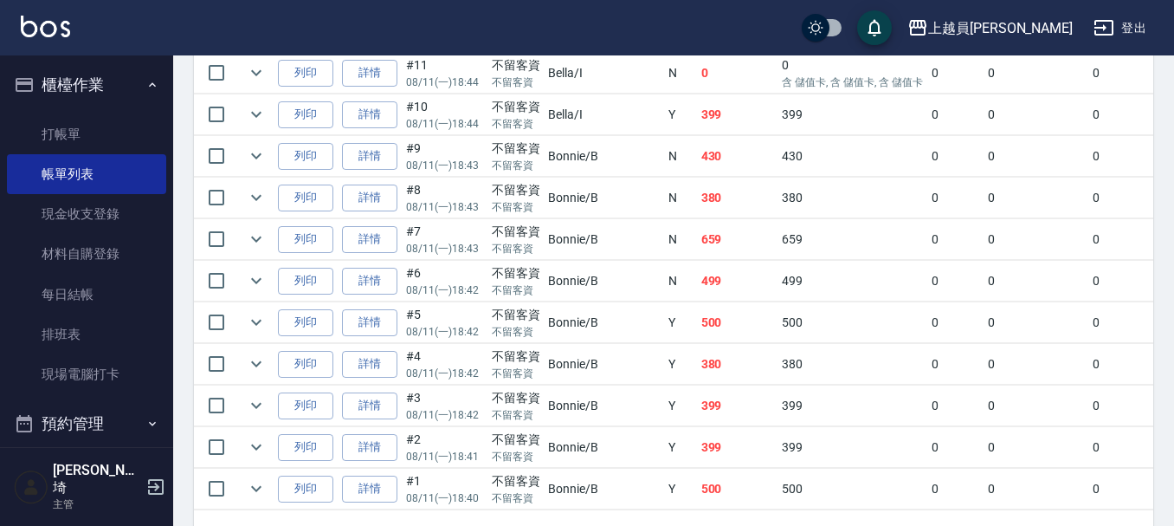
scroll to position [1087, 0]
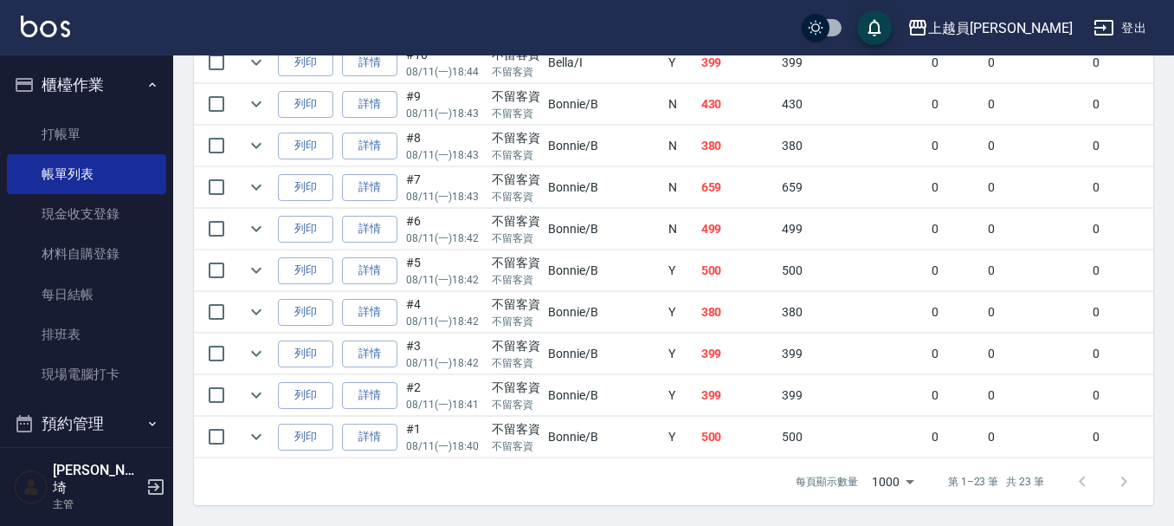
click at [339, 425] on td "詳情" at bounding box center [370, 436] width 64 height 41
click at [359, 423] on link "詳情" at bounding box center [369, 436] width 55 height 27
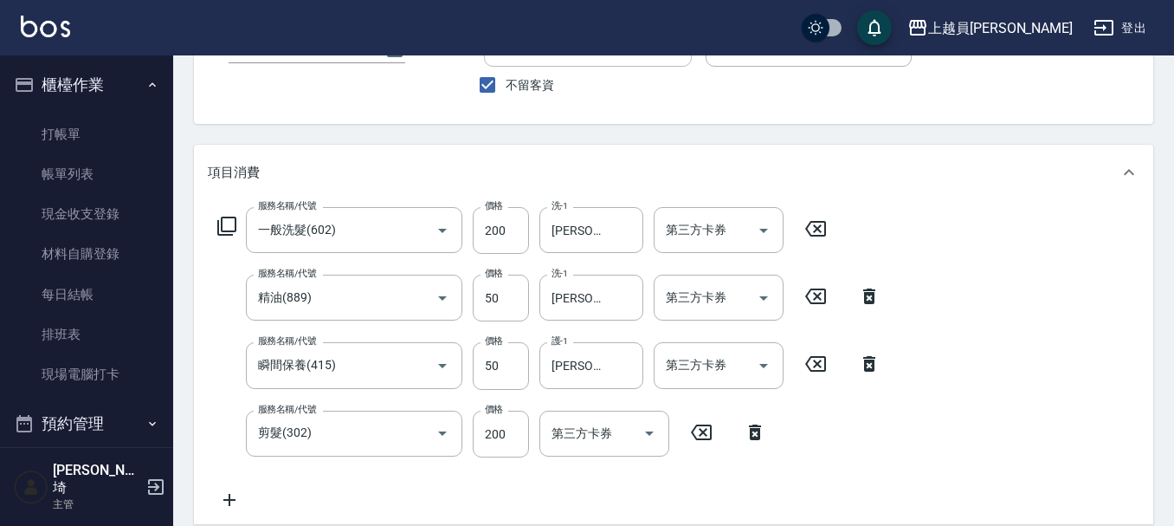
scroll to position [260, 0]
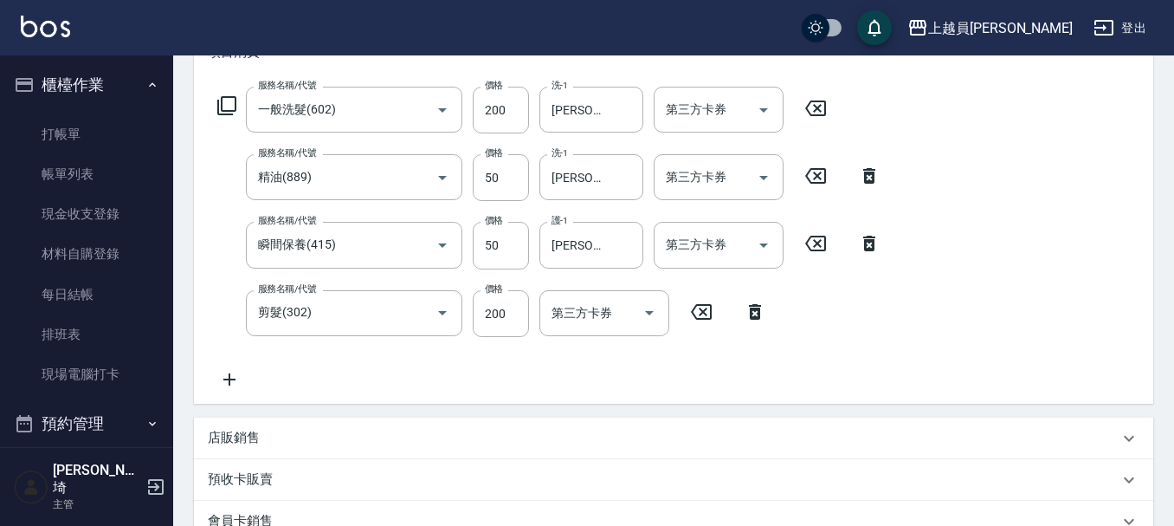
click at [861, 236] on icon at bounding box center [869, 243] width 43 height 21
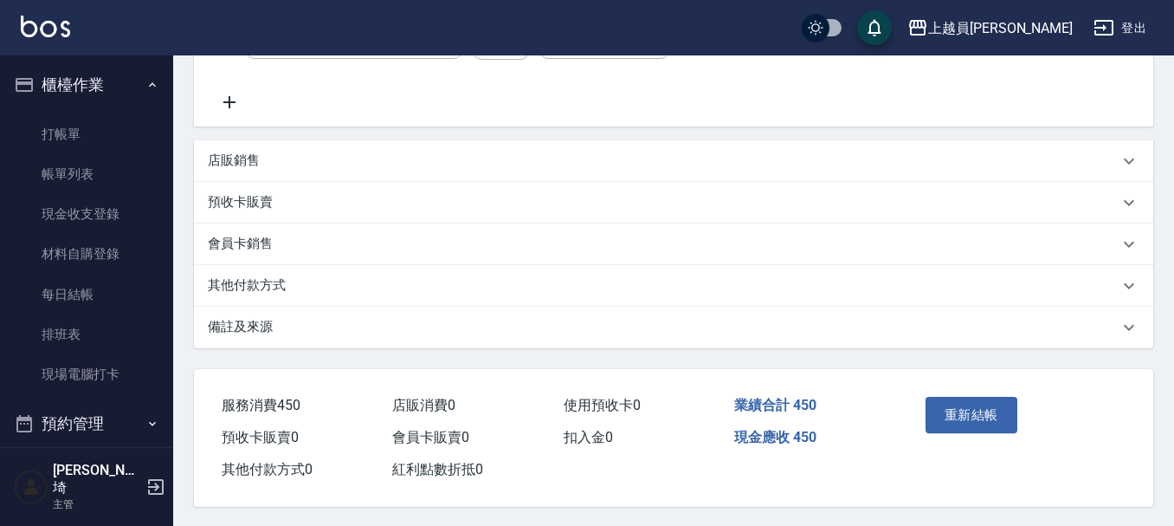
scroll to position [479, 0]
click at [954, 395] on button "重新結帳" at bounding box center [972, 413] width 92 height 36
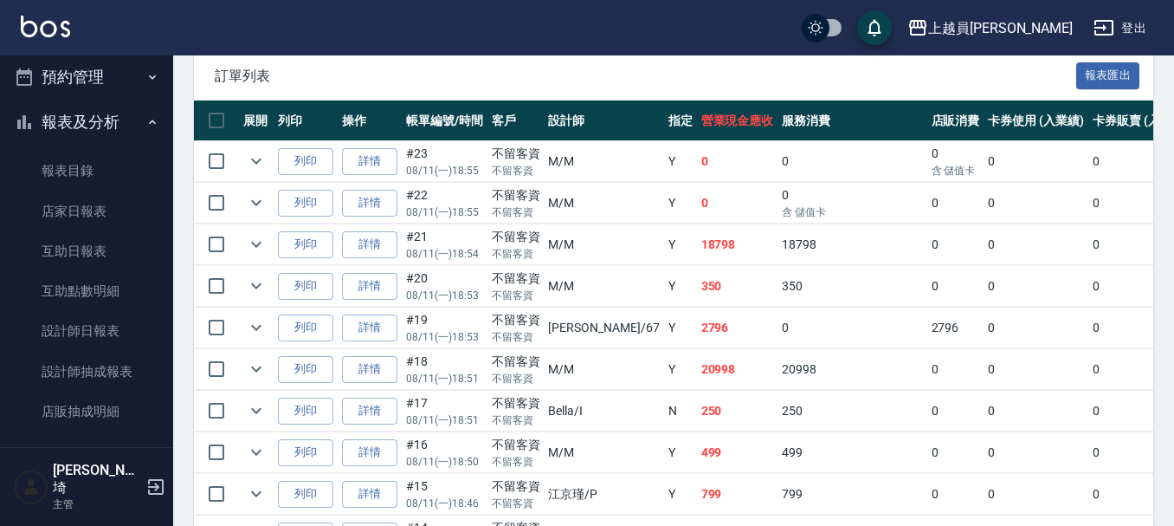
scroll to position [433, 0]
